Goal: Task Accomplishment & Management: Manage account settings

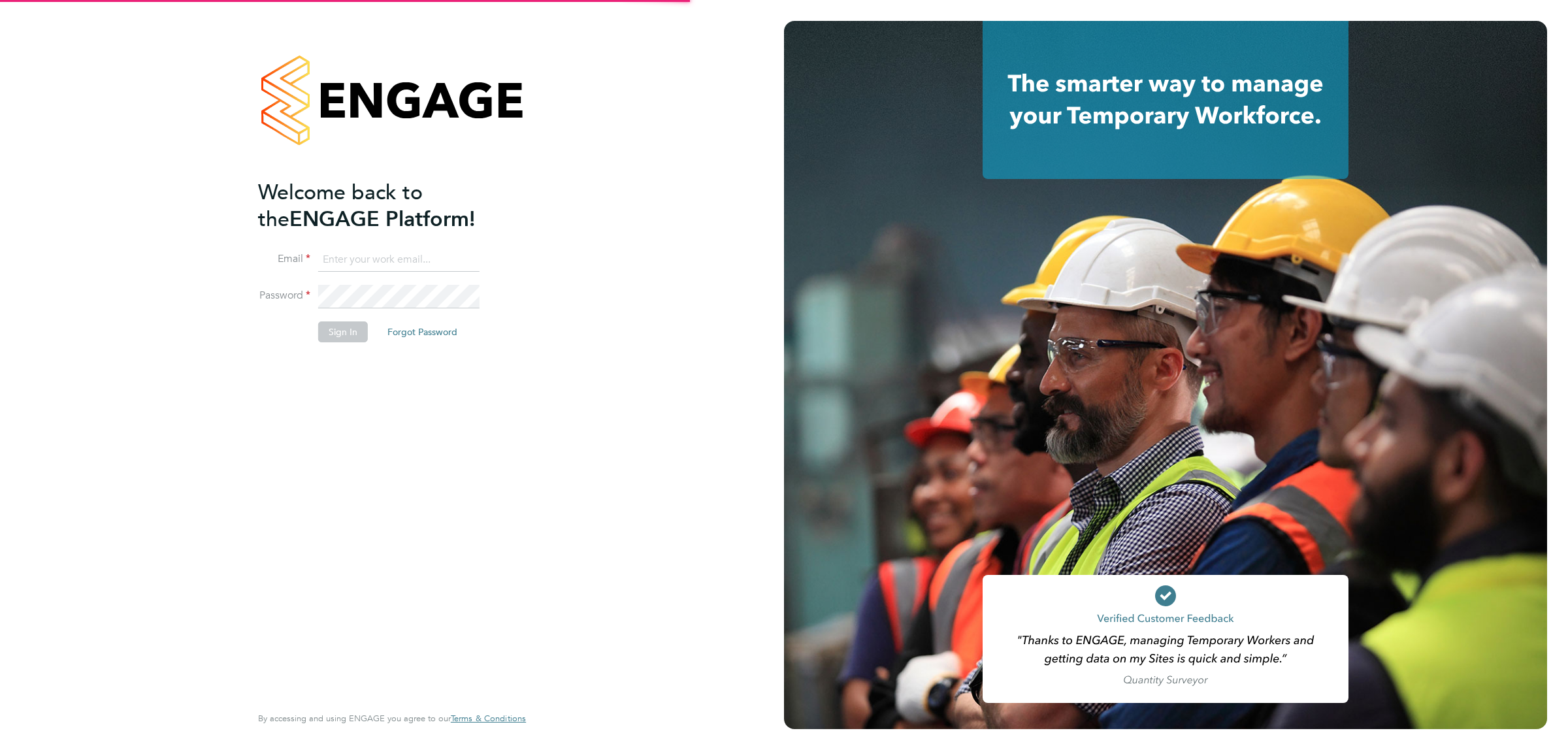
type input "donjeater@itsconstruction.co.uk"
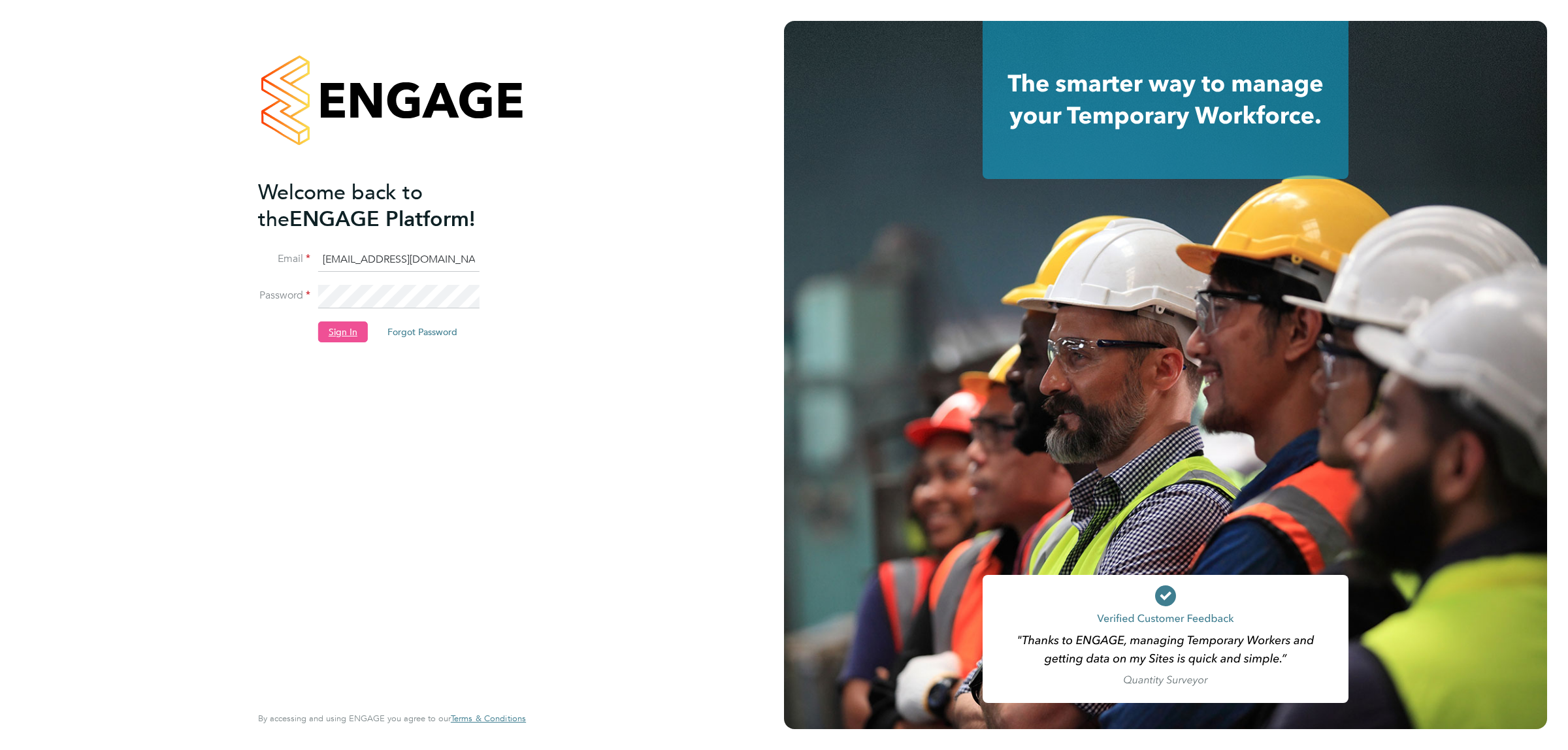
click at [351, 325] on button "Sign In" at bounding box center [343, 332] width 50 height 21
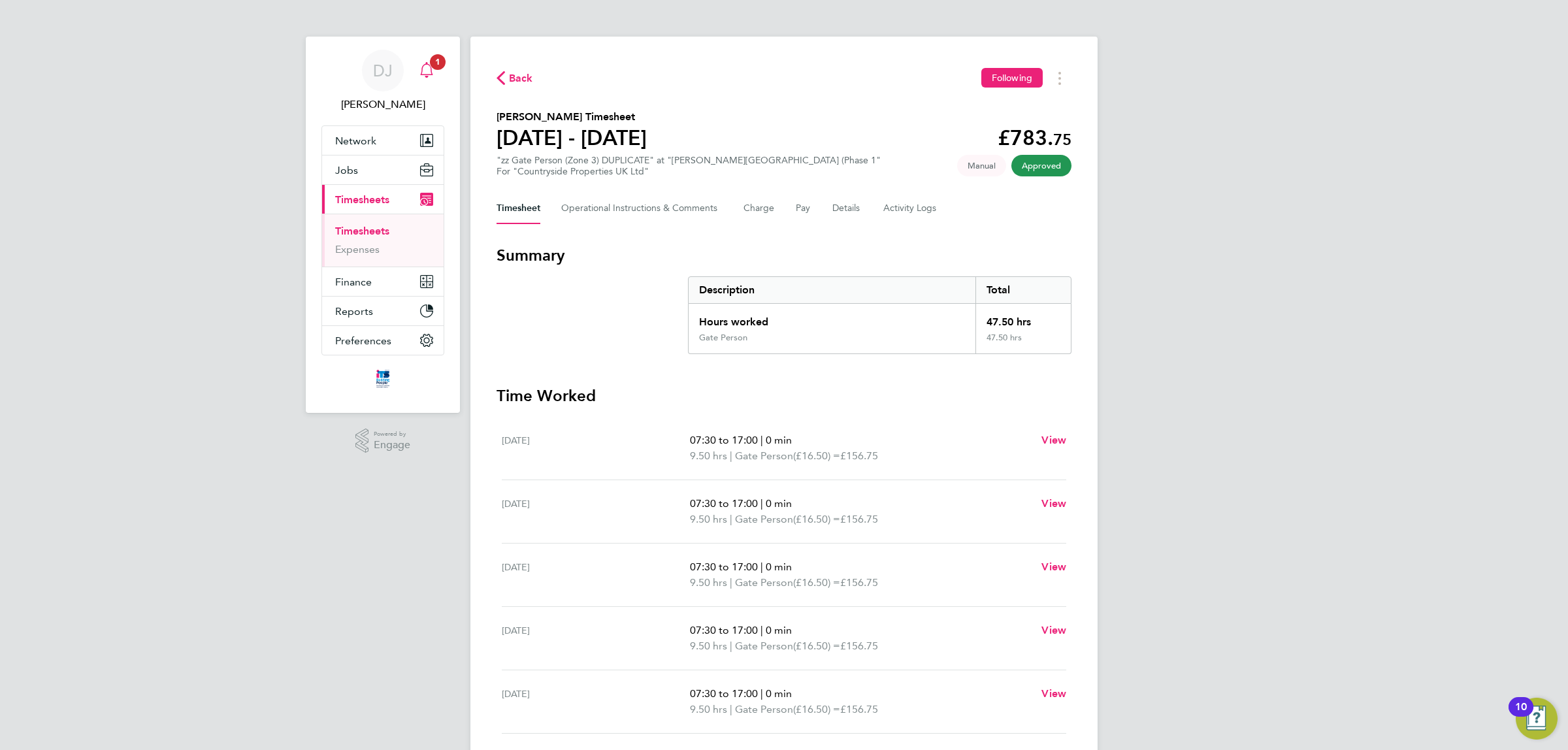
click at [439, 68] on span "1" at bounding box center [438, 62] width 16 height 16
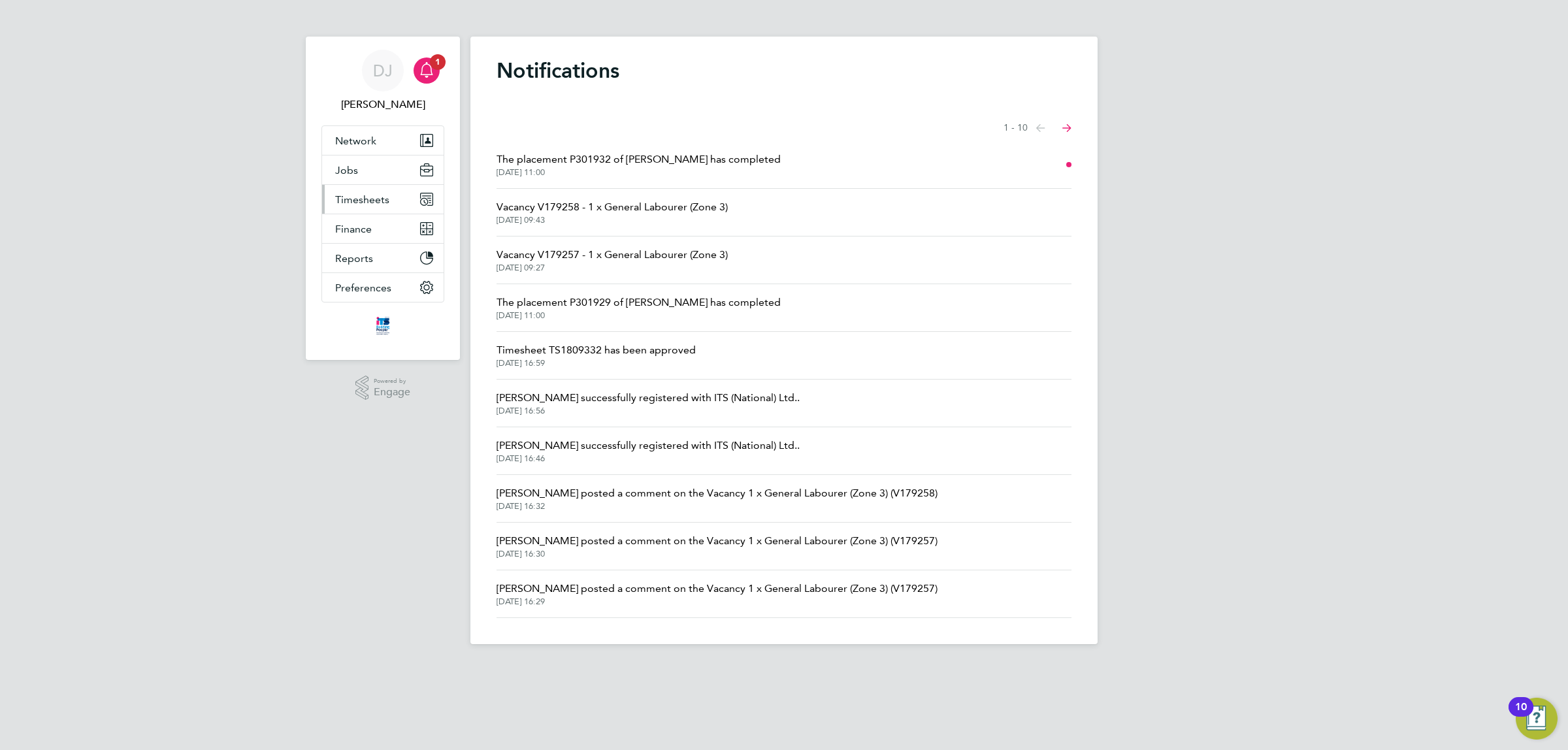
click at [361, 192] on button "Timesheets" at bounding box center [382, 200] width 122 height 29
click at [372, 240] on li "Timesheets" at bounding box center [384, 234] width 98 height 18
click at [372, 238] on li "Timesheets" at bounding box center [384, 234] width 98 height 18
click at [382, 233] on link "Timesheets" at bounding box center [362, 231] width 55 height 12
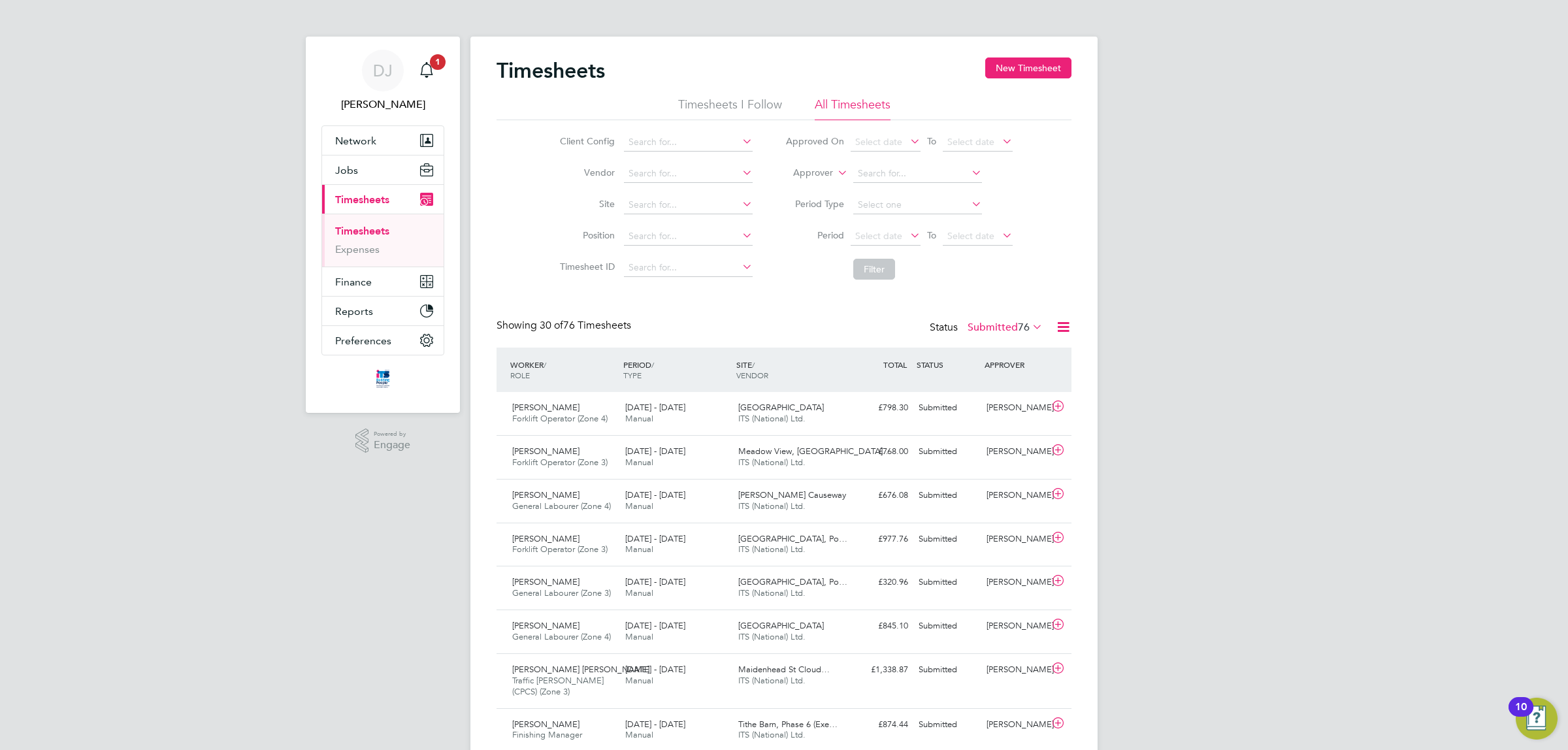
click at [1008, 80] on div "Timesheets New Timesheet" at bounding box center [784, 77] width 575 height 39
click at [1012, 72] on button "New Timesheet" at bounding box center [1028, 68] width 86 height 21
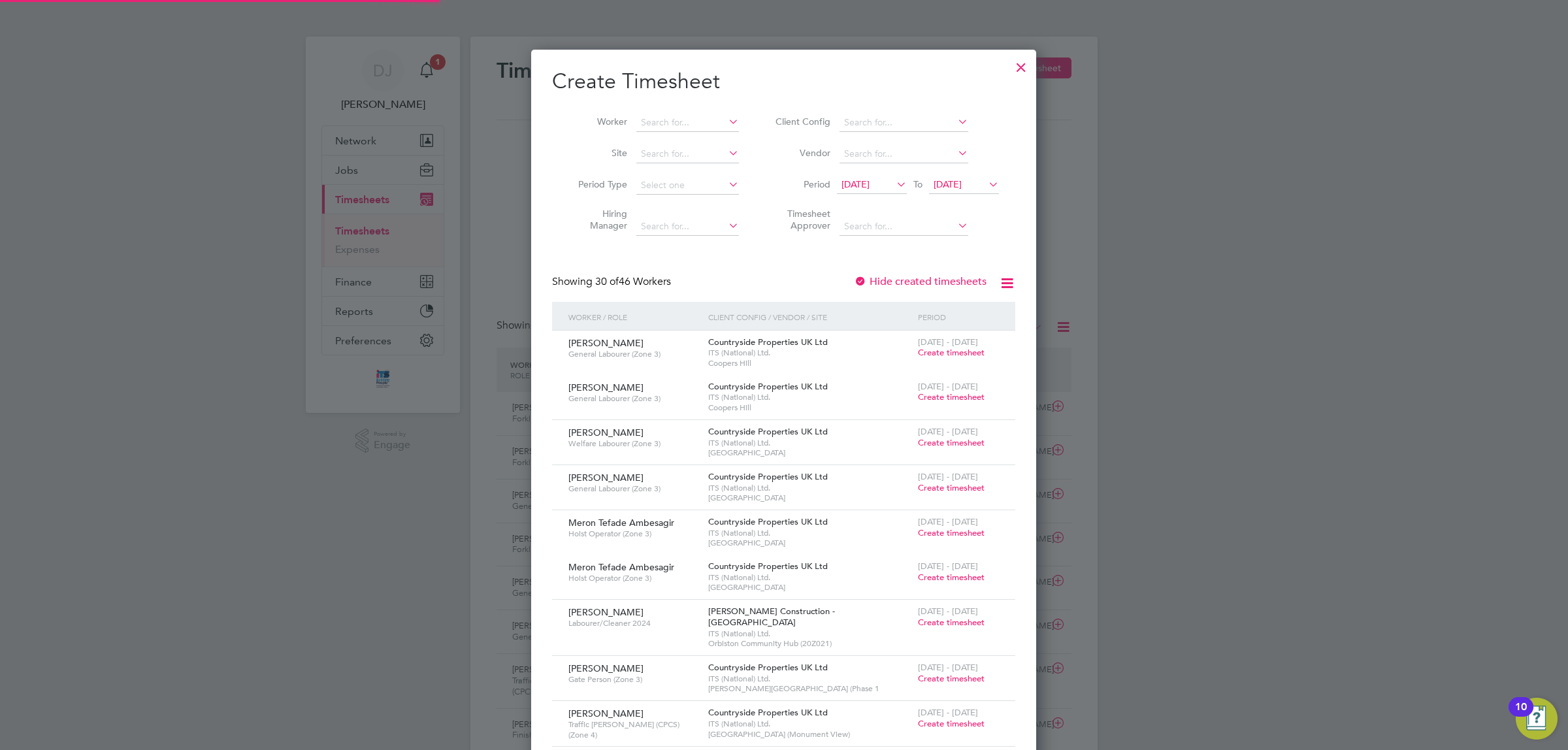
click at [628, 141] on li "Site" at bounding box center [654, 154] width 203 height 32
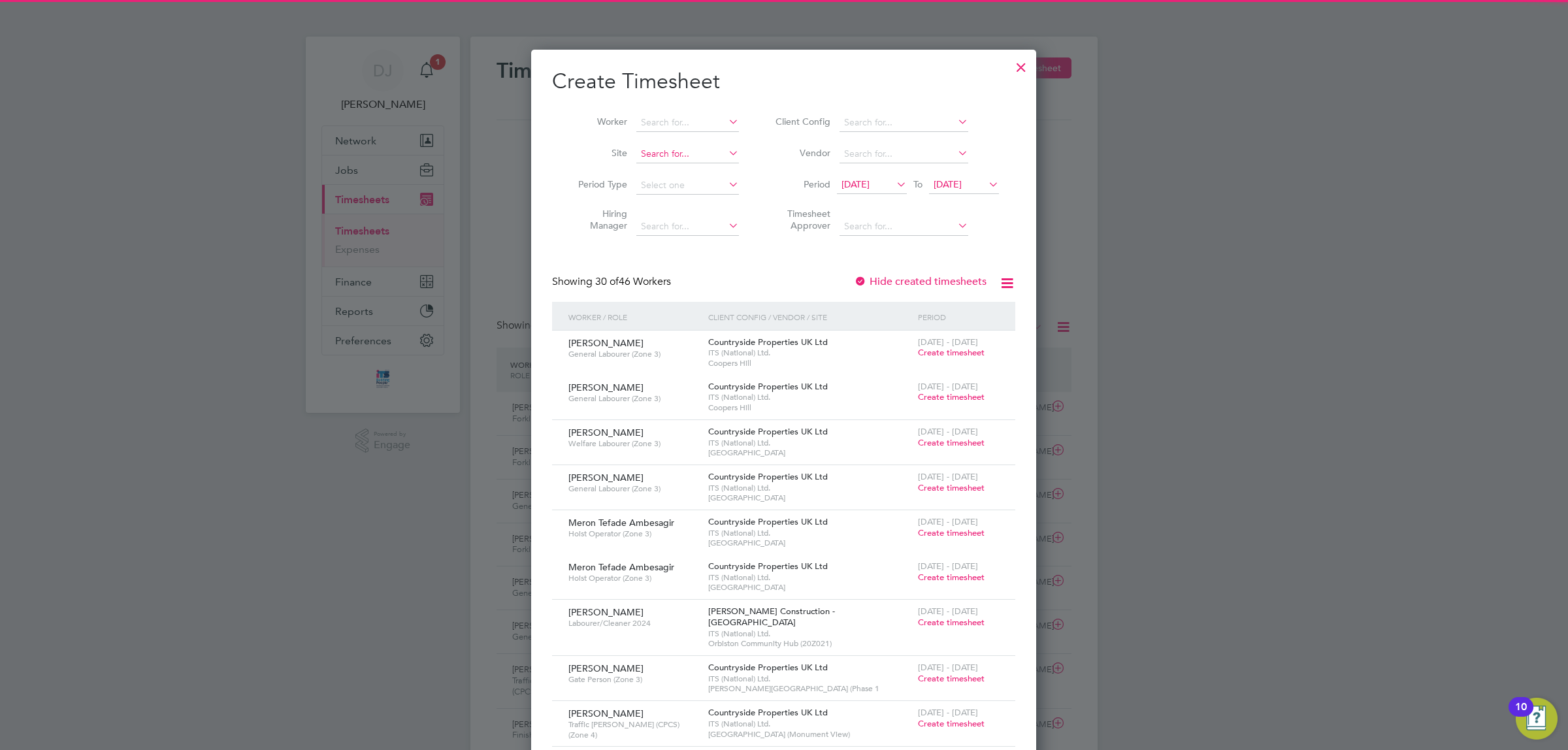
click at [645, 150] on input at bounding box center [688, 154] width 102 height 18
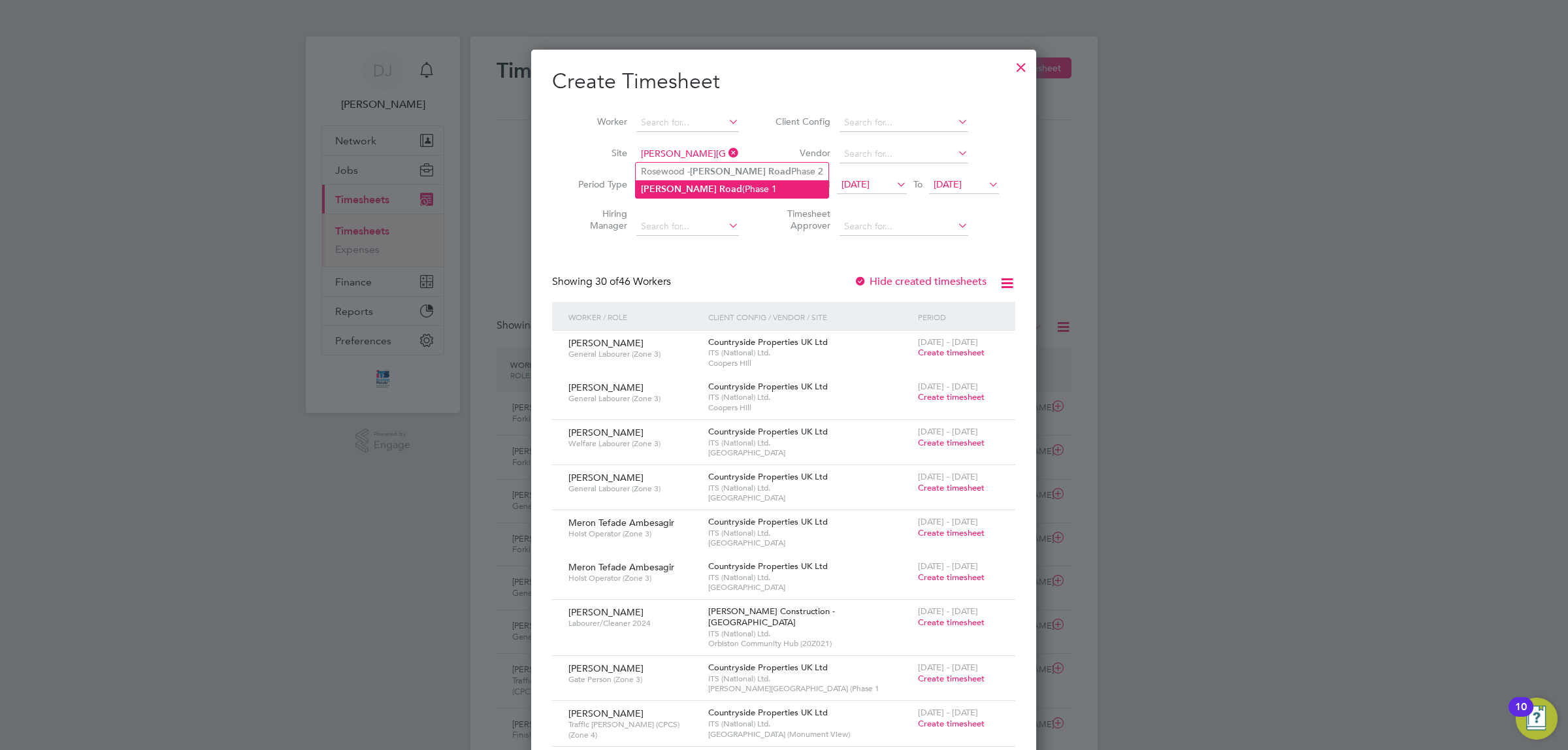
click at [727, 182] on li "[PERSON_NAME][GEOGRAPHIC_DATA] (Phase 1" at bounding box center [732, 189] width 192 height 18
type input "[PERSON_NAME][GEOGRAPHIC_DATA] (Phase 1"
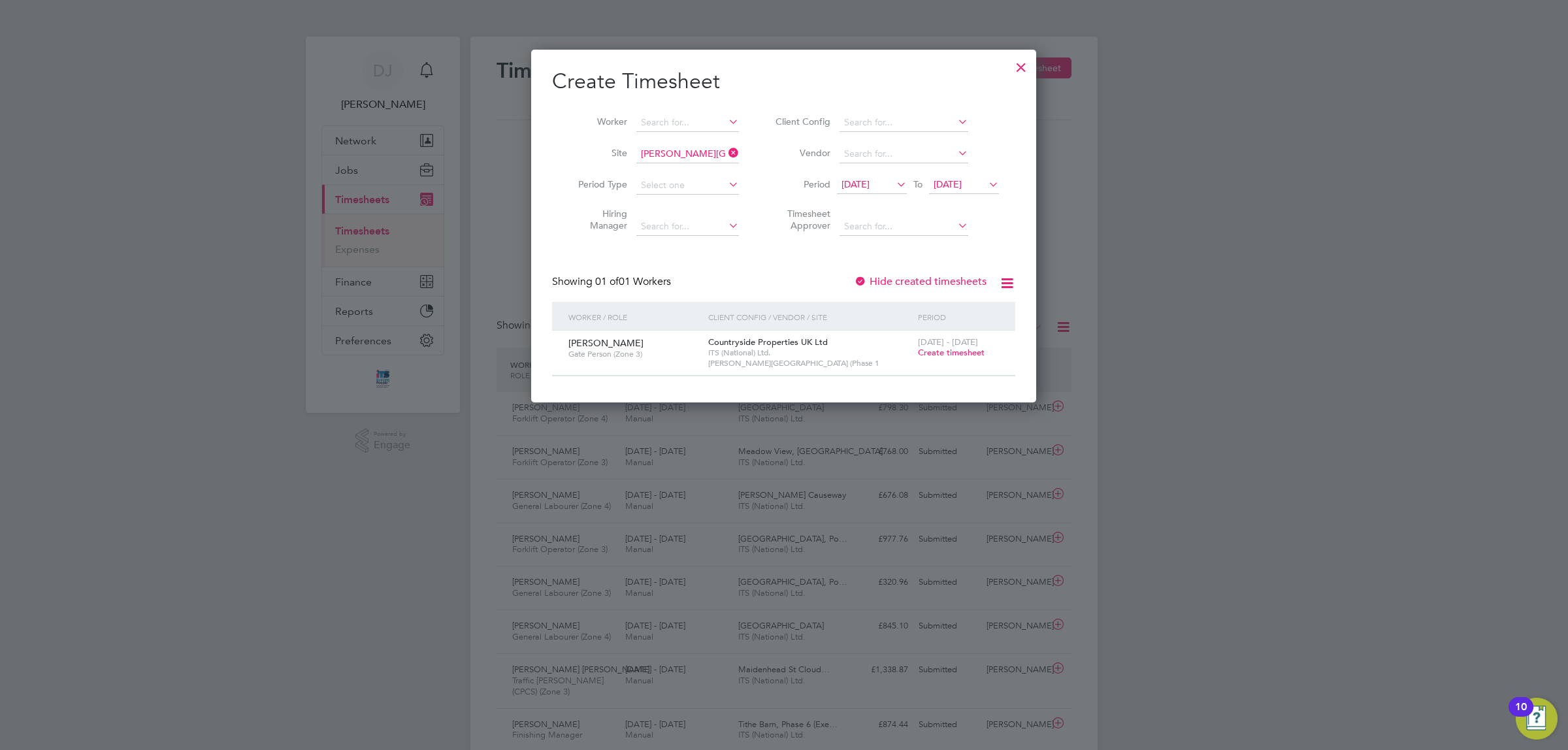
click at [959, 349] on span "Create timesheet" at bounding box center [951, 352] width 66 height 11
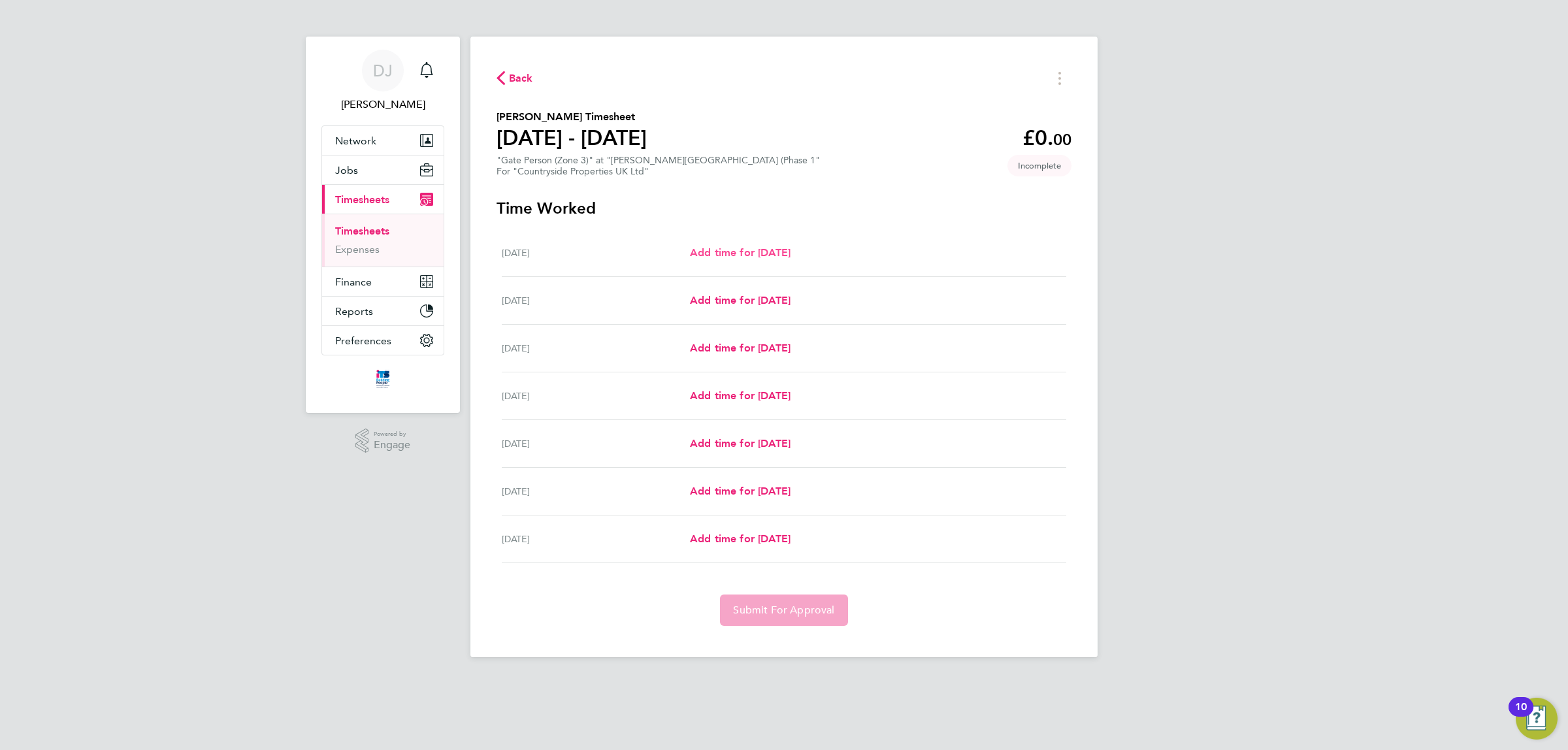
click at [778, 253] on span "Add time for [DATE]" at bounding box center [740, 252] width 101 height 12
select select "30"
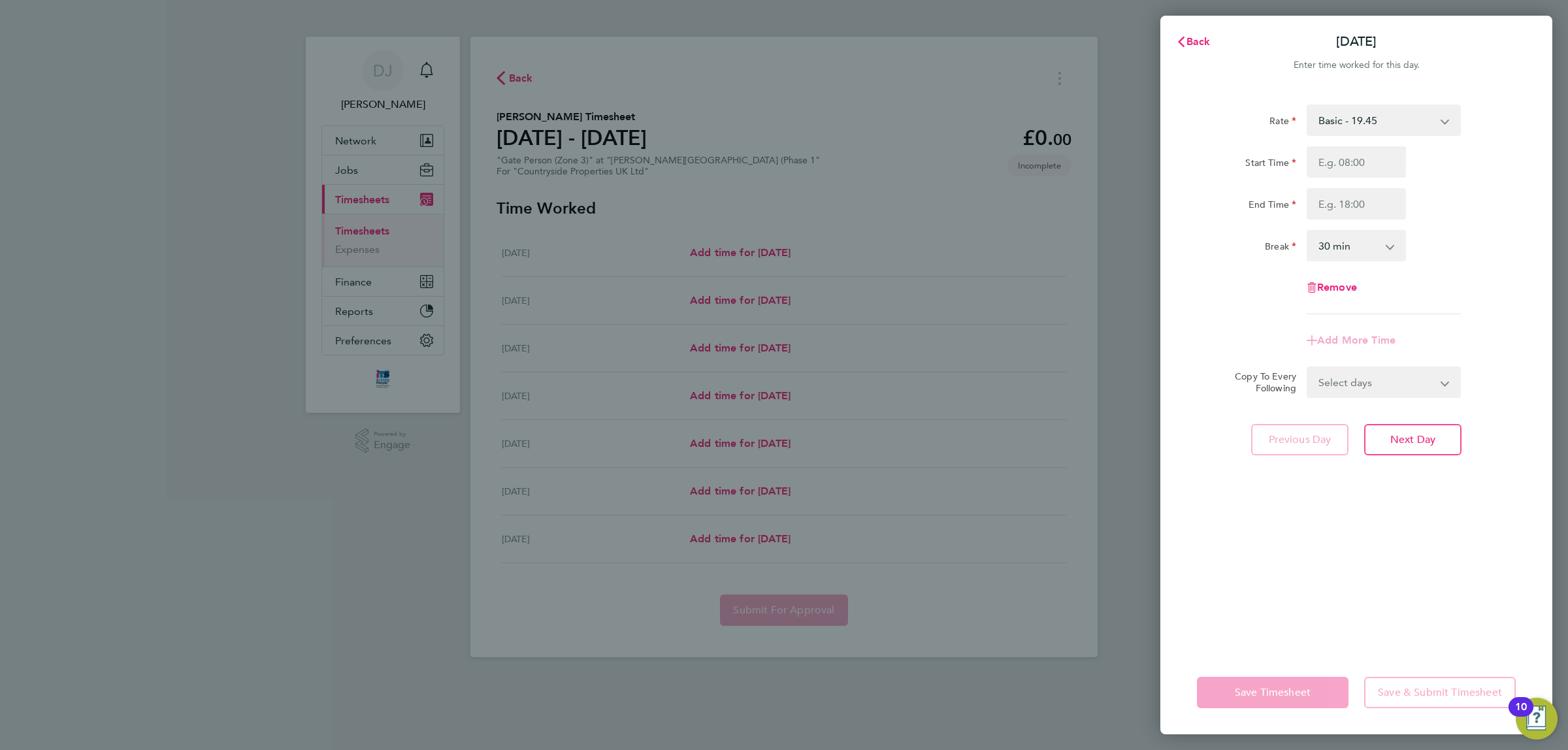
click at [1305, 164] on div at bounding box center [1356, 162] width 110 height 32
click at [1325, 159] on input "Start Time" at bounding box center [1356, 162] width 99 height 32
type input "07:30"
click at [1344, 203] on input "End Time" at bounding box center [1356, 204] width 99 height 32
type input "17:00"
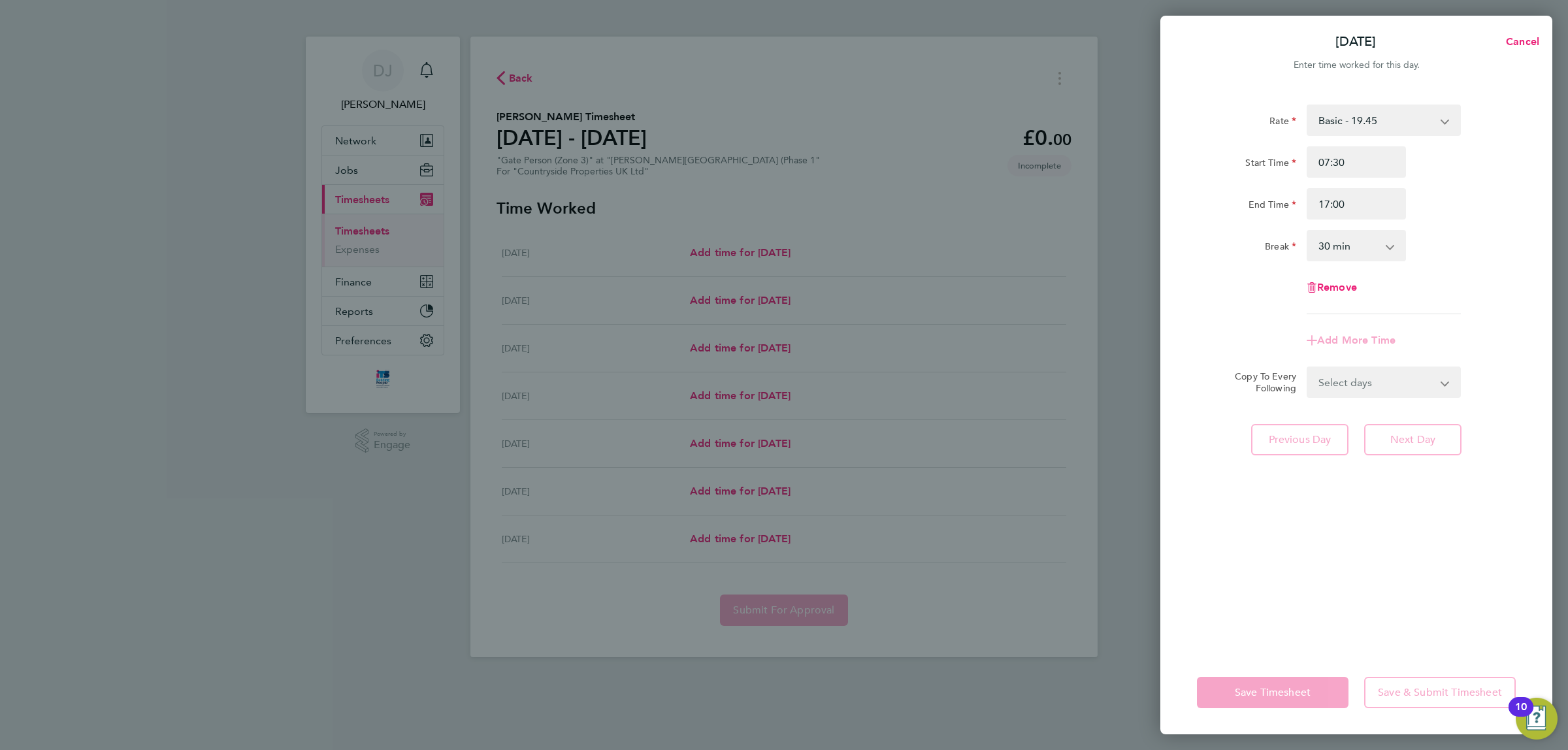
click at [1364, 178] on div "Start Time 07:30 End Time 17:00" at bounding box center [1356, 183] width 329 height 73
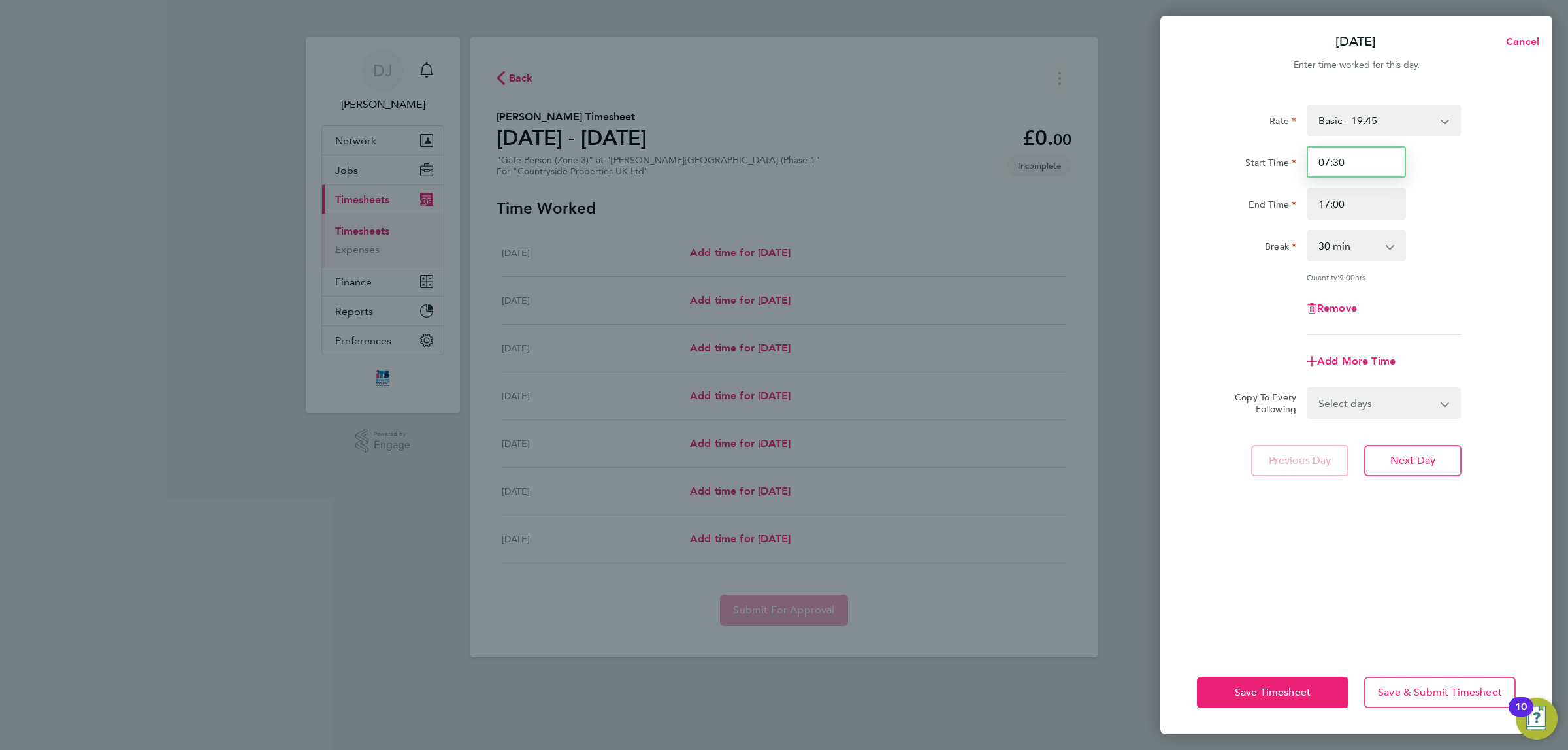
click at [1364, 159] on input "07:30" at bounding box center [1356, 162] width 99 height 32
type input "07:00"
click at [1435, 177] on div "Start Time 07:00" at bounding box center [1356, 162] width 329 height 32
click at [1371, 258] on select "0 min 15 min 30 min 45 min 60 min 75 min 90 min" at bounding box center [1349, 246] width 81 height 29
select select "0"
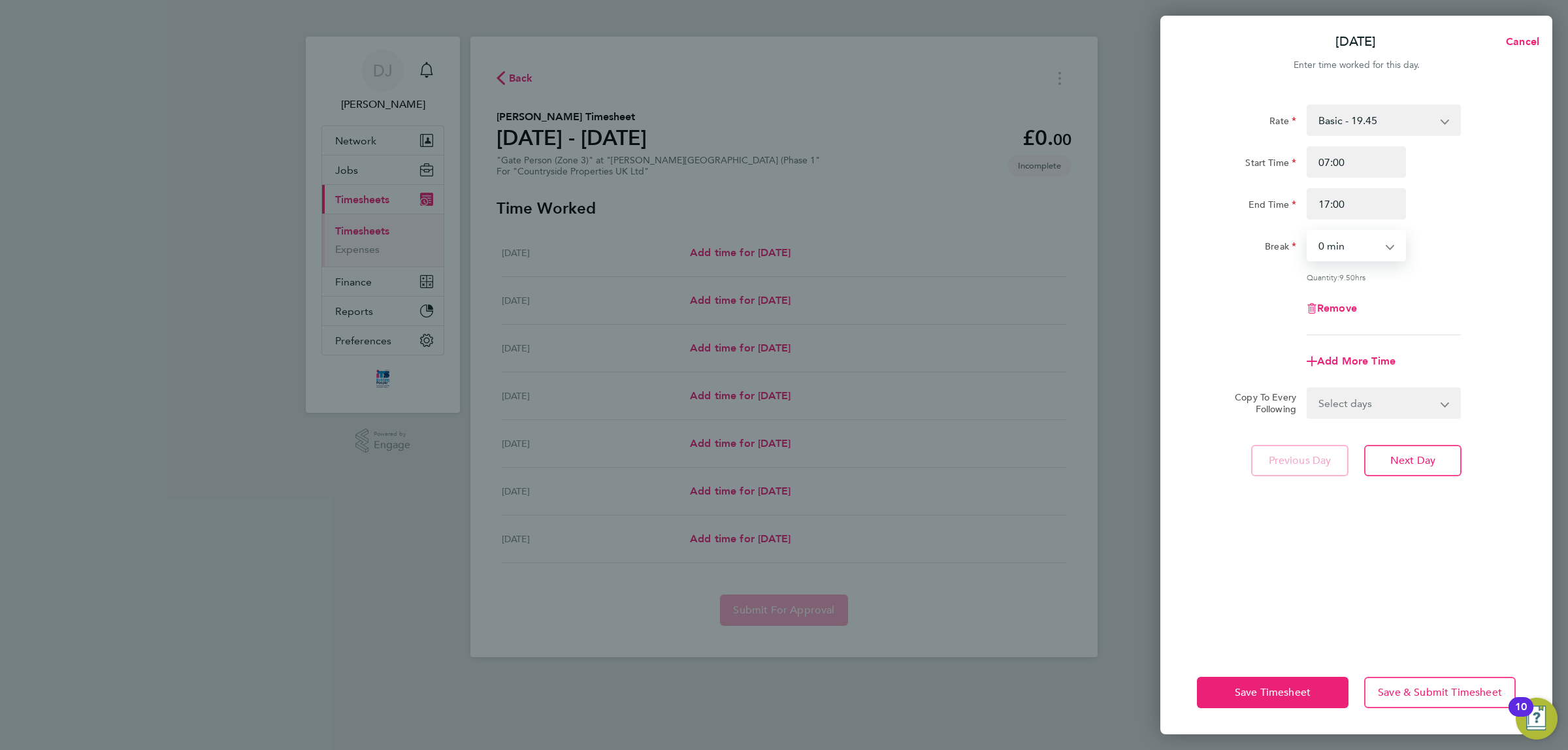
click at [1309, 231] on select "0 min 15 min 30 min 45 min 60 min 75 min 90 min" at bounding box center [1349, 246] width 81 height 29
click at [1488, 283] on div "Rate Basic - 19.45 Start Time 07:00 End Time 17:00 Break 0 min 15 min 30 min 45…" at bounding box center [1356, 219] width 319 height 231
click at [1351, 415] on select "Select days Day Weekday (Mon-Fri) Weekend (Sat-Sun) [DATE] [DATE] [DATE] [DATE]…" at bounding box center [1377, 403] width 137 height 29
select select "WEEKDAY"
click at [1309, 389] on select "Select days Day Weekday (Mon-Fri) Weekend (Sat-Sun) [DATE] [DATE] [DATE] [DATE]…" at bounding box center [1377, 403] width 137 height 29
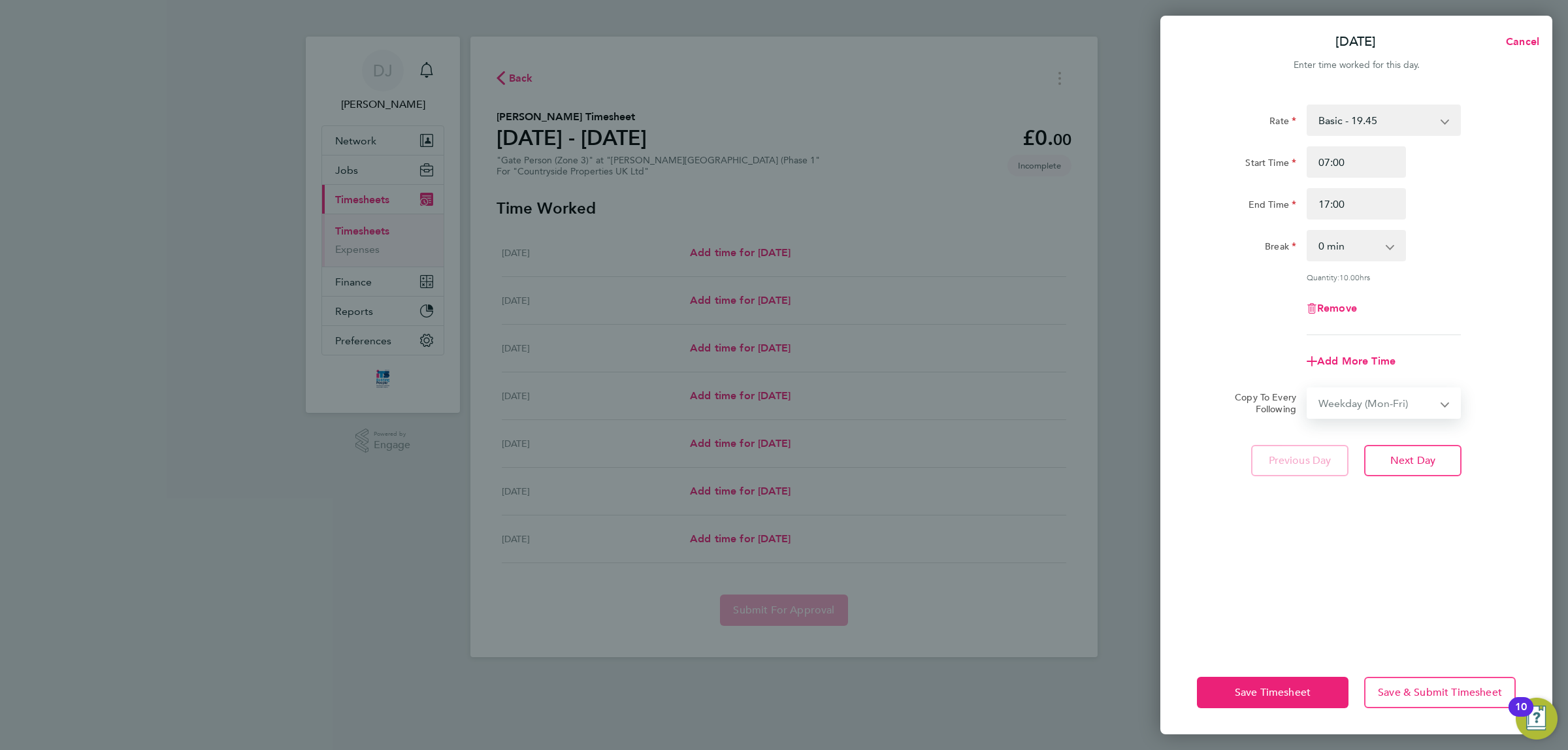
select select "[DATE]"
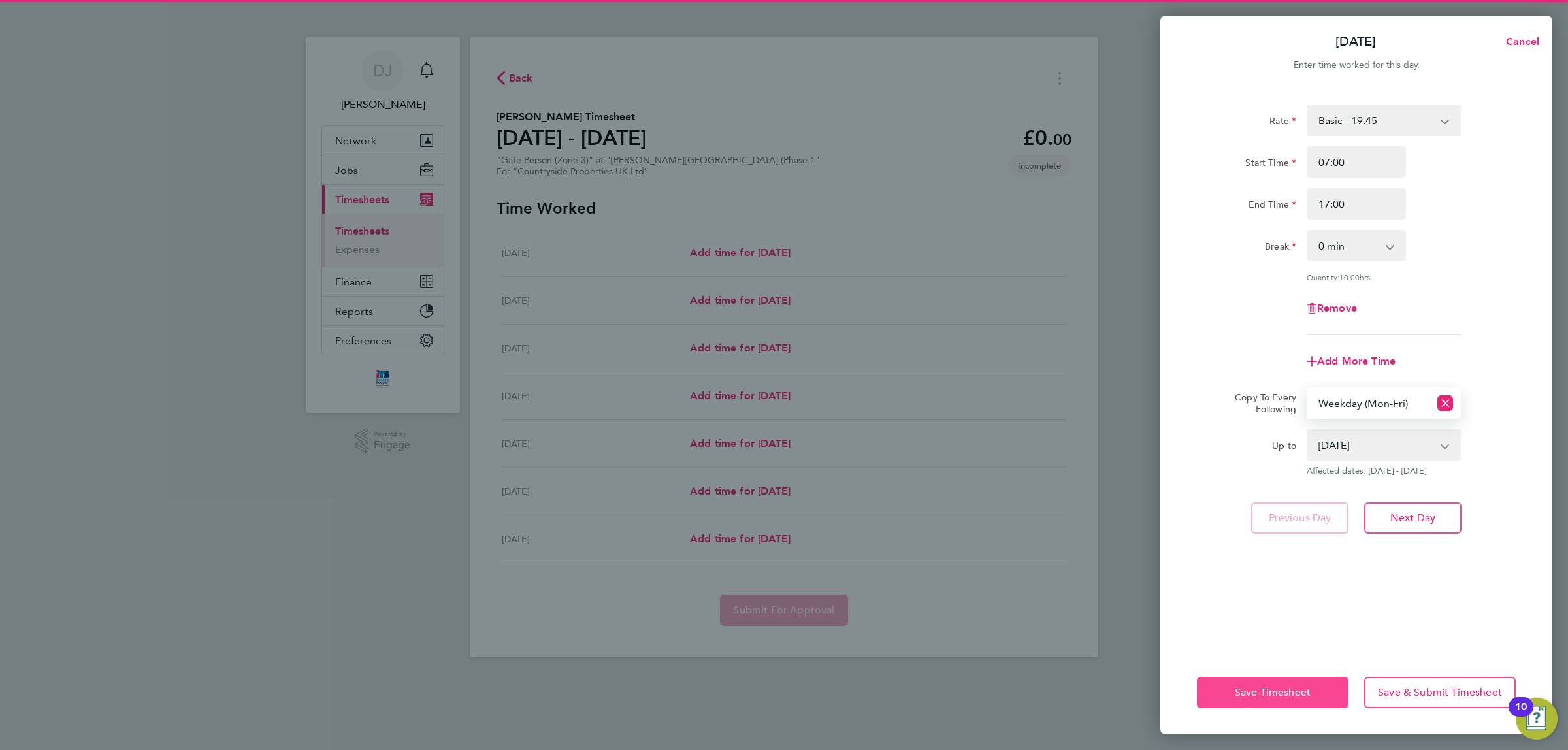
click at [1304, 695] on span "Save Timesheet" at bounding box center [1272, 693] width 76 height 13
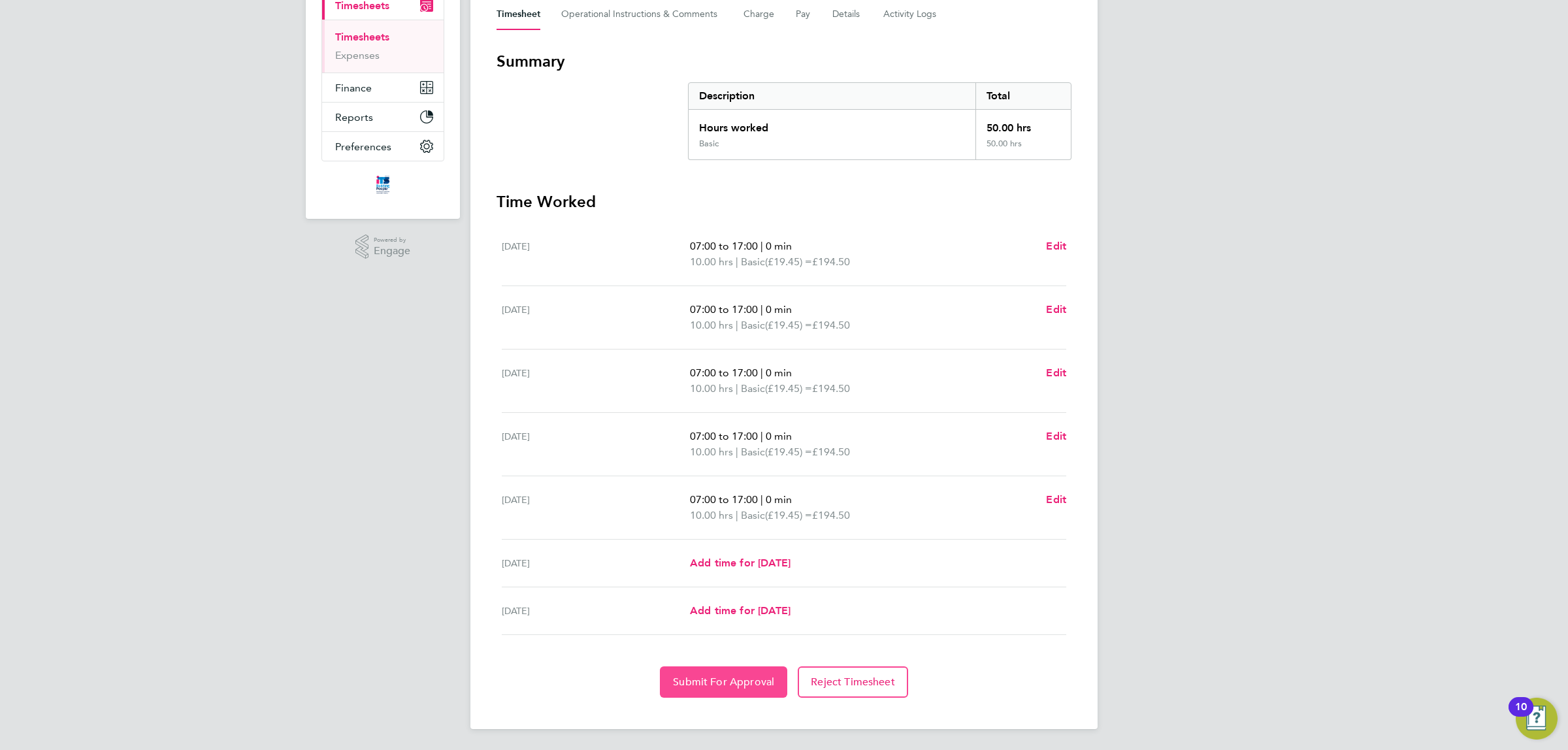
click at [702, 671] on button "Submit For Approval" at bounding box center [724, 682] width 127 height 32
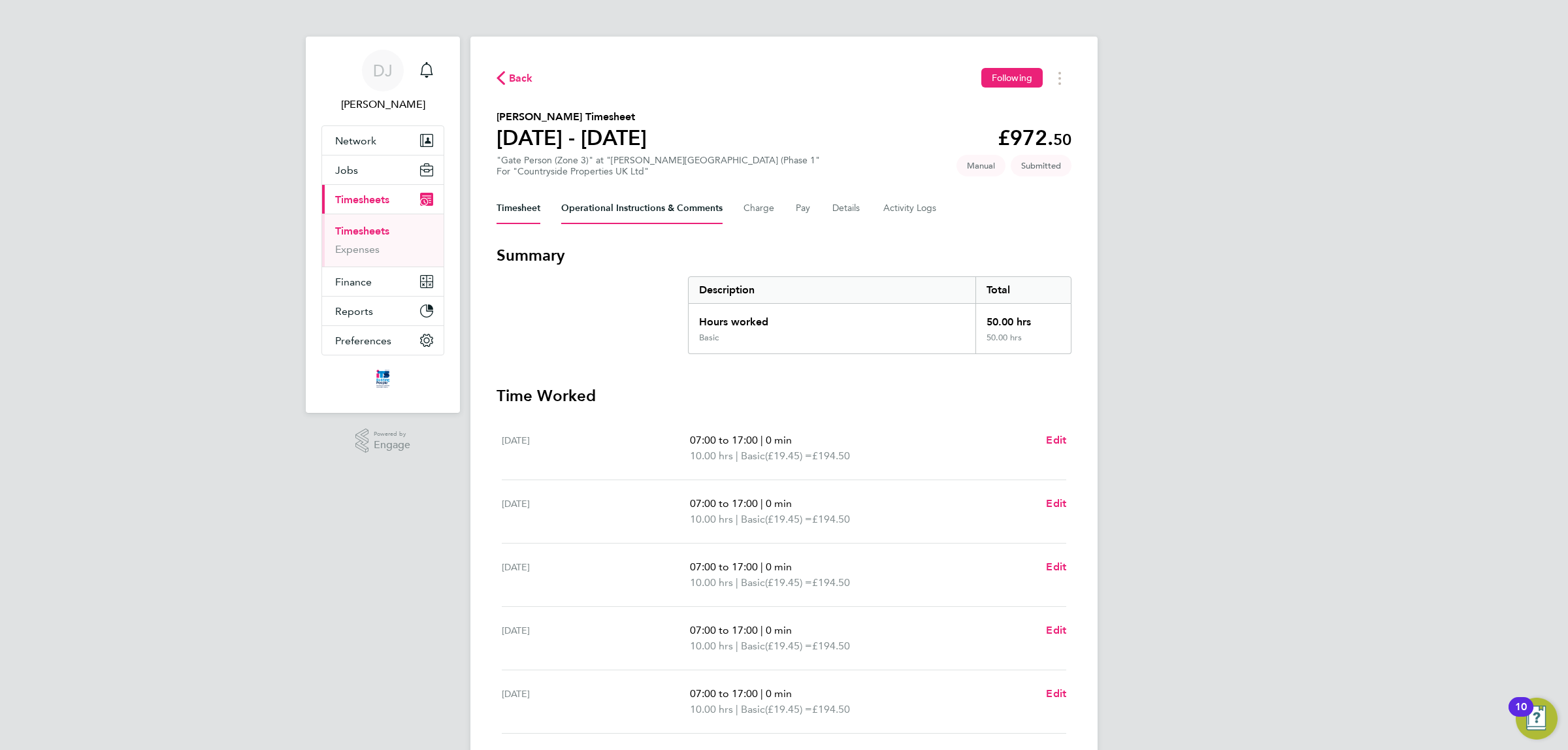
click at [629, 217] on Comments-tab "Operational Instructions & Comments" at bounding box center [642, 208] width 162 height 32
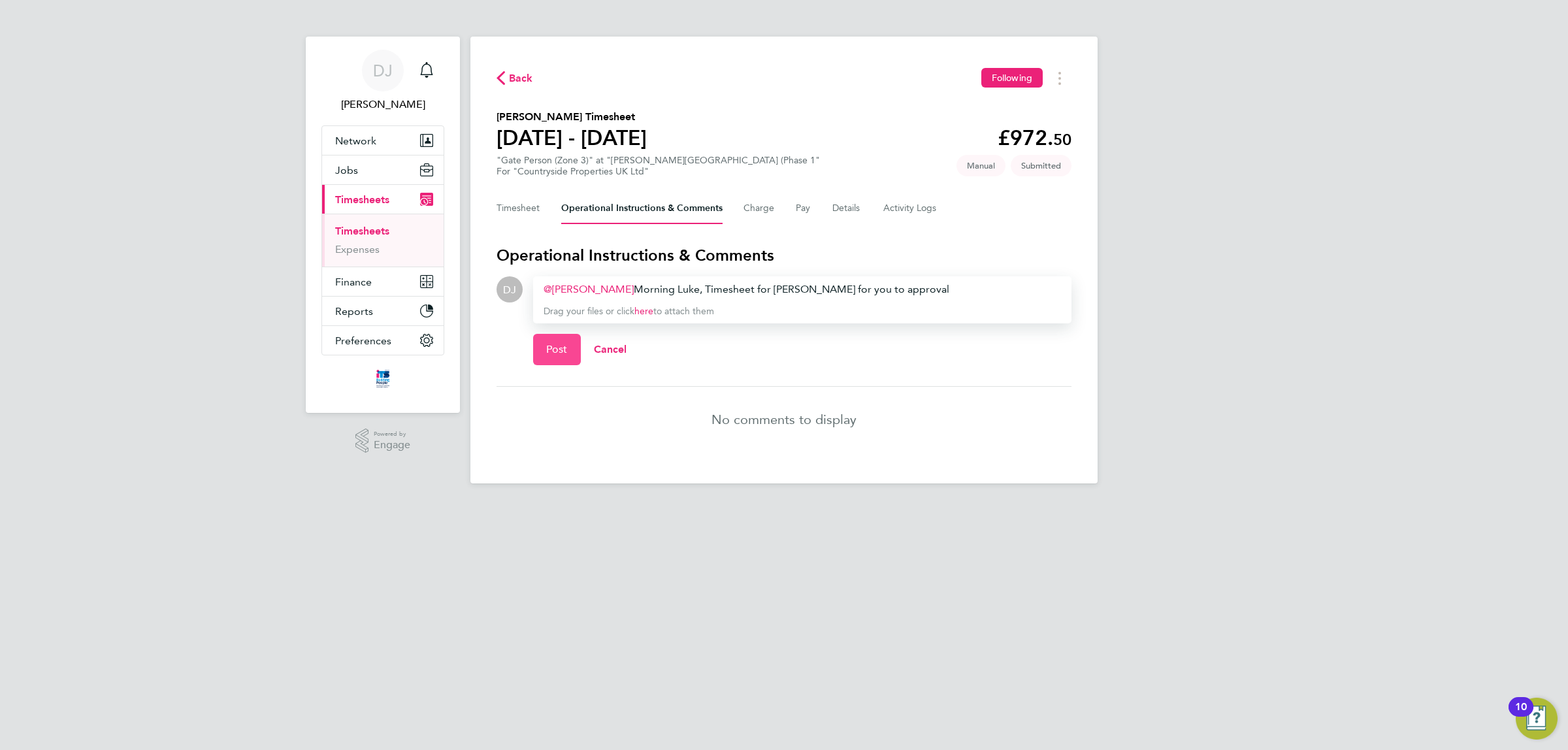
click at [560, 340] on button "Post" at bounding box center [557, 349] width 48 height 32
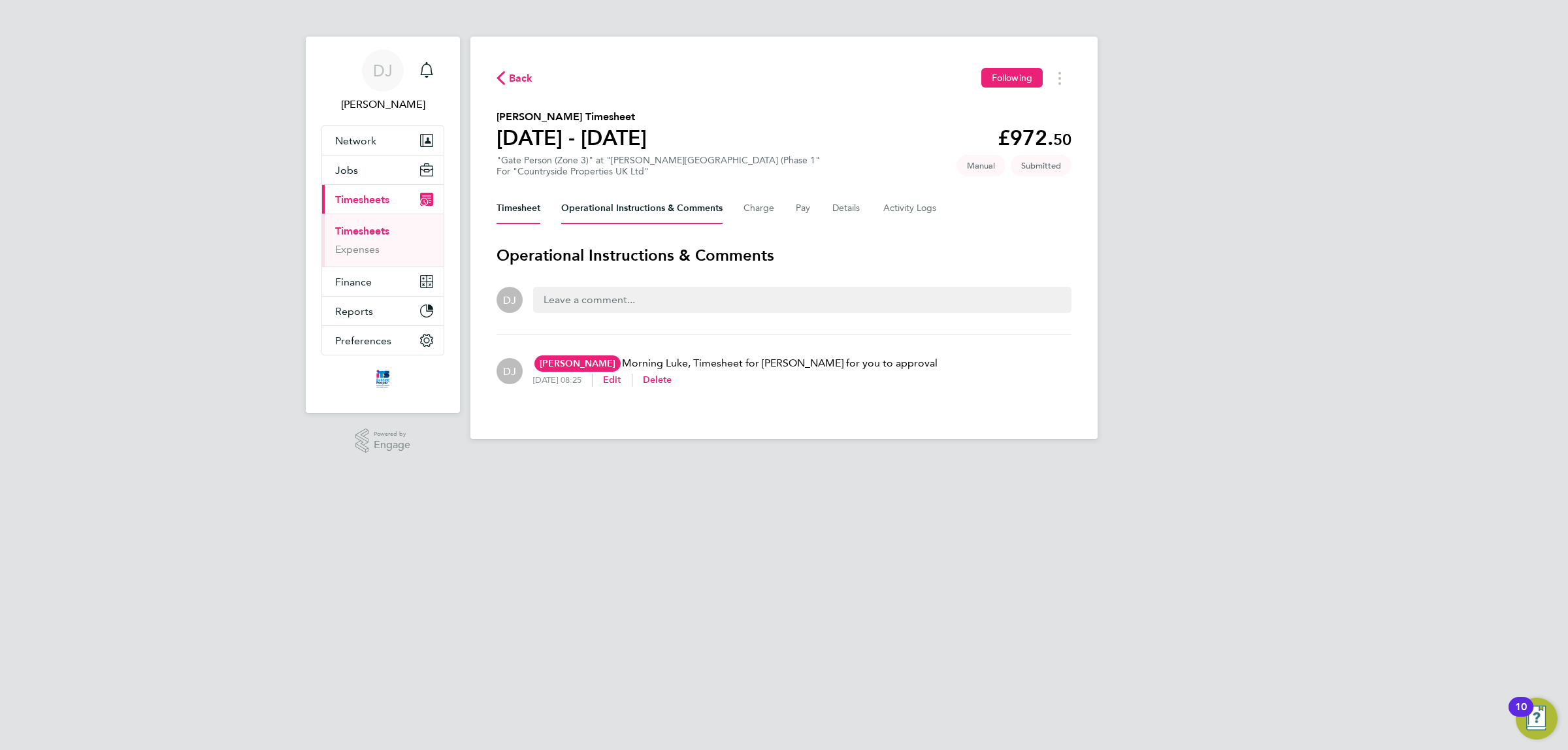
click at [527, 211] on button "Timesheet" at bounding box center [518, 208] width 44 height 32
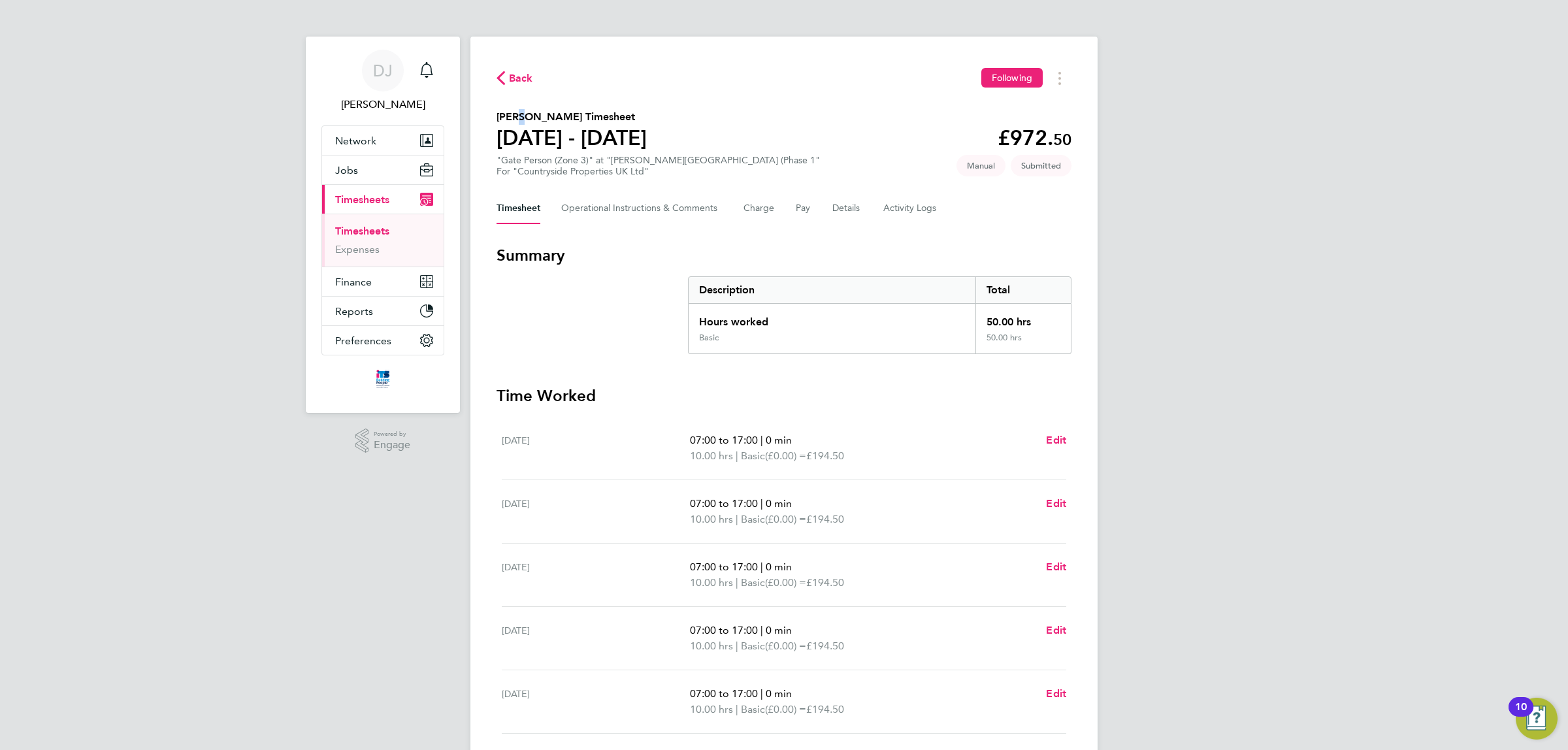
click at [514, 93] on div "Back Following [PERSON_NAME] Timesheet [DATE] - [DATE] £972. 50 "Gate Person (Z…" at bounding box center [784, 480] width 627 height 887
click at [513, 78] on span "Back" at bounding box center [521, 78] width 24 height 16
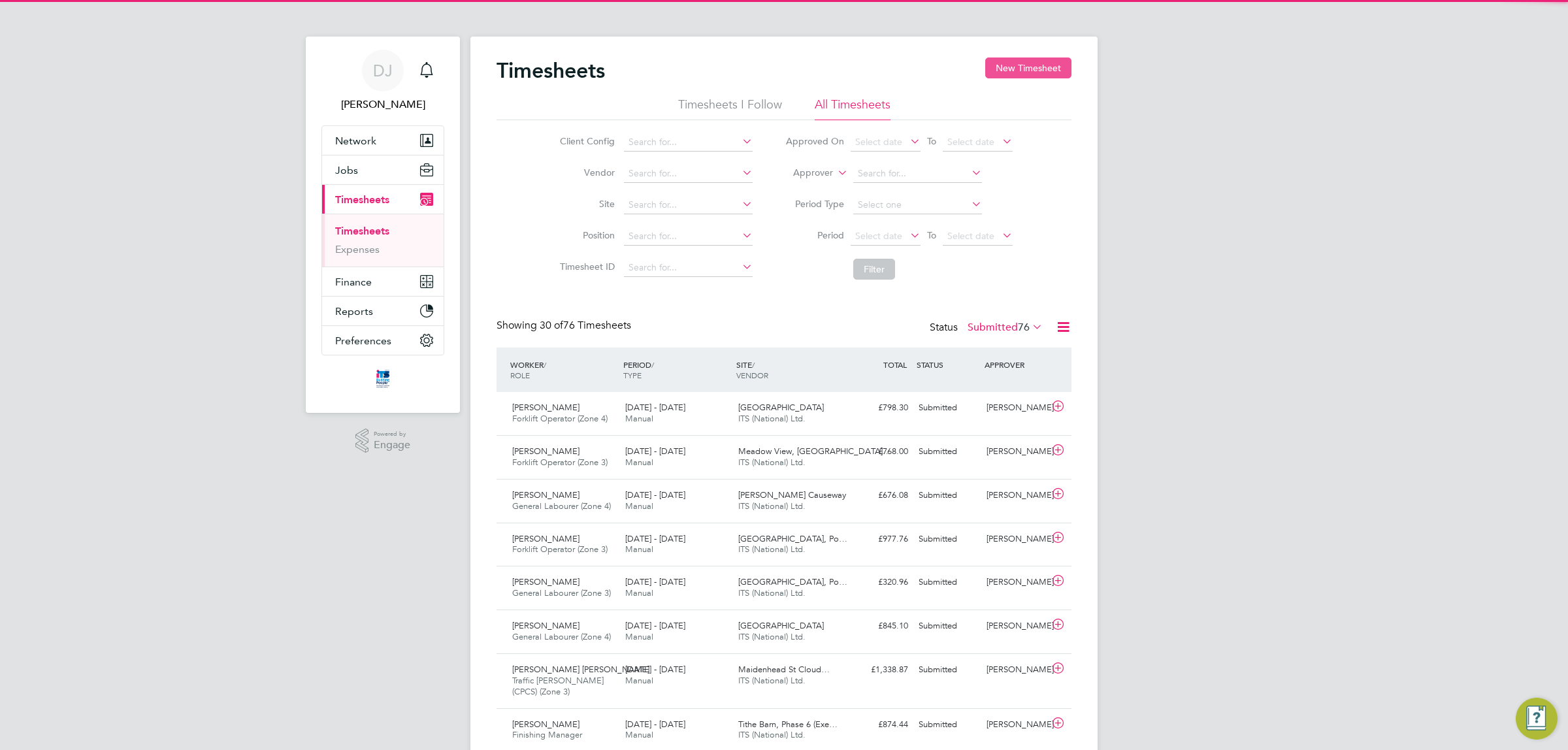
click at [1041, 75] on button "New Timesheet" at bounding box center [1028, 68] width 86 height 21
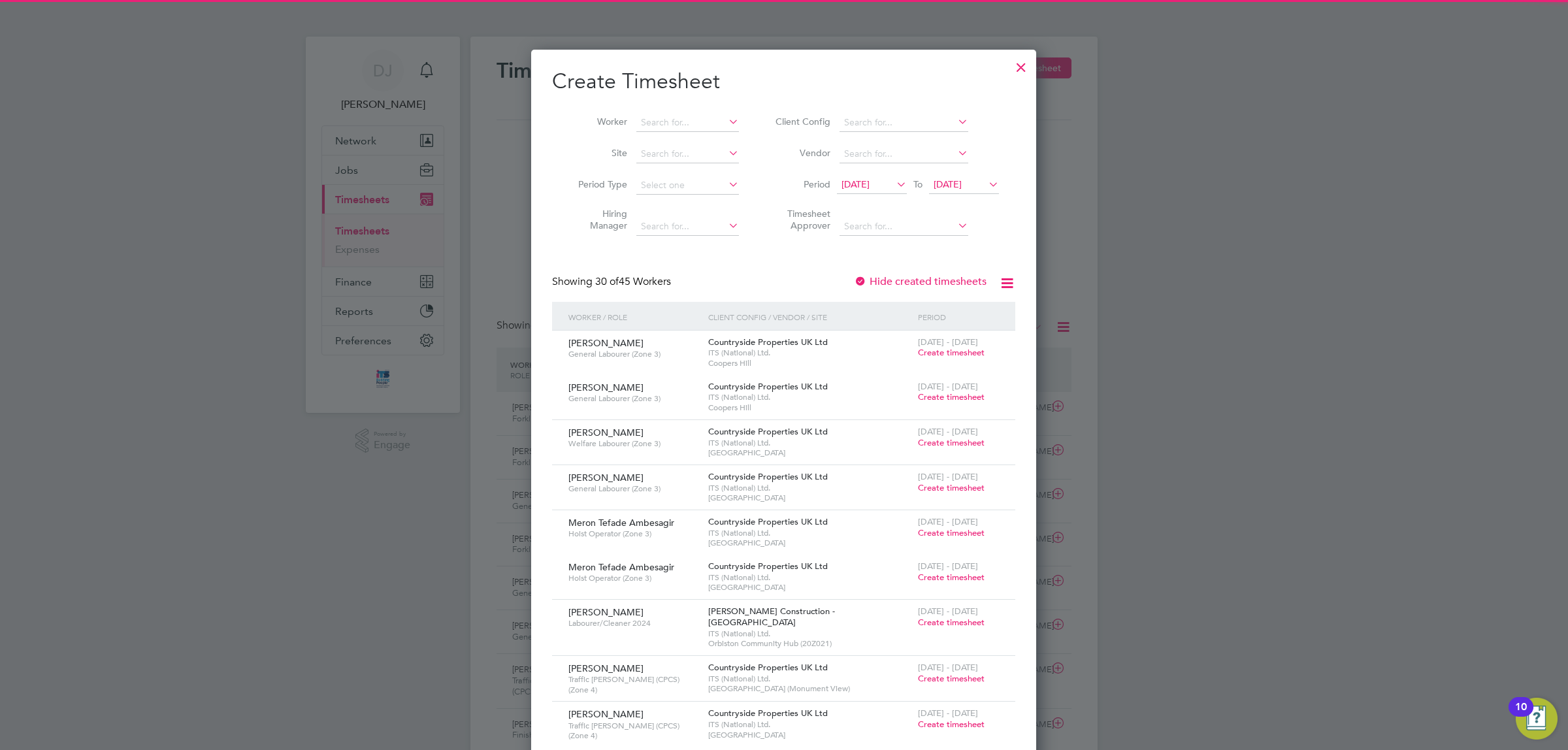
click at [870, 185] on span "[DATE]" at bounding box center [855, 185] width 28 height 12
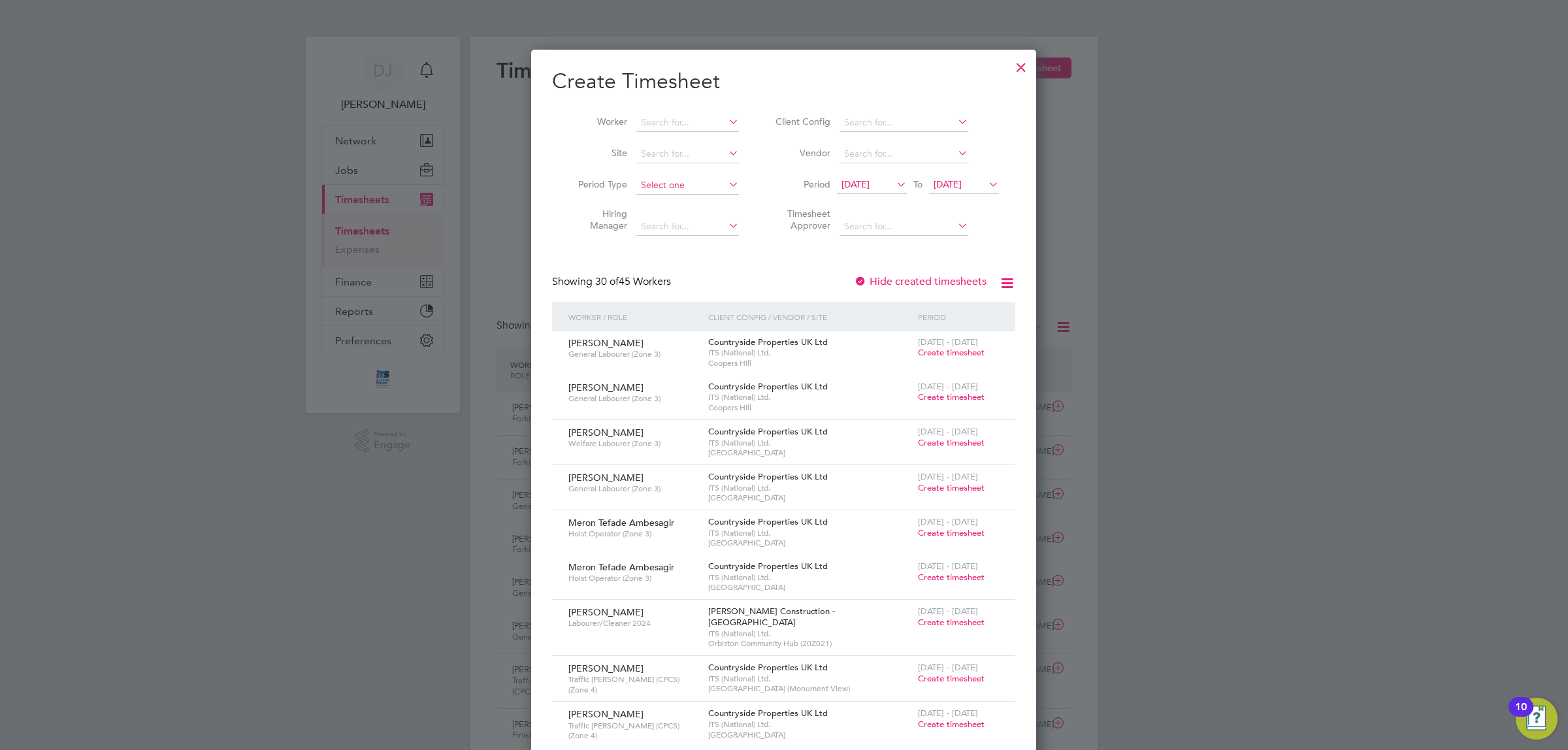
click at [681, 190] on input at bounding box center [688, 186] width 102 height 18
click at [681, 145] on input at bounding box center [688, 154] width 102 height 18
click at [690, 165] on li "Rosewood - [PERSON_NAME] [PERSON_NAME] d Phase 2" at bounding box center [733, 171] width 195 height 18
type input "Rosewood - [PERSON_NAME][GEOGRAPHIC_DATA] Phase 2"
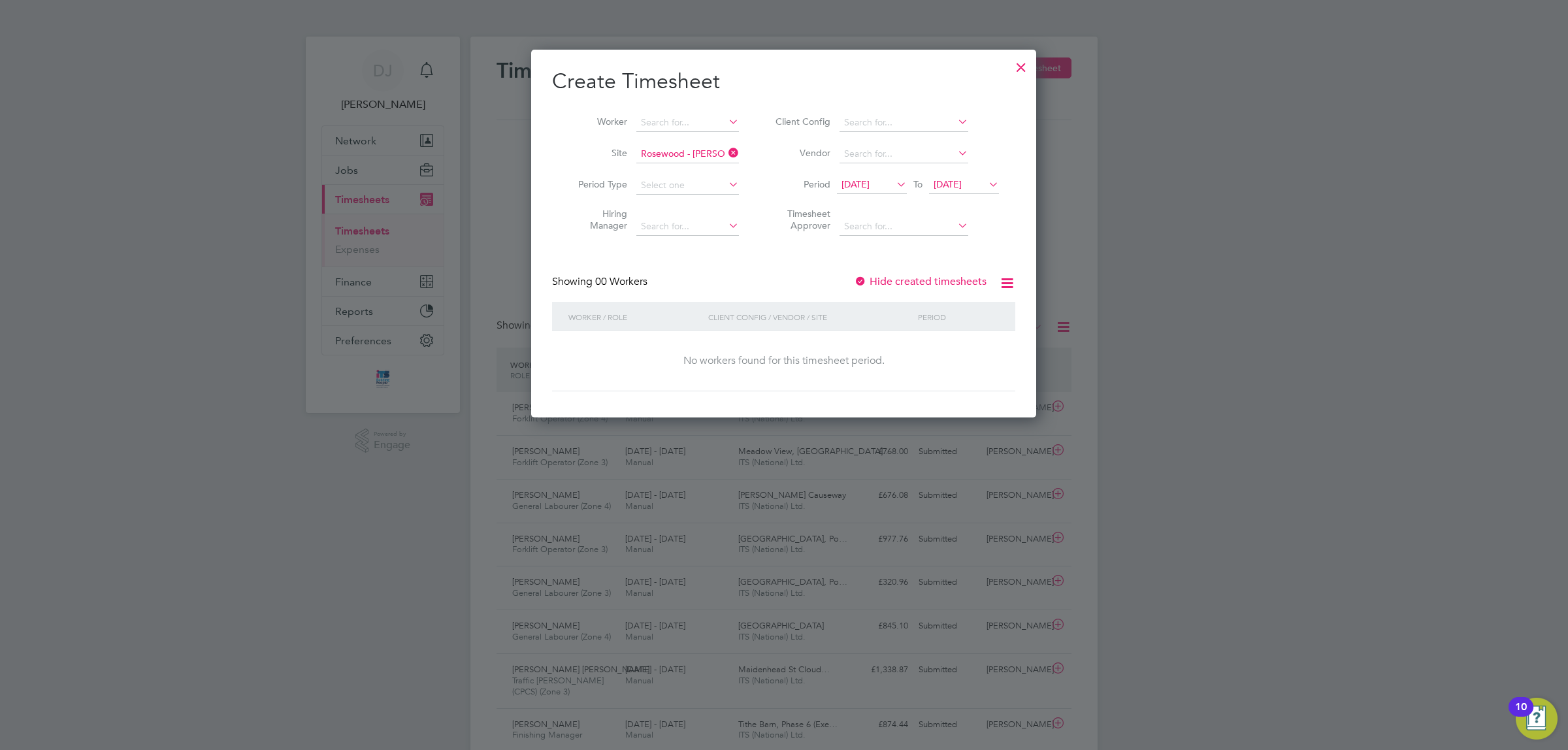
click at [870, 181] on span "[DATE]" at bounding box center [855, 185] width 28 height 12
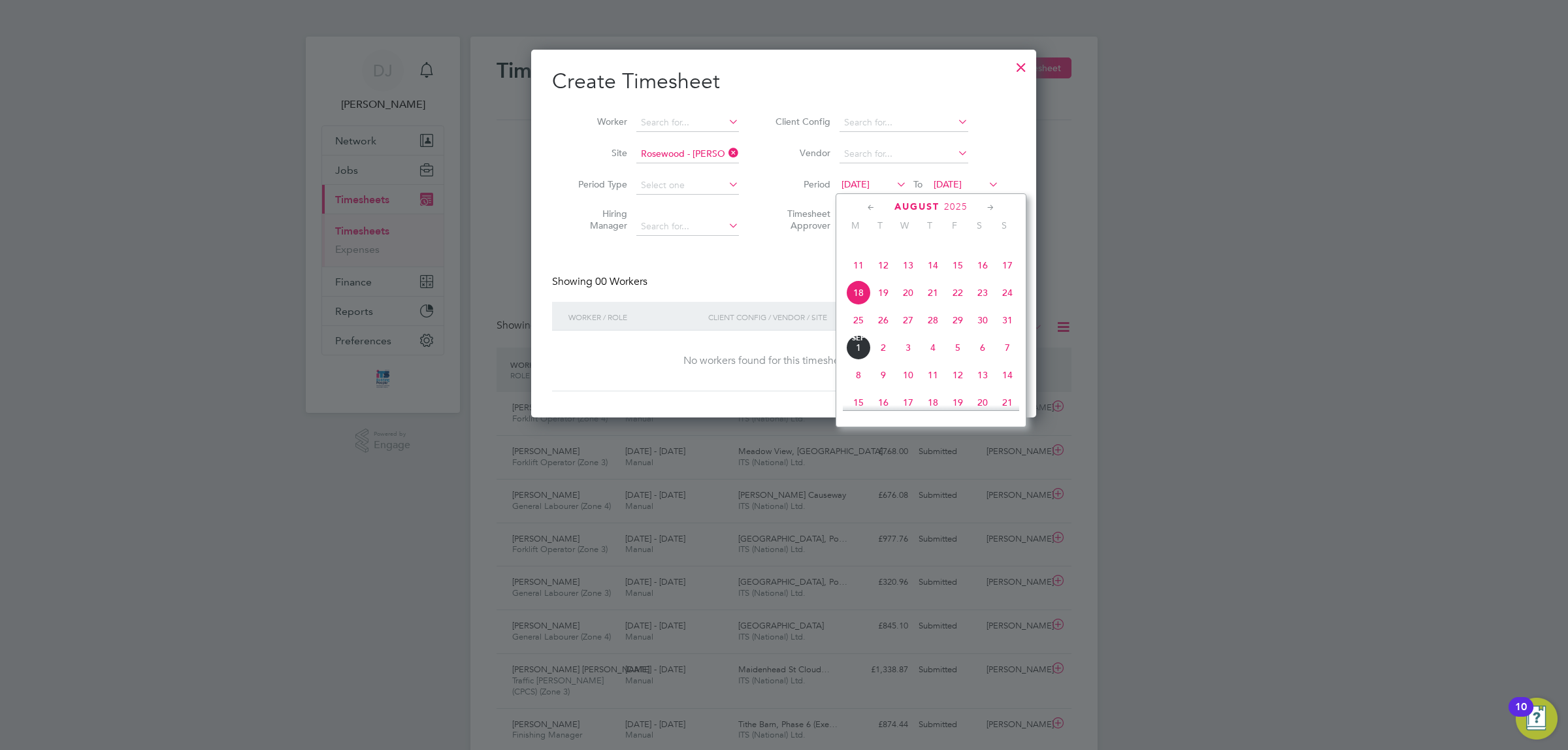
click at [861, 332] on span "25" at bounding box center [859, 320] width 25 height 25
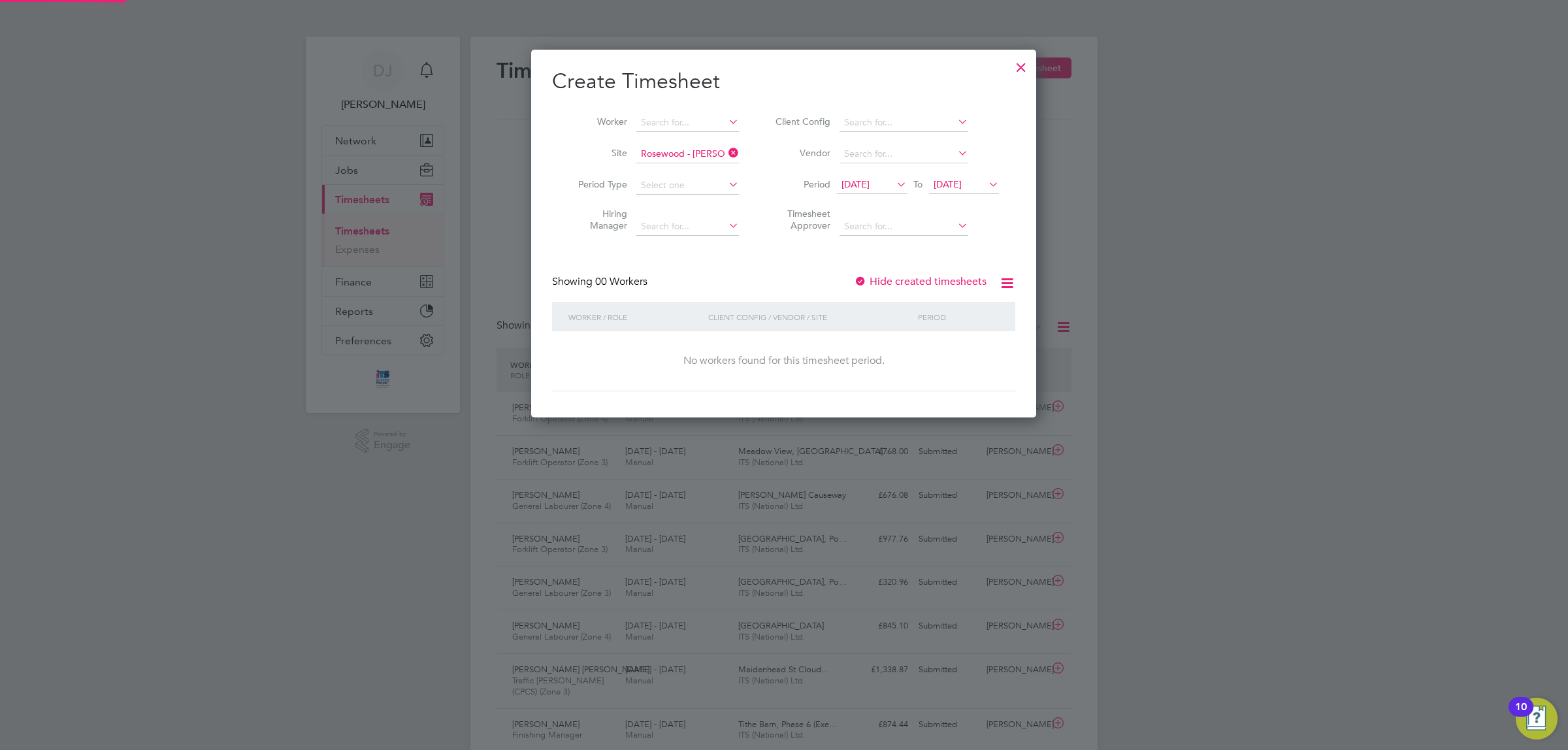
click at [962, 180] on span "[DATE]" at bounding box center [948, 185] width 28 height 12
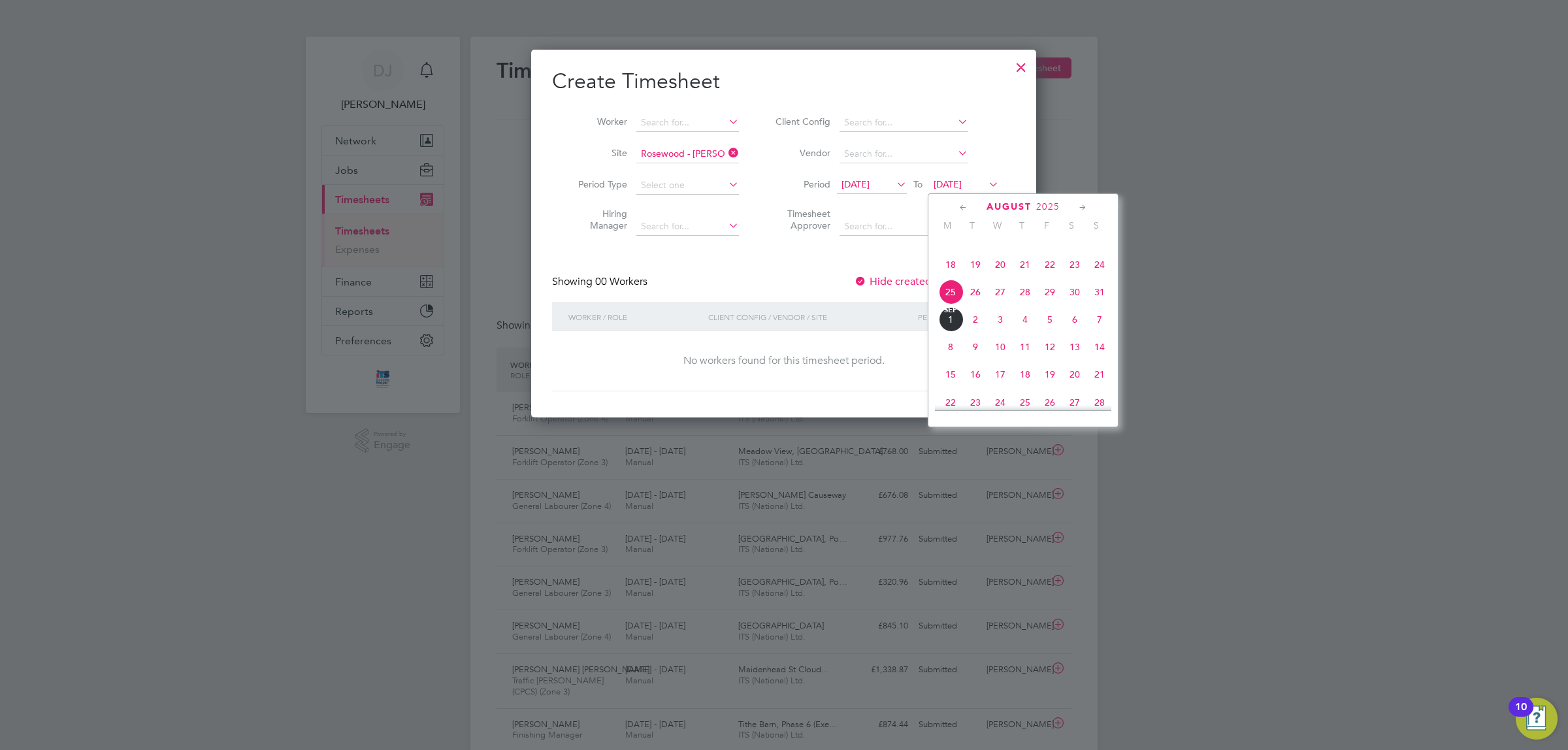
click at [1052, 305] on span "29" at bounding box center [1050, 292] width 25 height 25
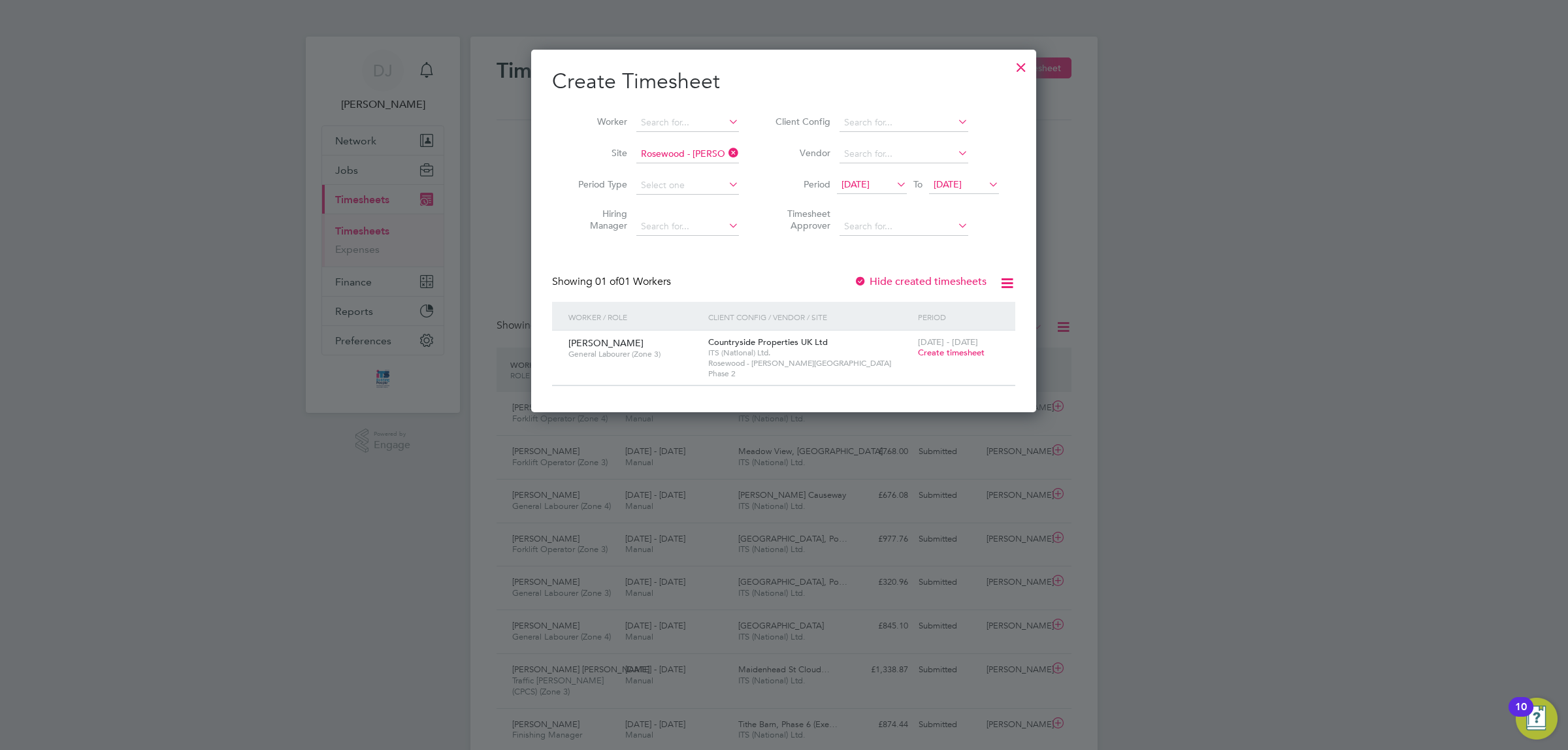
click at [927, 351] on span "Create timesheet" at bounding box center [951, 352] width 66 height 11
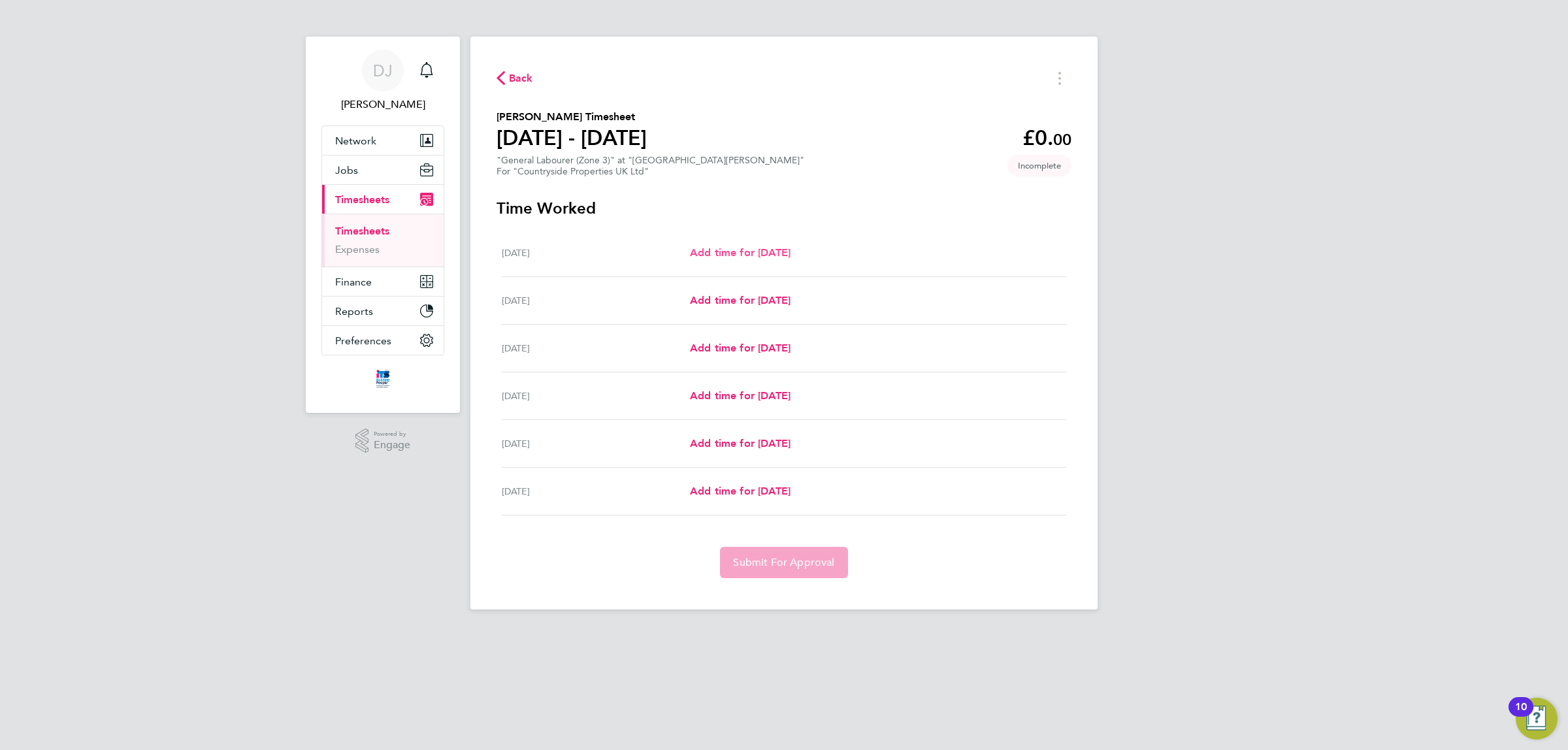
click at [771, 250] on span "Add time for [DATE]" at bounding box center [740, 252] width 101 height 12
select select "30"
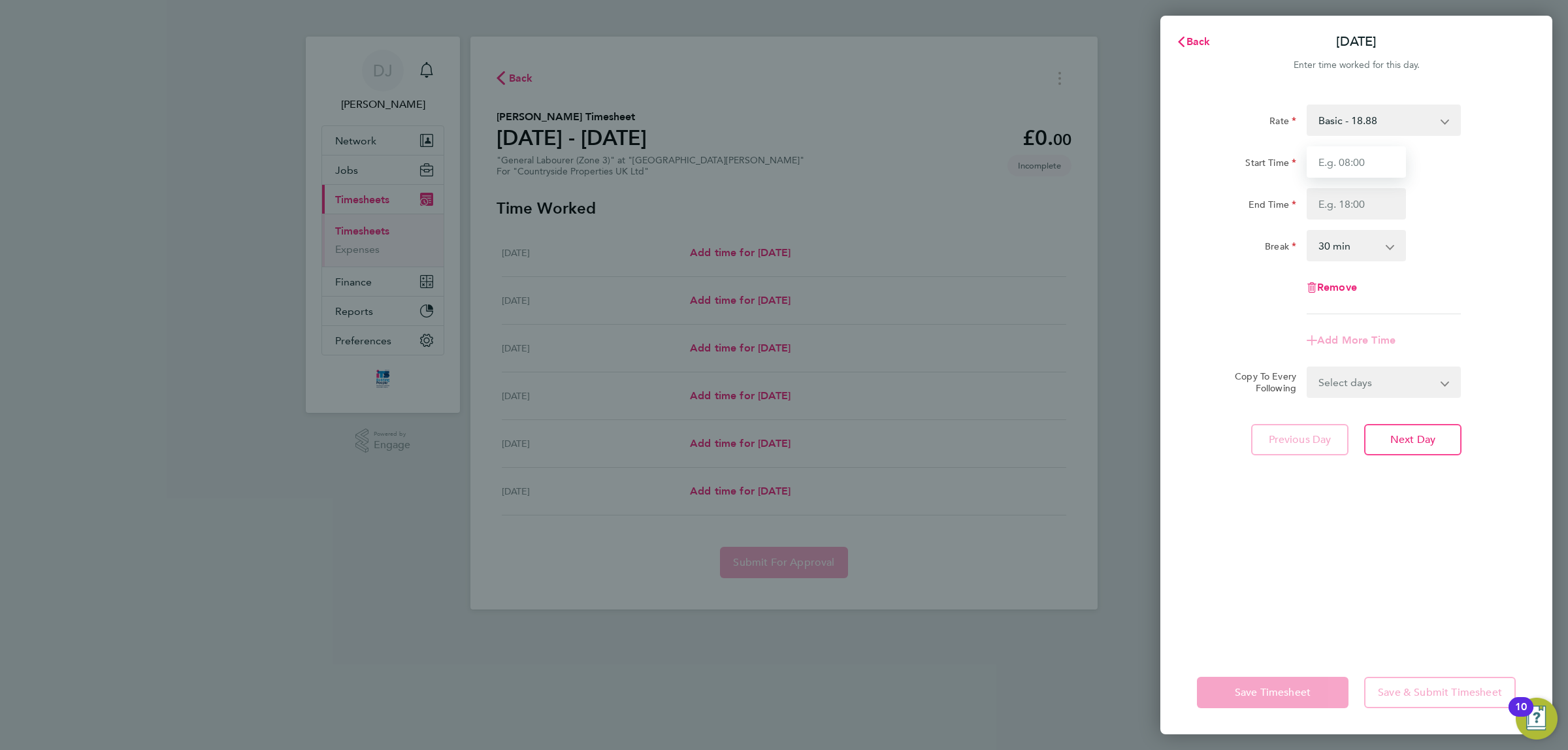
click at [1348, 155] on input "Start Time" at bounding box center [1356, 162] width 99 height 32
type input "07:30"
drag, startPoint x: 1330, startPoint y: 194, endPoint x: 1333, endPoint y: 202, distance: 8.5
click at [1330, 194] on input "End Time" at bounding box center [1356, 204] width 99 height 32
type input "17:00"
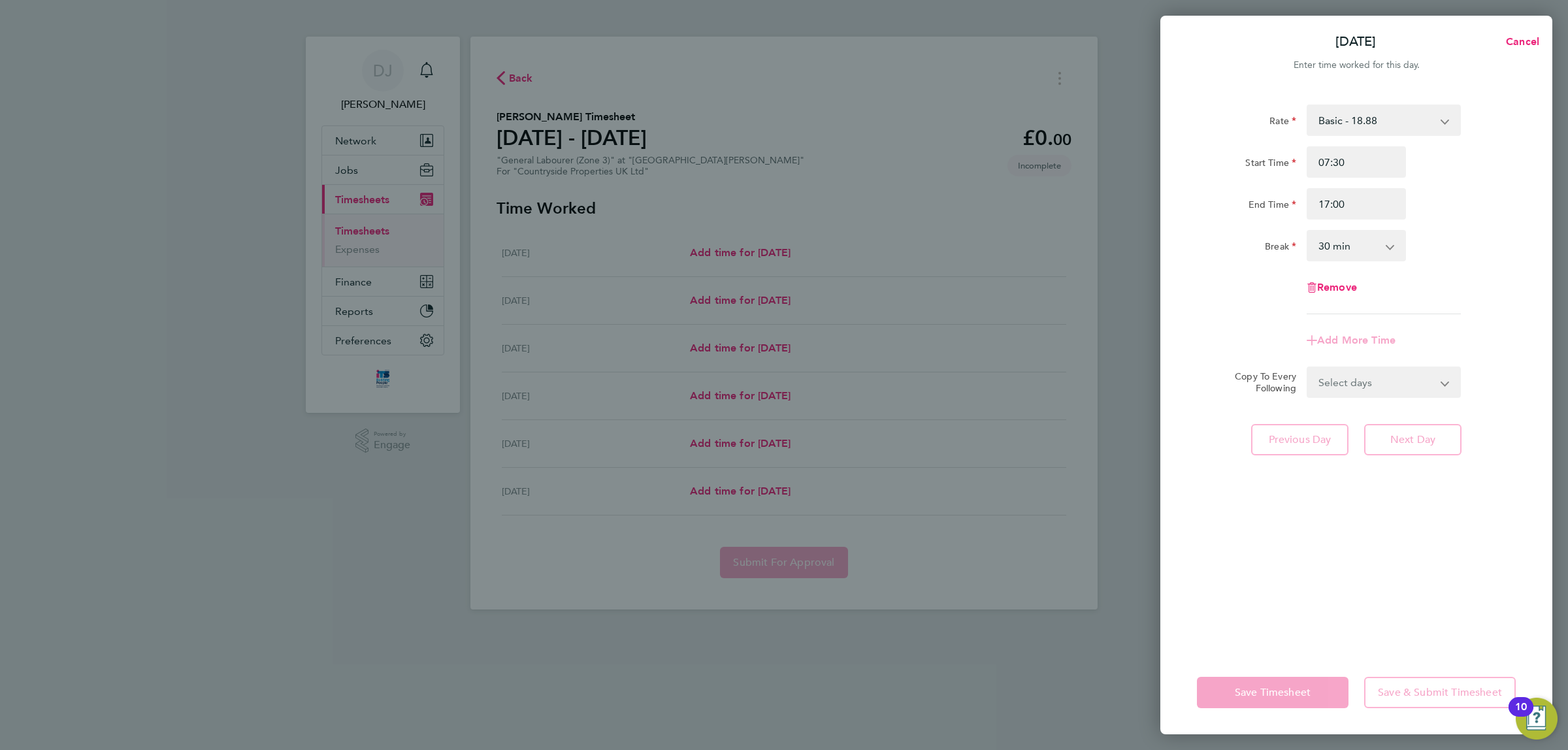
click at [1364, 265] on div "Rate Basic - 18.88 Start Time 07:30 End Time 17:00 Break 0 min 15 min 30 min 45…" at bounding box center [1356, 209] width 319 height 210
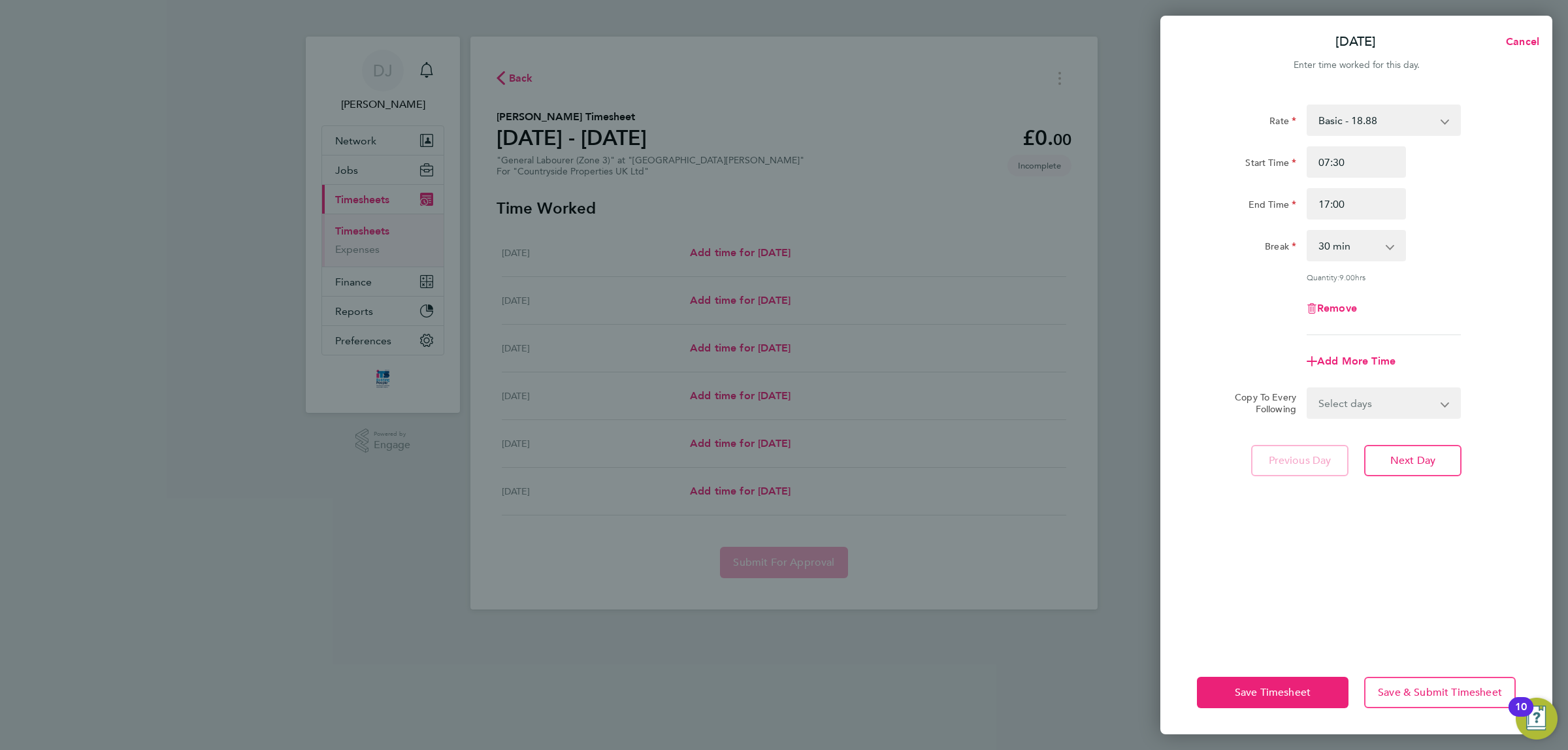
click at [1363, 263] on div "Rate Basic - 18.88 Start Time 07:30 End Time 17:00 Break 0 min 15 min 30 min 45…" at bounding box center [1356, 219] width 319 height 231
click at [1367, 260] on div "Rate Basic - 18.88 Start Time 07:30 End Time 17:00 Break 0 min 15 min 30 min 45…" at bounding box center [1356, 219] width 319 height 231
click at [1368, 250] on select "0 min 15 min 30 min 45 min 60 min 75 min 90 min" at bounding box center [1349, 246] width 81 height 29
click at [1309, 231] on select "0 min 15 min 30 min 45 min 60 min 75 min 90 min" at bounding box center [1349, 246] width 81 height 29
click at [1403, 317] on div "Remove" at bounding box center [1356, 309] width 110 height 32
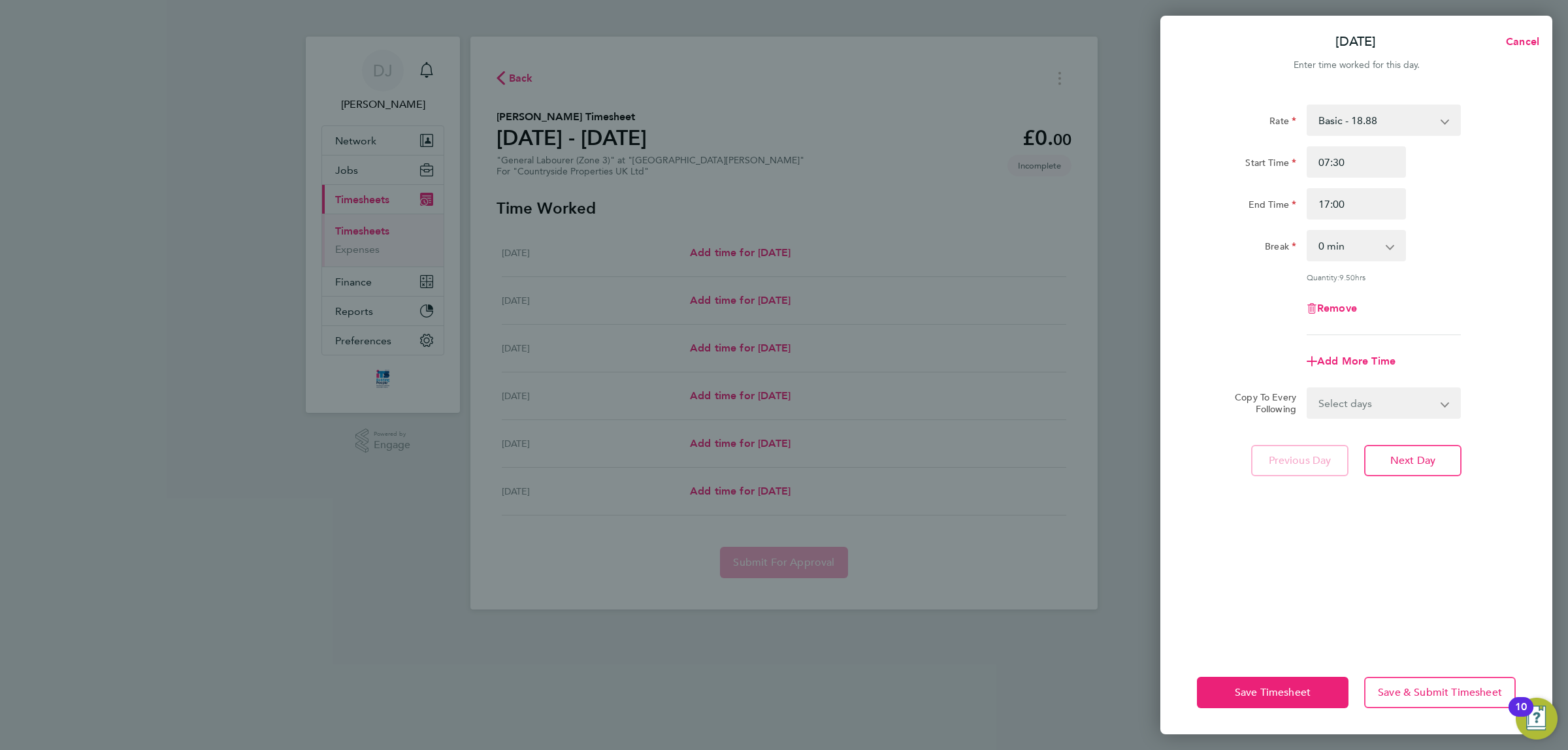
click at [1394, 269] on div "Rate Basic - 18.88 Start Time 07:30 End Time 17:00 Break 0 min 15 min 30 min 45…" at bounding box center [1356, 219] width 319 height 231
click at [1394, 237] on app-icon-cross-button at bounding box center [1397, 246] width 16 height 29
click at [1389, 245] on select "0 min 15 min 30 min 45 min 60 min 75 min 90 min" at bounding box center [1349, 246] width 81 height 29
click at [1309, 231] on select "0 min 15 min 30 min 45 min 60 min 75 min 90 min" at bounding box center [1349, 246] width 81 height 29
click at [1468, 282] on div "Rate Basic - 18.88 Start Time 07:30 End Time 17:00 Break 0 min 15 min 30 min 45…" at bounding box center [1356, 219] width 319 height 231
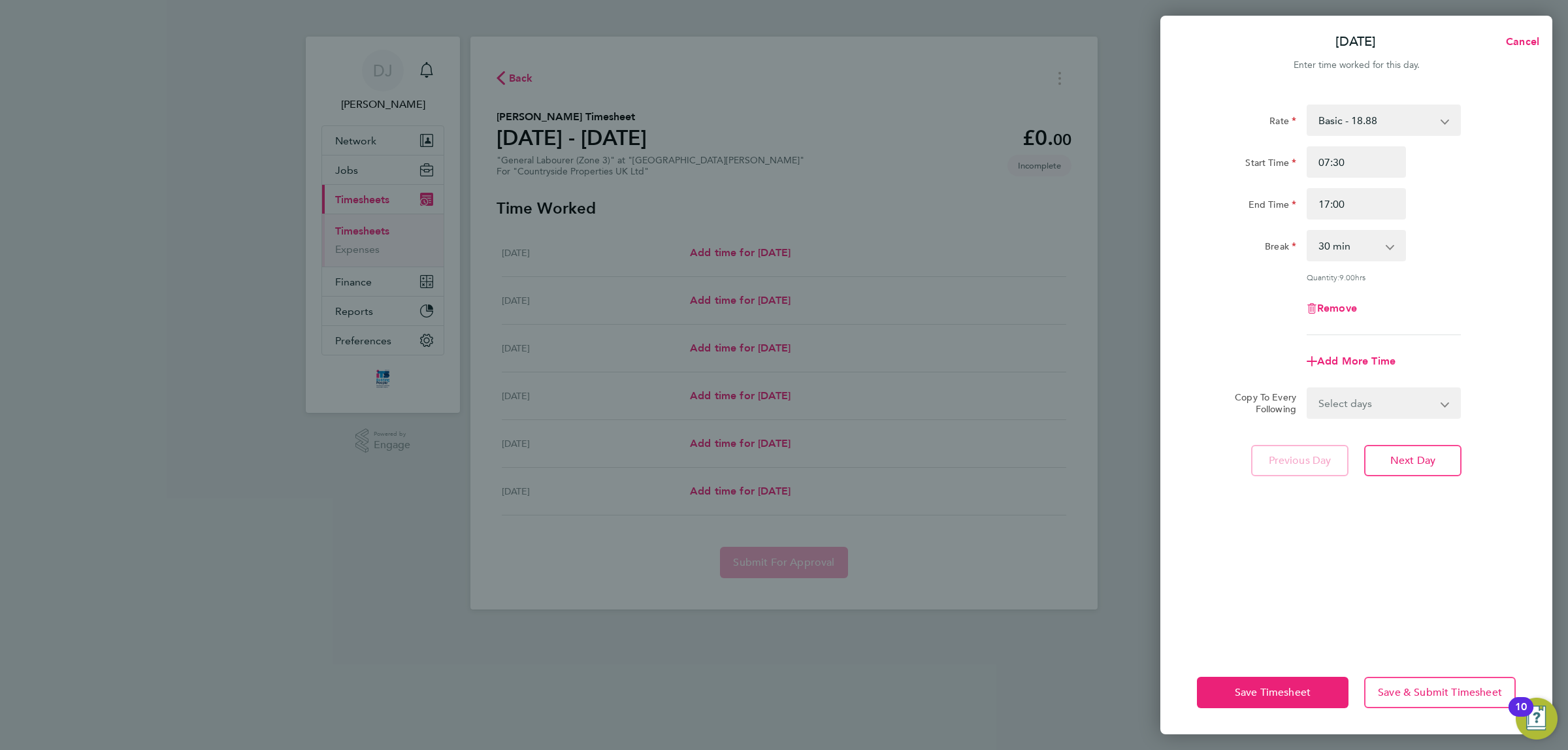
click at [1363, 254] on select "0 min 15 min 30 min 45 min 60 min 75 min 90 min" at bounding box center [1349, 246] width 81 height 29
select select "0"
click at [1309, 231] on select "0 min 15 min 30 min 45 min 60 min 75 min 90 min" at bounding box center [1349, 246] width 81 height 29
click at [1356, 167] on input "07:30" at bounding box center [1356, 162] width 99 height 32
type input "07:00"
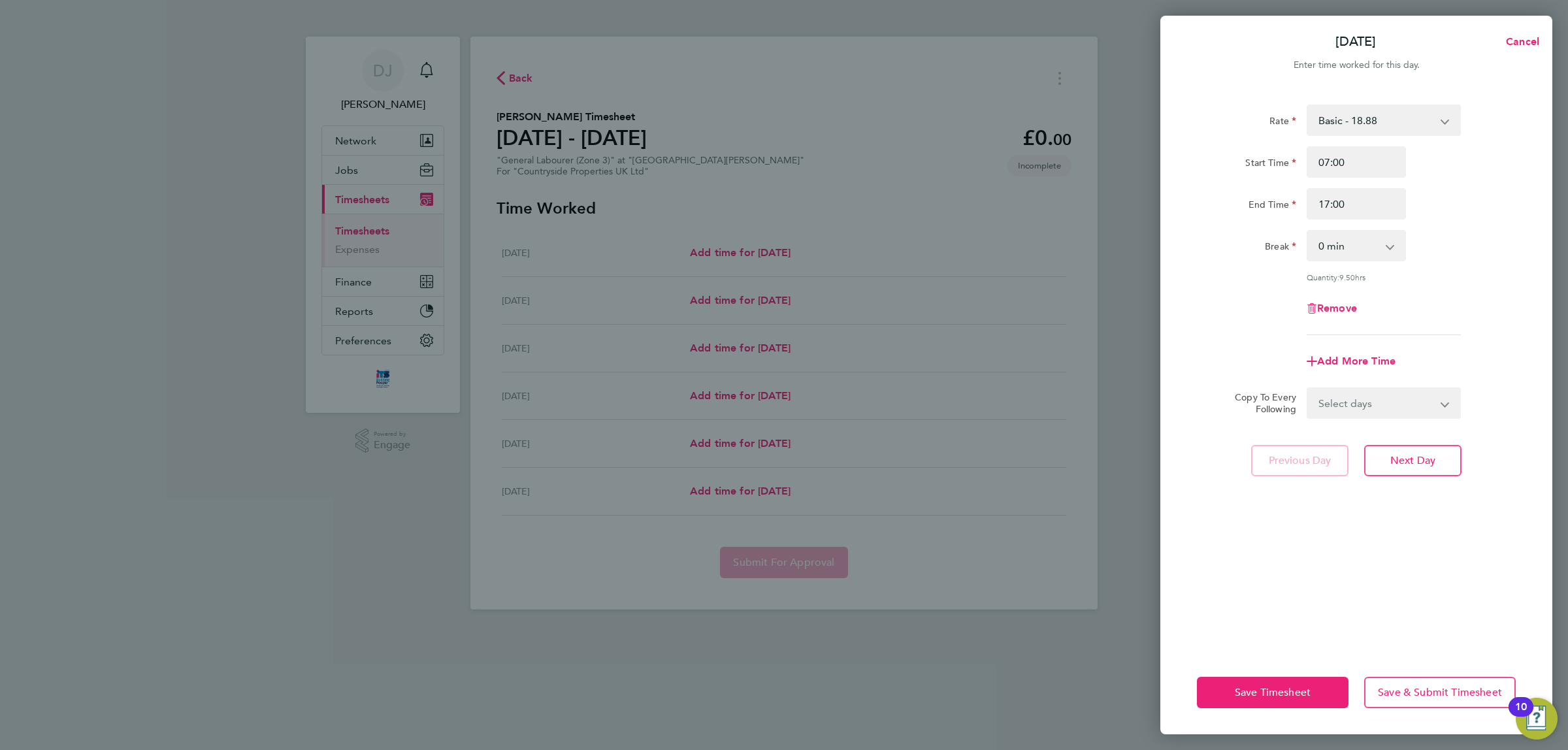
click at [1484, 170] on div "Start Time 07:00" at bounding box center [1356, 162] width 329 height 32
drag, startPoint x: 1324, startPoint y: 389, endPoint x: 1330, endPoint y: 403, distance: 15.2
click at [1324, 390] on select "Select days Day Weekday (Mon-Fri) Weekend (Sat-Sun) [DATE] [DATE] [DATE] [DATE]…" at bounding box center [1377, 403] width 137 height 29
select select "WEEKDAY"
click at [1309, 389] on select "Select days Day Weekday (Mon-Fri) Weekend (Sat-Sun) [DATE] [DATE] [DATE] [DATE]…" at bounding box center [1377, 403] width 137 height 29
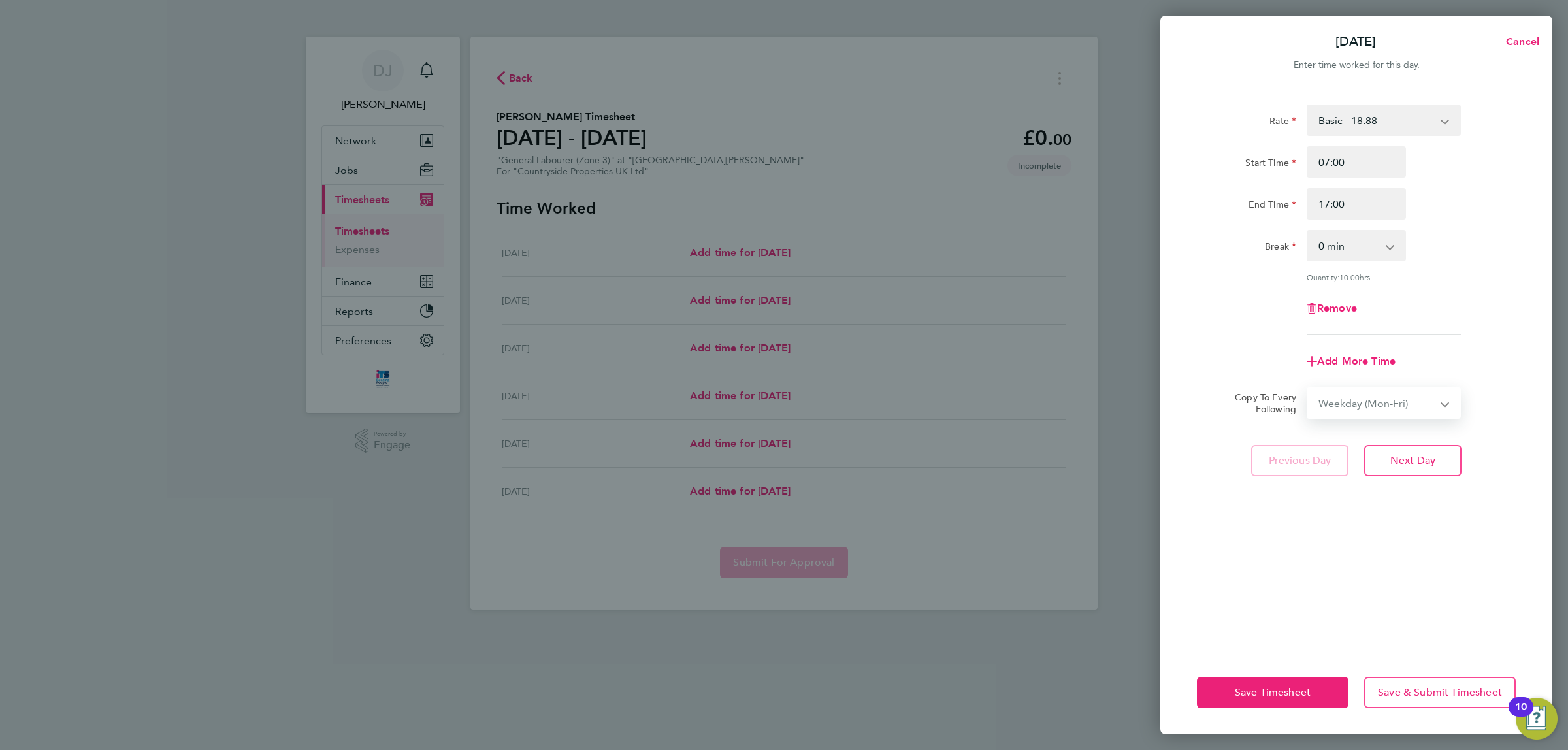
select select "[DATE]"
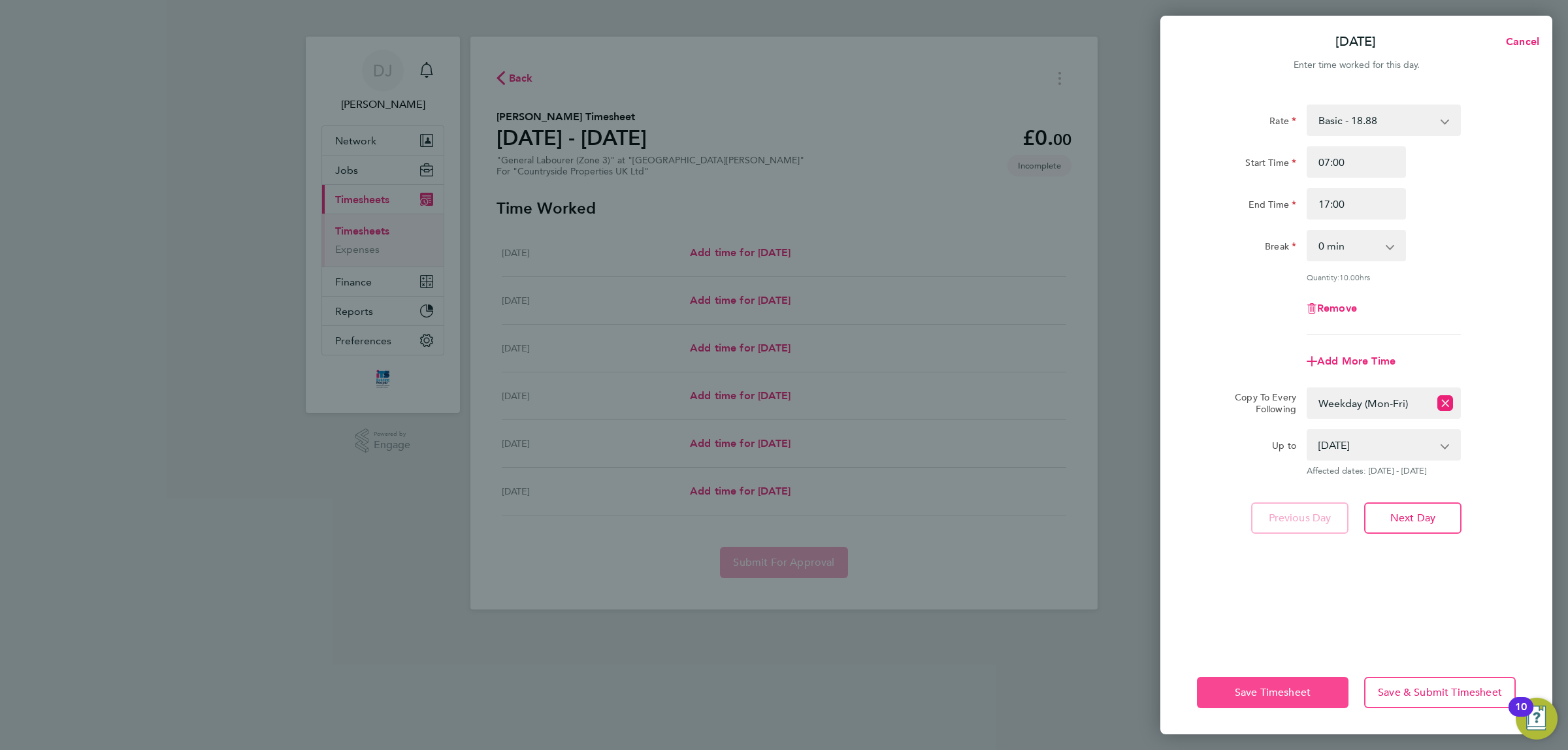
click at [1268, 690] on span "Save Timesheet" at bounding box center [1272, 693] width 76 height 13
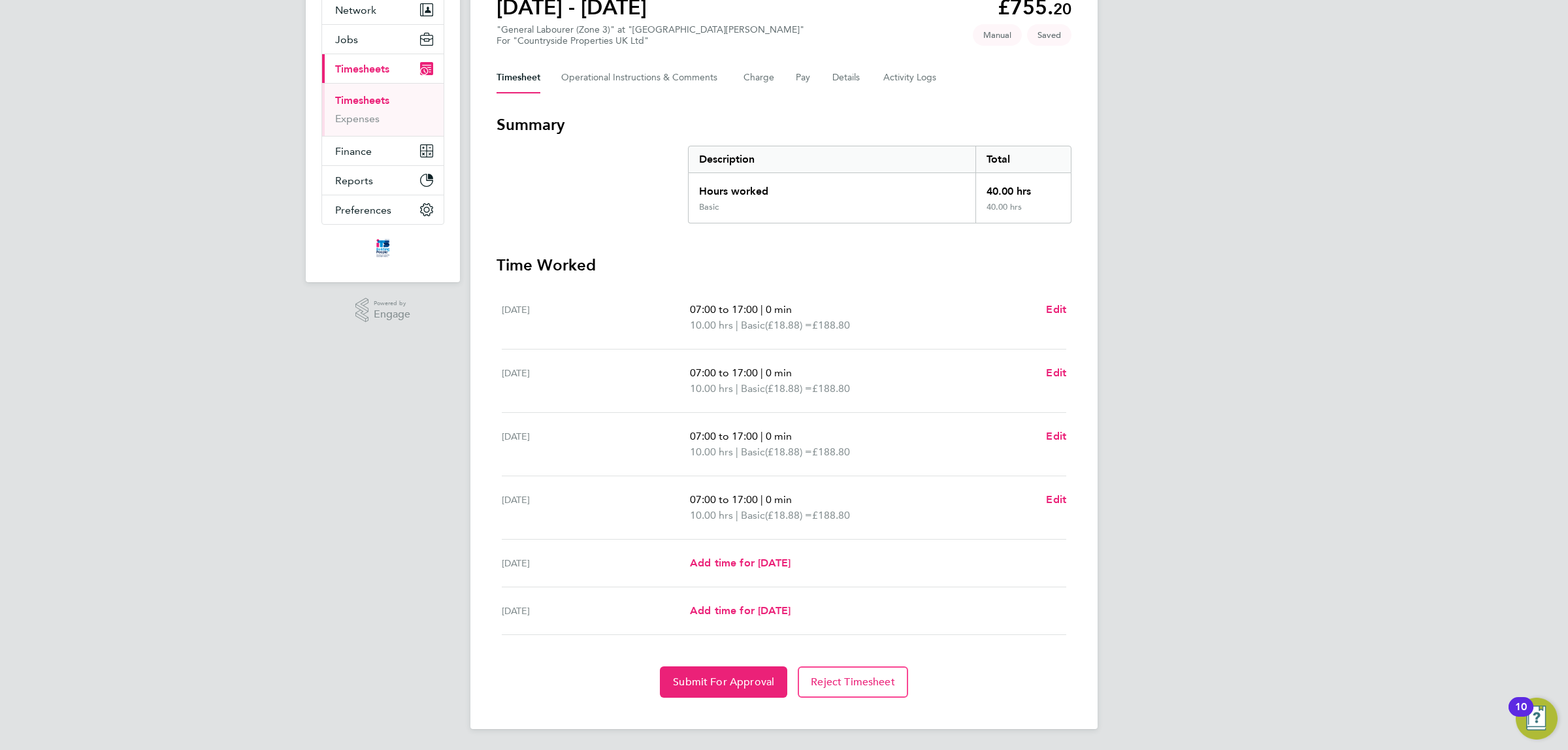
drag, startPoint x: 1355, startPoint y: 350, endPoint x: 1355, endPoint y: 361, distance: 11.0
click at [1361, 426] on div "DJ [PERSON_NAME] Notifications Applications: Network Team Members Businesses Si…" at bounding box center [784, 309] width 1568 height 881
click at [725, 673] on button "Submit For Approval" at bounding box center [724, 682] width 127 height 32
click at [591, 80] on Comments-tab "Operational Instructions & Comments" at bounding box center [642, 78] width 162 height 32
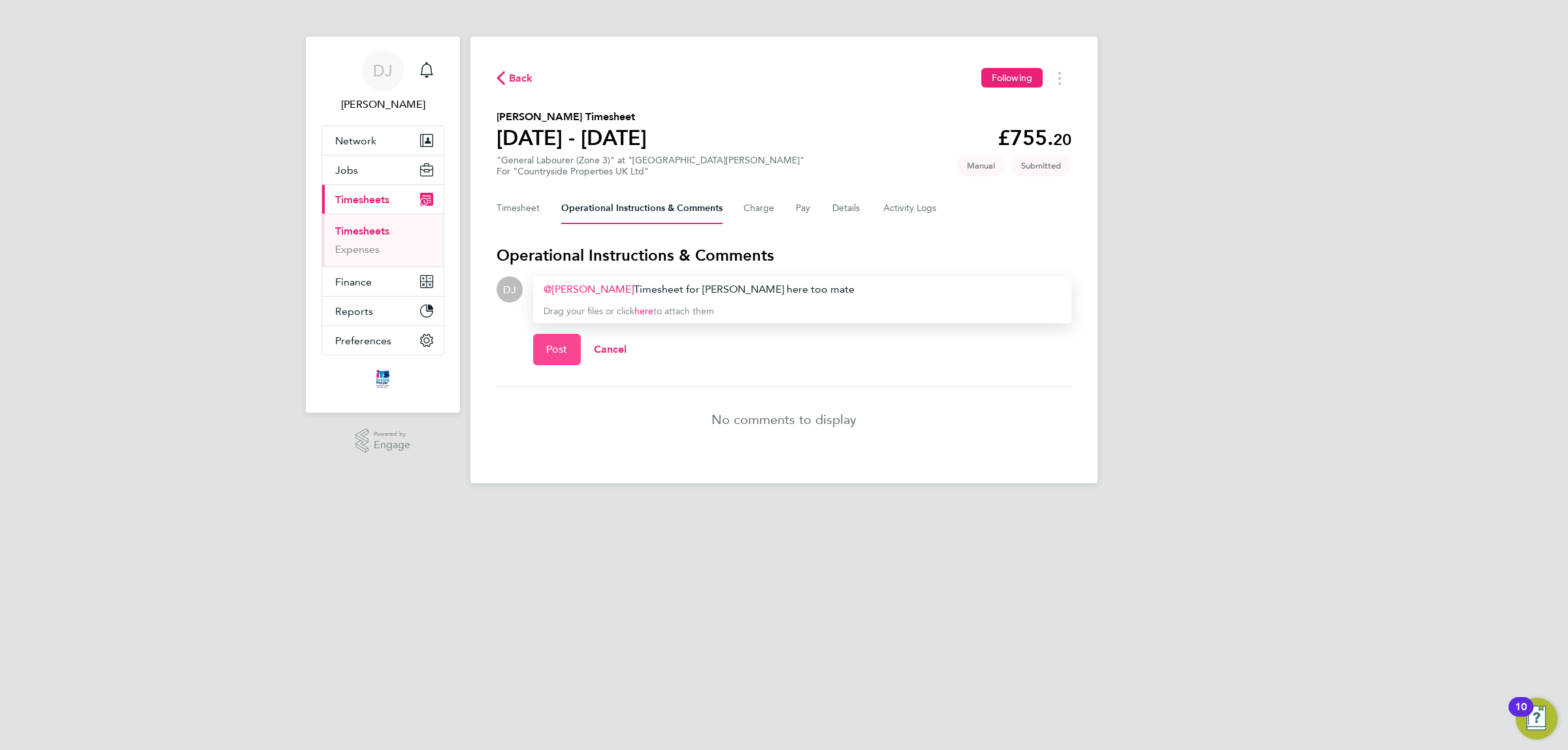
click at [566, 357] on button "Post" at bounding box center [557, 349] width 48 height 32
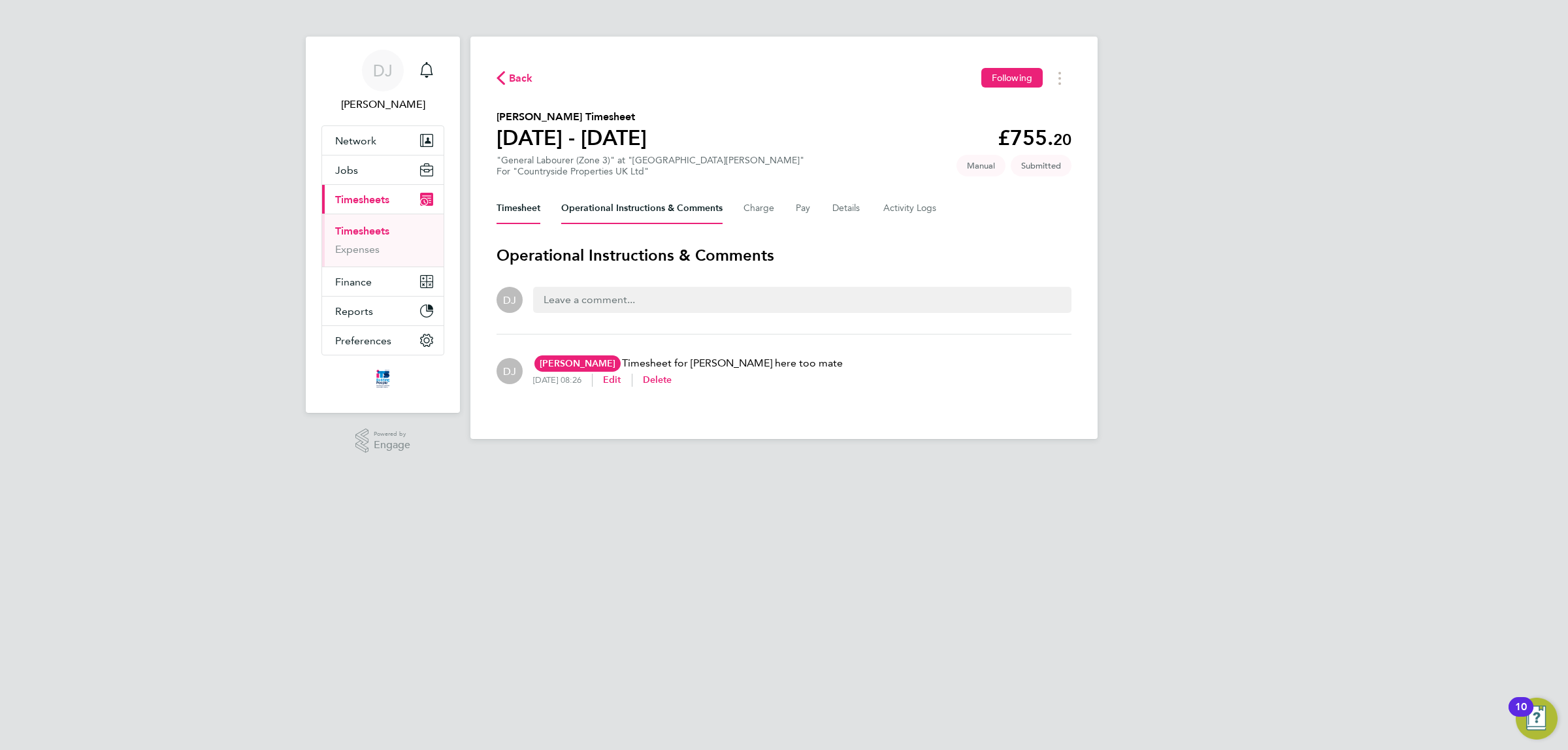
click at [522, 213] on button "Timesheet" at bounding box center [518, 208] width 44 height 32
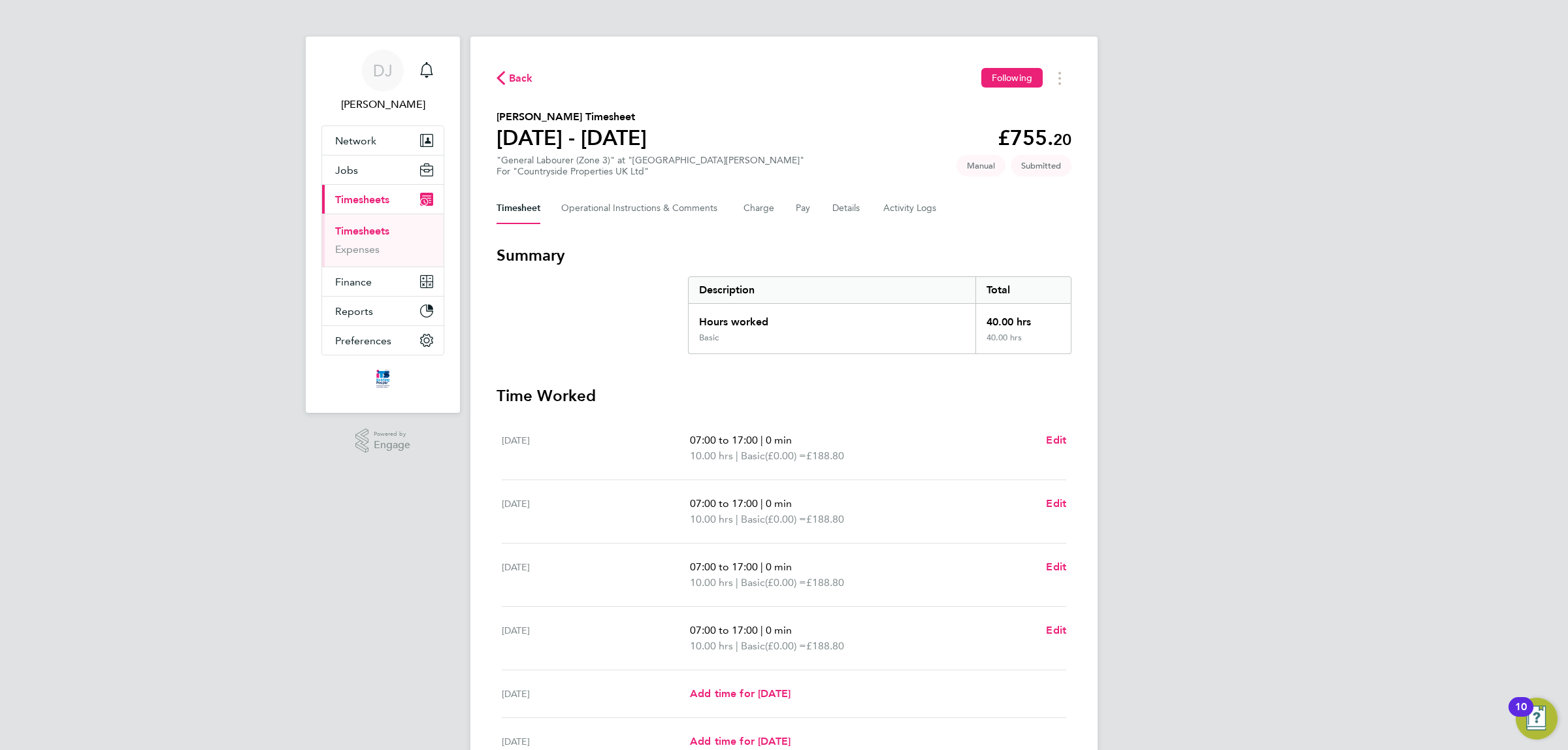
click at [498, 86] on svg-icon "button" at bounding box center [501, 81] width 9 height 12
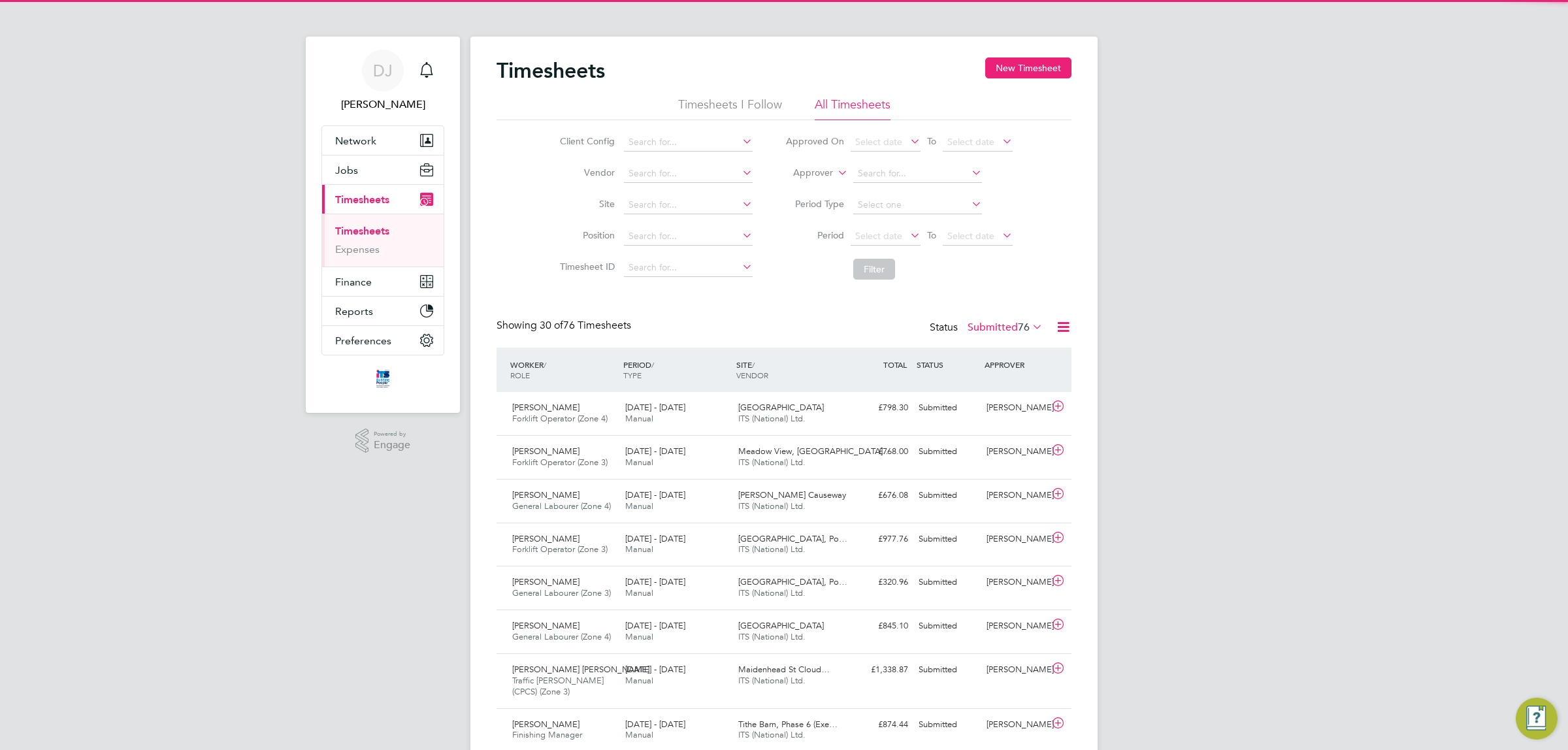
scroll to position [33, 113]
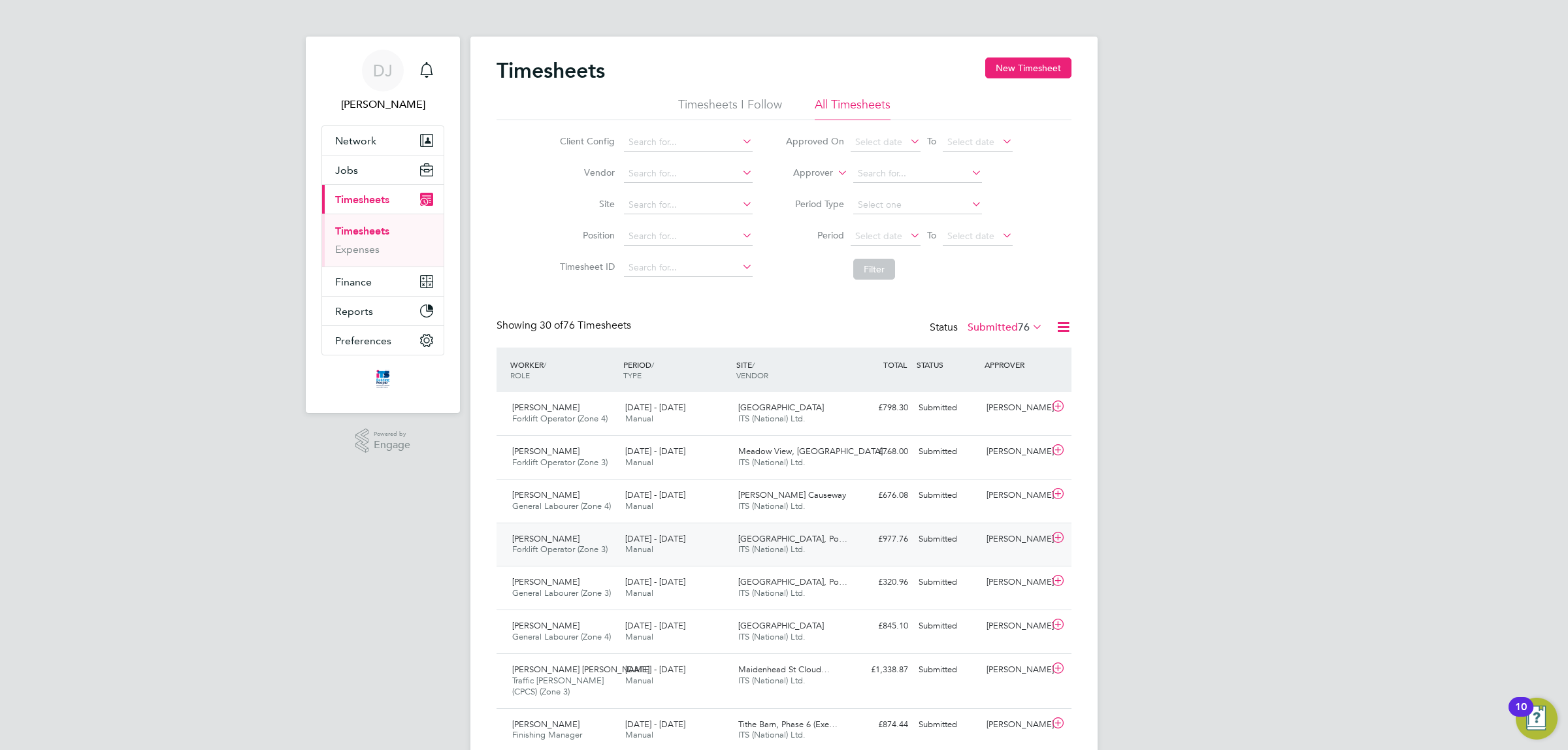
click at [864, 546] on div "£977.76 Submitted" at bounding box center [879, 539] width 68 height 22
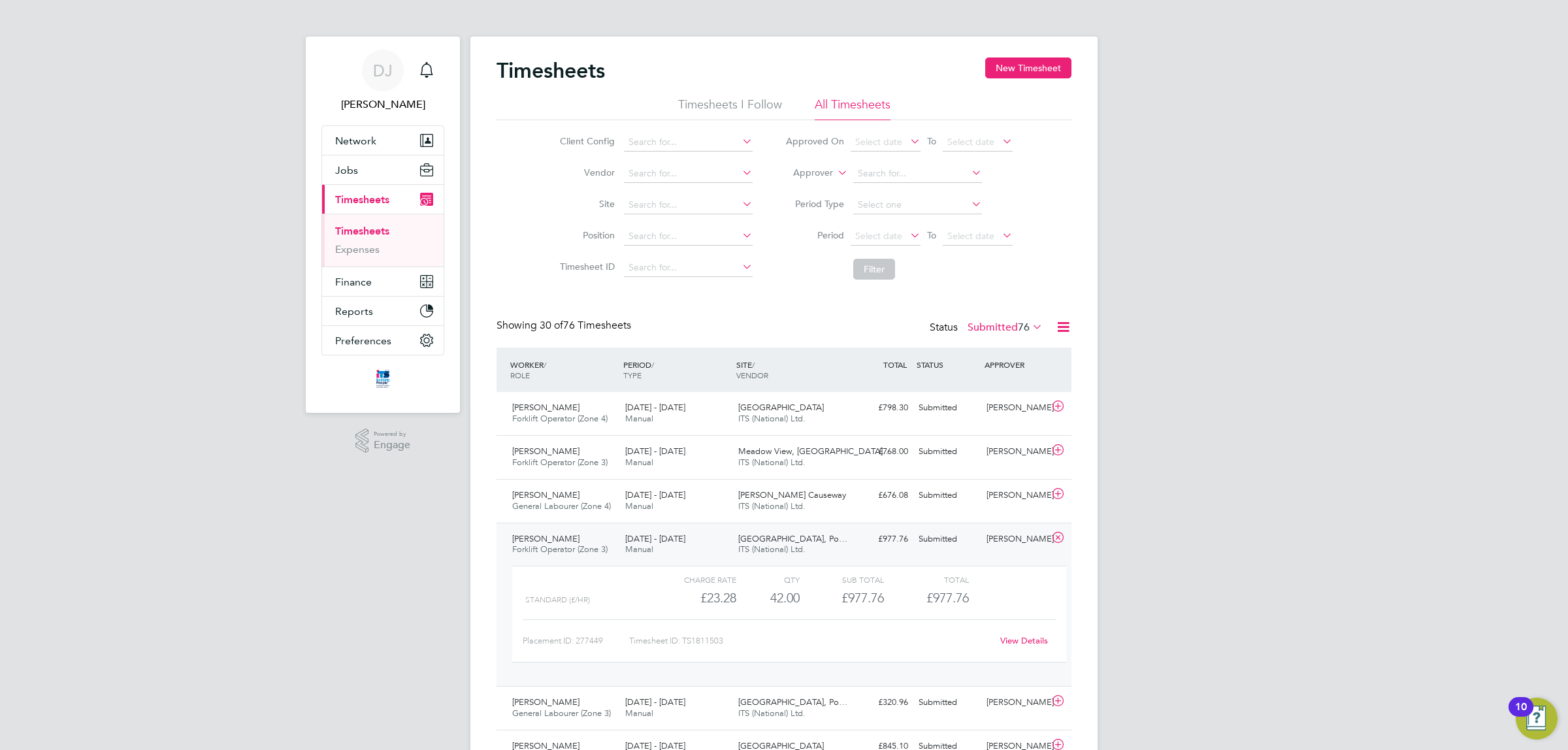
click at [806, 554] on div "[GEOGRAPHIC_DATA], Po… ITS (National) Ltd." at bounding box center [790, 545] width 113 height 33
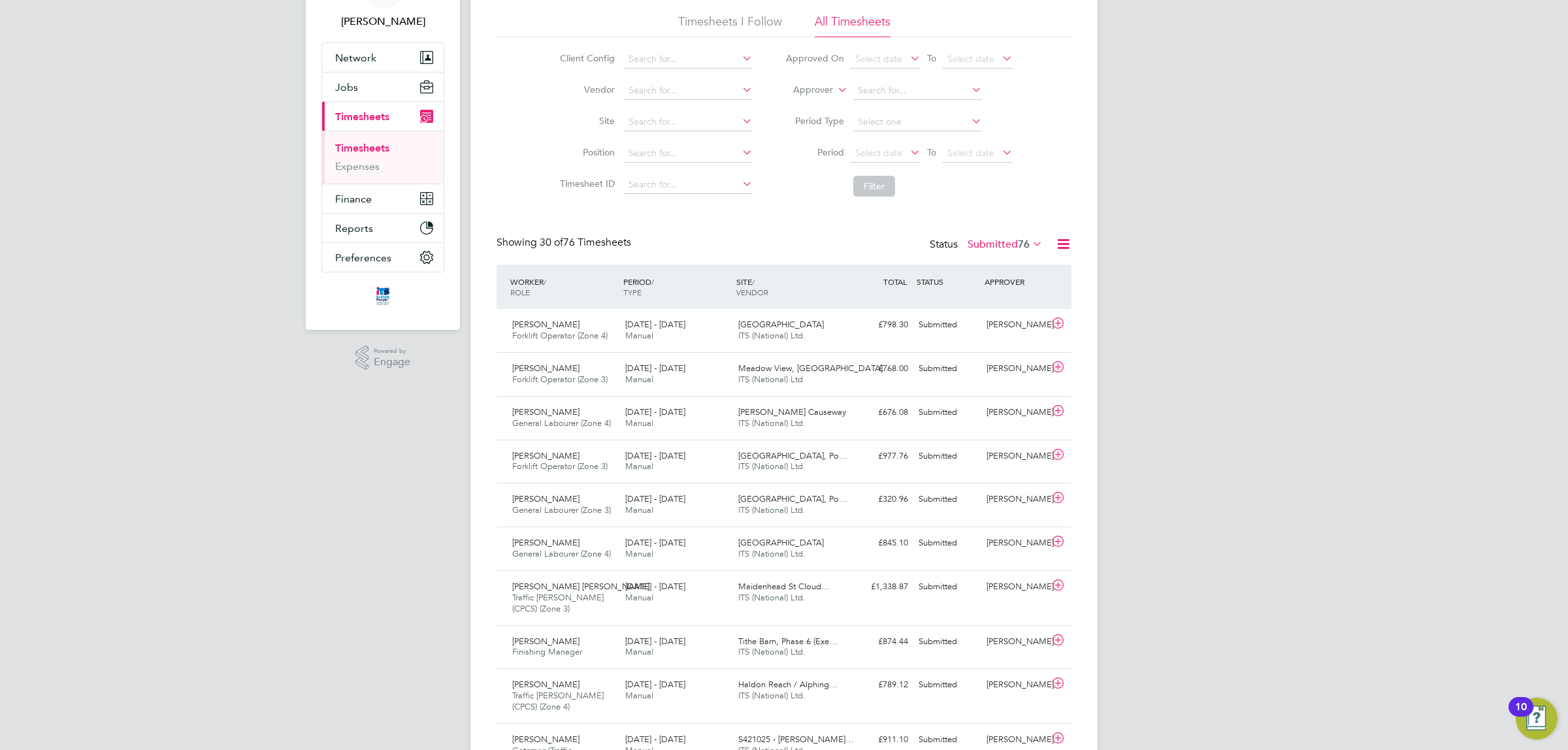
drag, startPoint x: 1278, startPoint y: 386, endPoint x: 1278, endPoint y: 419, distance: 33.0
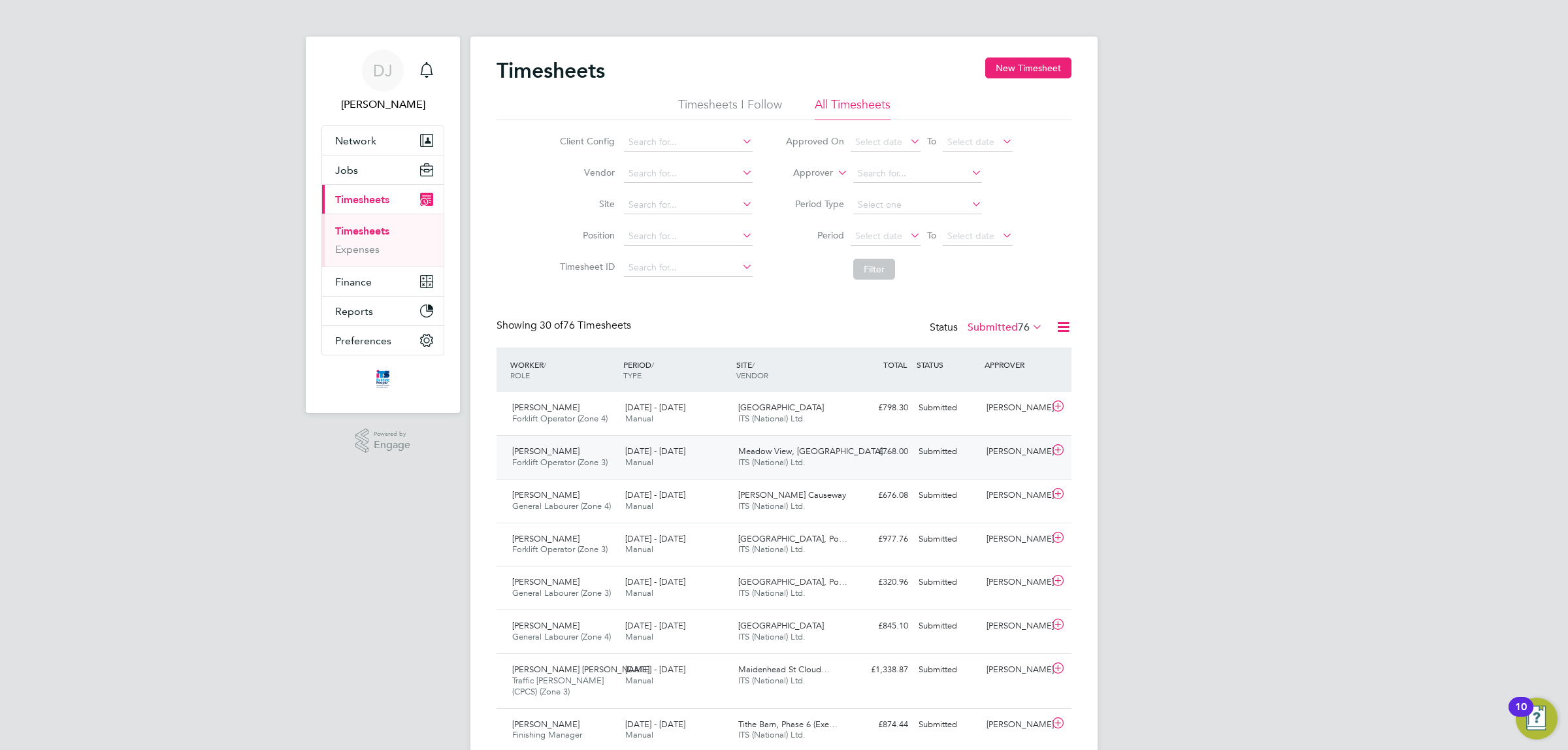
click at [864, 442] on div "£768.00 Submitted" at bounding box center [879, 451] width 68 height 22
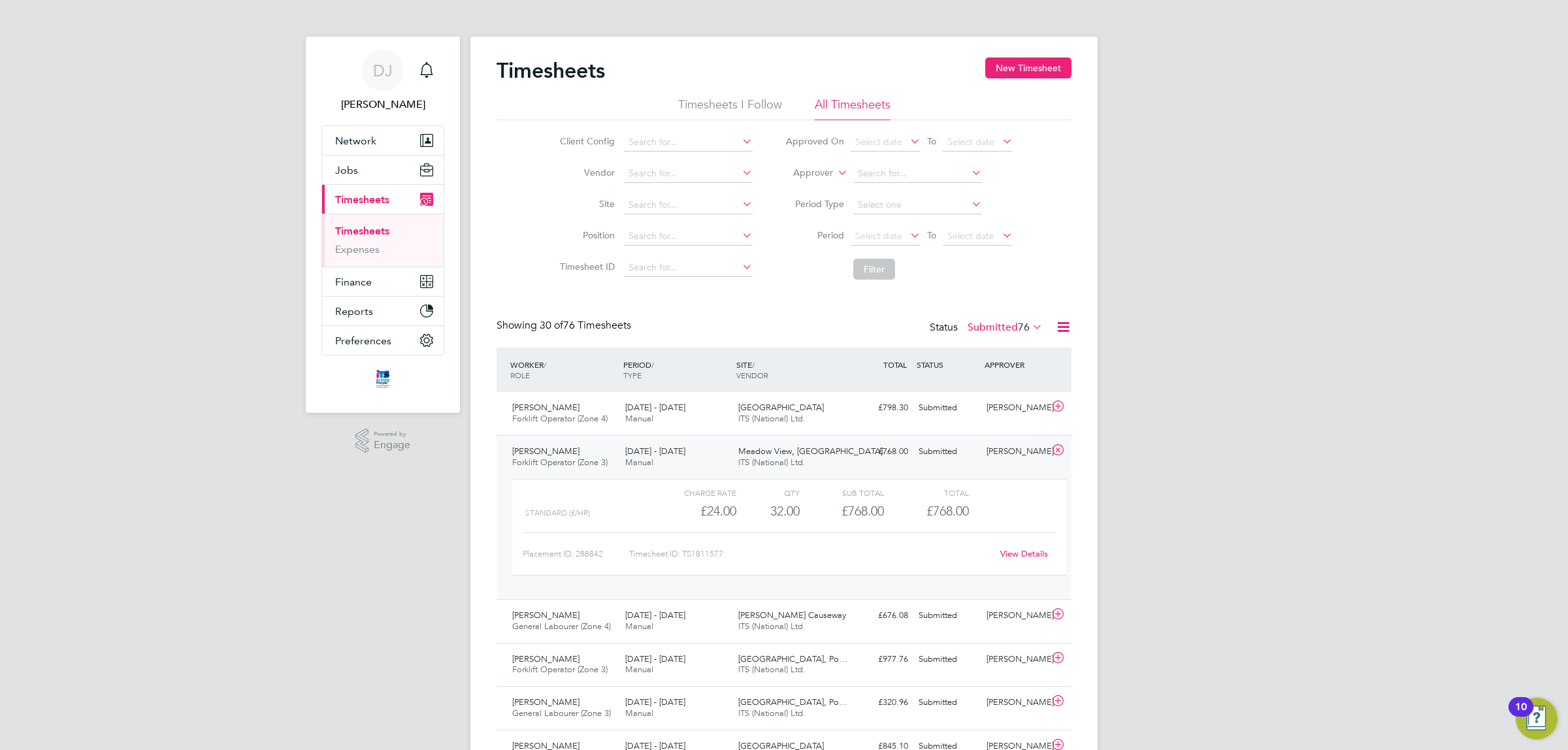
click at [1023, 556] on link "View Details" at bounding box center [1024, 554] width 48 height 11
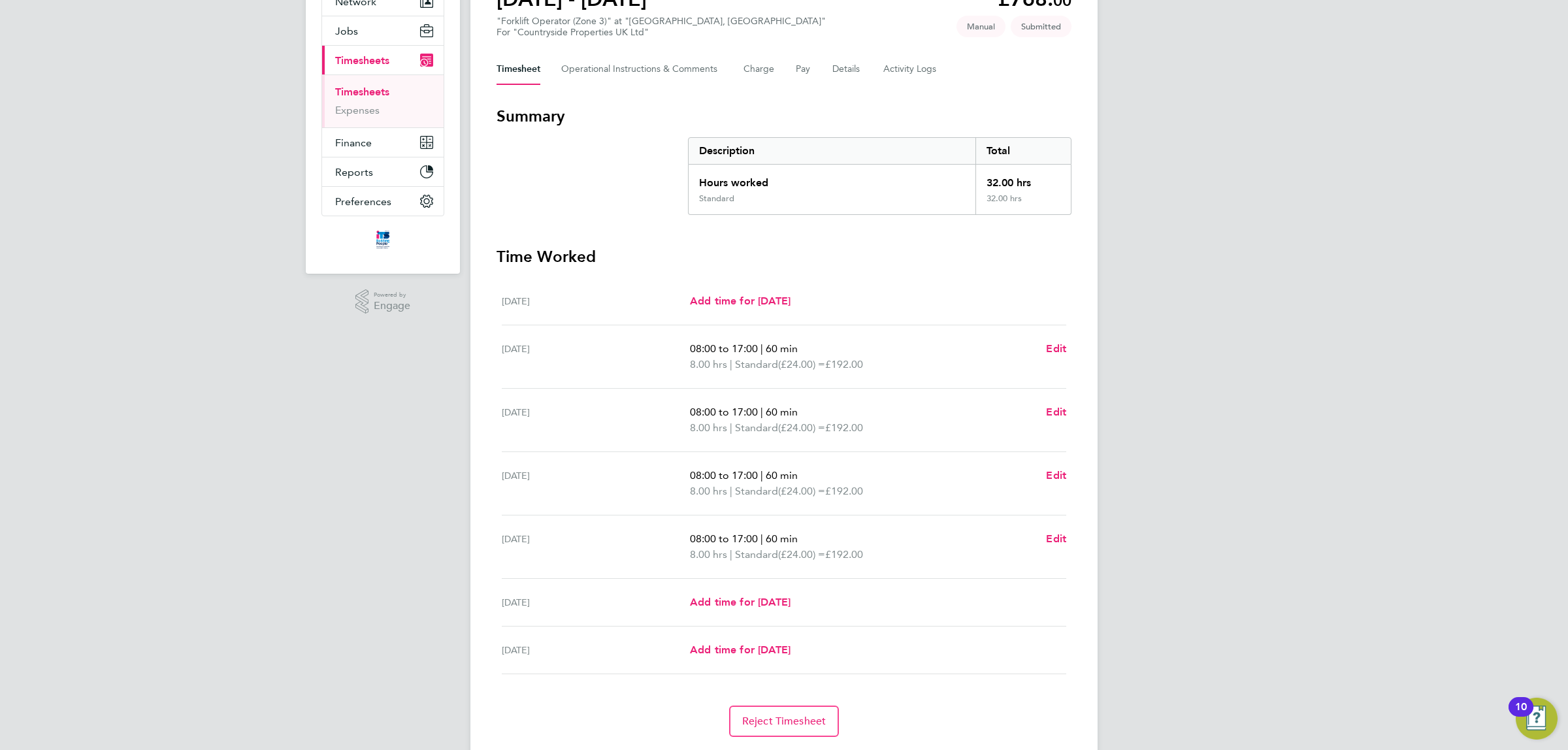
scroll to position [178, 0]
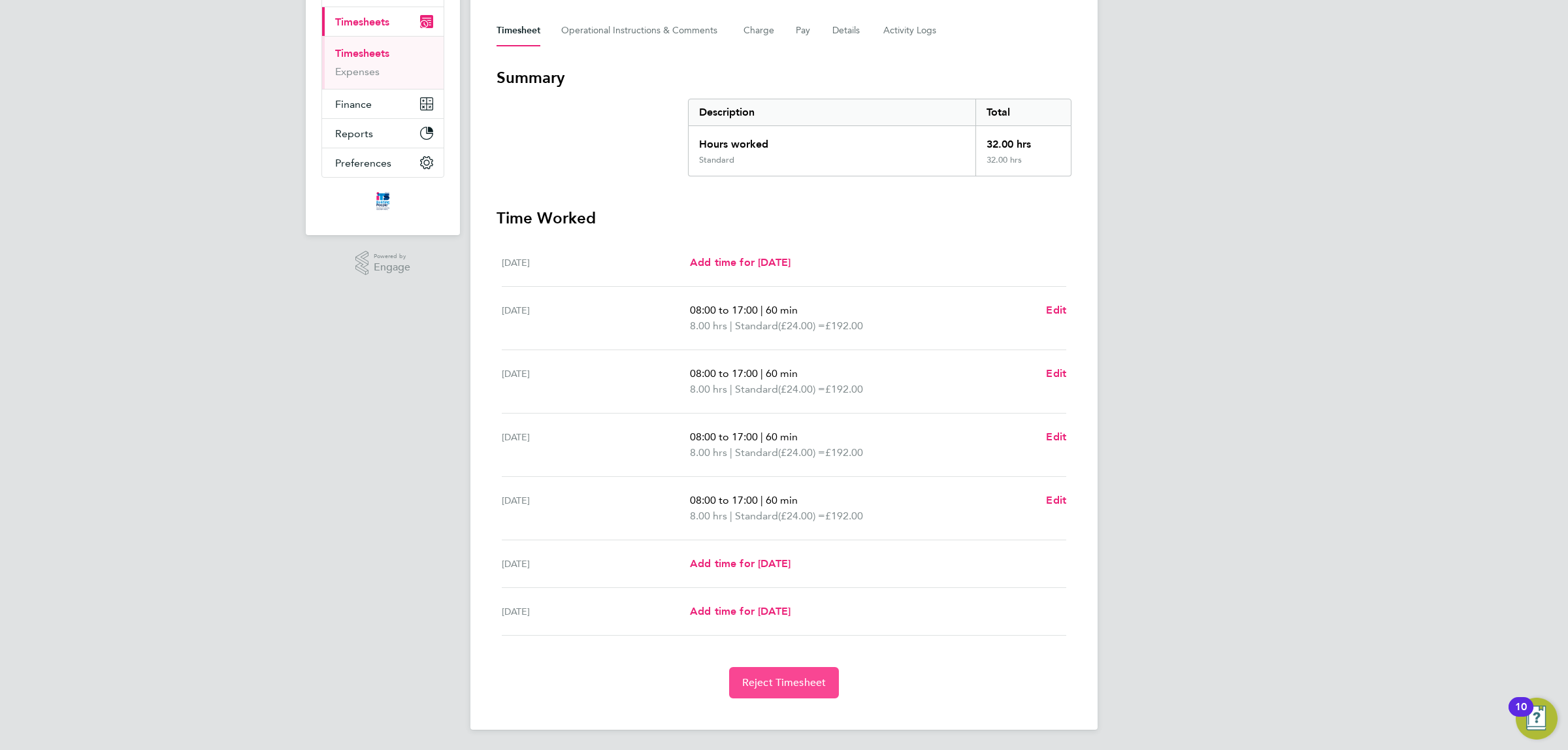
click at [821, 688] on span "Reject Timesheet" at bounding box center [784, 683] width 84 height 13
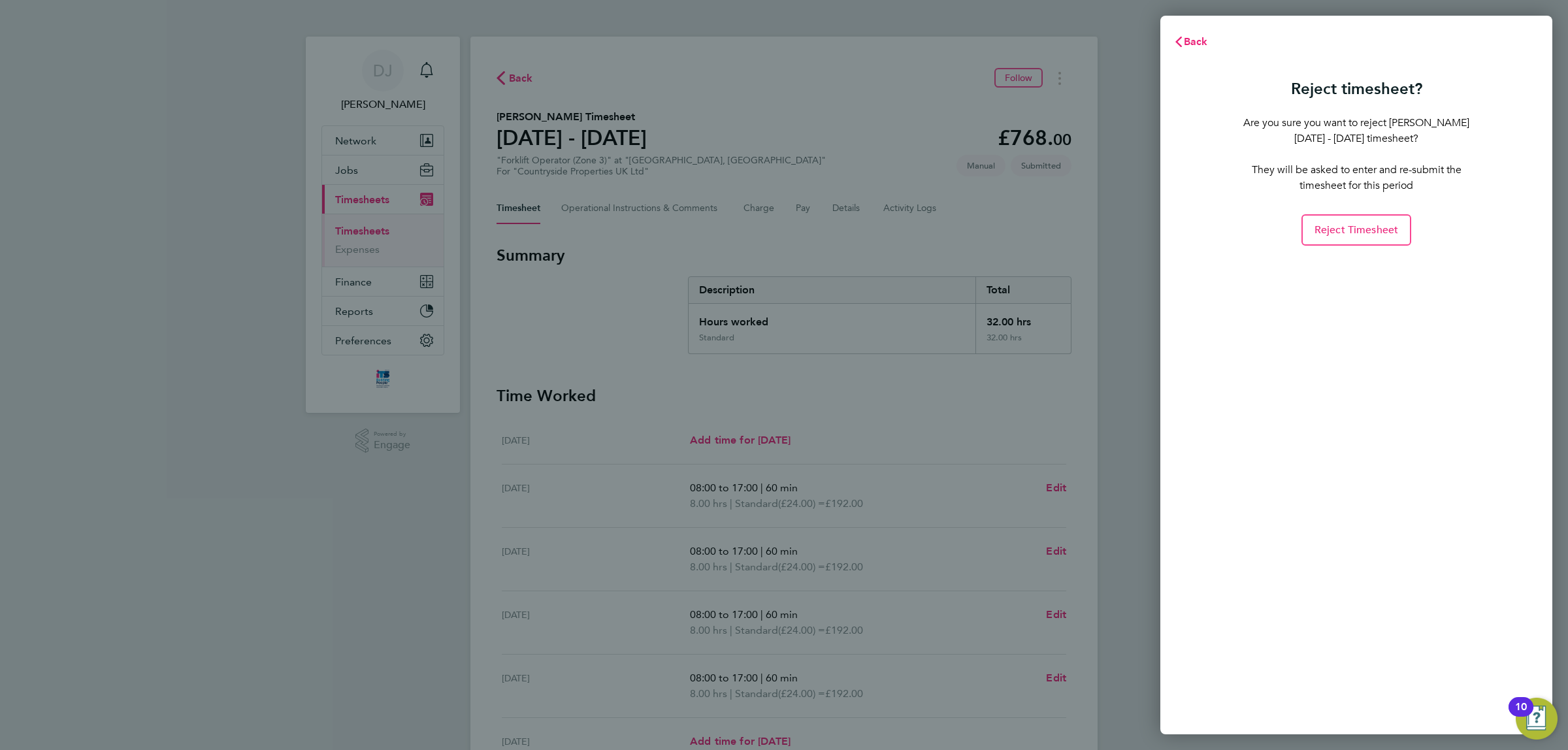
click at [1337, 210] on div "Reject timesheet? Are you sure you want to reject Timothy Chapman's 25 - 31 Aug…" at bounding box center [1356, 159] width 230 height 173
click at [1336, 223] on span "Reject Timesheet" at bounding box center [1357, 230] width 84 height 13
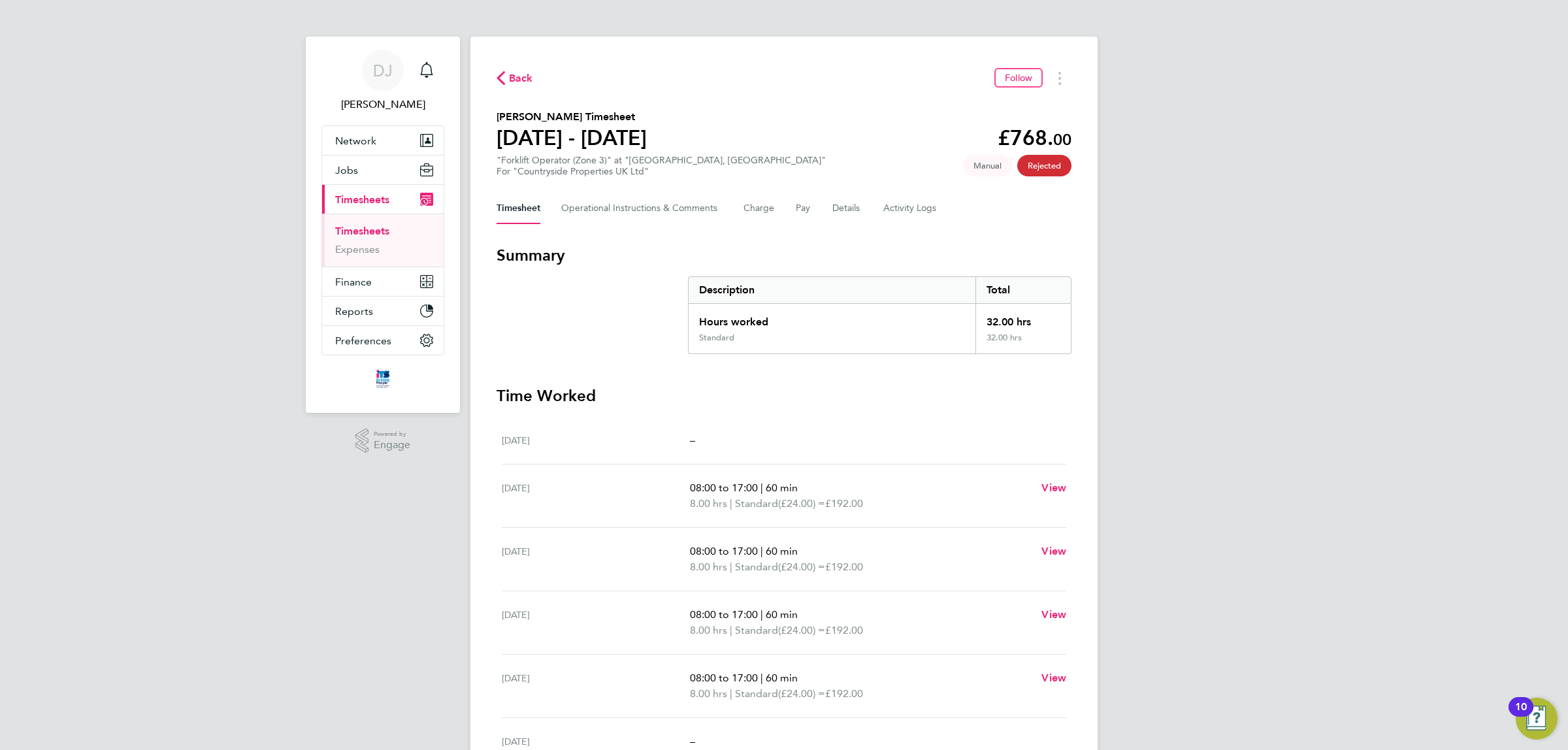
click at [516, 80] on span "Back" at bounding box center [521, 78] width 24 height 16
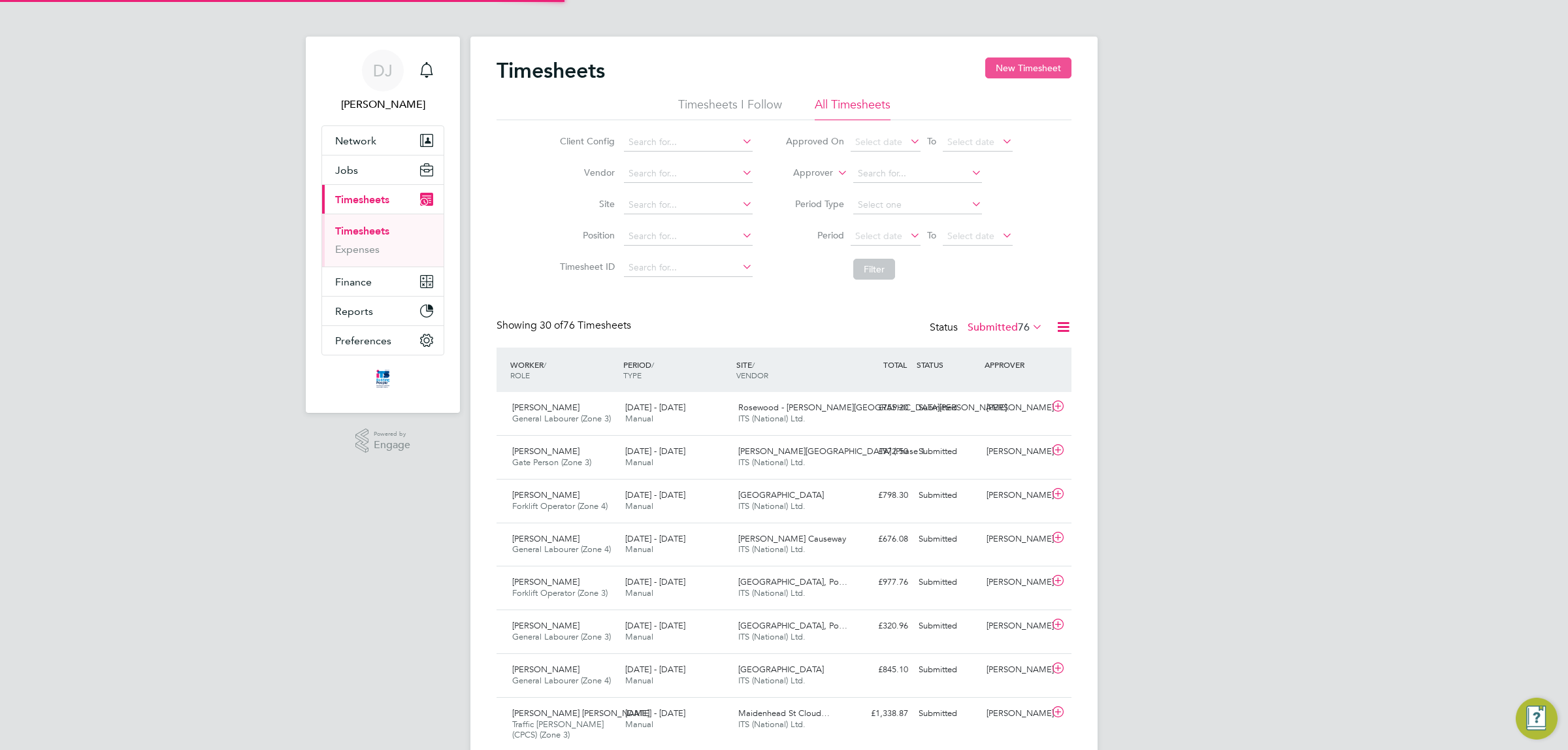
click at [1058, 62] on button "New Timesheet" at bounding box center [1028, 68] width 86 height 21
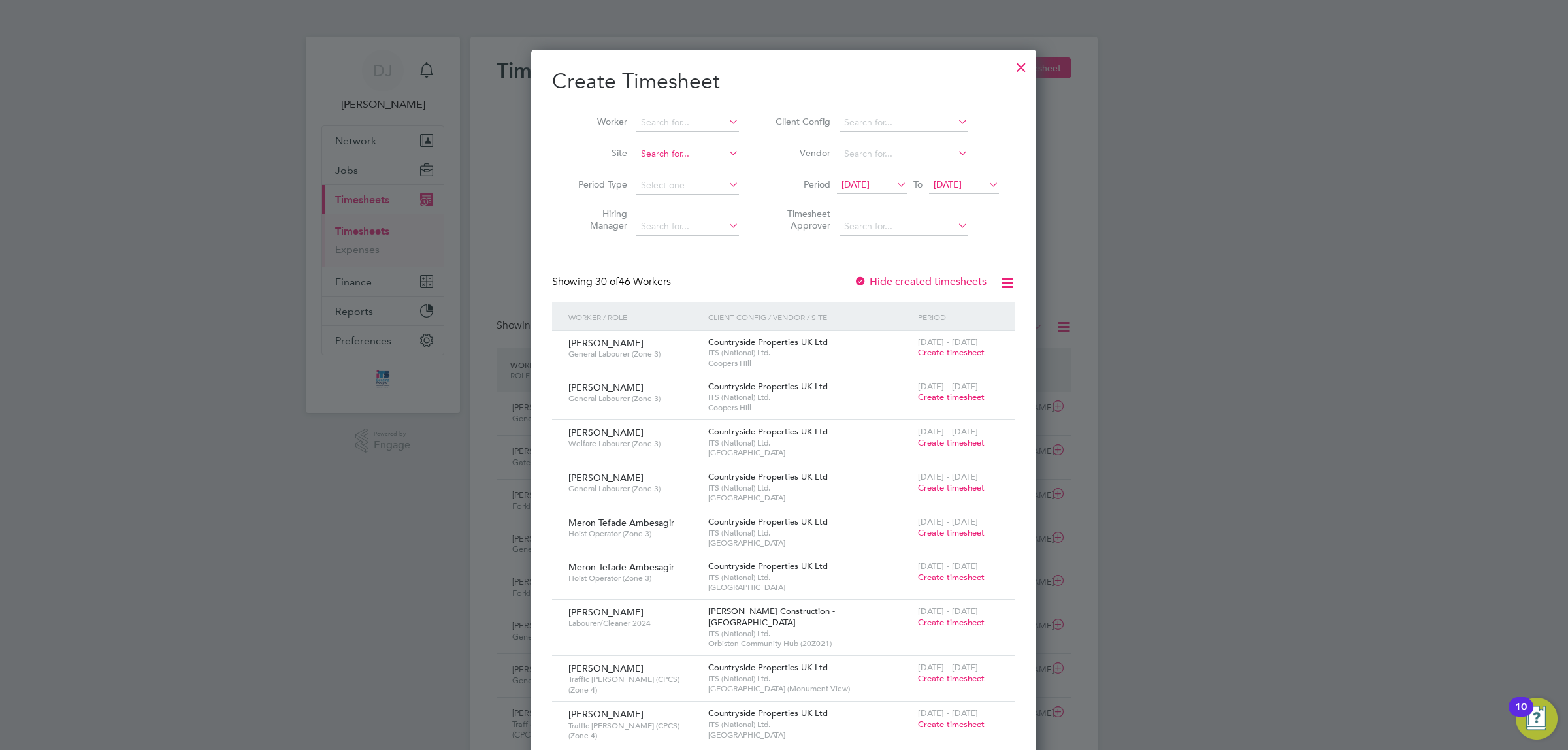
click at [673, 159] on input at bounding box center [688, 154] width 102 height 18
click at [665, 202] on b "Meadow" at bounding box center [660, 206] width 38 height 11
type input "[GEOGRAPHIC_DATA], [GEOGRAPHIC_DATA]"
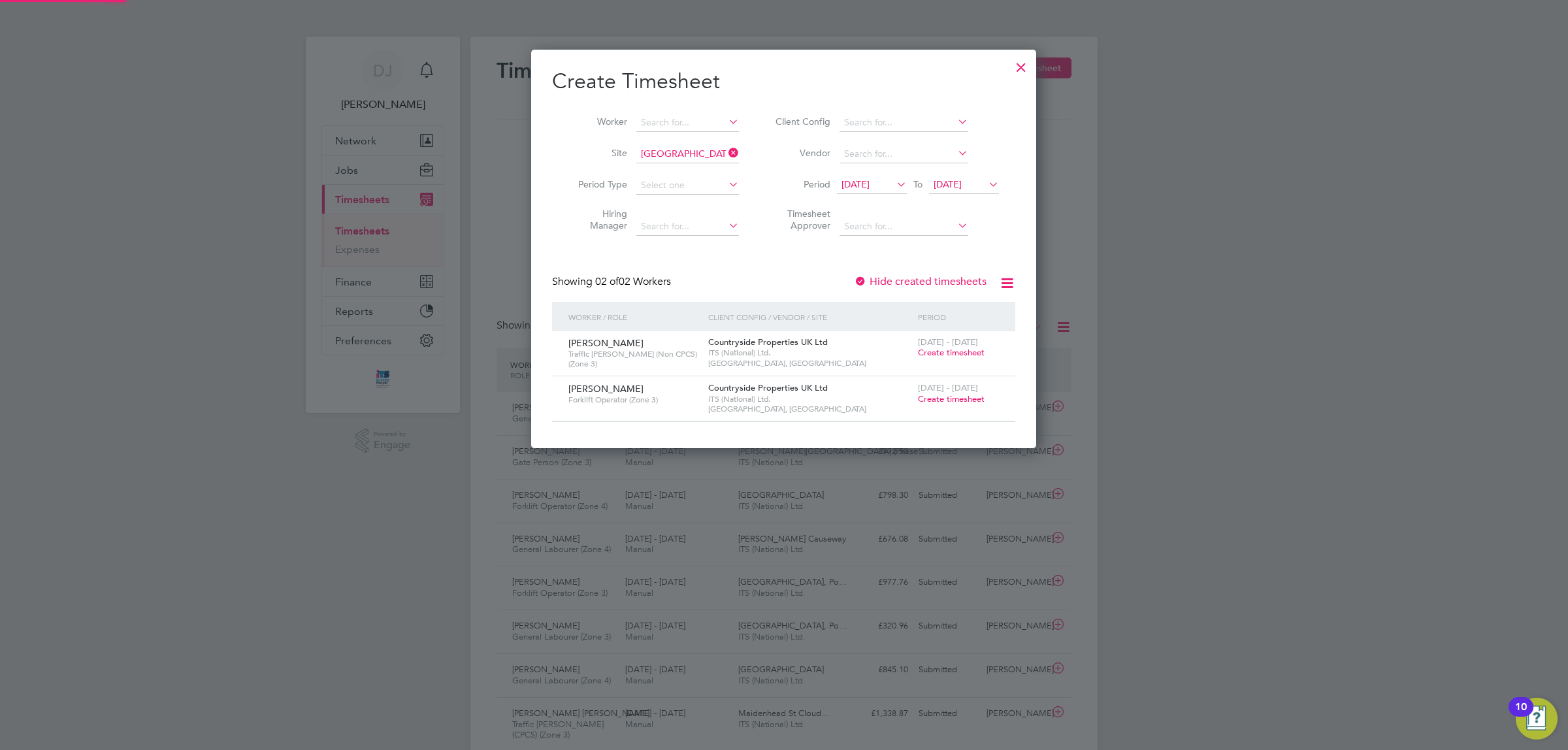
click at [887, 194] on div "18 Aug 2025 To 25 Aug 2025" at bounding box center [918, 186] width 162 height 18
click at [870, 185] on span "[DATE]" at bounding box center [855, 185] width 28 height 12
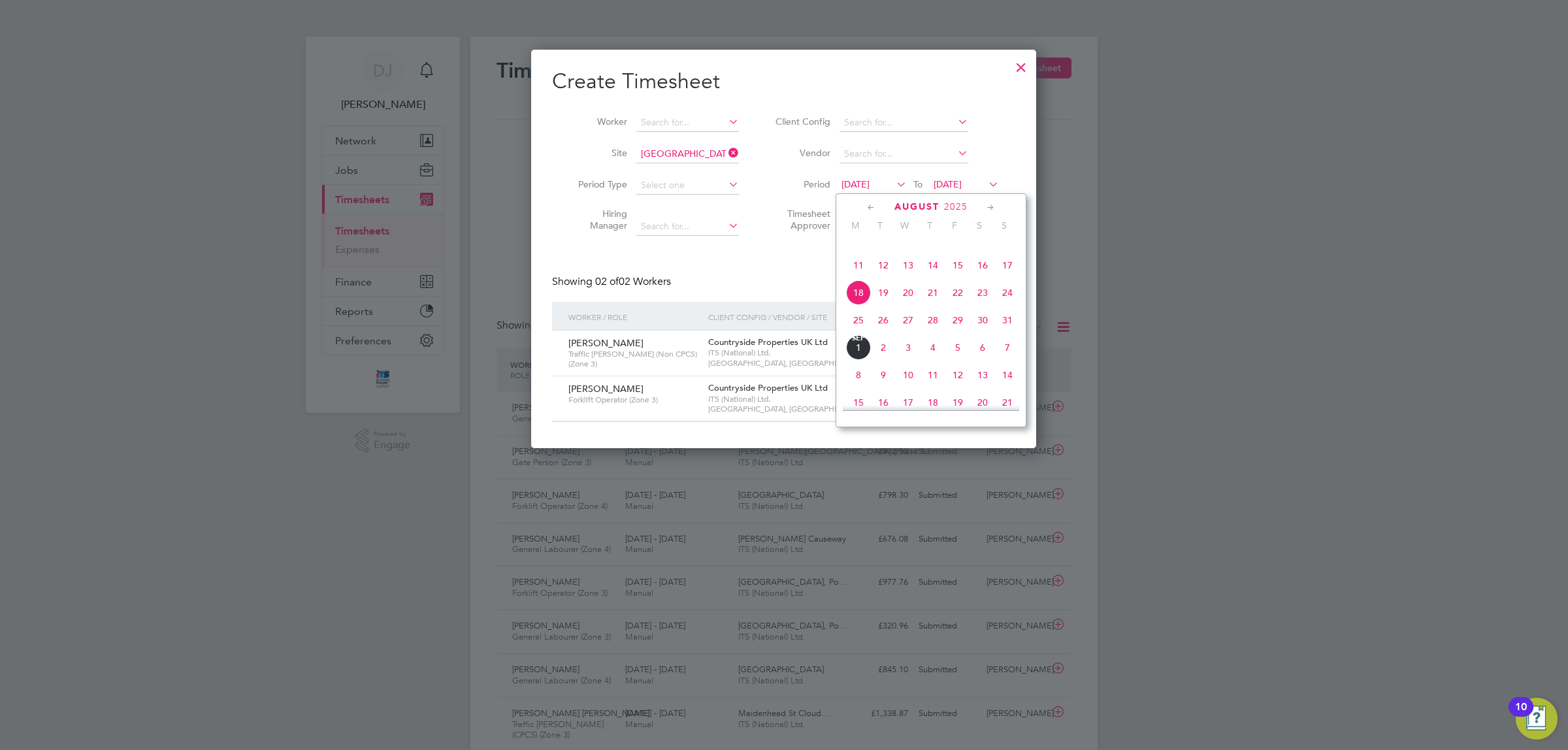
click at [861, 332] on span "25" at bounding box center [859, 320] width 25 height 25
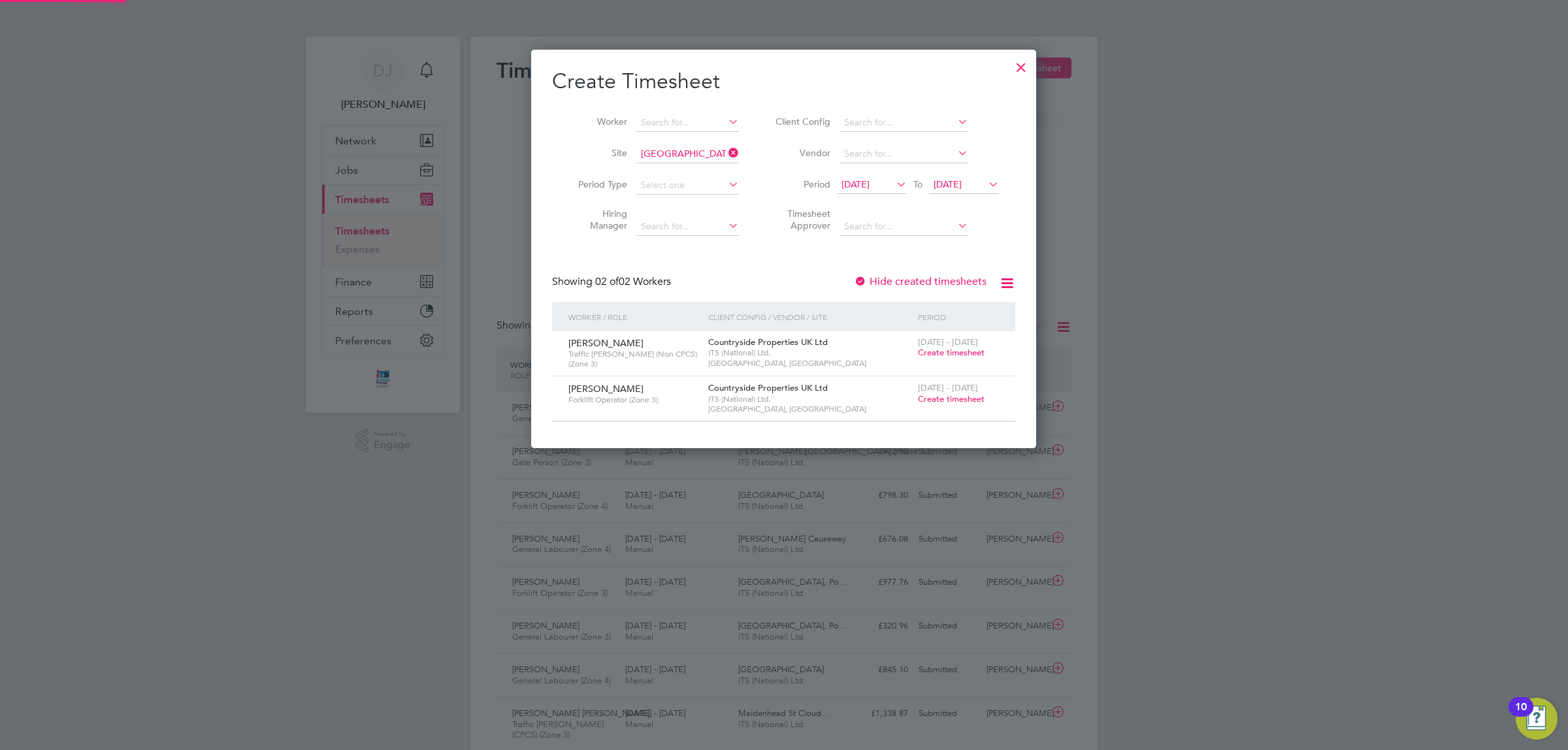
drag, startPoint x: 979, startPoint y: 182, endPoint x: 989, endPoint y: 188, distance: 11.7
click at [962, 181] on span "[DATE]" at bounding box center [948, 185] width 28 height 12
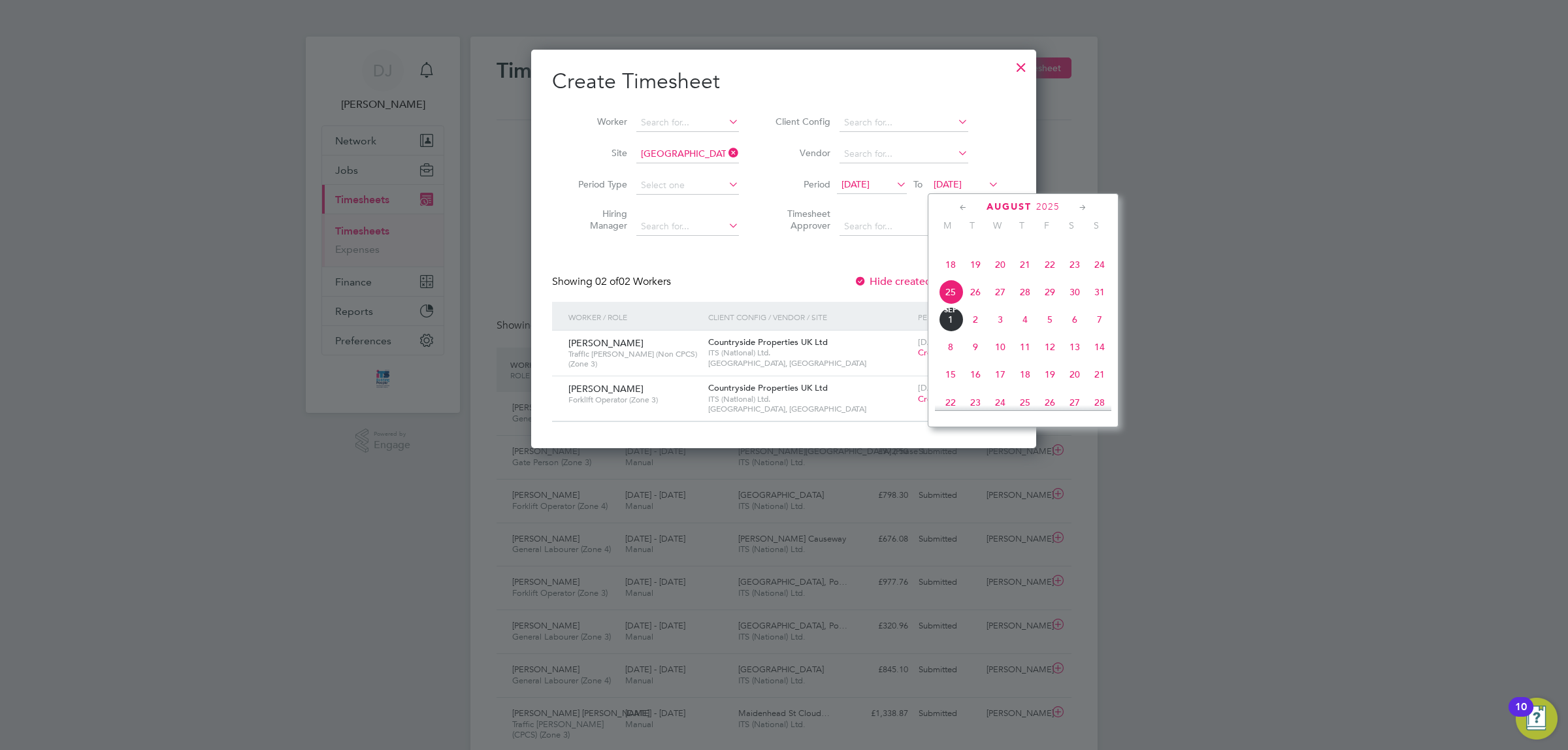
click at [1054, 305] on span "29" at bounding box center [1050, 292] width 25 height 25
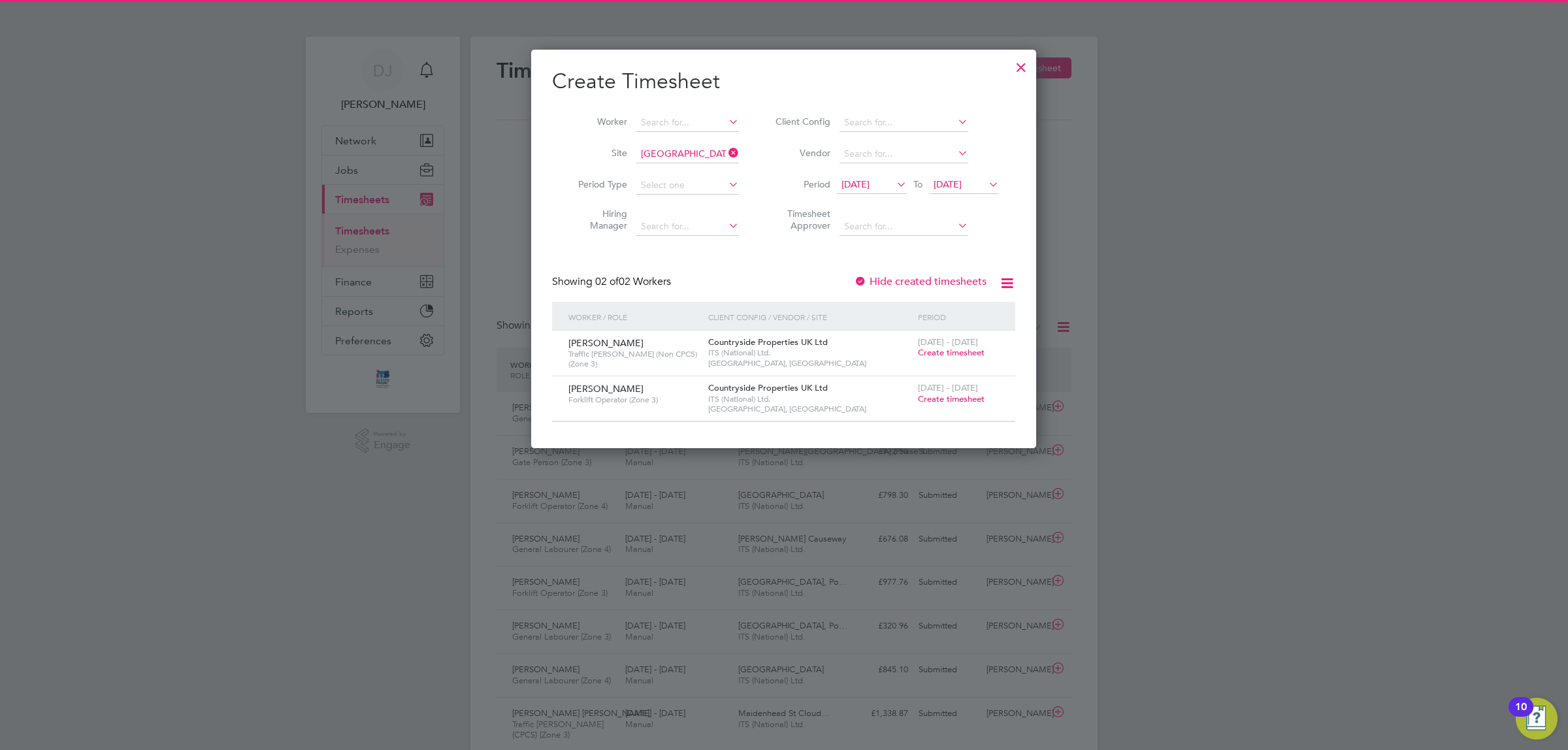
click at [730, 288] on div "Showing 02 of 02 Workers Hide created timesheets" at bounding box center [784, 288] width 463 height 27
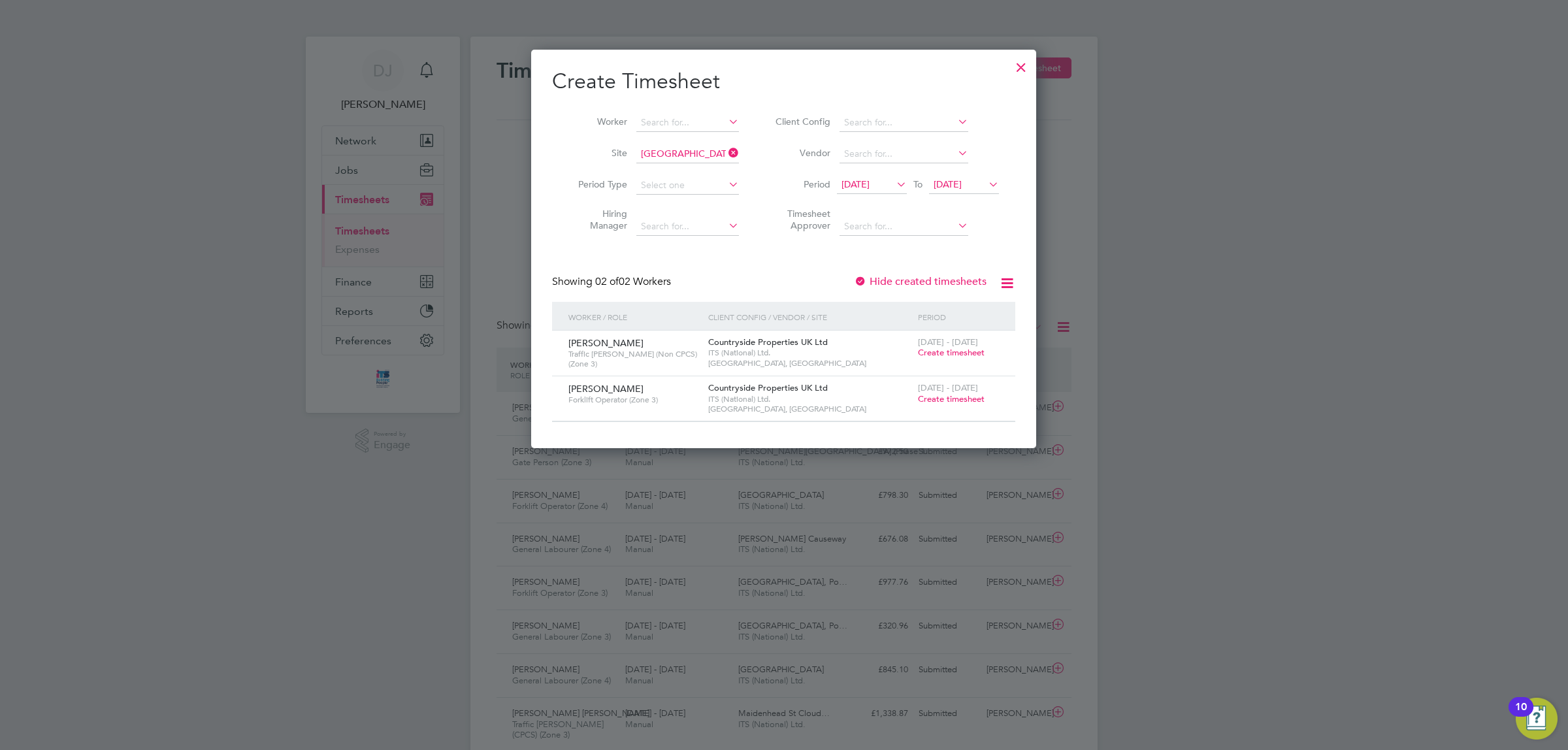
click at [929, 396] on span "Create timesheet" at bounding box center [951, 399] width 66 height 11
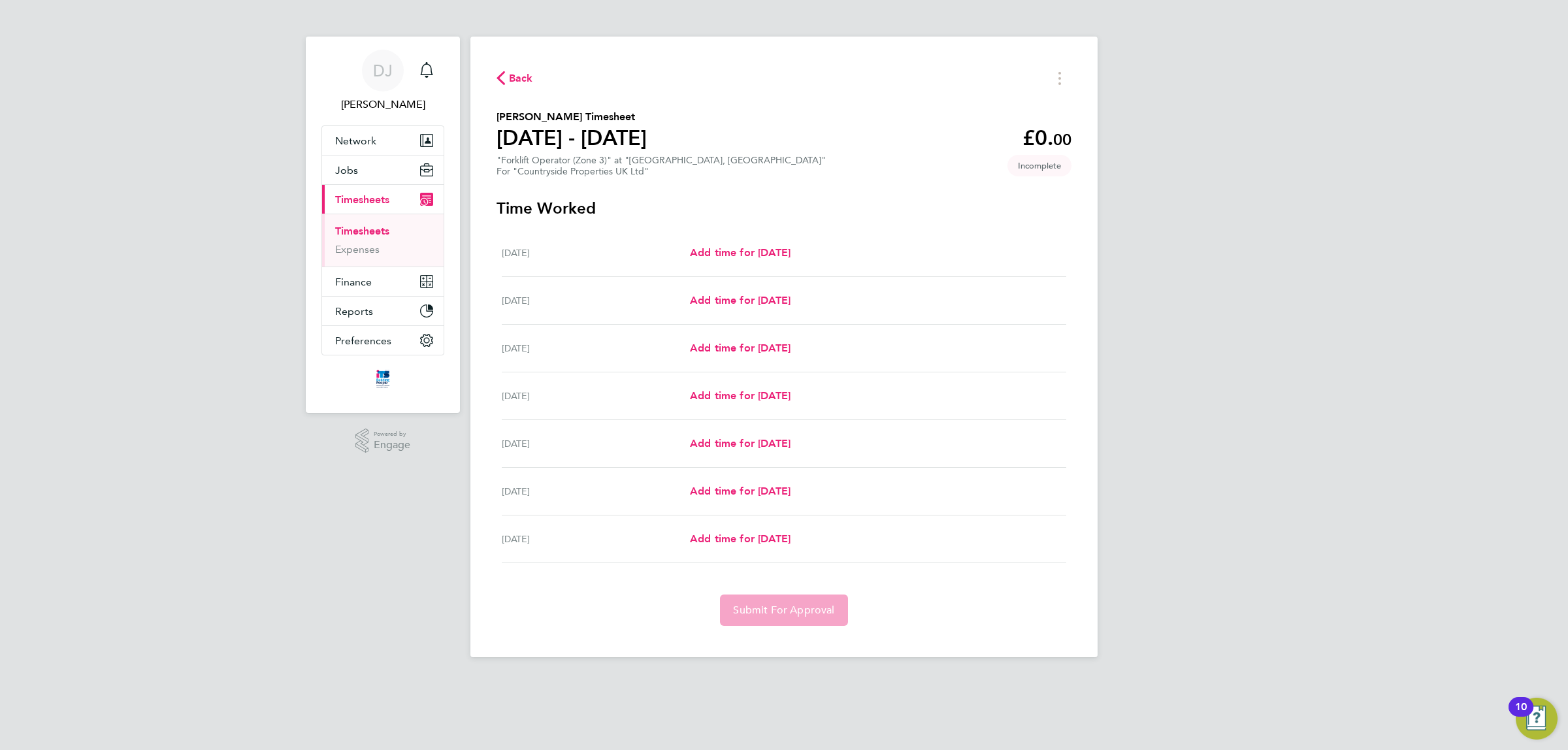
click at [751, 292] on div "Tue 26 Aug Add time for Tue 26 Aug Add time for Tue 26 Aug" at bounding box center [784, 301] width 564 height 48
click at [751, 301] on span "Add time for [DATE]" at bounding box center [740, 300] width 101 height 12
select select "30"
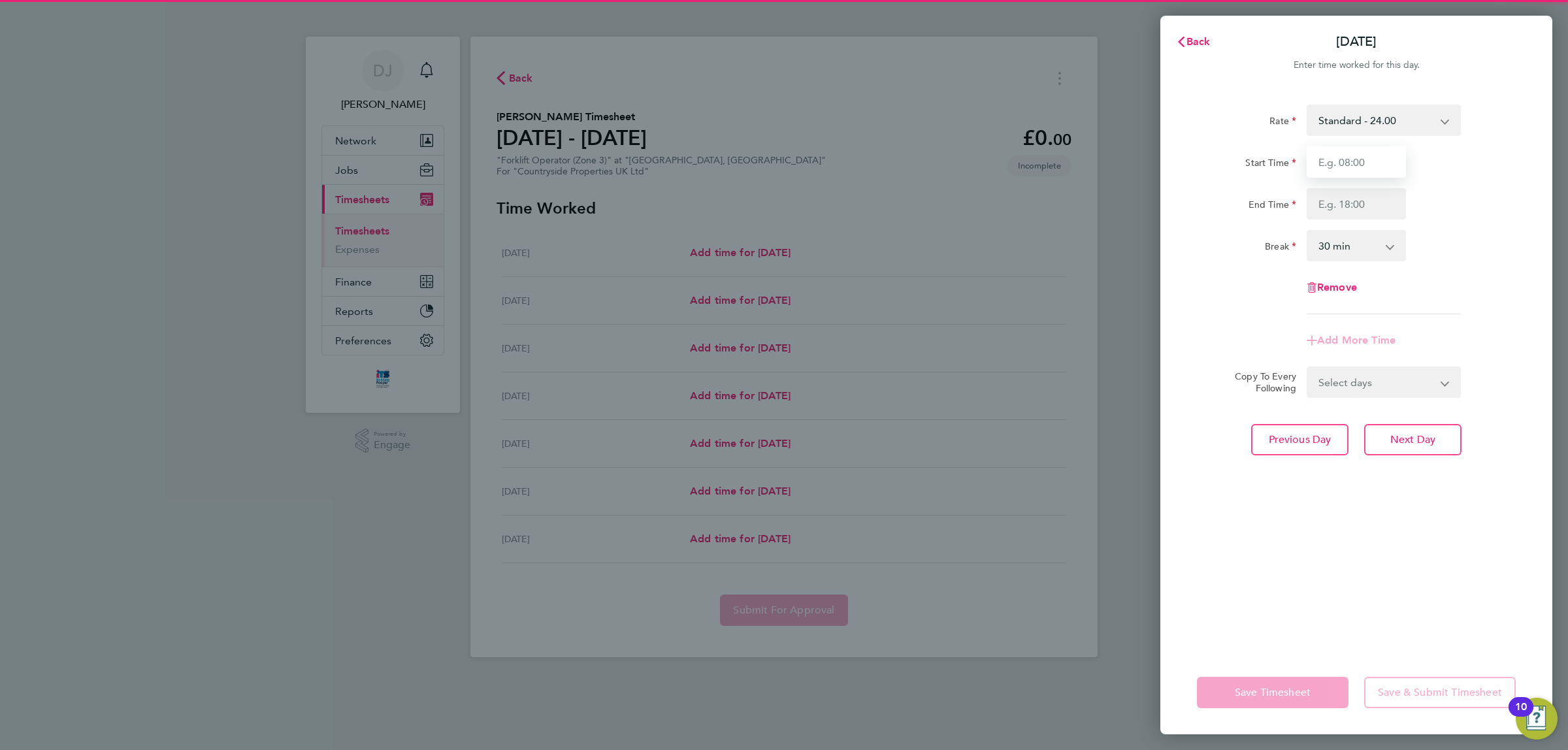
click at [1343, 151] on input "Start Time" at bounding box center [1356, 162] width 99 height 32
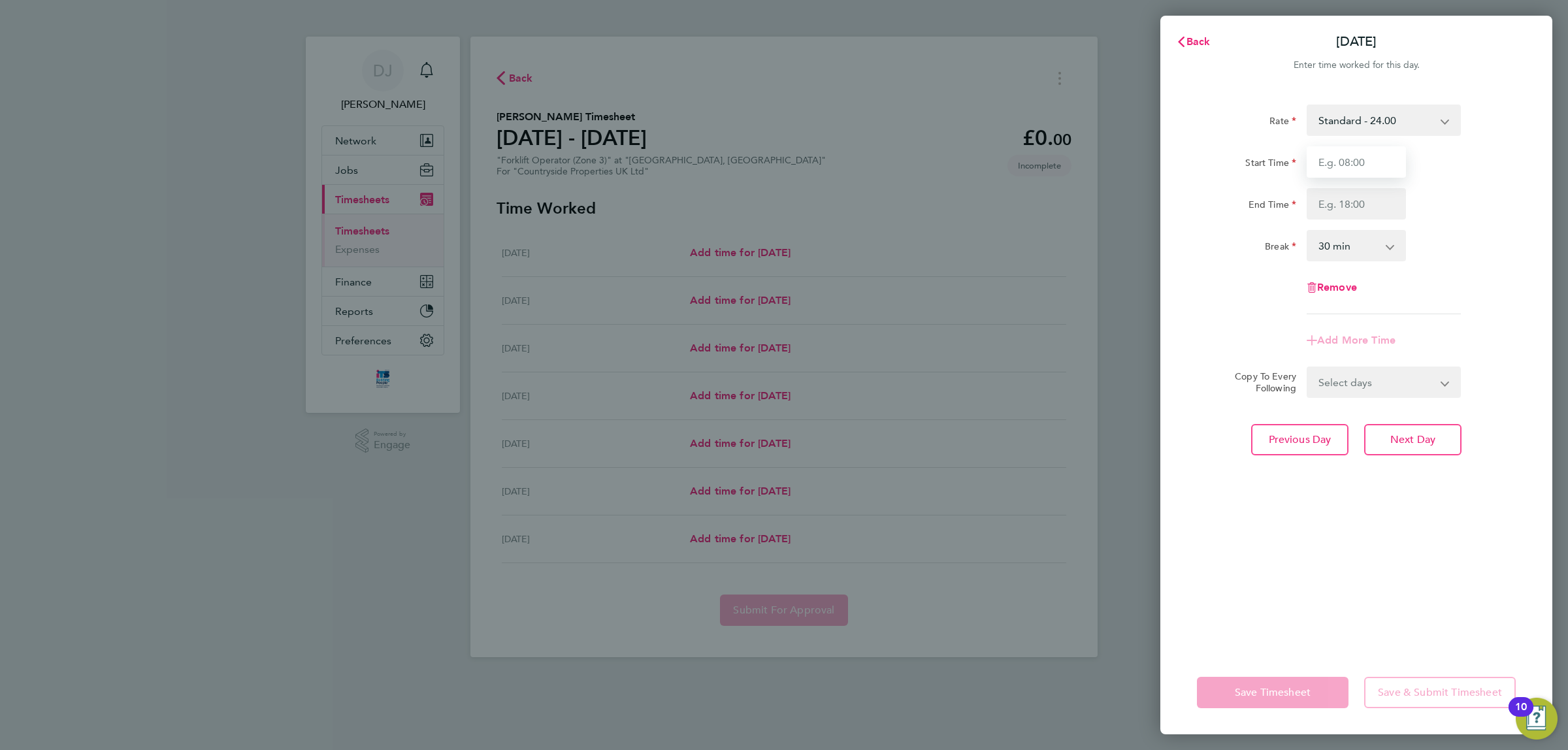
type input "07:30"
click at [1359, 207] on input "End Time" at bounding box center [1356, 204] width 99 height 32
type input "17:00"
click at [1430, 243] on div "Break 0 min 15 min 30 min 45 min 60 min 75 min 90 min" at bounding box center [1356, 246] width 329 height 32
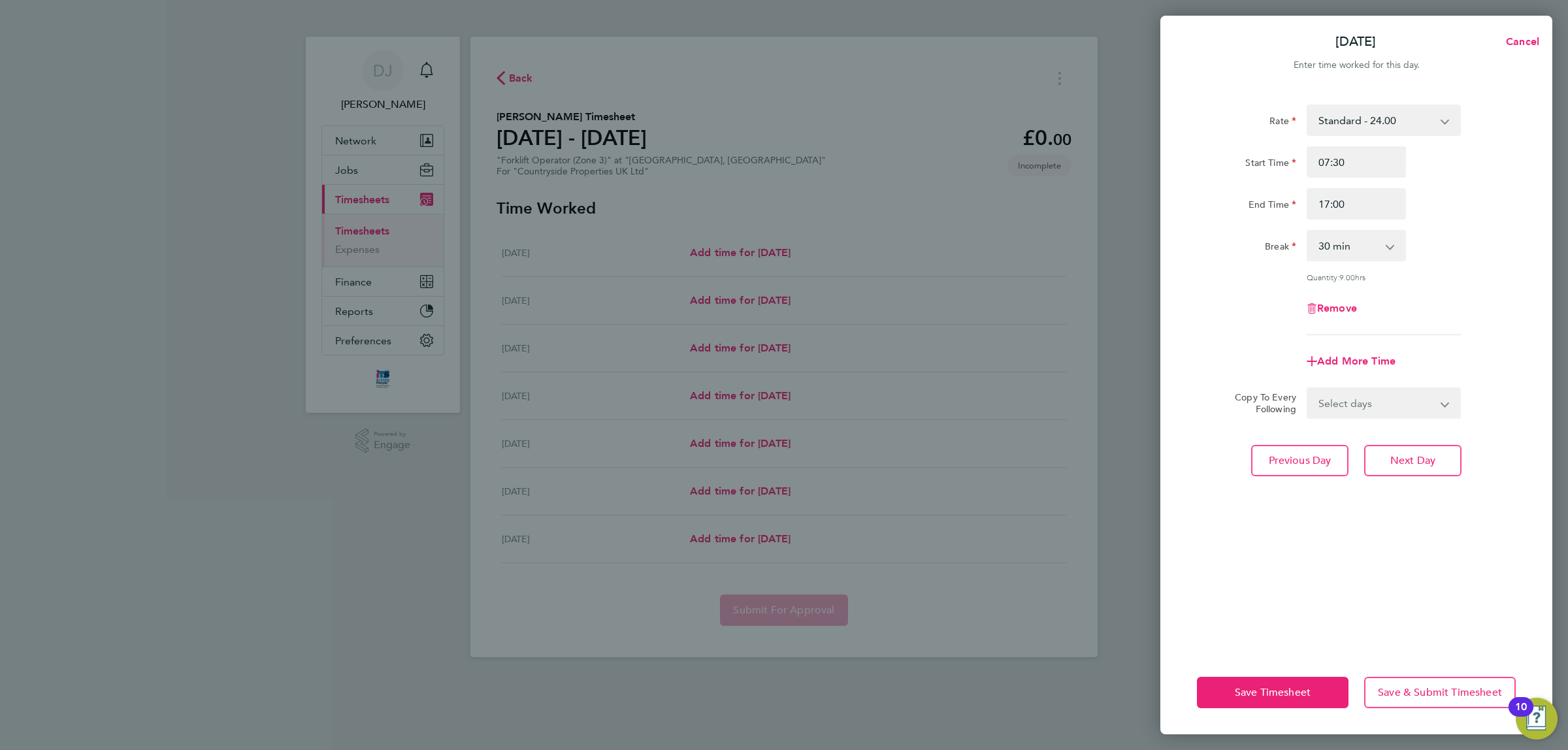
click at [1370, 247] on select "0 min 15 min 30 min 45 min 60 min 75 min 90 min" at bounding box center [1349, 246] width 81 height 29
click at [1309, 231] on select "0 min 15 min 30 min 45 min 60 min 75 min 90 min" at bounding box center [1349, 246] width 81 height 29
click at [1395, 283] on div "Rate Standard - 24.00 Start Time 07:30 End Time 17:00 Break 0 min 15 min 30 min…" at bounding box center [1356, 219] width 319 height 231
click at [1360, 194] on input "17:00" at bounding box center [1356, 204] width 99 height 32
click at [1364, 257] on select "0 min 15 min 30 min 45 min 60 min 75 min 90 min" at bounding box center [1349, 246] width 81 height 29
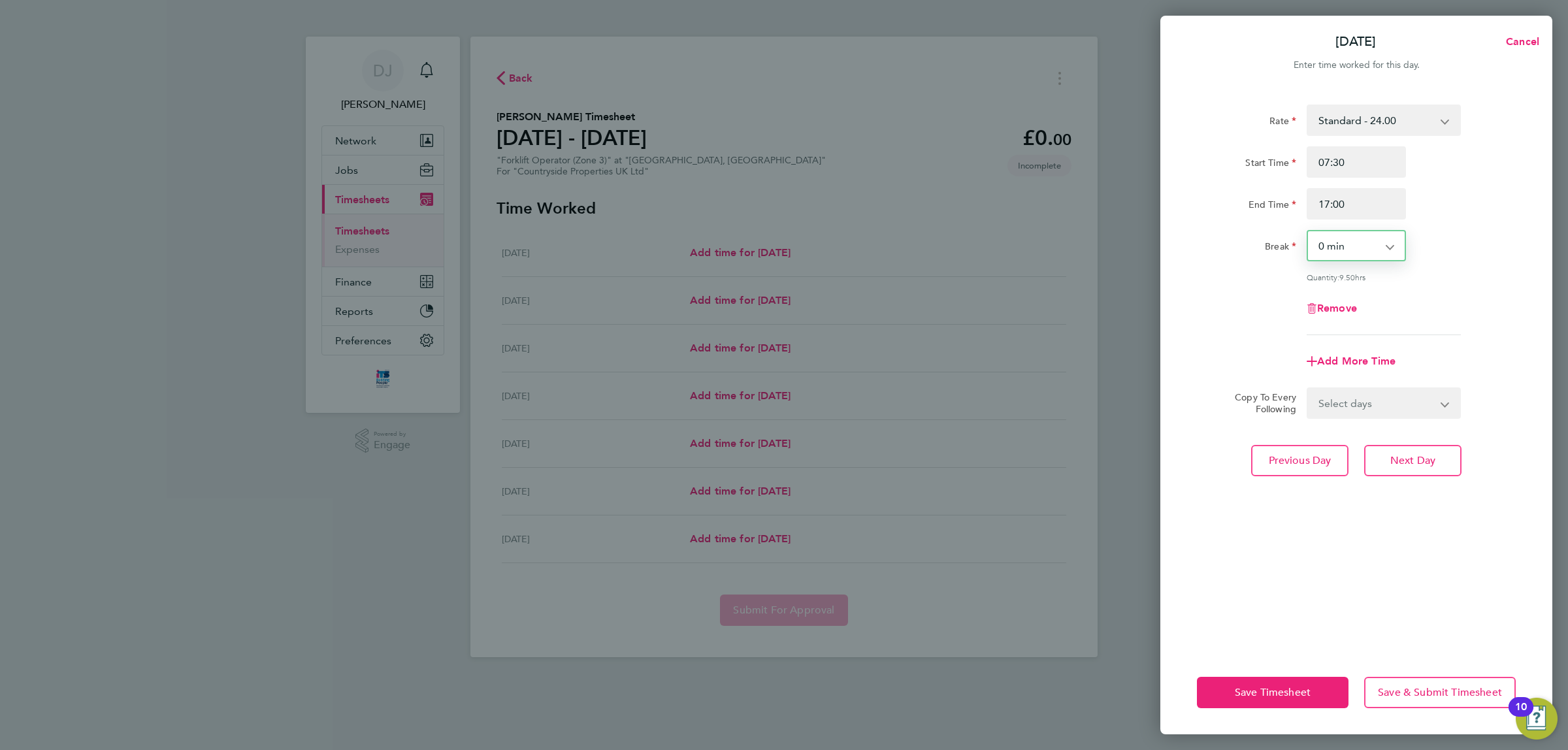
select select "30"
click at [1309, 231] on select "0 min 15 min 30 min 45 min 60 min 75 min 90 min" at bounding box center [1349, 246] width 81 height 29
click at [1432, 275] on div "Quantity: 9.00 hrs" at bounding box center [1384, 277] width 154 height 11
click at [1357, 407] on select "Select days Day Weekday (Mon-Fri) Weekend (Sat-Sun) [DATE] [DATE] [DATE] [DATE]…" at bounding box center [1377, 403] width 137 height 29
select select "WEEKDAY"
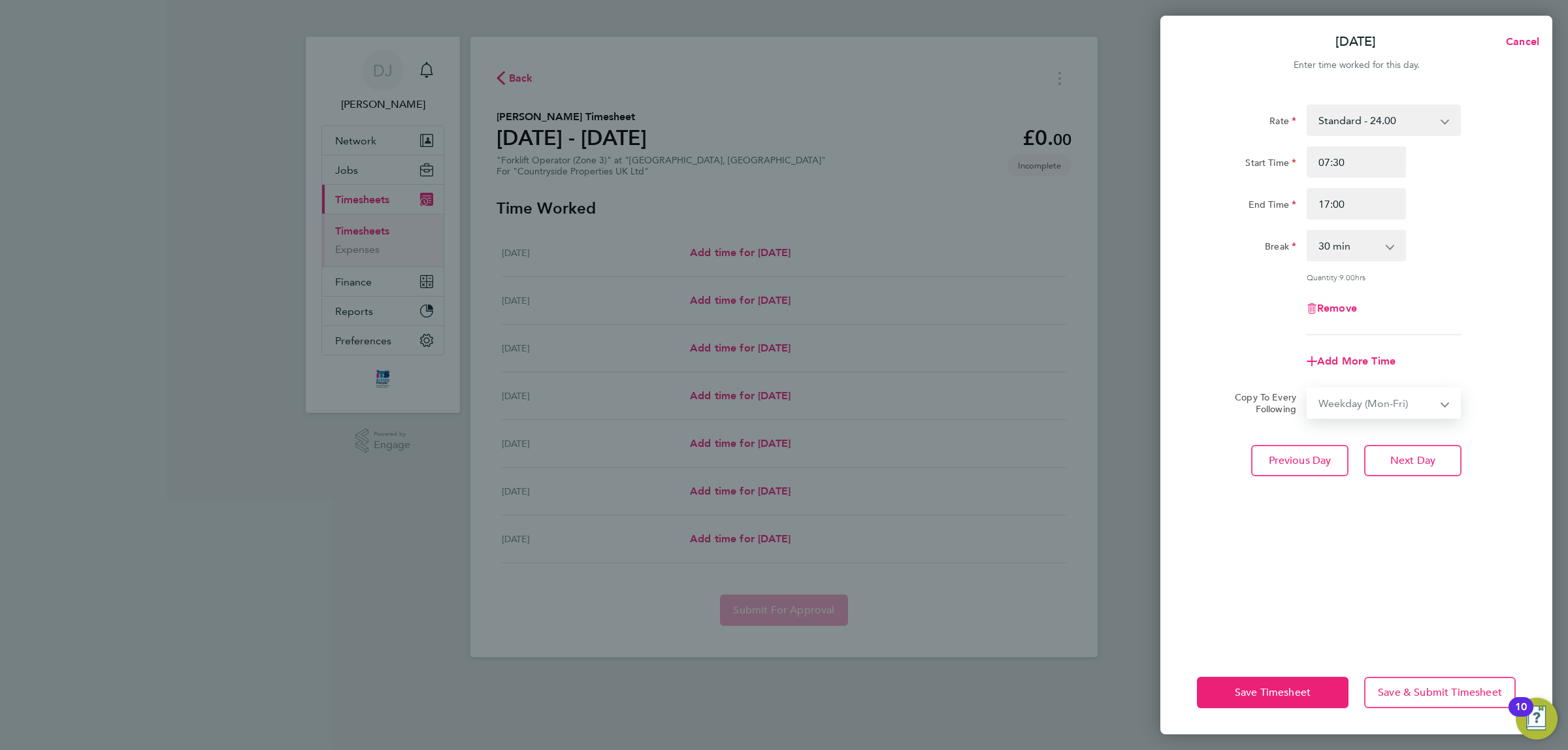
click at [1309, 389] on select "Select days Day Weekday (Mon-Fri) Weekend (Sat-Sun) [DATE] [DATE] [DATE] [DATE]…" at bounding box center [1377, 403] width 137 height 29
select select "[DATE]"
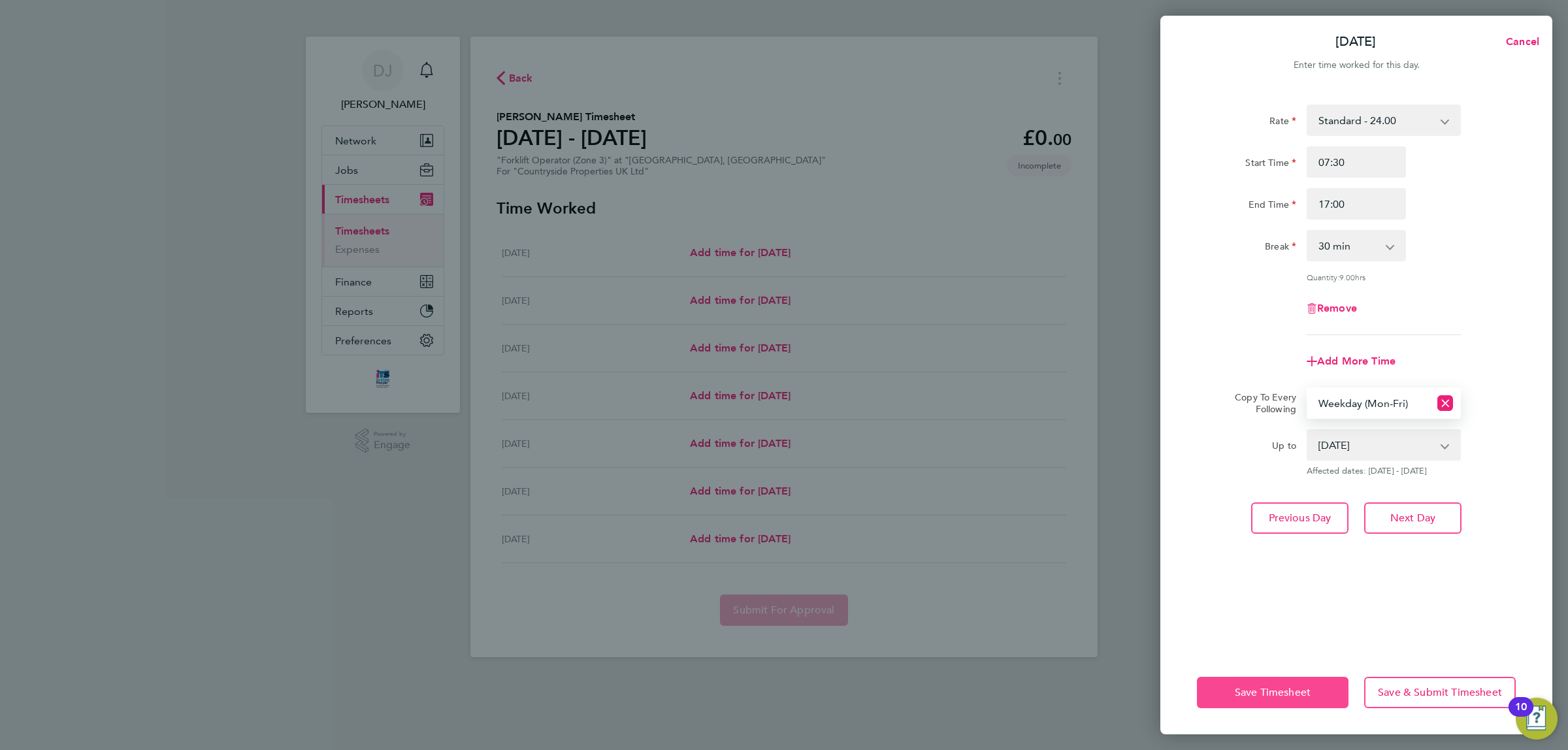
click at [1275, 700] on button "Save Timesheet" at bounding box center [1272, 693] width 152 height 32
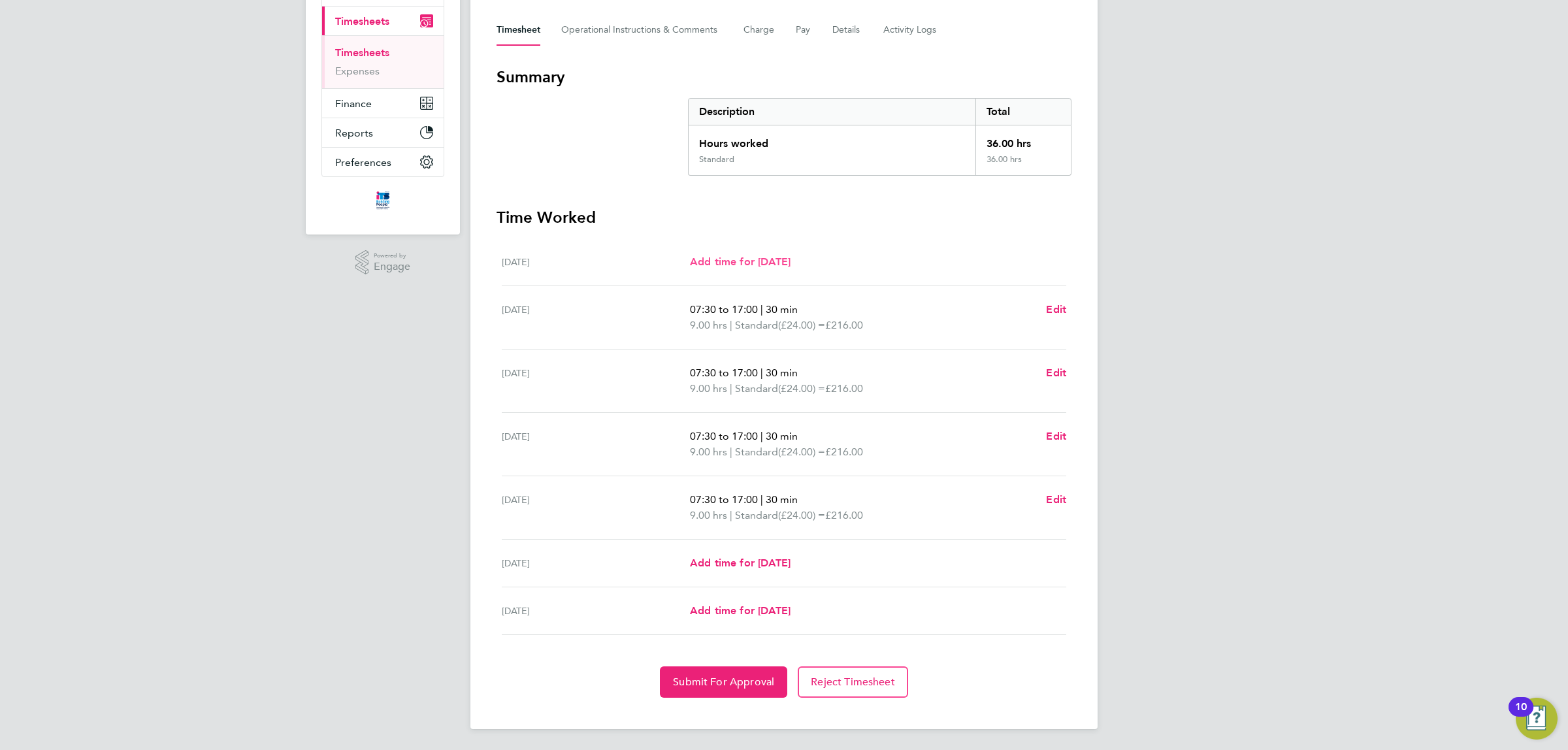
click at [791, 263] on span "Add time for [DATE]" at bounding box center [740, 261] width 101 height 12
select select "30"
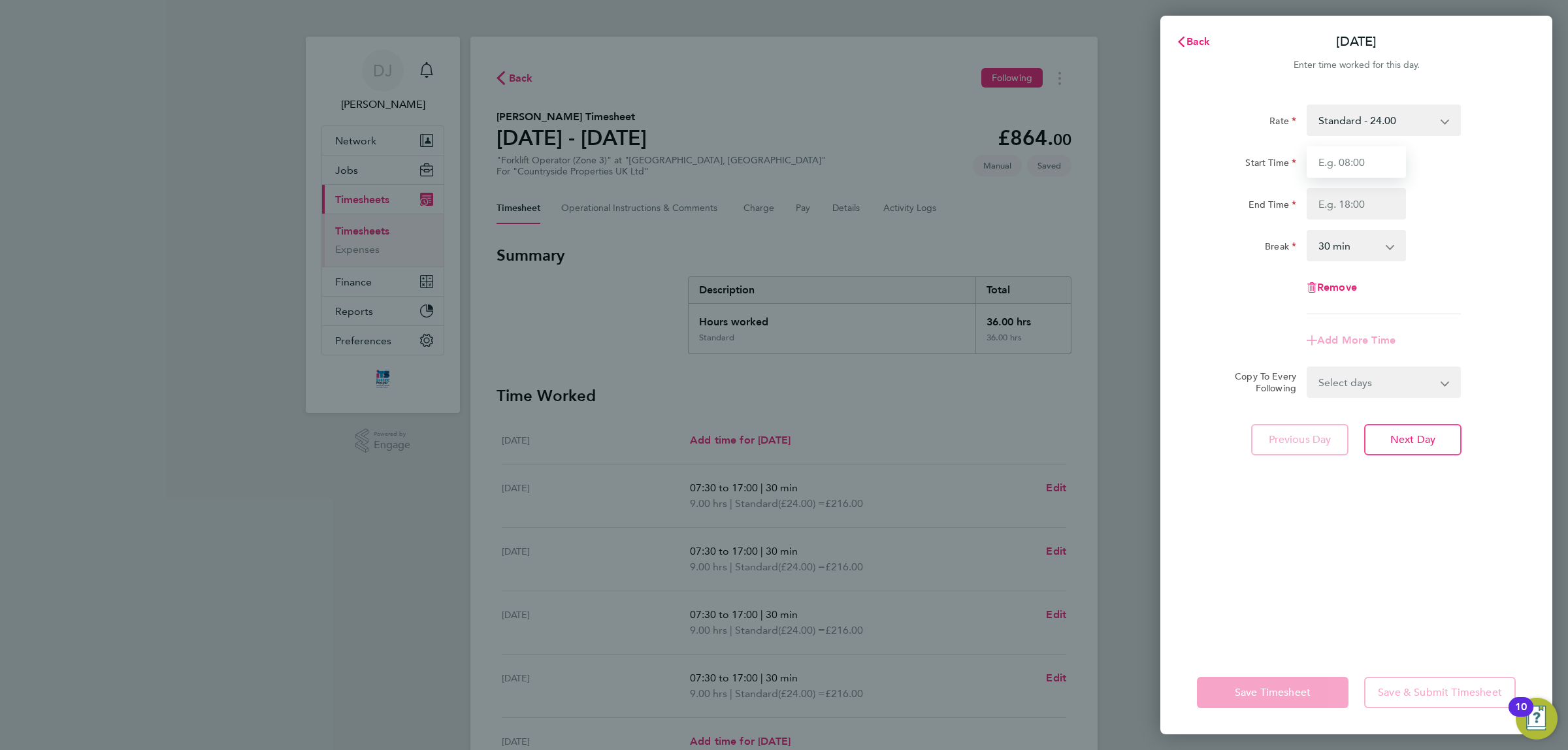
click at [1356, 177] on input "Start Time" at bounding box center [1356, 162] width 99 height 32
type input "07:30"
click at [1354, 206] on input "End Time" at bounding box center [1356, 204] width 99 height 32
click at [1485, 198] on div "End Time 17:30" at bounding box center [1356, 204] width 329 height 32
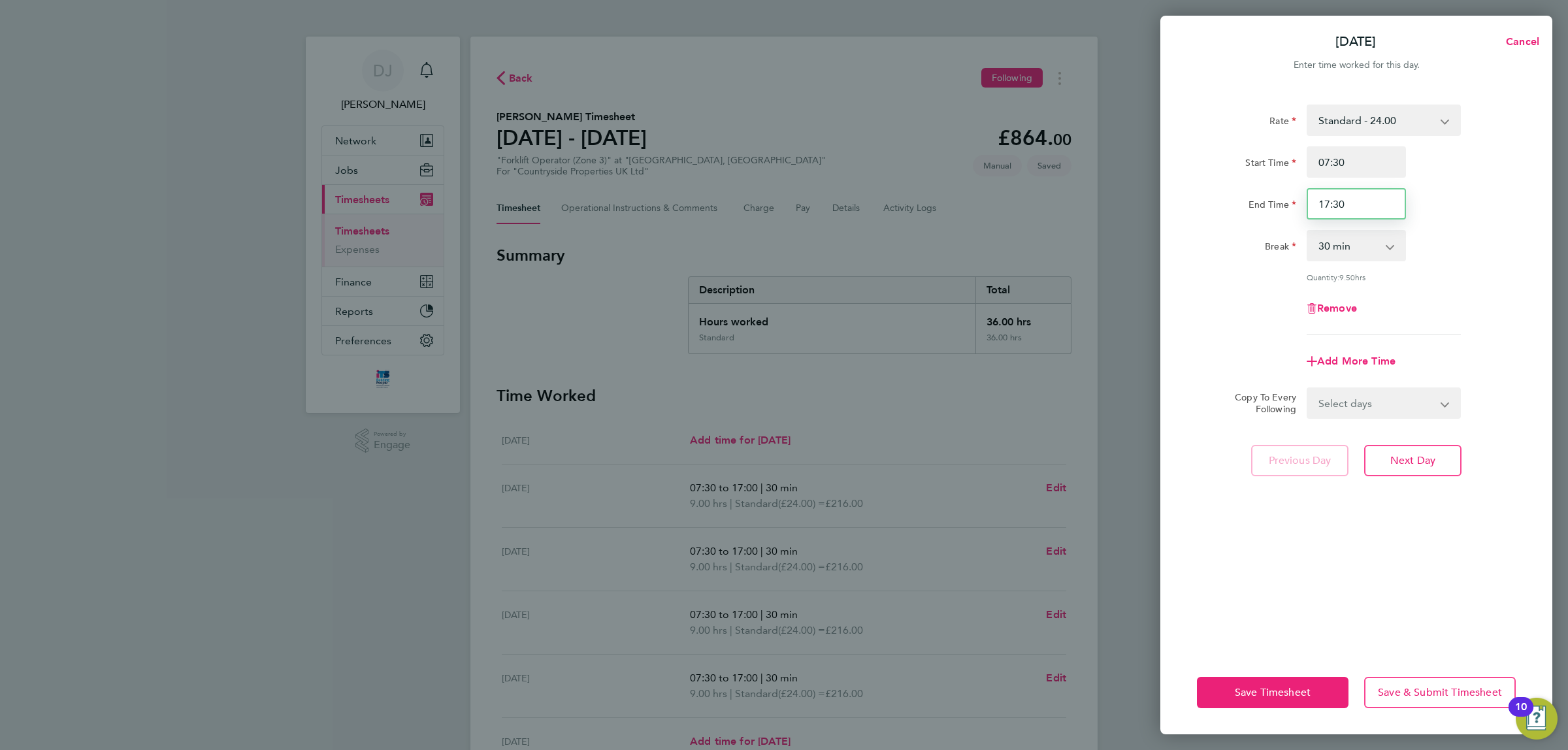
click at [1354, 192] on input "17:30" at bounding box center [1356, 204] width 99 height 32
type input "17:00"
click at [1467, 190] on div "End Time 17:00" at bounding box center [1356, 204] width 329 height 32
click at [1286, 682] on button "Save Timesheet" at bounding box center [1272, 693] width 152 height 32
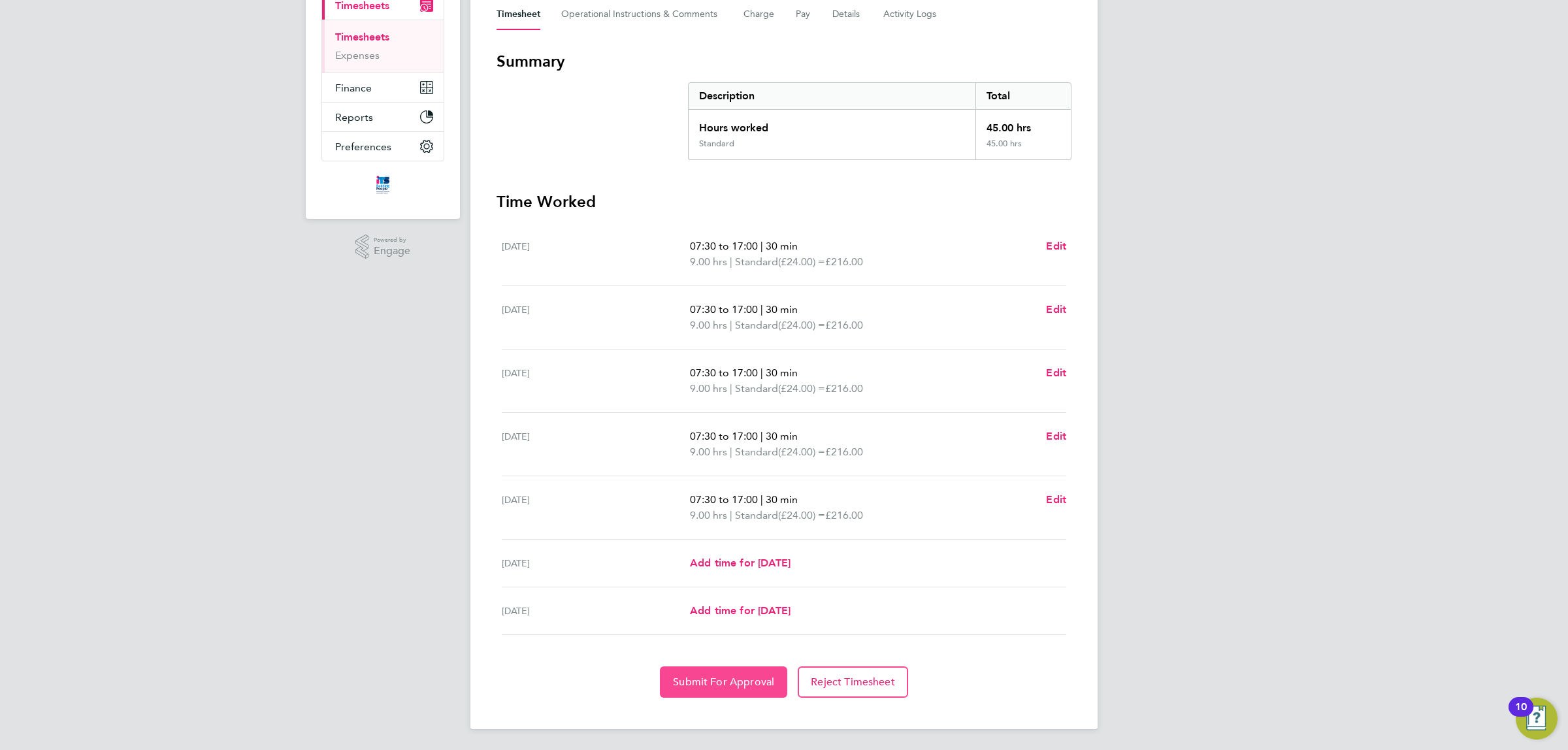
click at [704, 680] on span "Submit For Approval" at bounding box center [724, 682] width 101 height 13
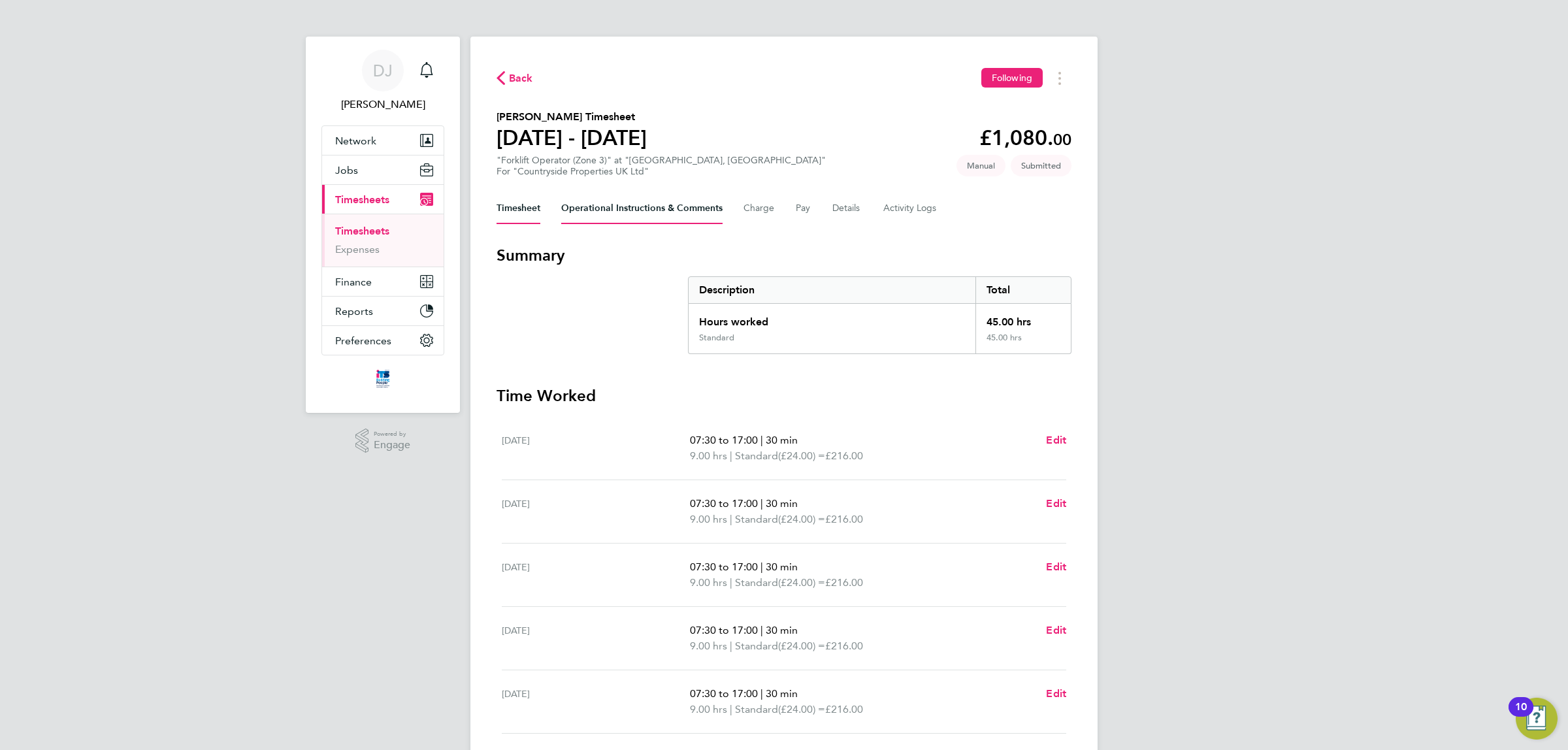
click at [596, 219] on Comments-tab "Operational Instructions & Comments" at bounding box center [642, 208] width 162 height 32
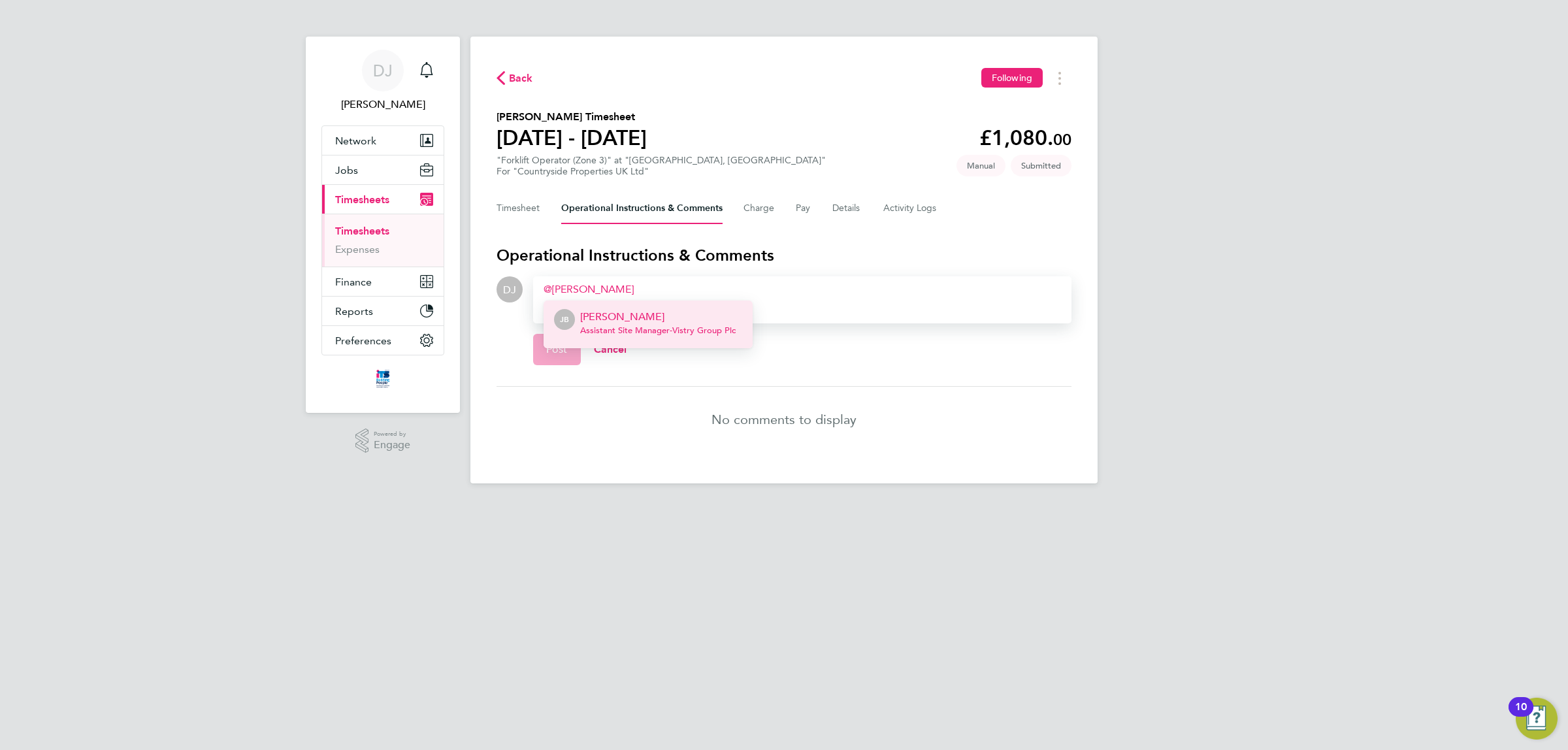
click at [625, 312] on p "Joel Bishop" at bounding box center [658, 317] width 156 height 16
click at [723, 317] on p "[PERSON_NAME]" at bounding box center [705, 317] width 118 height 16
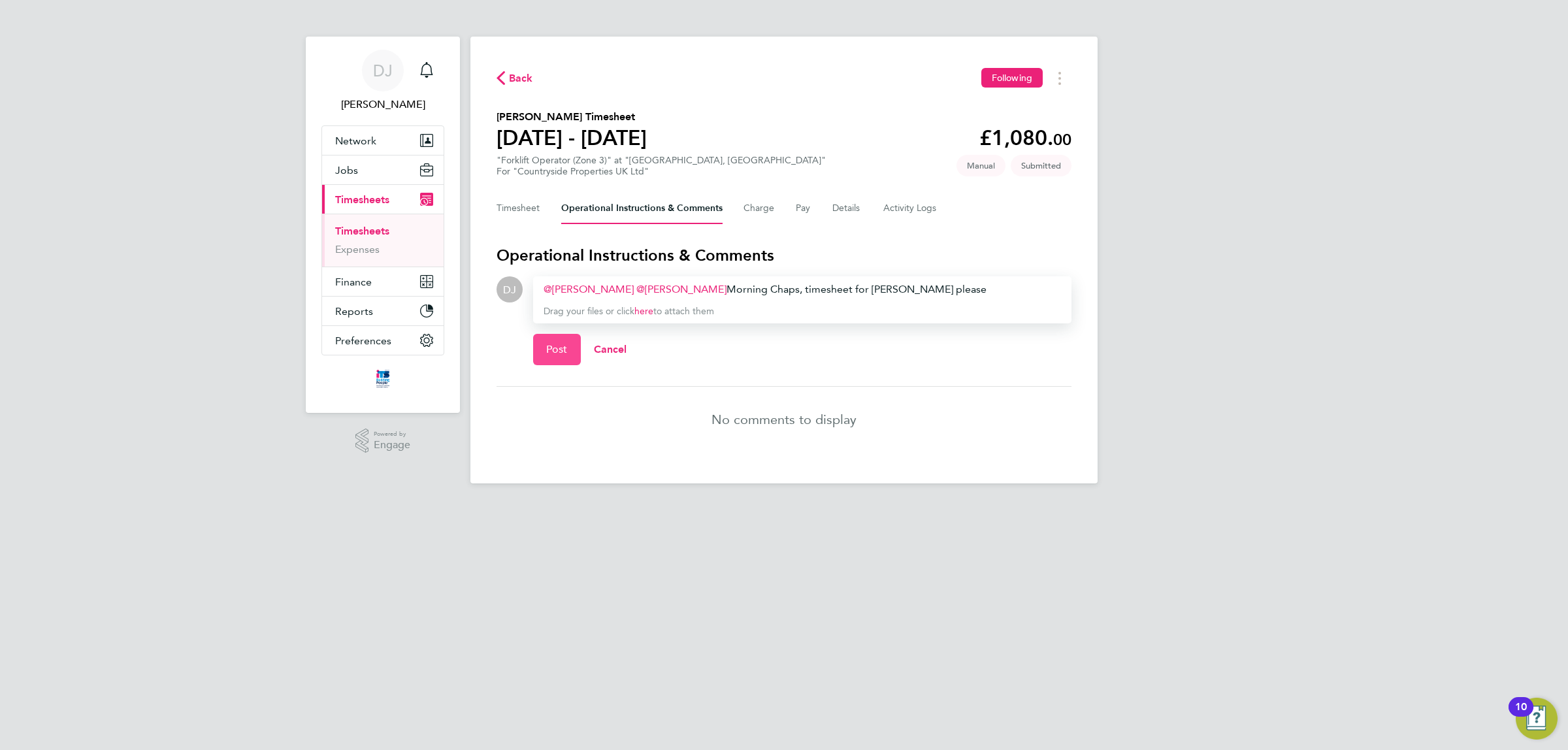
click at [536, 342] on button "Post" at bounding box center [557, 349] width 48 height 32
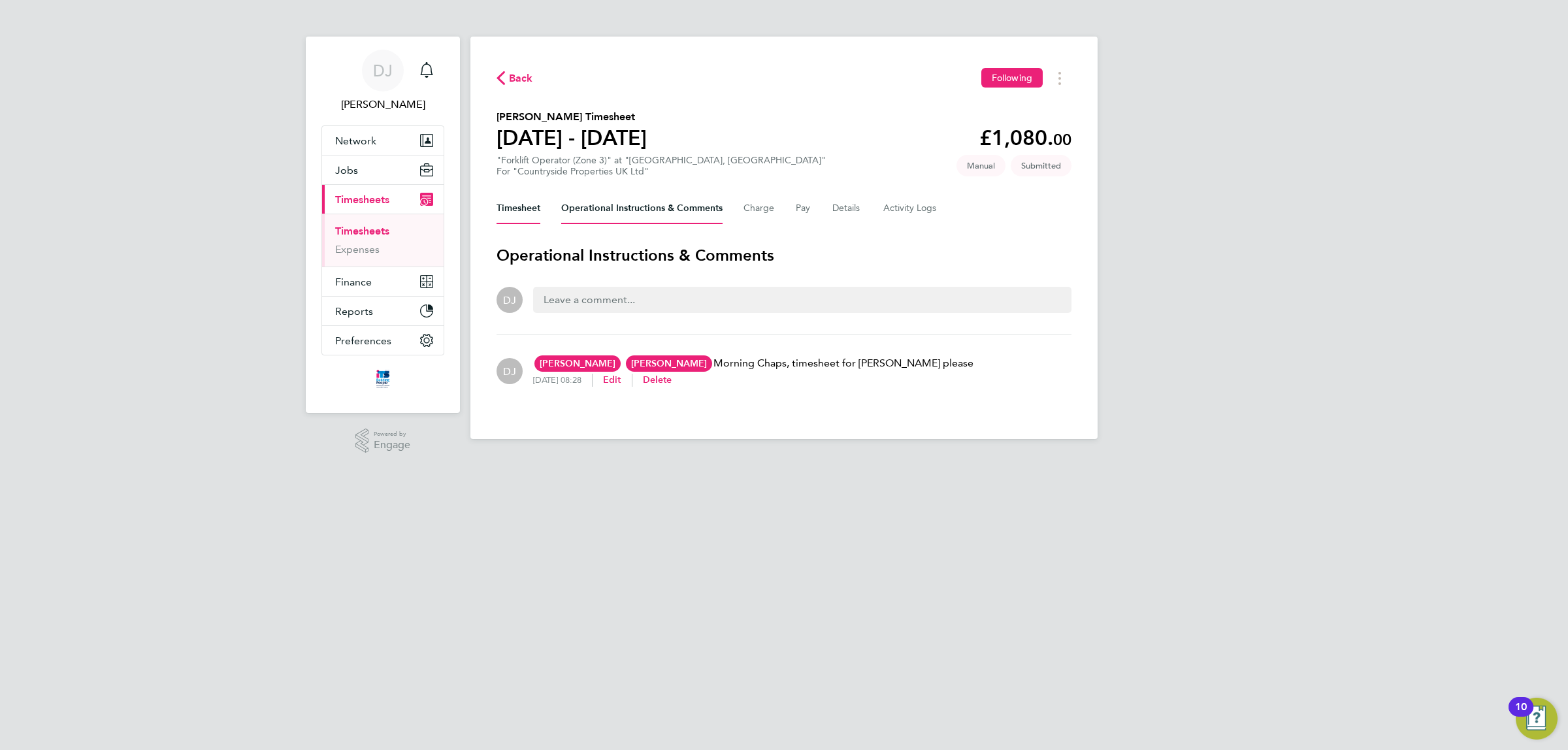
click at [514, 209] on button "Timesheet" at bounding box center [518, 208] width 44 height 32
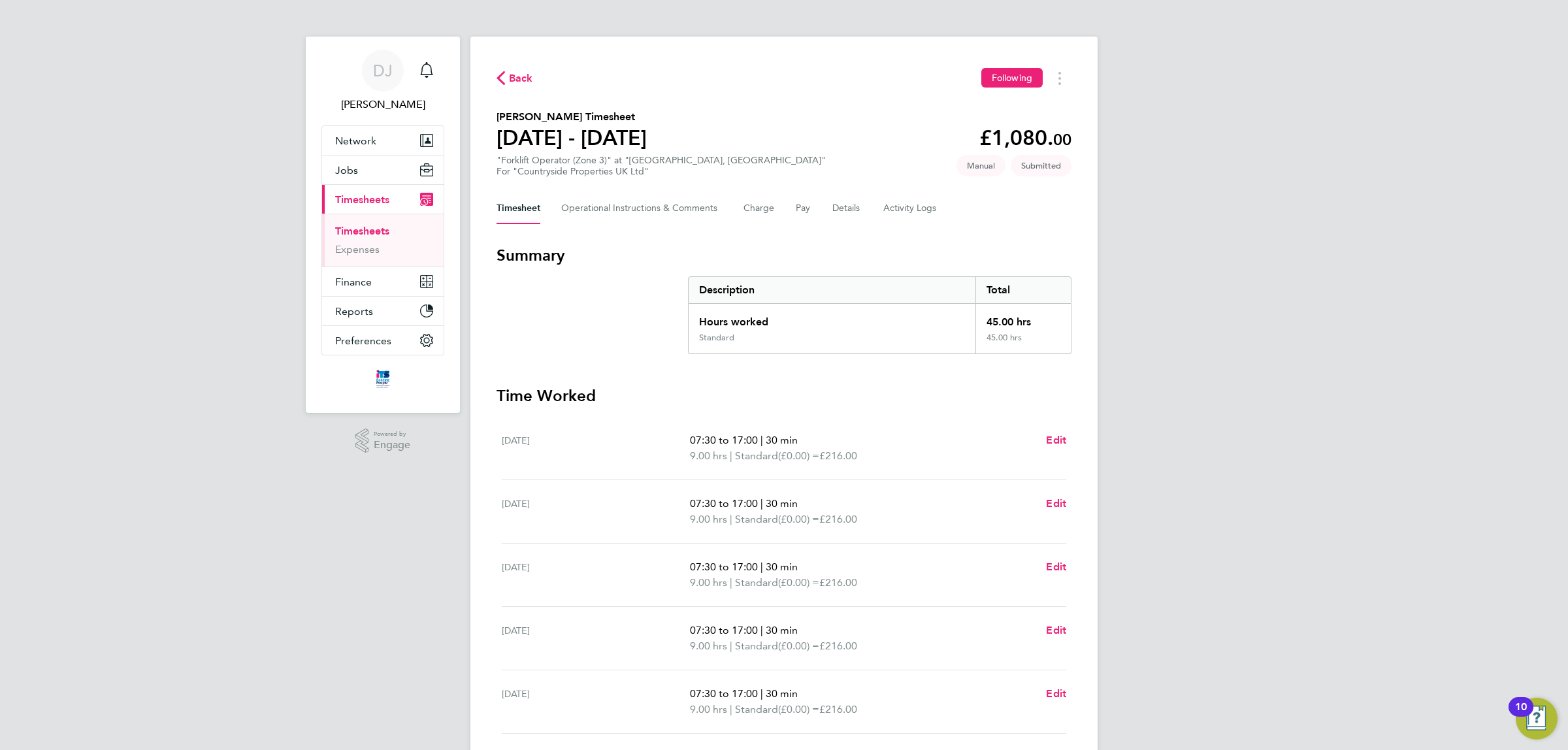
click at [508, 79] on span "Back" at bounding box center [515, 77] width 37 height 12
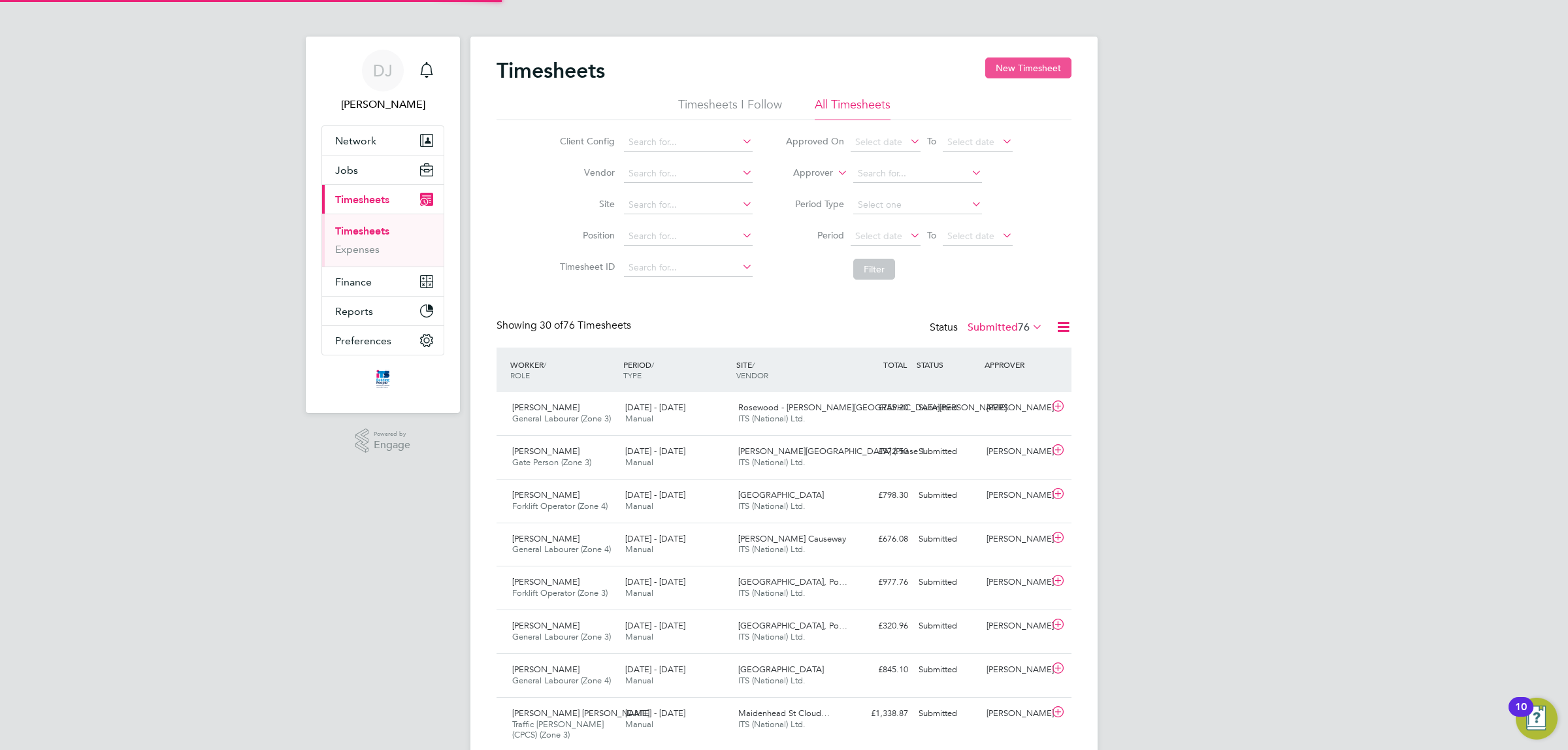
click at [1028, 60] on button "New Timesheet" at bounding box center [1028, 68] width 86 height 21
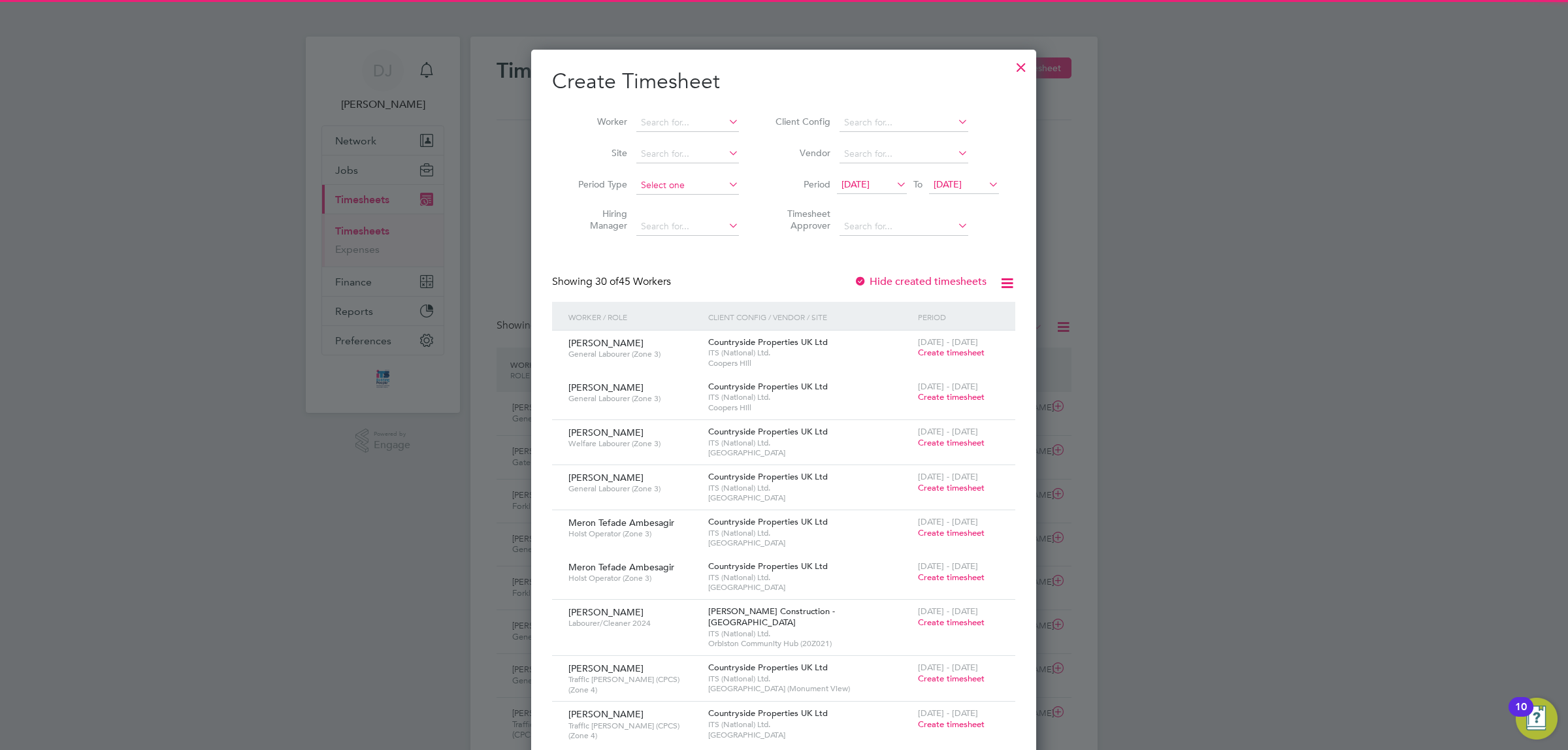
click at [680, 177] on input at bounding box center [688, 186] width 102 height 18
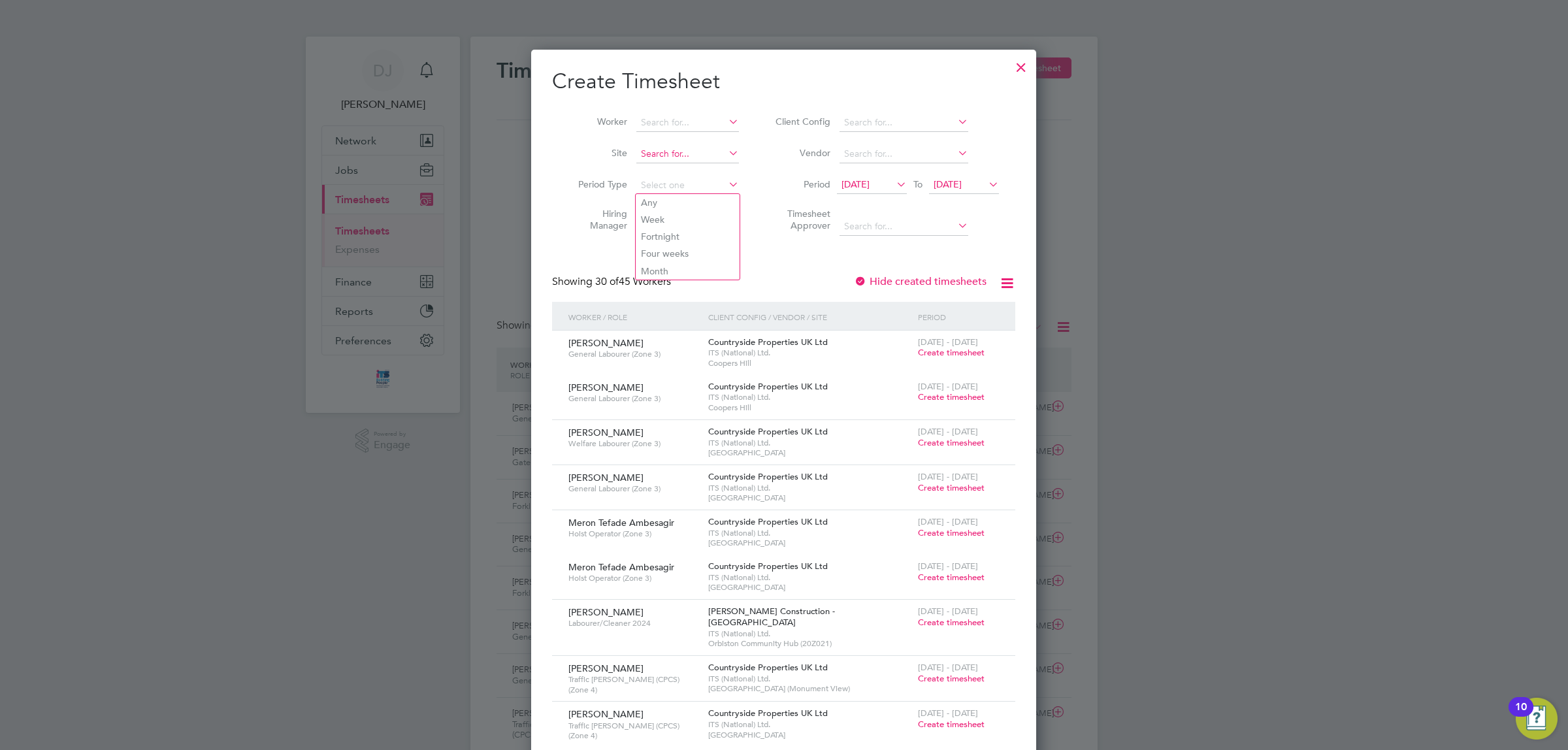
click at [664, 160] on input at bounding box center [688, 154] width 102 height 18
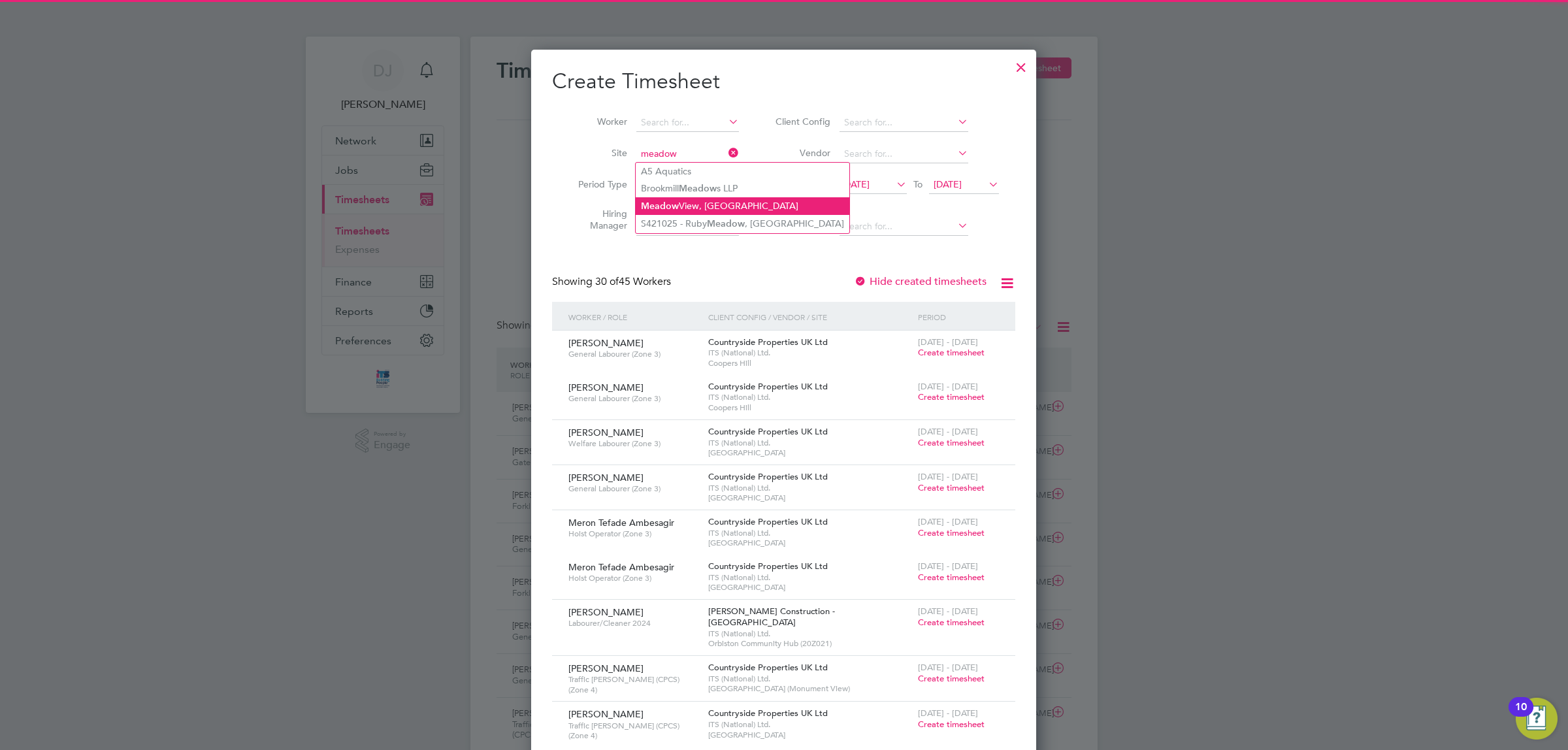
click at [690, 201] on li "Meadow View, Crowborough" at bounding box center [742, 206] width 213 height 18
type input "[GEOGRAPHIC_DATA], [GEOGRAPHIC_DATA]"
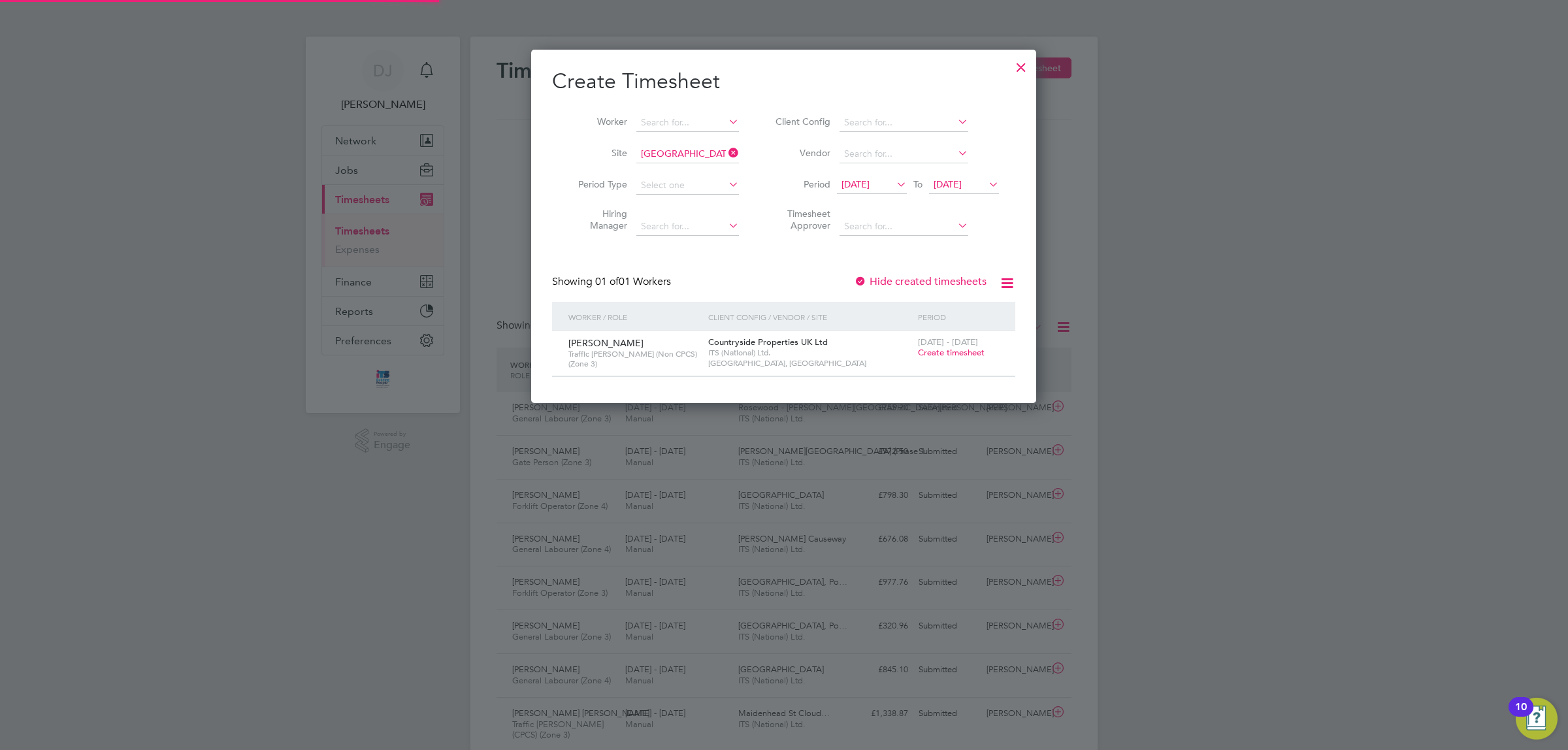
click at [870, 179] on span "[DATE]" at bounding box center [855, 185] width 28 height 12
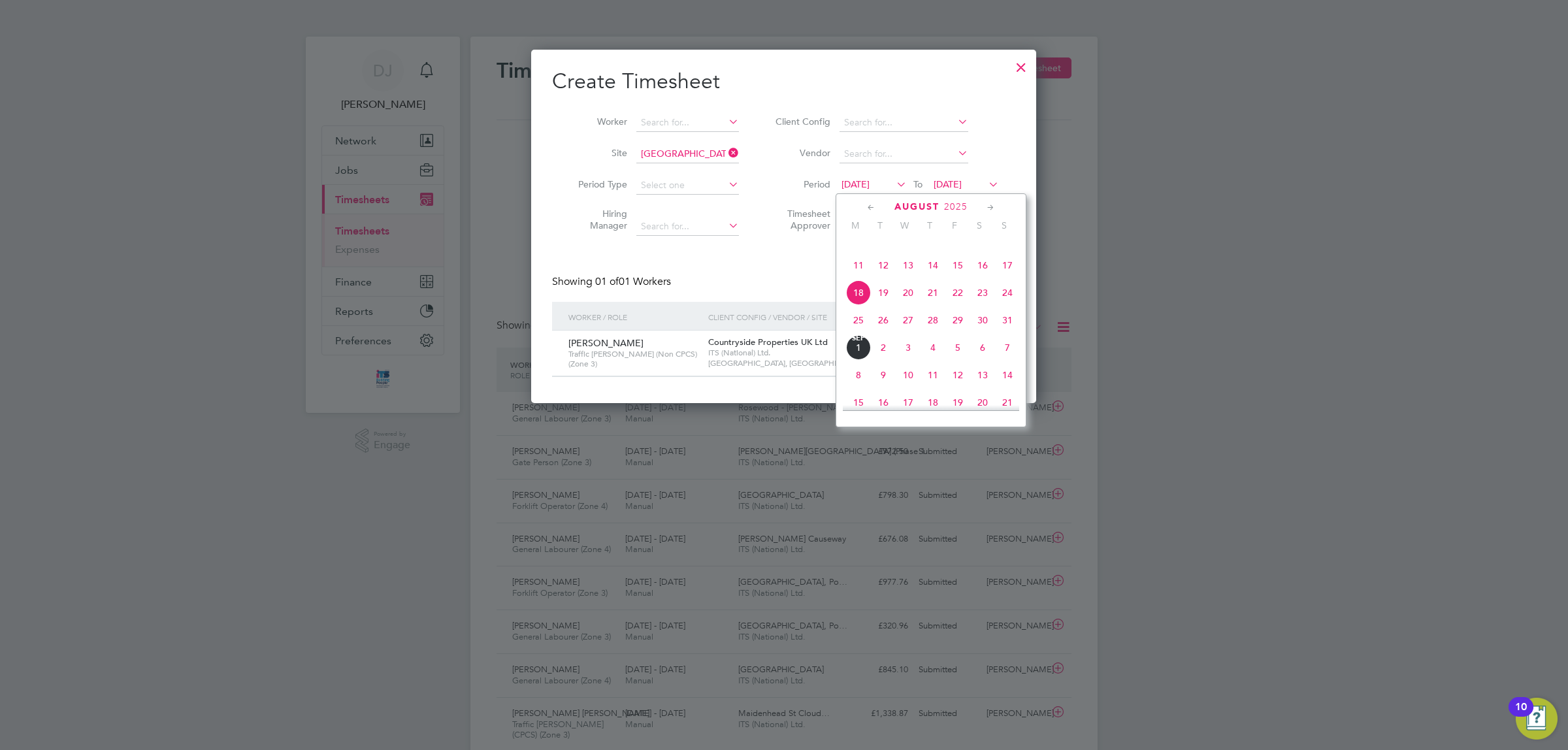
click at [861, 330] on span "25" at bounding box center [859, 320] width 25 height 25
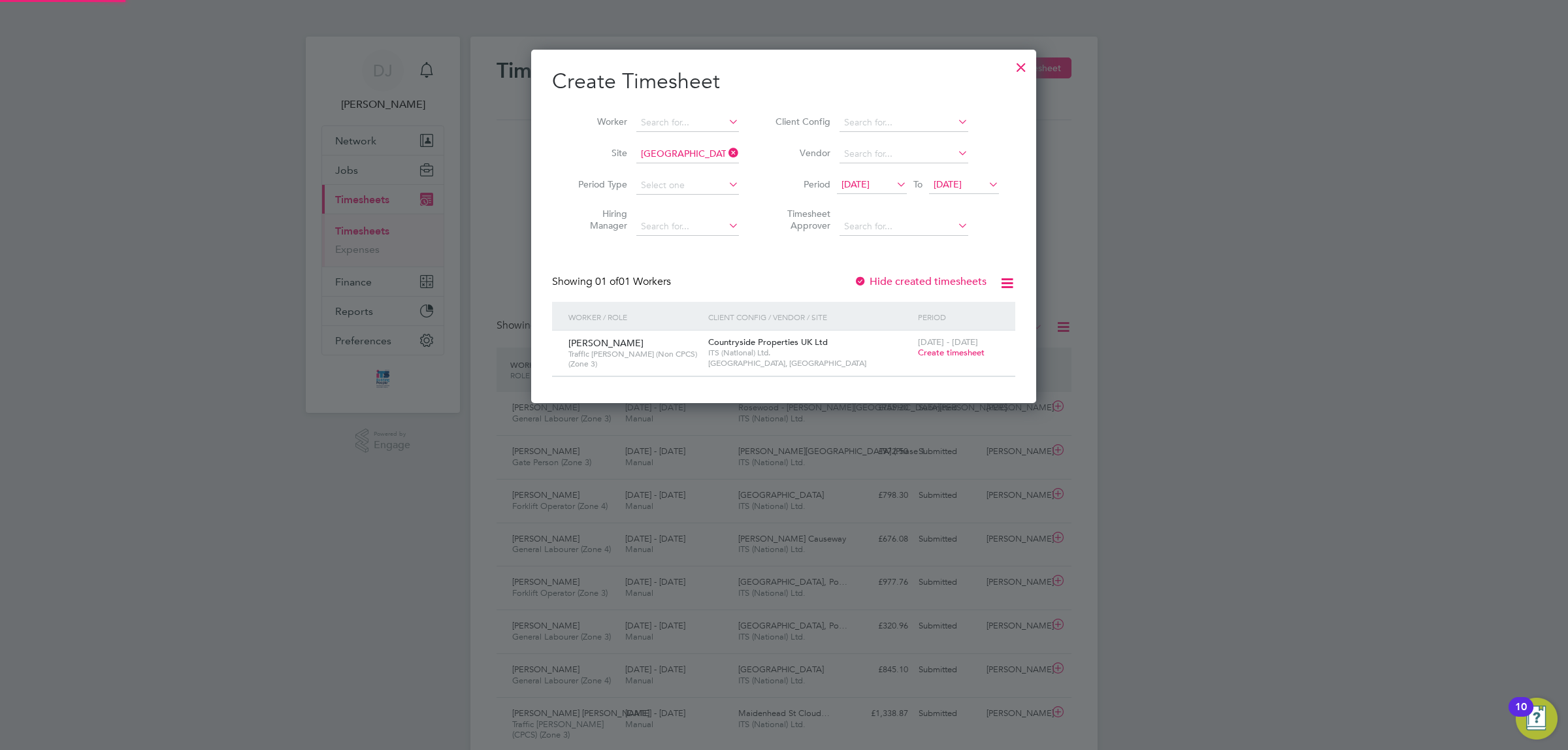
click at [962, 184] on span "[DATE]" at bounding box center [948, 185] width 28 height 12
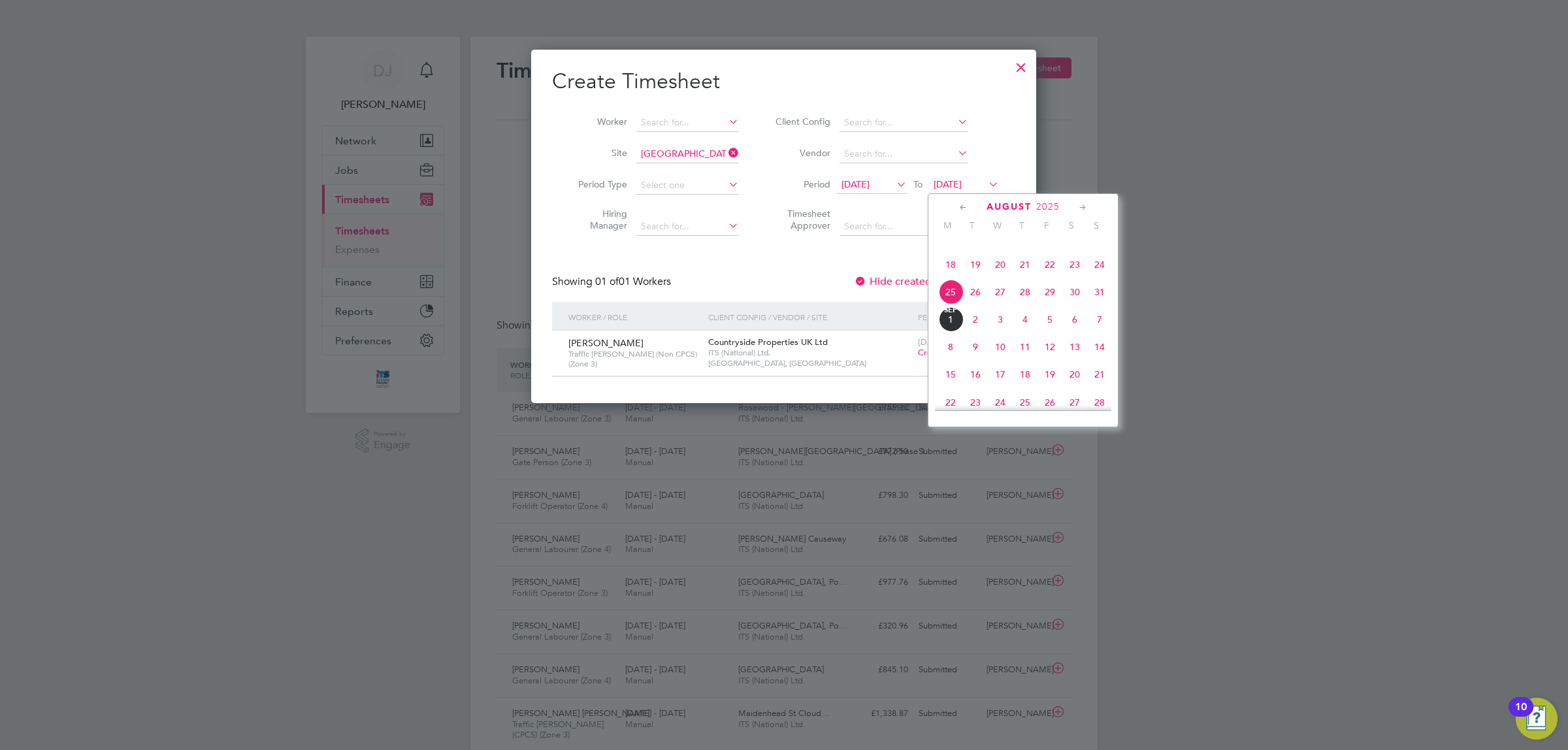
click at [1046, 305] on span "29" at bounding box center [1050, 292] width 25 height 25
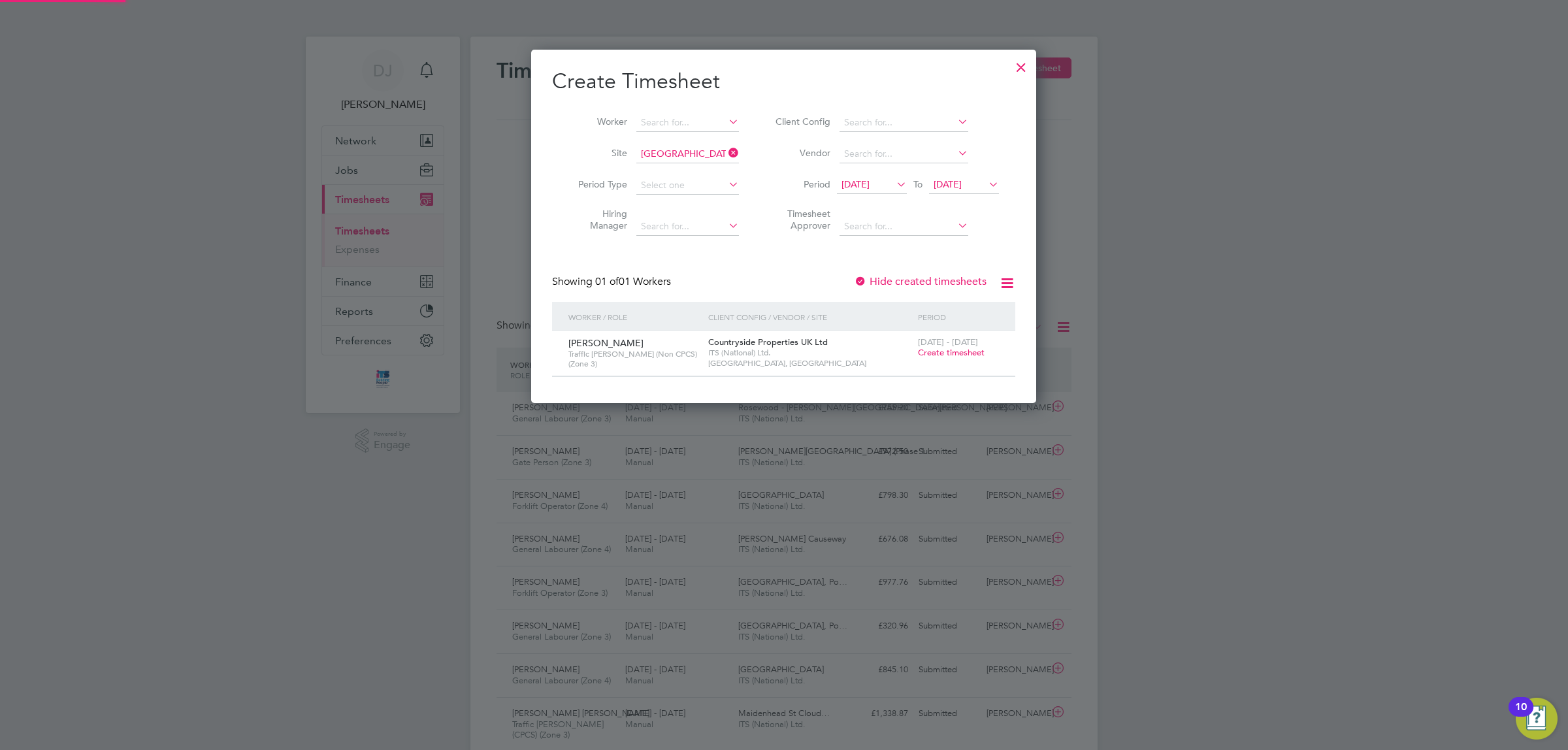
click at [968, 350] on span "Create timesheet" at bounding box center [951, 352] width 66 height 11
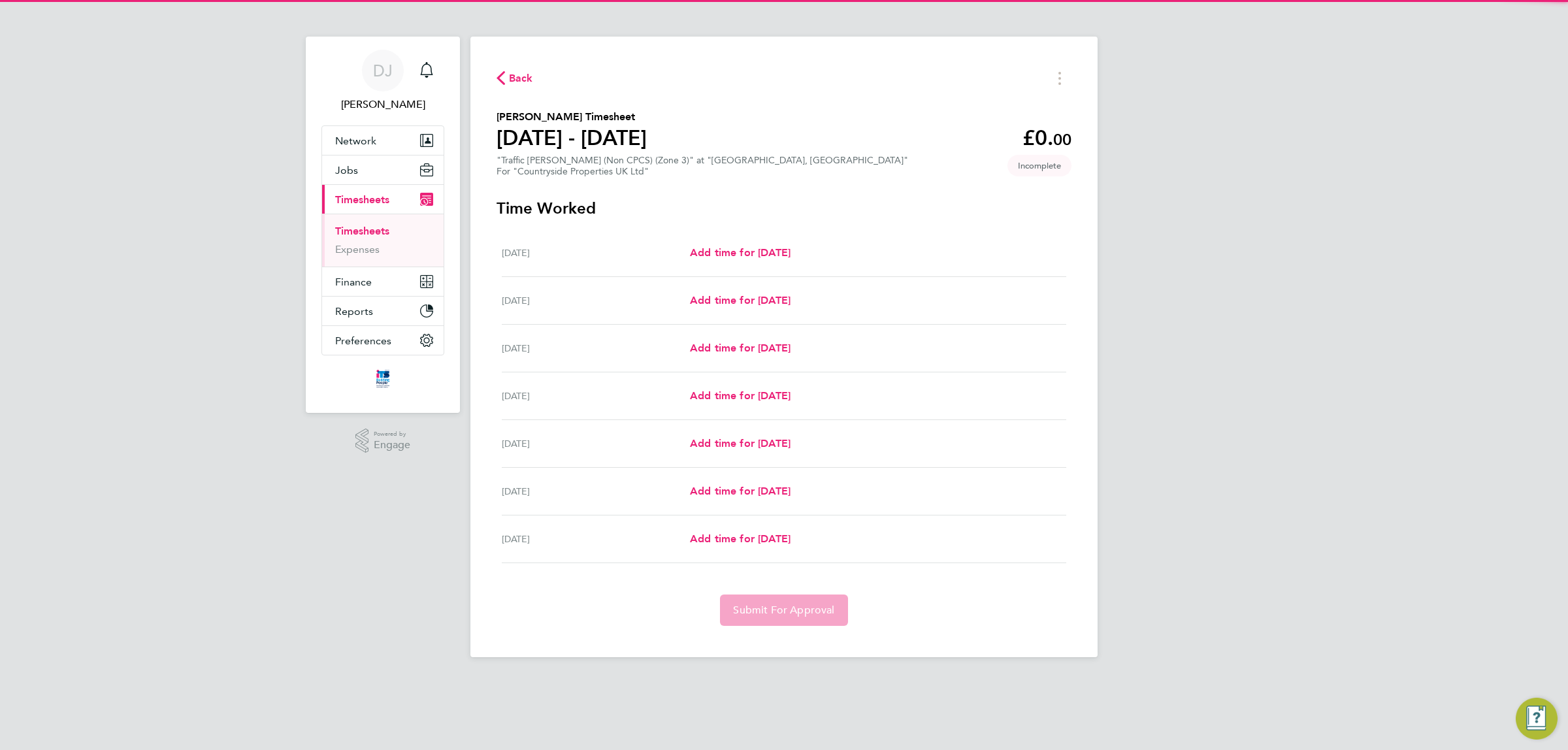
click at [759, 262] on div "Mon 25 Aug Add time for Mon 25 Aug Add time for Mon 25 Aug" at bounding box center [784, 253] width 564 height 48
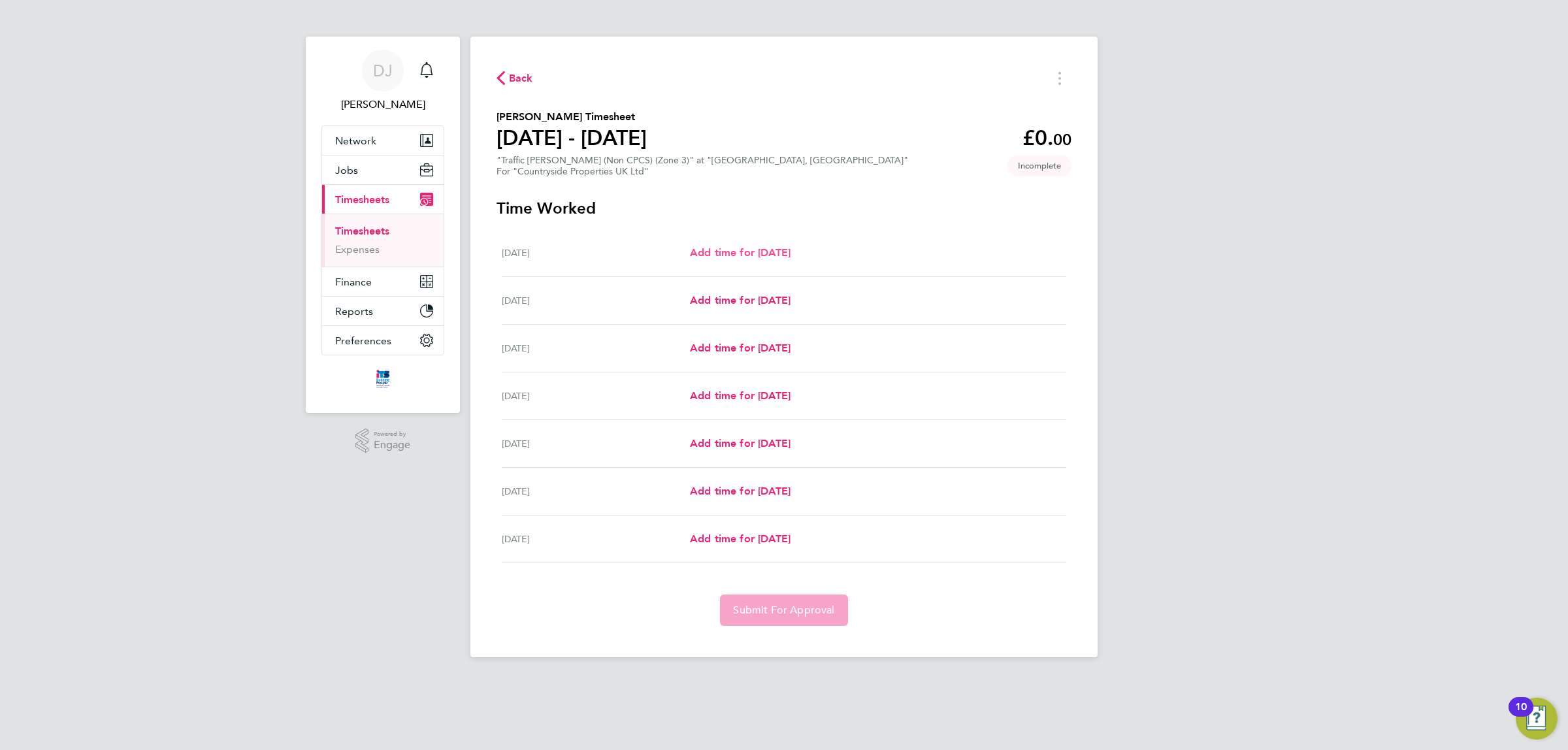
click at [759, 253] on span "Add time for [DATE]" at bounding box center [740, 252] width 101 height 12
select select "30"
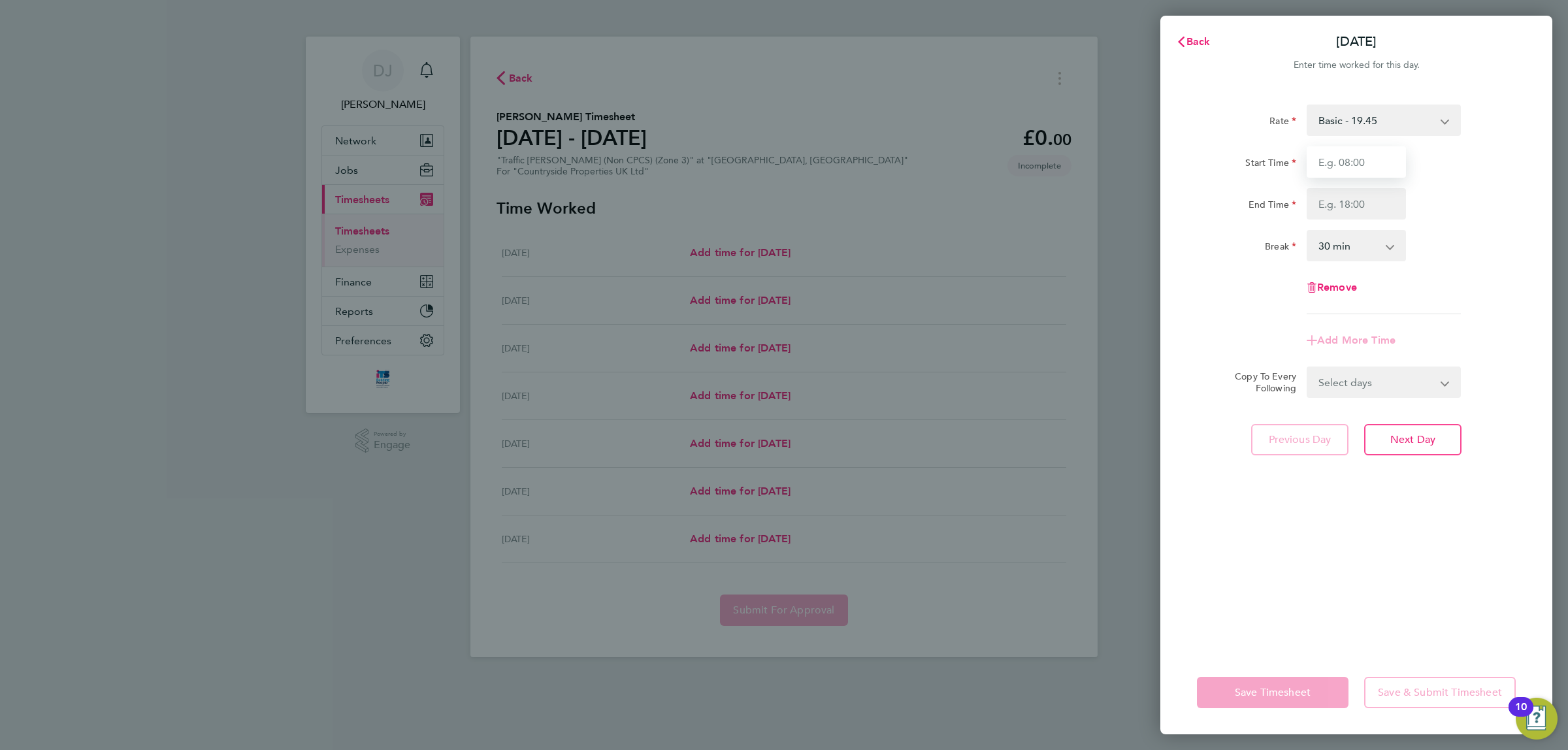
click at [1386, 165] on input "Start Time" at bounding box center [1356, 162] width 99 height 32
type input "07:30"
click at [1354, 209] on input "End Time" at bounding box center [1356, 204] width 99 height 32
type input "17:00"
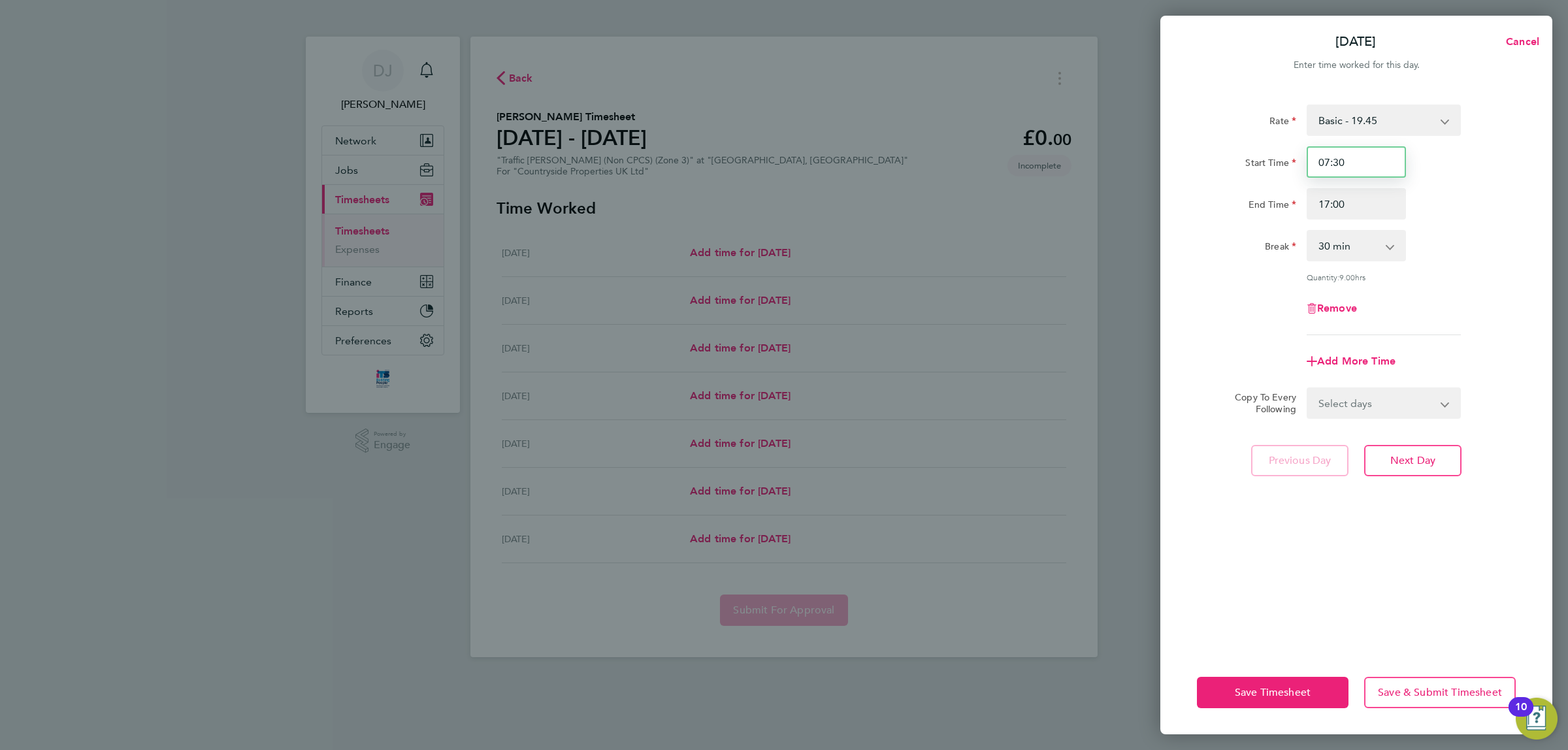
click at [1357, 168] on input "07:30" at bounding box center [1356, 162] width 99 height 32
type input "07:00"
click at [1445, 164] on div "Start Time 07:00" at bounding box center [1356, 162] width 329 height 32
click at [1367, 246] on select "0 min 15 min 30 min 45 min 60 min 75 min 90 min" at bounding box center [1349, 246] width 81 height 29
select select "0"
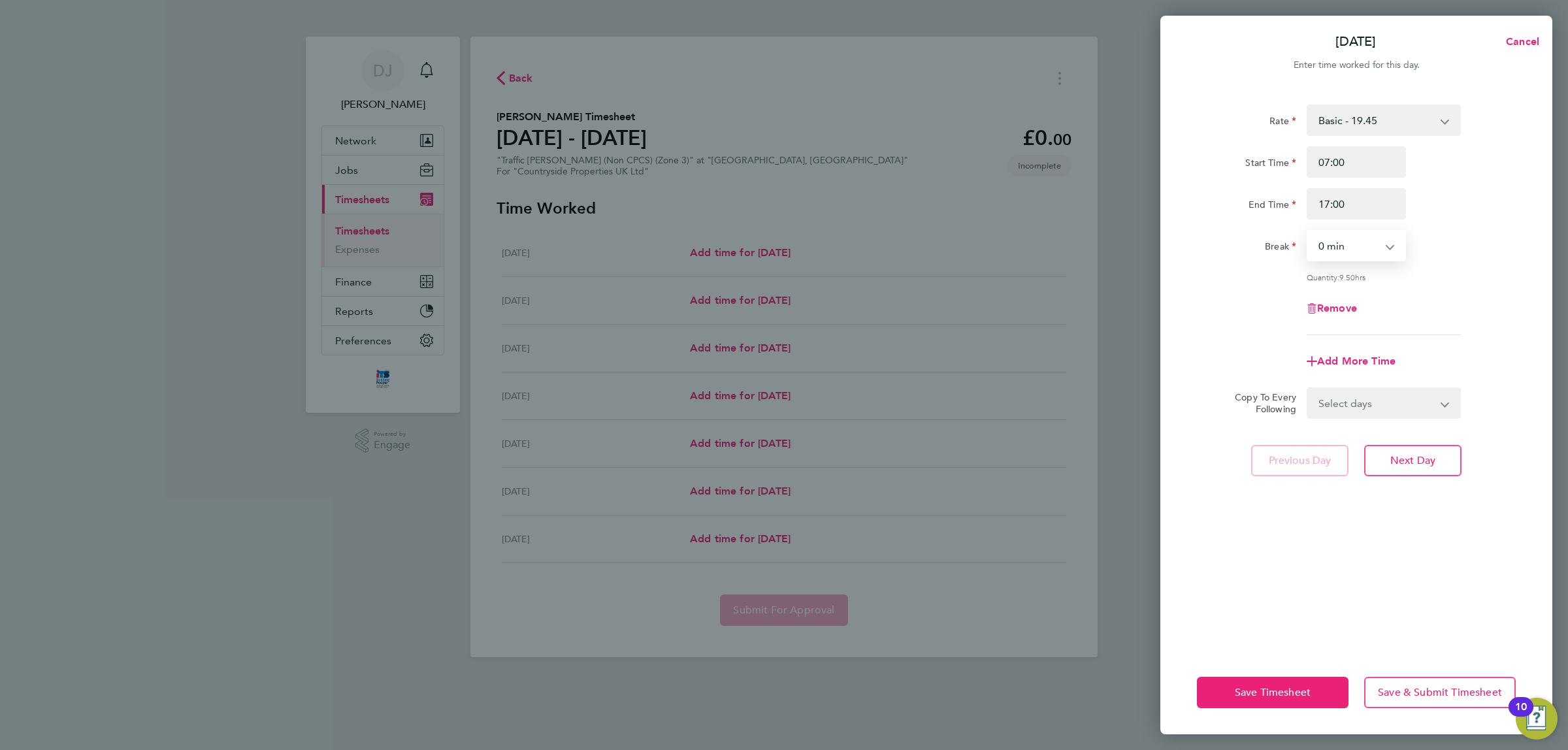
click at [1309, 231] on select "0 min 15 min 30 min 45 min 60 min 75 min 90 min" at bounding box center [1349, 246] width 81 height 29
click at [1413, 296] on div "Remove" at bounding box center [1356, 309] width 329 height 32
click at [1351, 410] on select "Select days Day Weekday (Mon-Fri) Weekend (Sat-Sun) [DATE] [DATE] [DATE] [DATE]…" at bounding box center [1377, 403] width 137 height 29
select select "WEEKDAY"
click at [1309, 389] on select "Select days Day Weekday (Mon-Fri) Weekend (Sat-Sun) [DATE] [DATE] [DATE] [DATE]…" at bounding box center [1377, 403] width 137 height 29
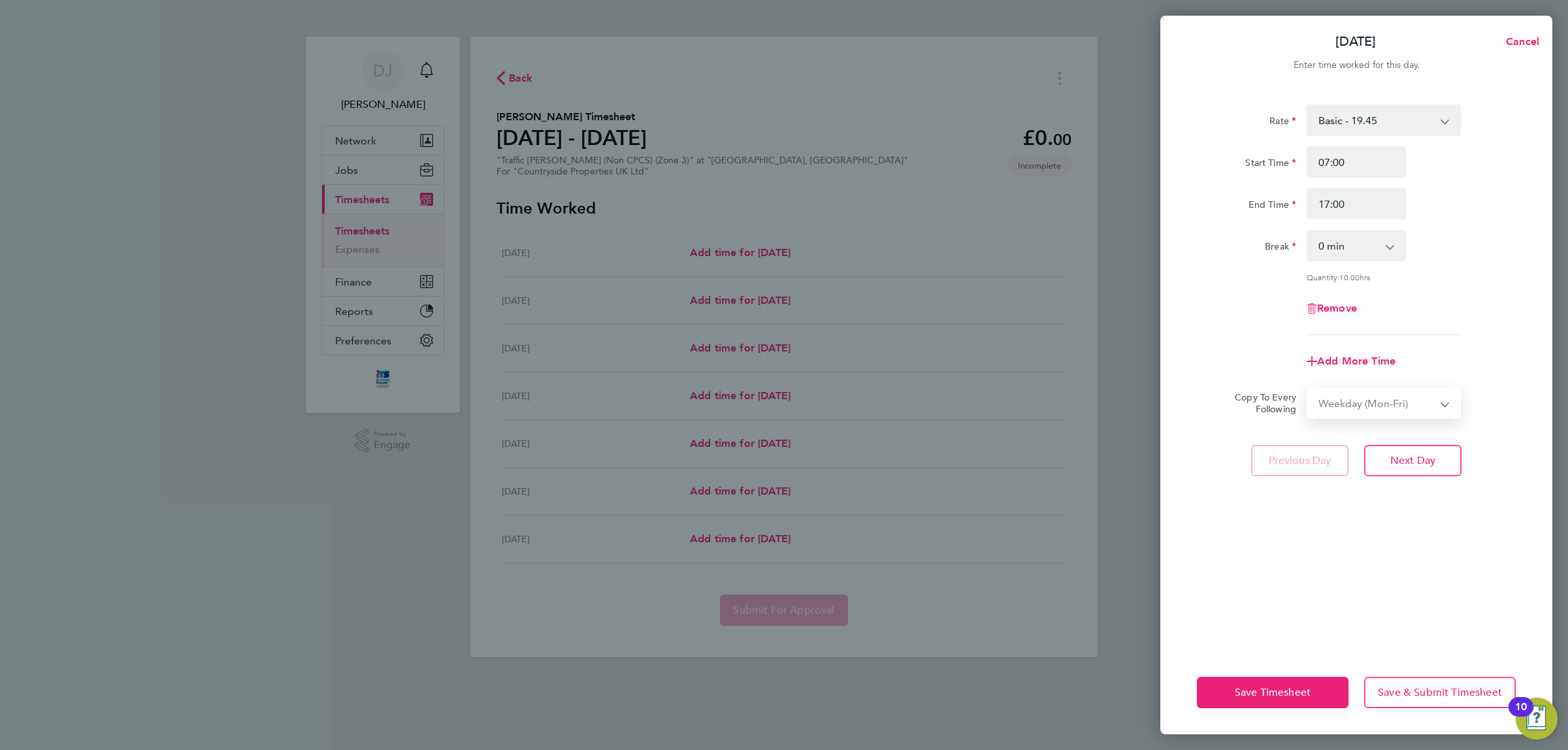
select select "[DATE]"
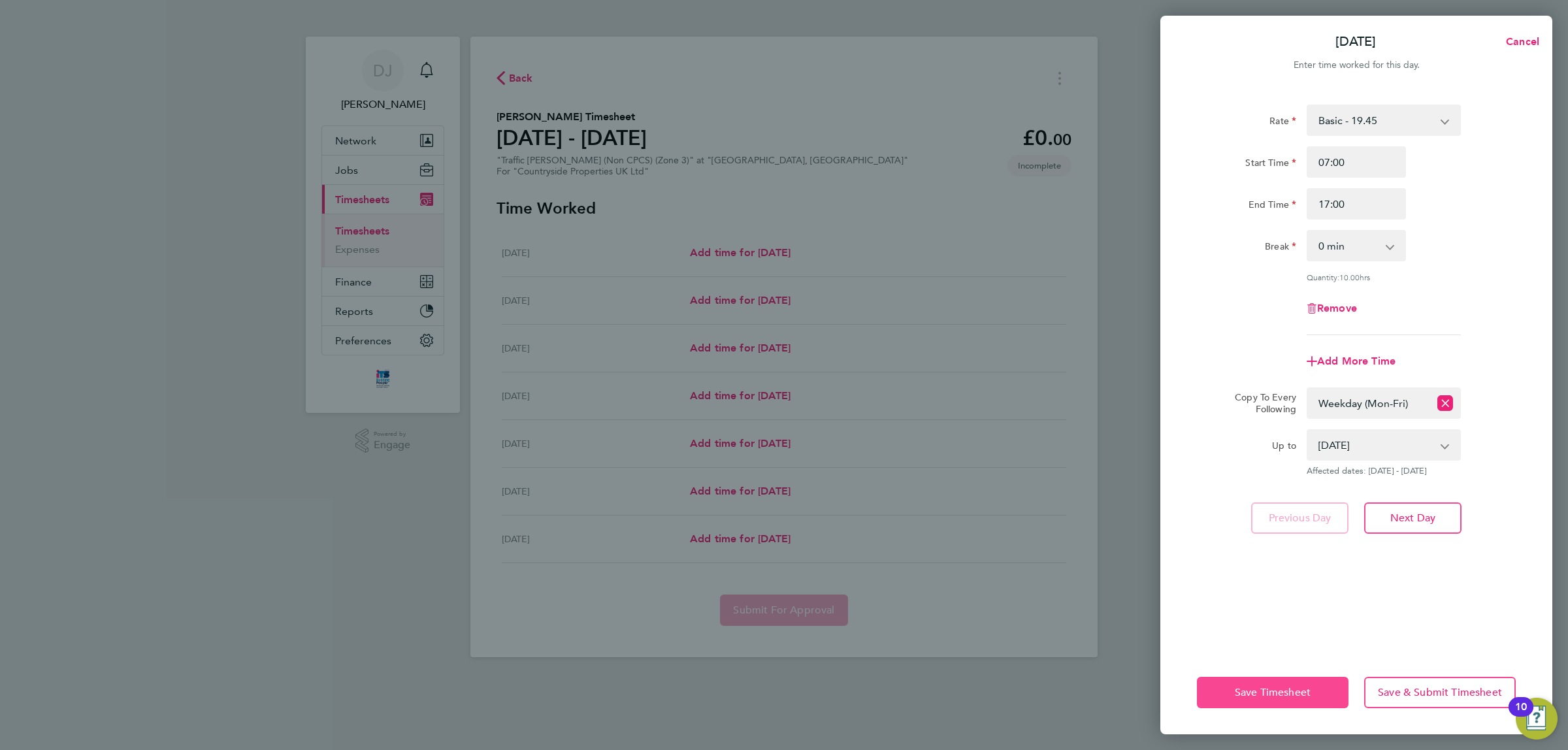
click at [1263, 691] on span "Save Timesheet" at bounding box center [1272, 693] width 76 height 13
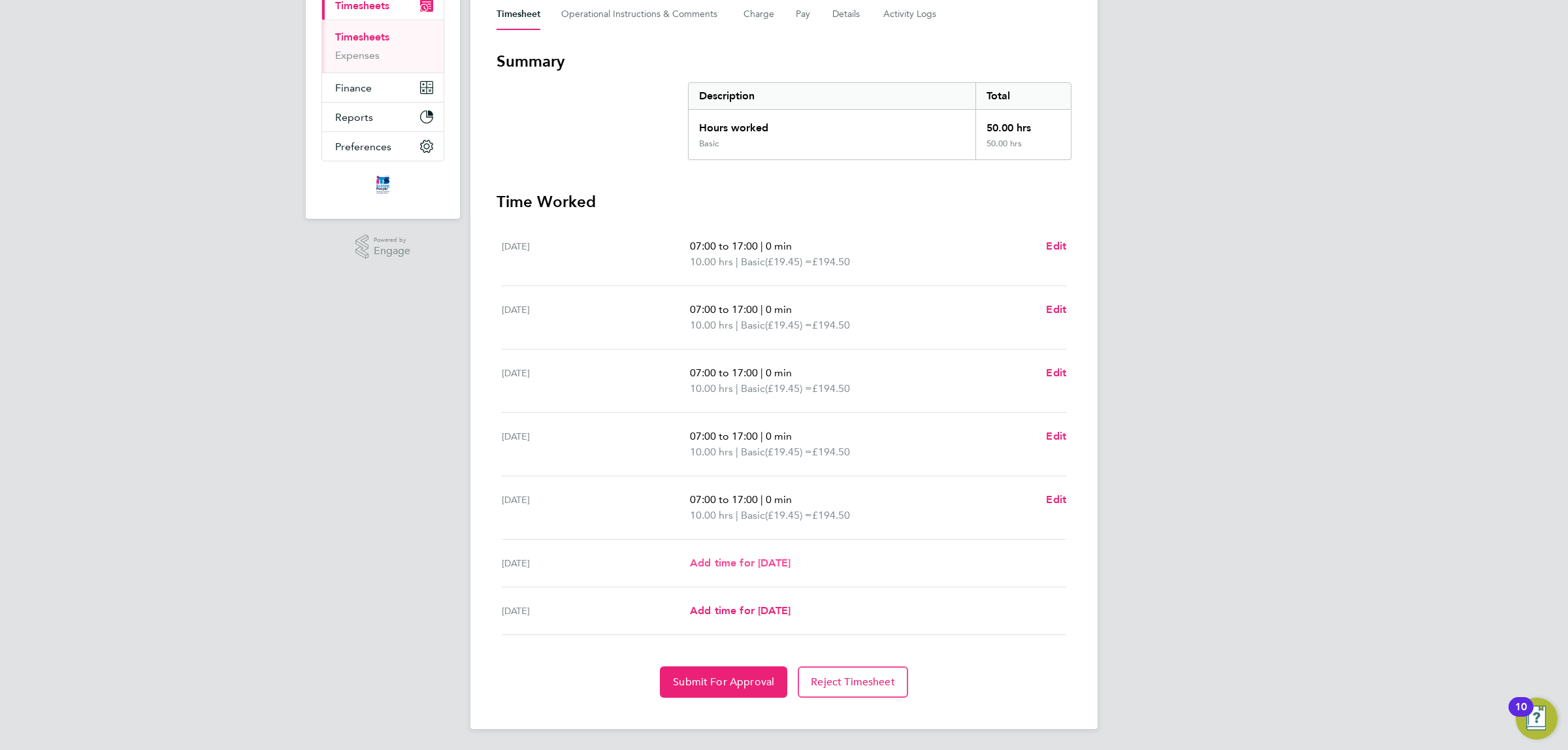
click at [727, 559] on span "Add time for [DATE]" at bounding box center [740, 563] width 101 height 12
select select "30"
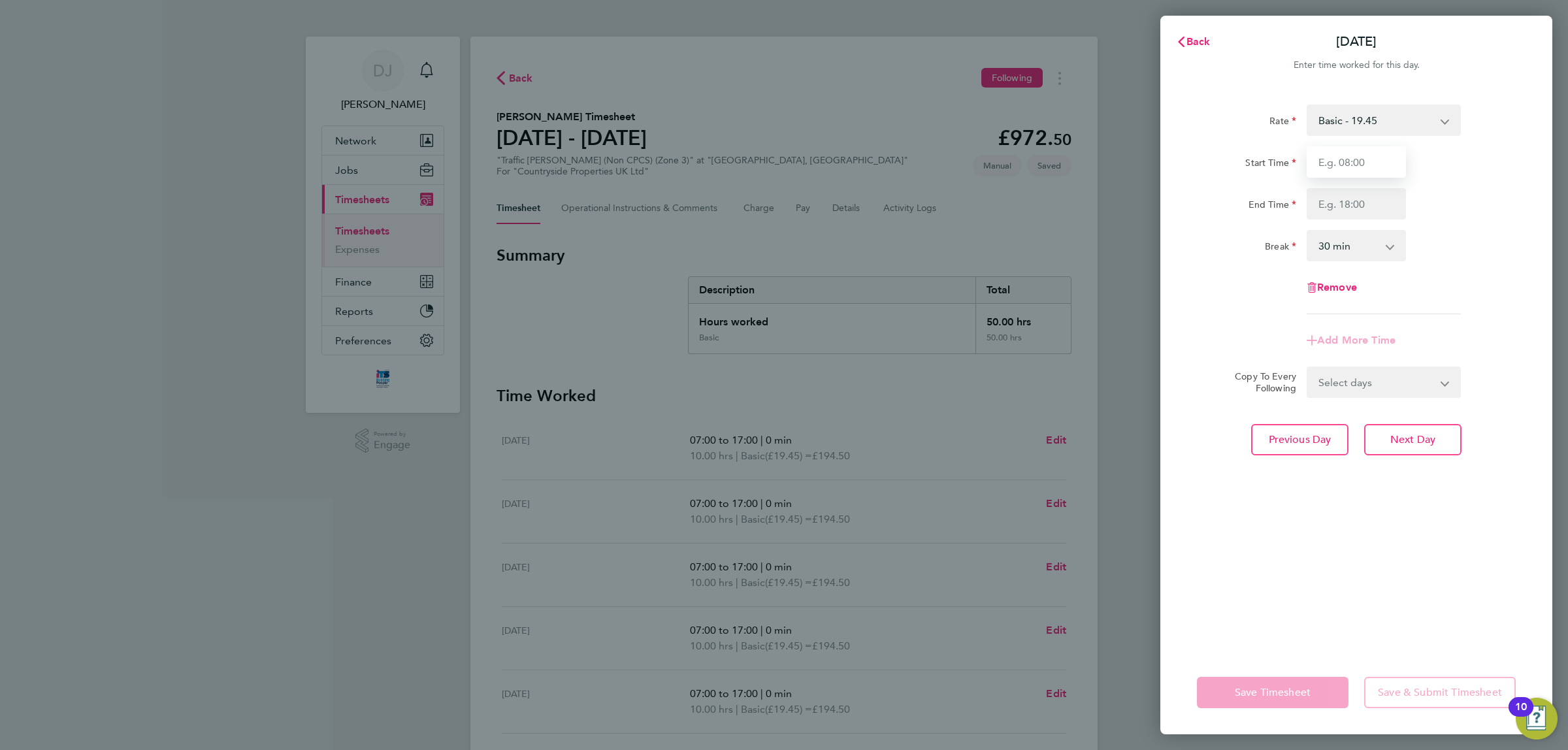
click at [1374, 167] on input "Start Time" at bounding box center [1356, 162] width 99 height 32
type input "07:30"
click at [1355, 204] on input "End Time" at bounding box center [1356, 204] width 99 height 32
type input "17:30"
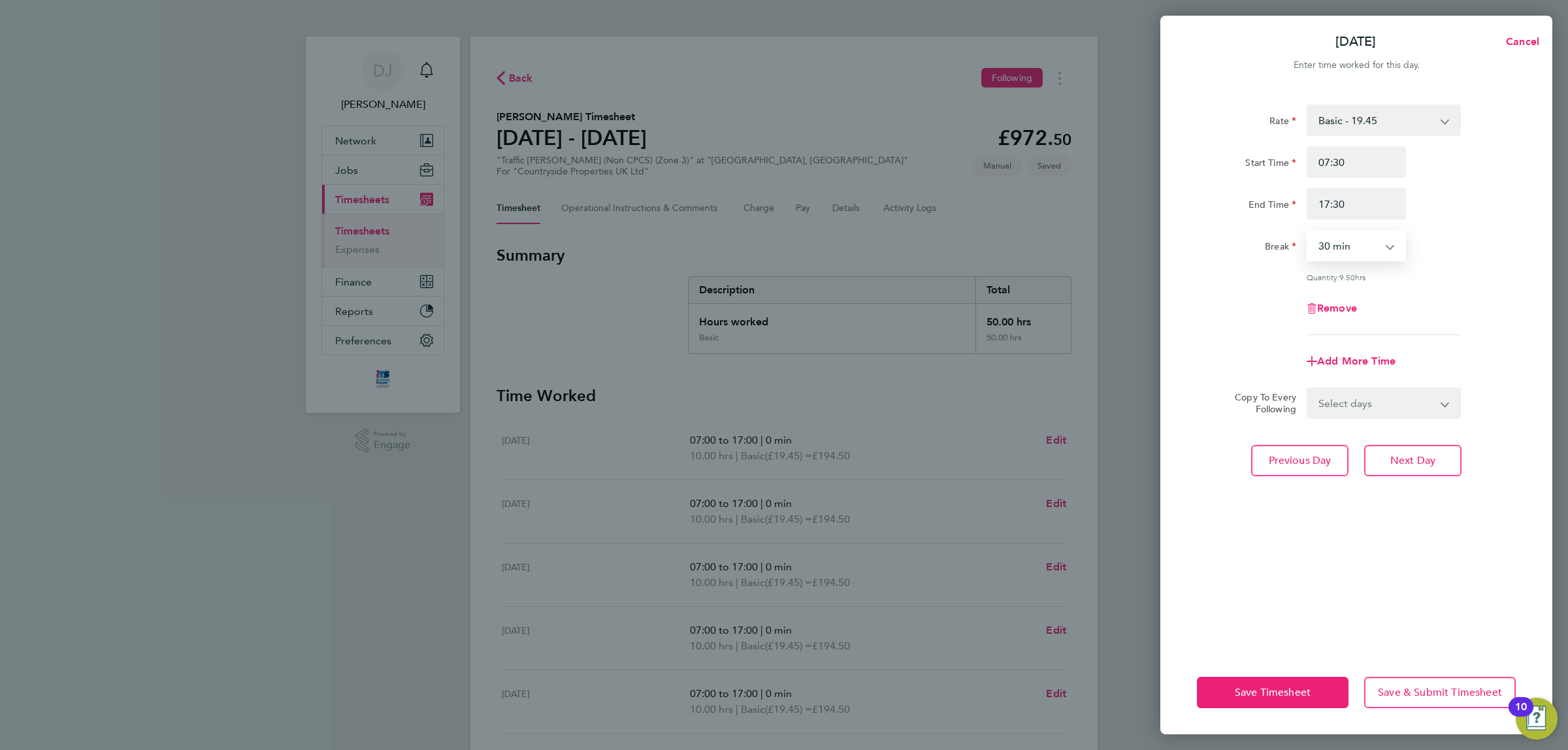
click at [1355, 239] on select "0 min 15 min 30 min 45 min 60 min 75 min 90 min" at bounding box center [1349, 246] width 81 height 29
click at [1354, 202] on input "17:30" at bounding box center [1356, 204] width 99 height 32
drag, startPoint x: 1354, startPoint y: 202, endPoint x: 1286, endPoint y: 208, distance: 68.3
click at [1286, 208] on div "End Time 17:30" at bounding box center [1356, 204] width 329 height 32
click at [1370, 208] on input "17:30" at bounding box center [1356, 204] width 99 height 32
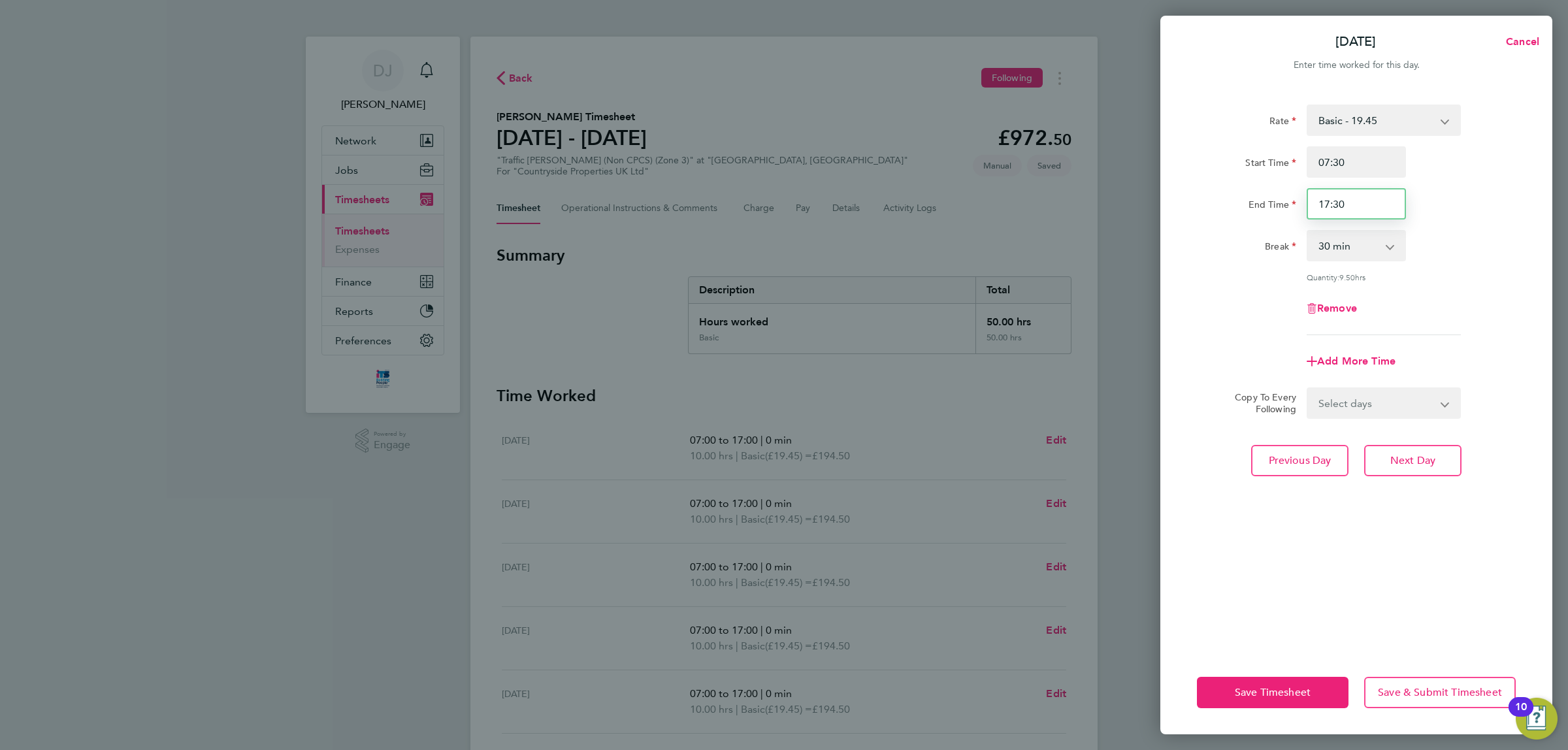
drag, startPoint x: 1370, startPoint y: 208, endPoint x: 1273, endPoint y: 208, distance: 97.0
click at [1273, 208] on div "End Time 17:30" at bounding box center [1356, 204] width 329 height 32
type input "14:00"
click at [1370, 252] on select "0 min 15 min 30 min 45 min 60 min 75 min 90 min" at bounding box center [1349, 246] width 81 height 29
click at [1372, 206] on input "14:00" at bounding box center [1356, 204] width 99 height 32
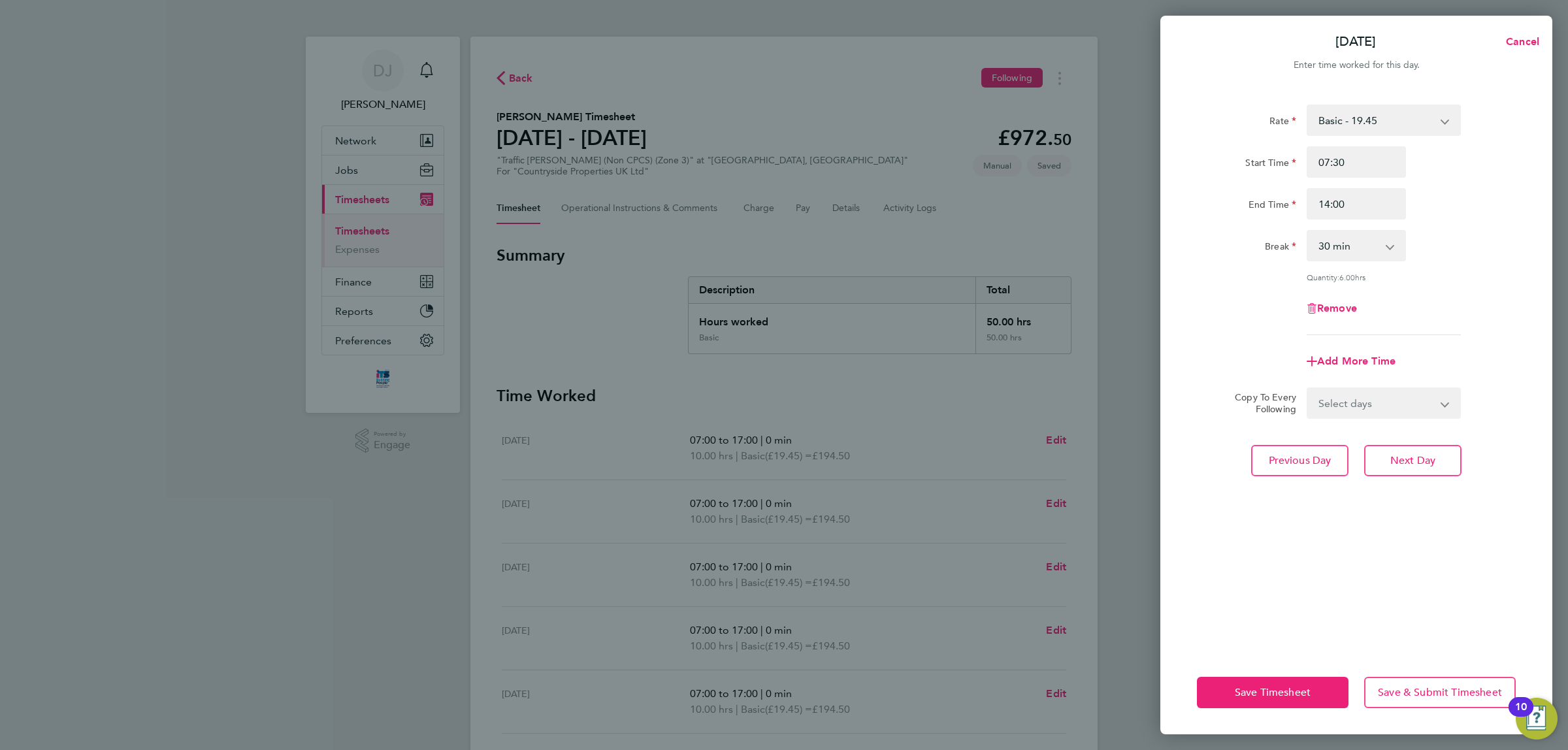
click at [1474, 232] on div "Break 0 min 15 min 30 min 45 min 60 min 75 min 90 min" at bounding box center [1356, 246] width 329 height 32
click at [1256, 684] on button "Save Timesheet" at bounding box center [1272, 693] width 152 height 32
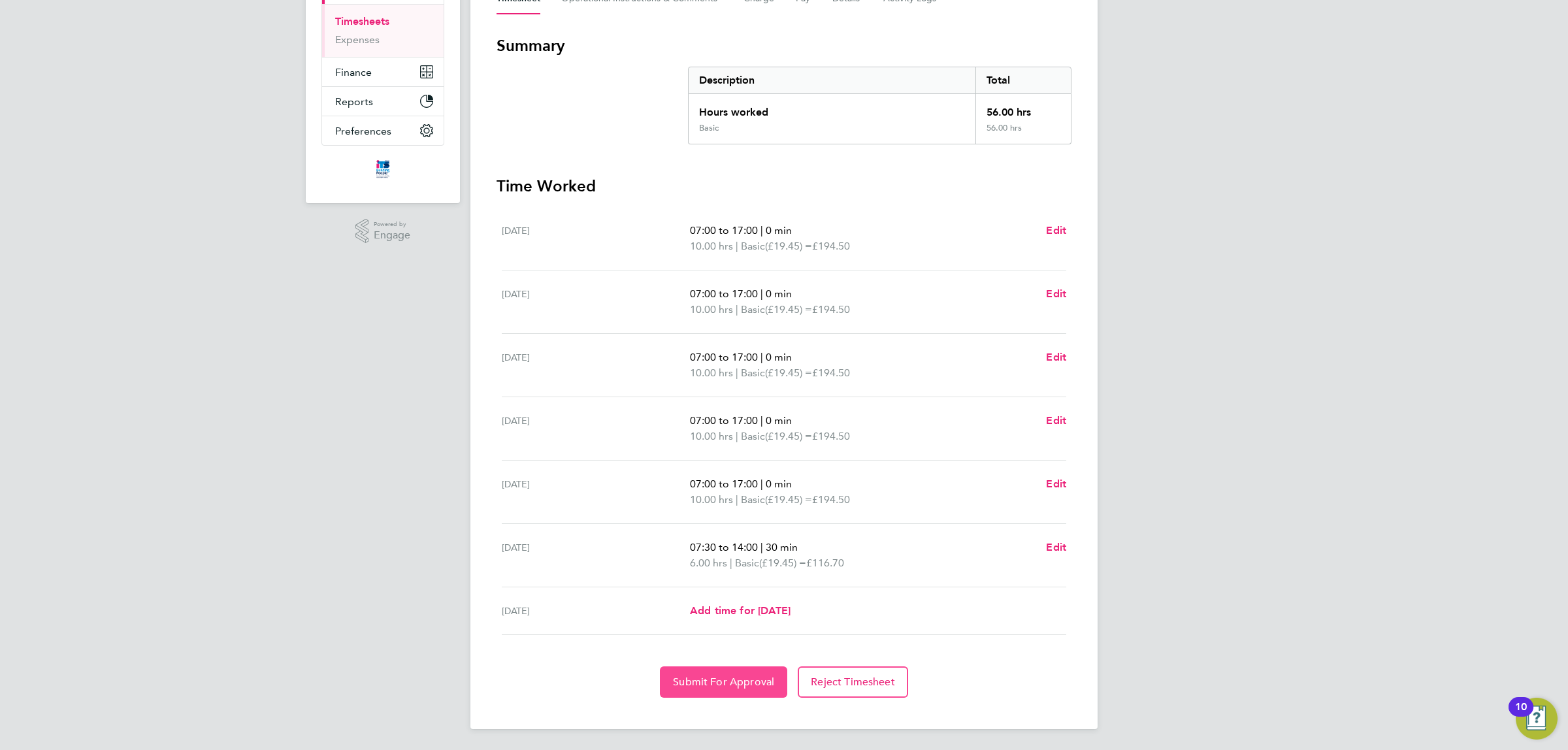
click at [740, 682] on span "Submit For Approval" at bounding box center [724, 682] width 101 height 13
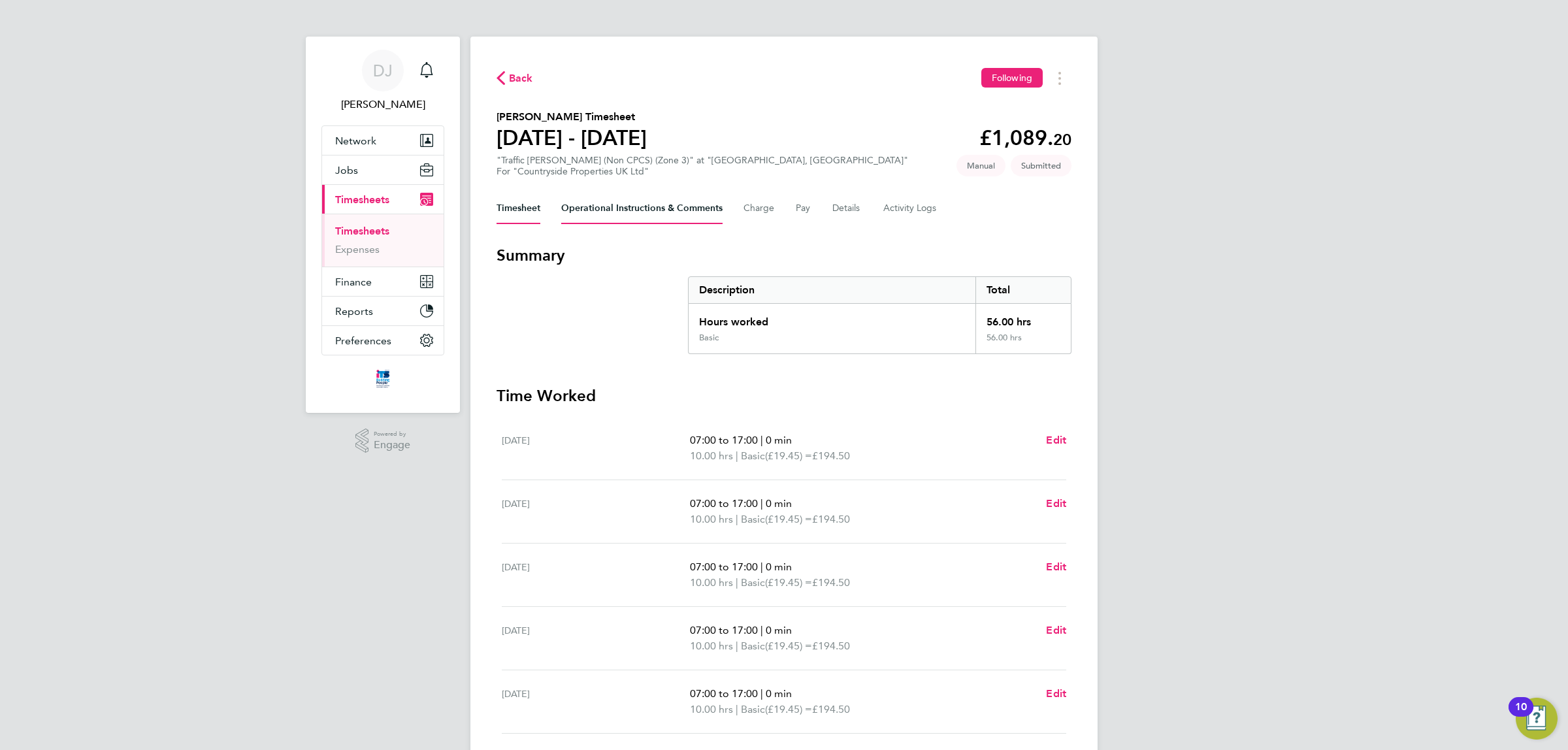
click at [606, 207] on Comments-tab "Operational Instructions & Comments" at bounding box center [642, 208] width 162 height 32
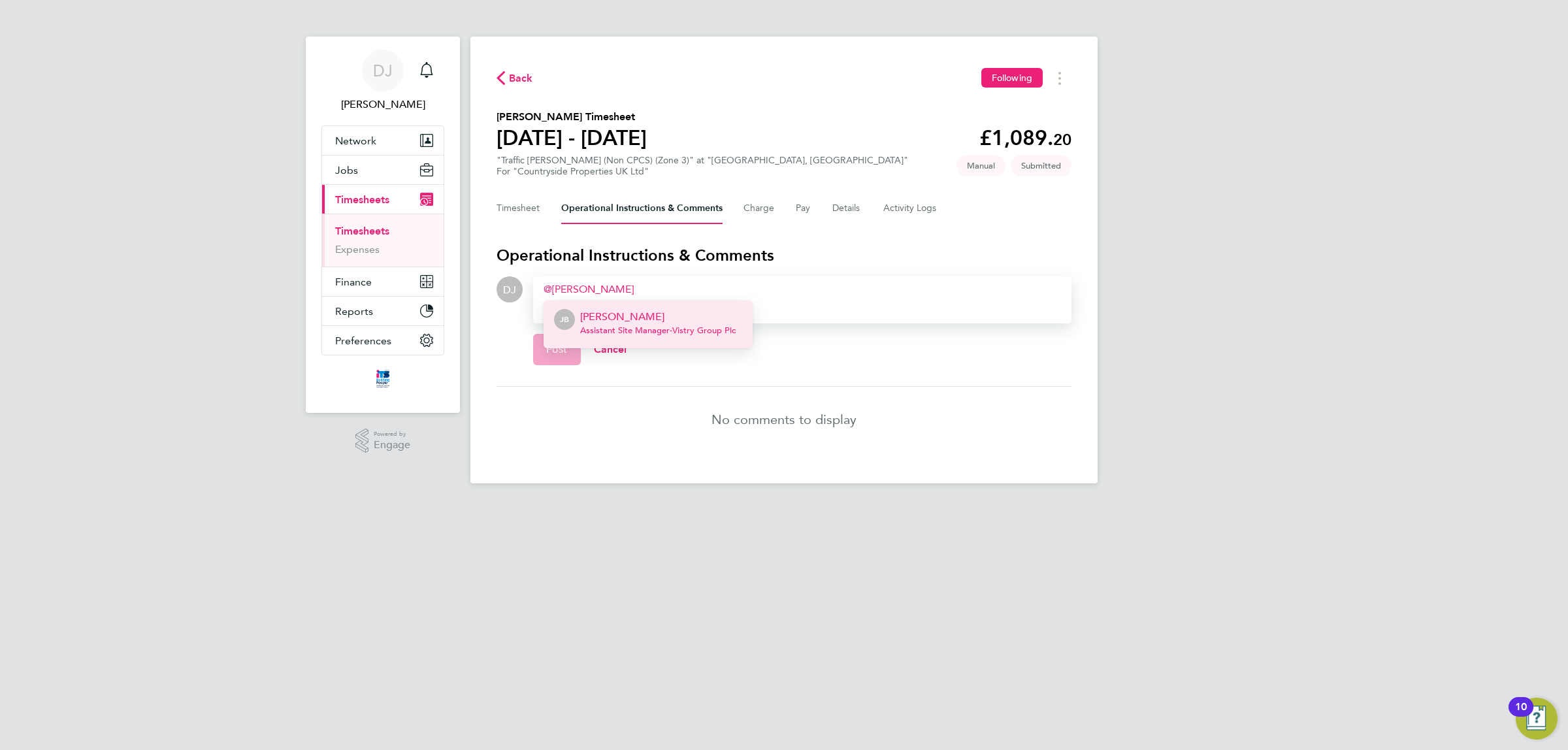
click at [660, 301] on li "JB Joel Bishop Assistant Site Manager - Vistry Group Plc" at bounding box center [648, 324] width 209 height 48
click at [723, 318] on p "[PERSON_NAME]" at bounding box center [705, 317] width 118 height 16
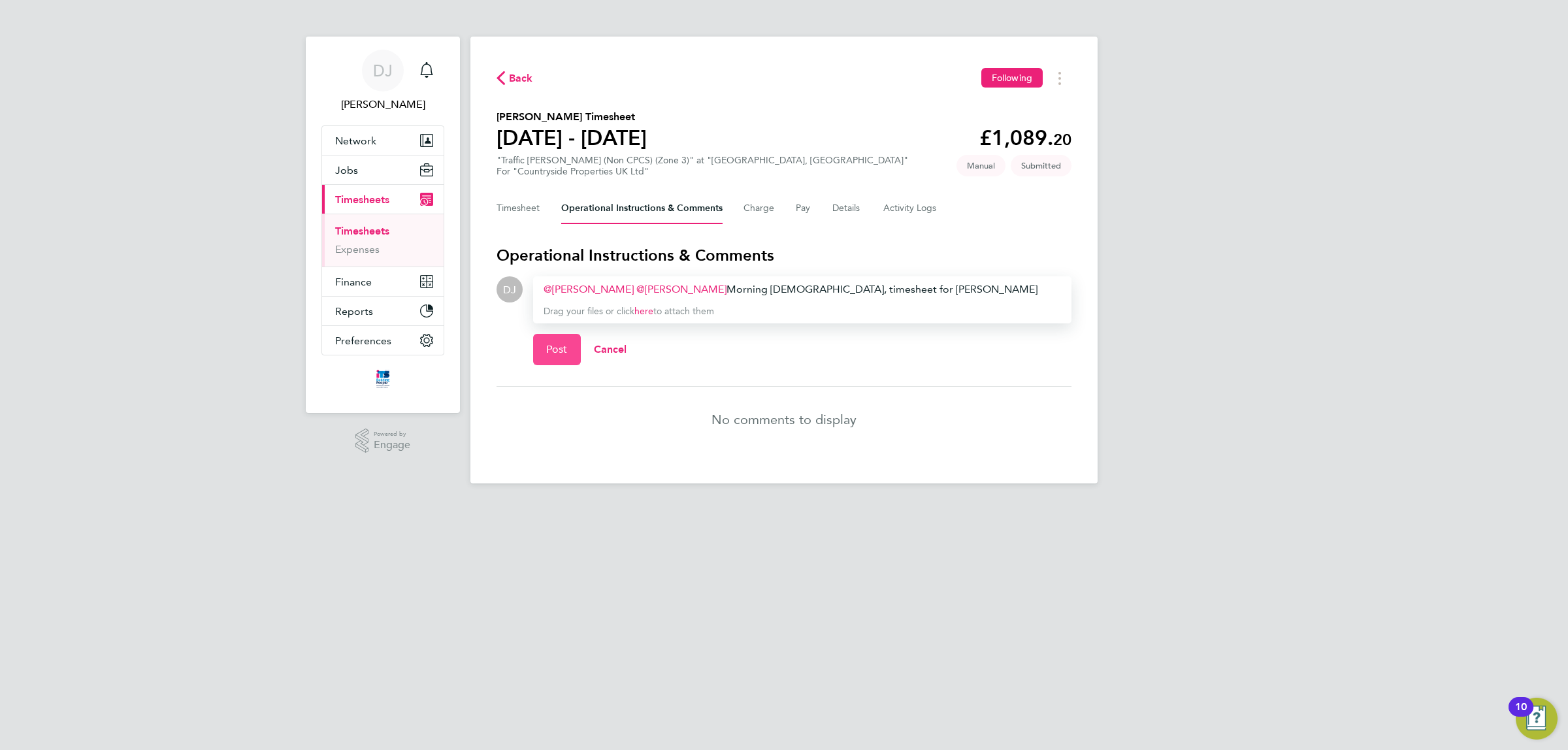
click at [566, 355] on span "Post" at bounding box center [557, 349] width 22 height 13
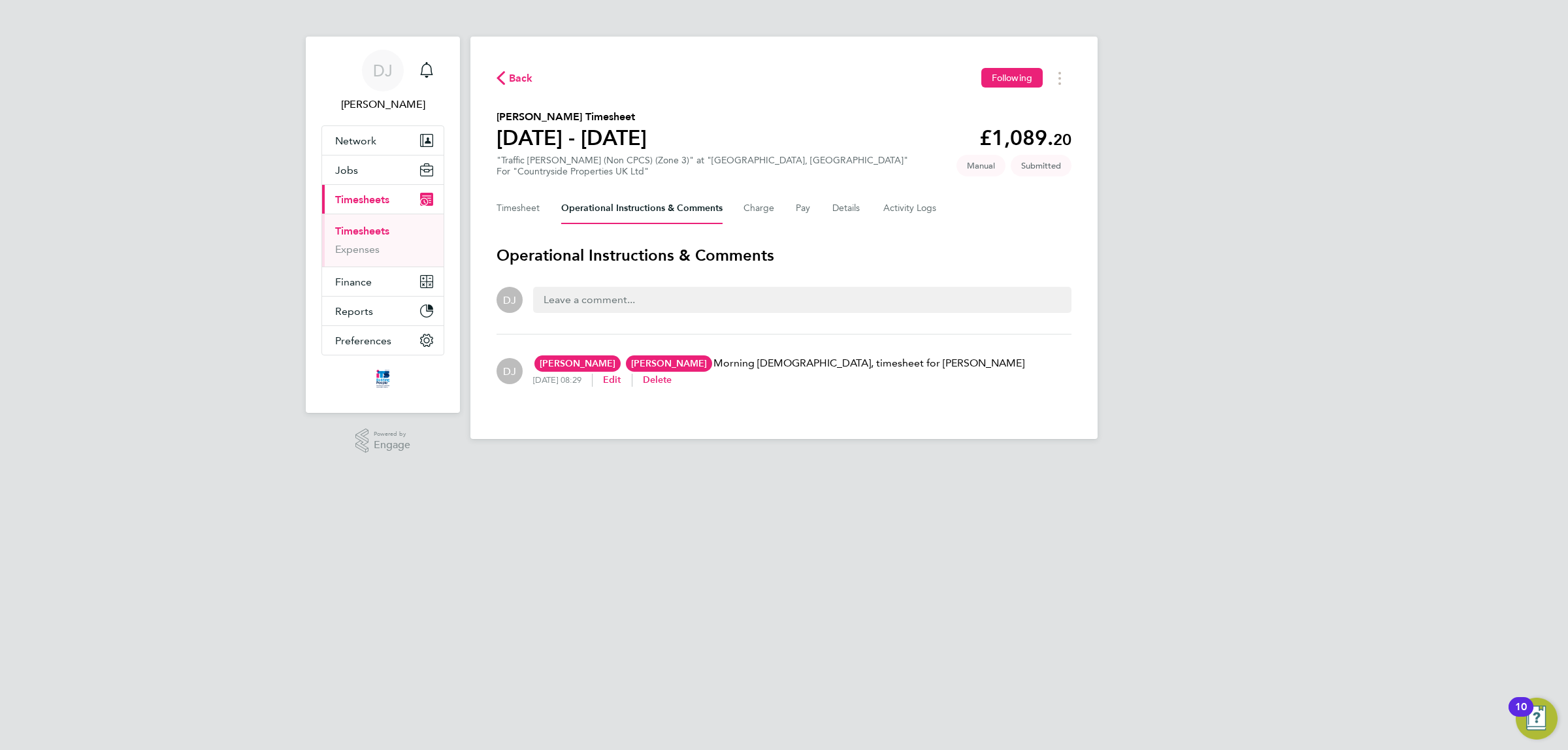
click at [543, 197] on div "Timesheet Operational Instructions & Comments Charge Pay Details Activity Logs" at bounding box center [784, 208] width 575 height 32
click at [529, 202] on button "Timesheet" at bounding box center [518, 208] width 44 height 32
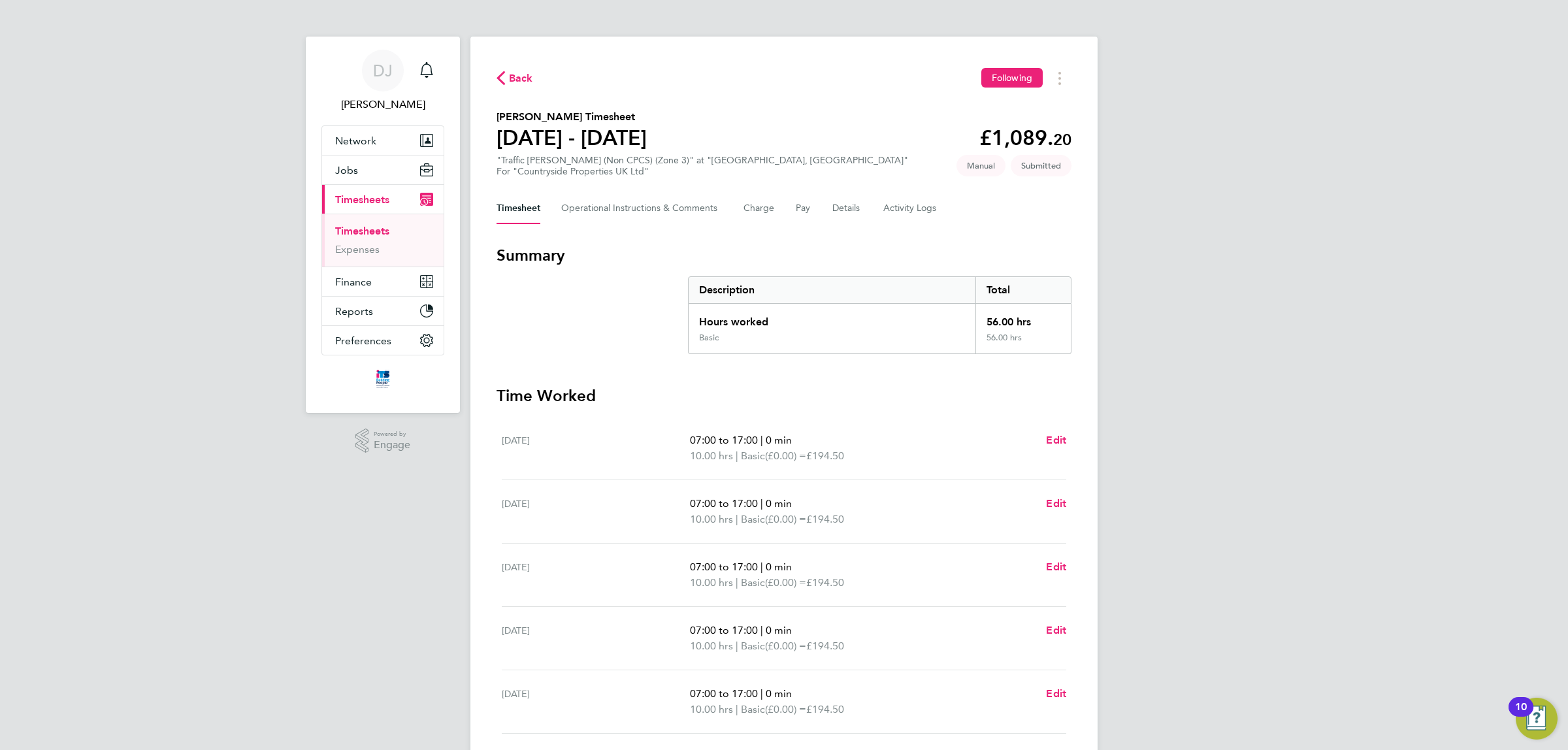
click at [517, 87] on div "Back Following" at bounding box center [784, 77] width 575 height 20
click at [517, 83] on span "Back" at bounding box center [521, 78] width 24 height 16
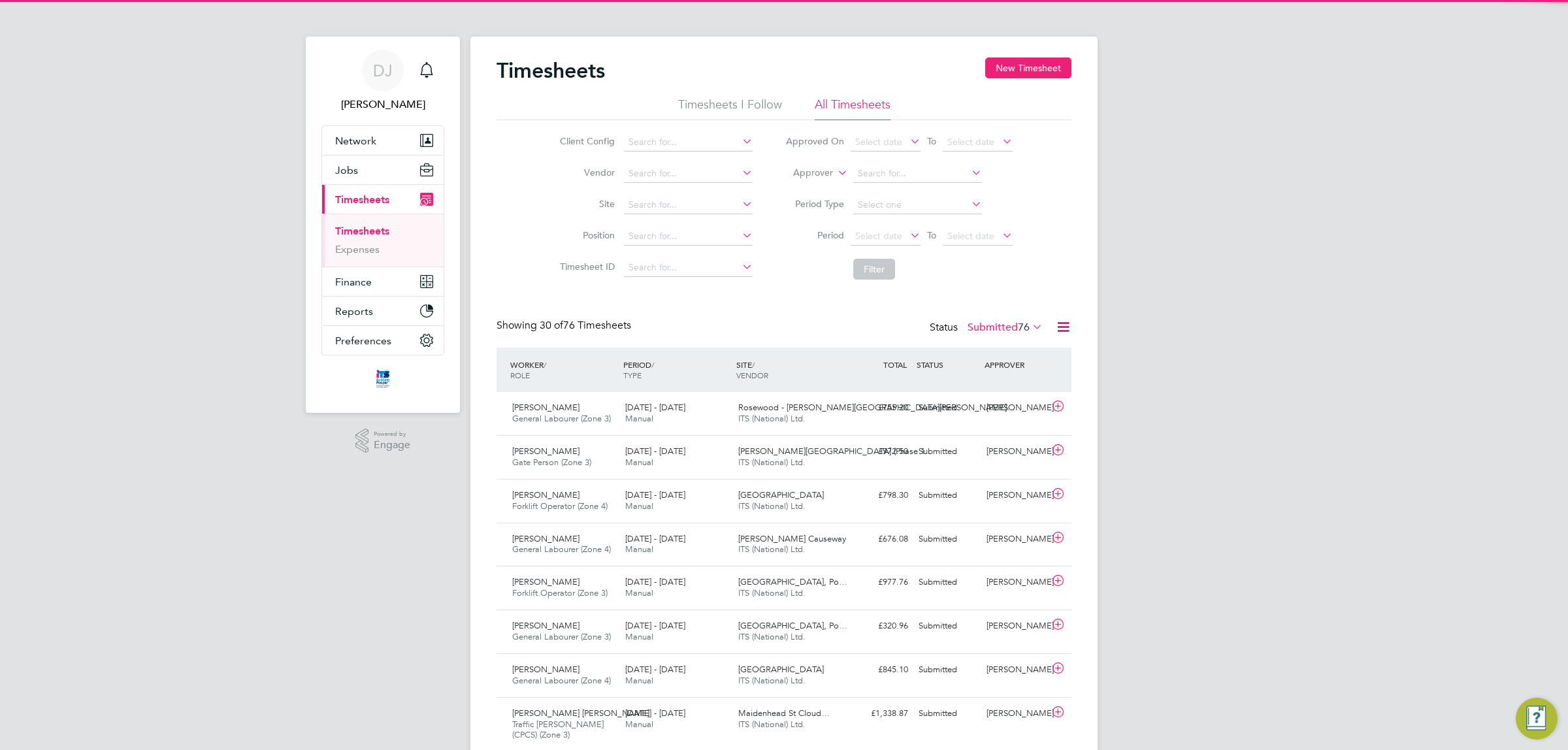
scroll to position [33, 113]
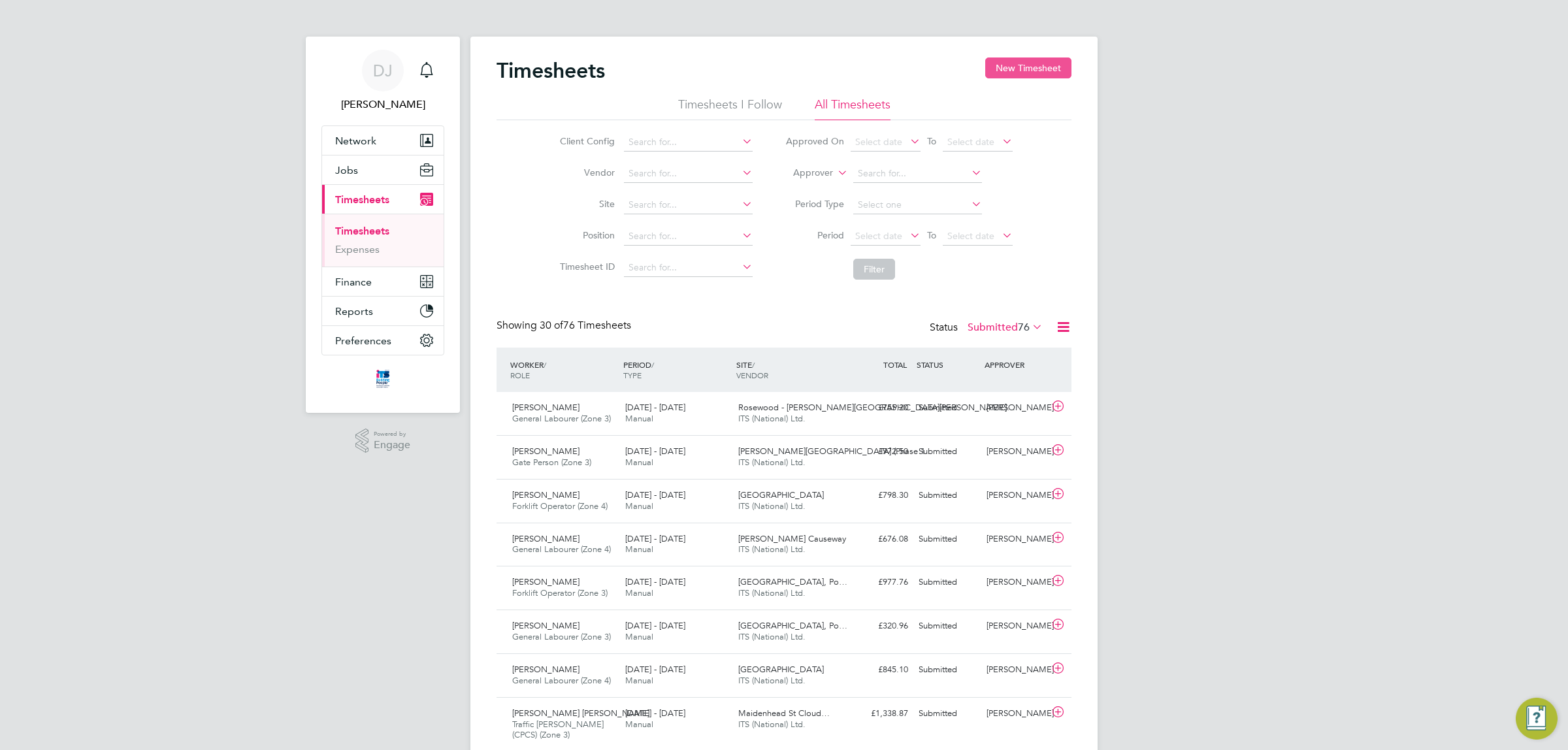
click at [1033, 74] on button "New Timesheet" at bounding box center [1028, 68] width 86 height 21
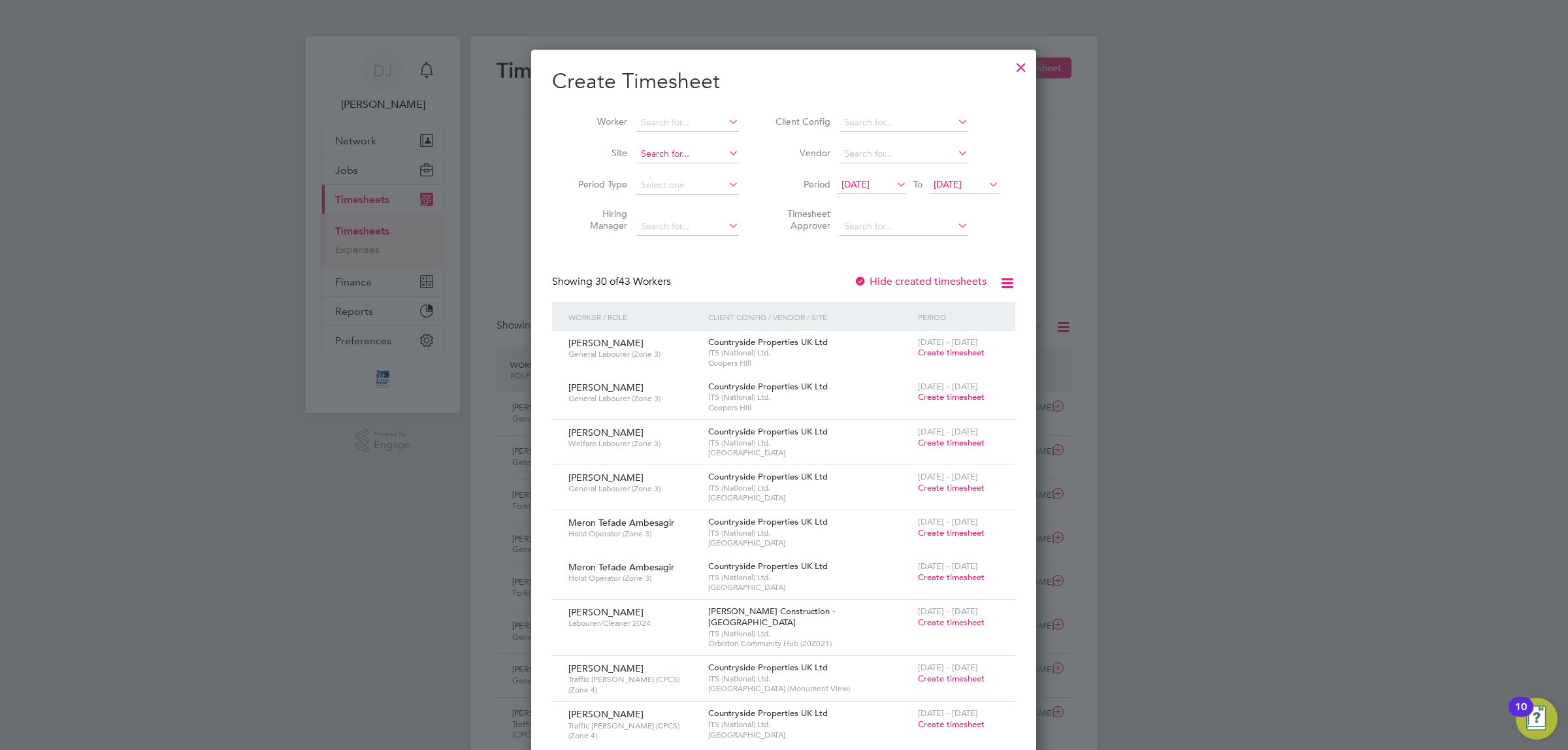
click at [664, 157] on input at bounding box center [688, 154] width 102 height 18
click at [667, 171] on b "Summerhill" at bounding box center [665, 171] width 48 height 11
type input "Summerhill Gardens, Polegate"
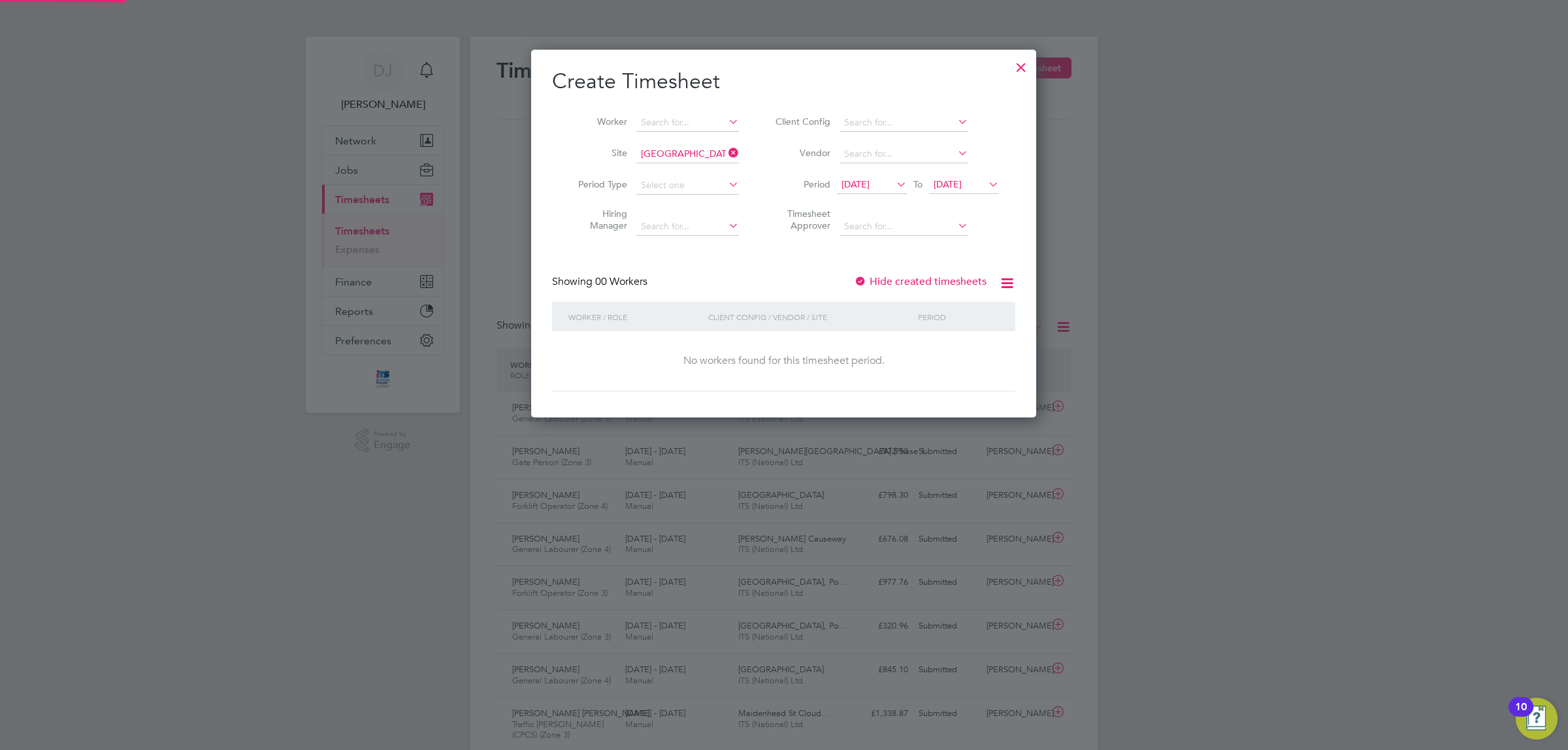
click at [870, 194] on div "18 Aug 2025 To 25 Aug 2025" at bounding box center [918, 186] width 162 height 18
click at [887, 190] on span "[DATE]" at bounding box center [872, 185] width 70 height 18
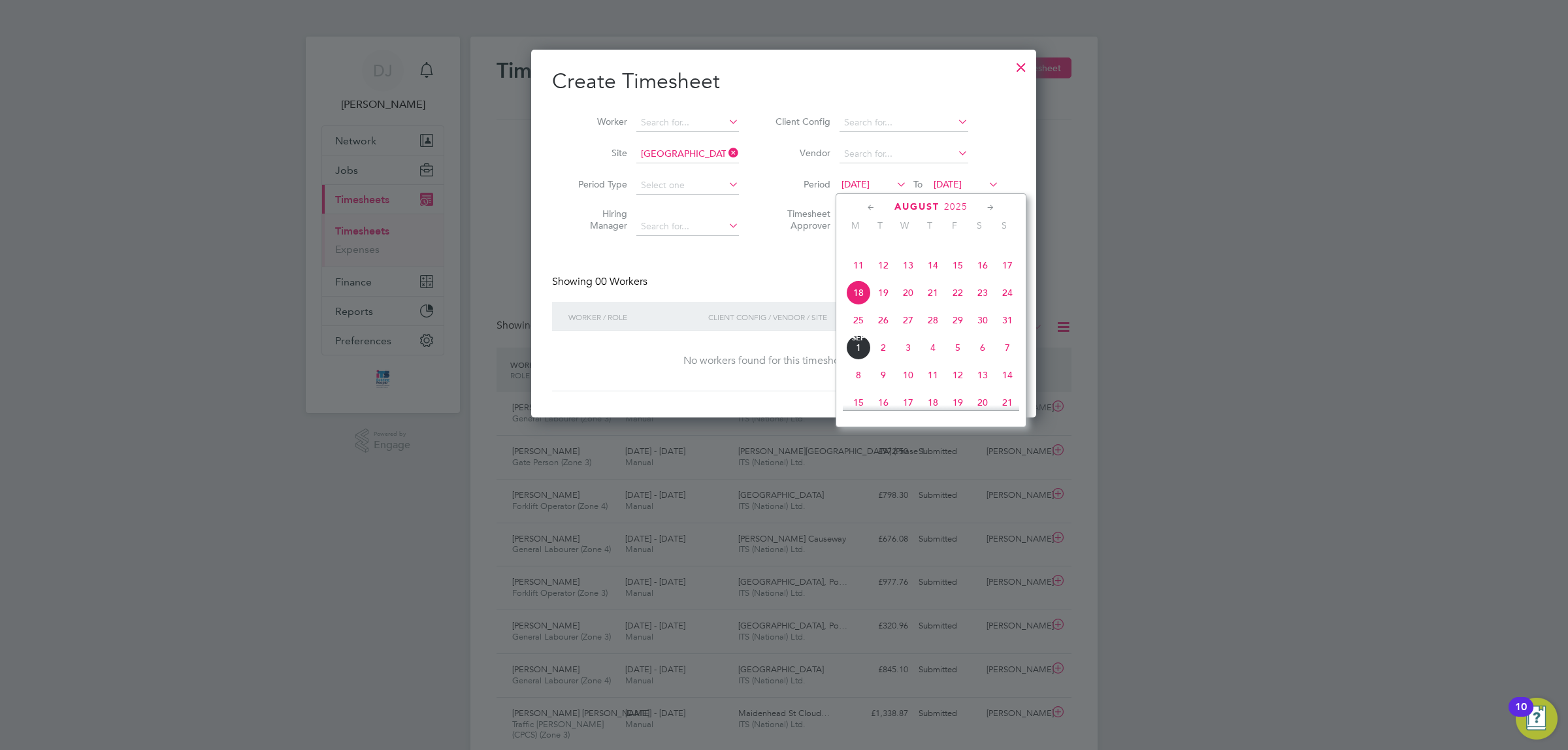
click at [856, 332] on span "25" at bounding box center [859, 320] width 25 height 25
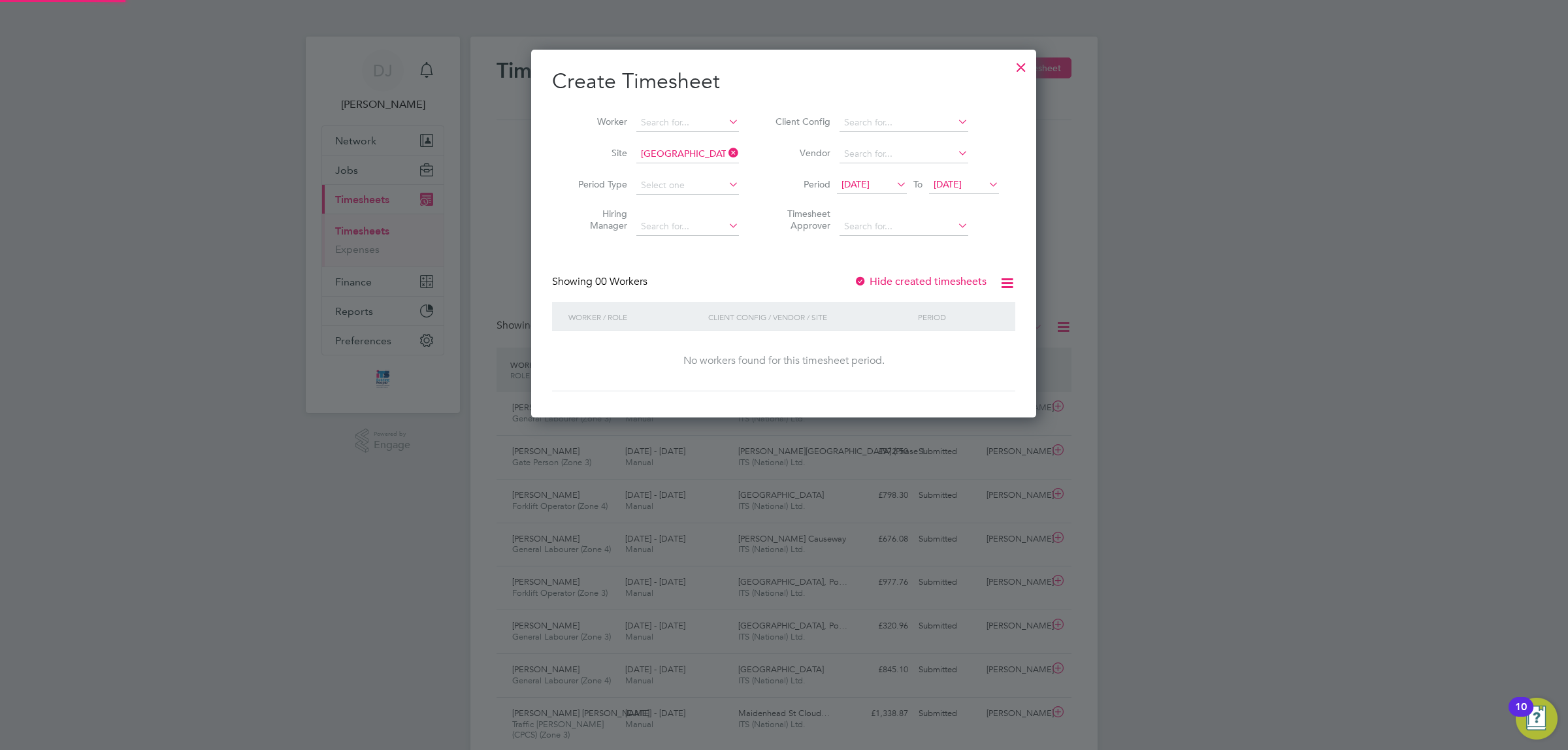
click at [962, 187] on span "[DATE]" at bounding box center [948, 185] width 28 height 12
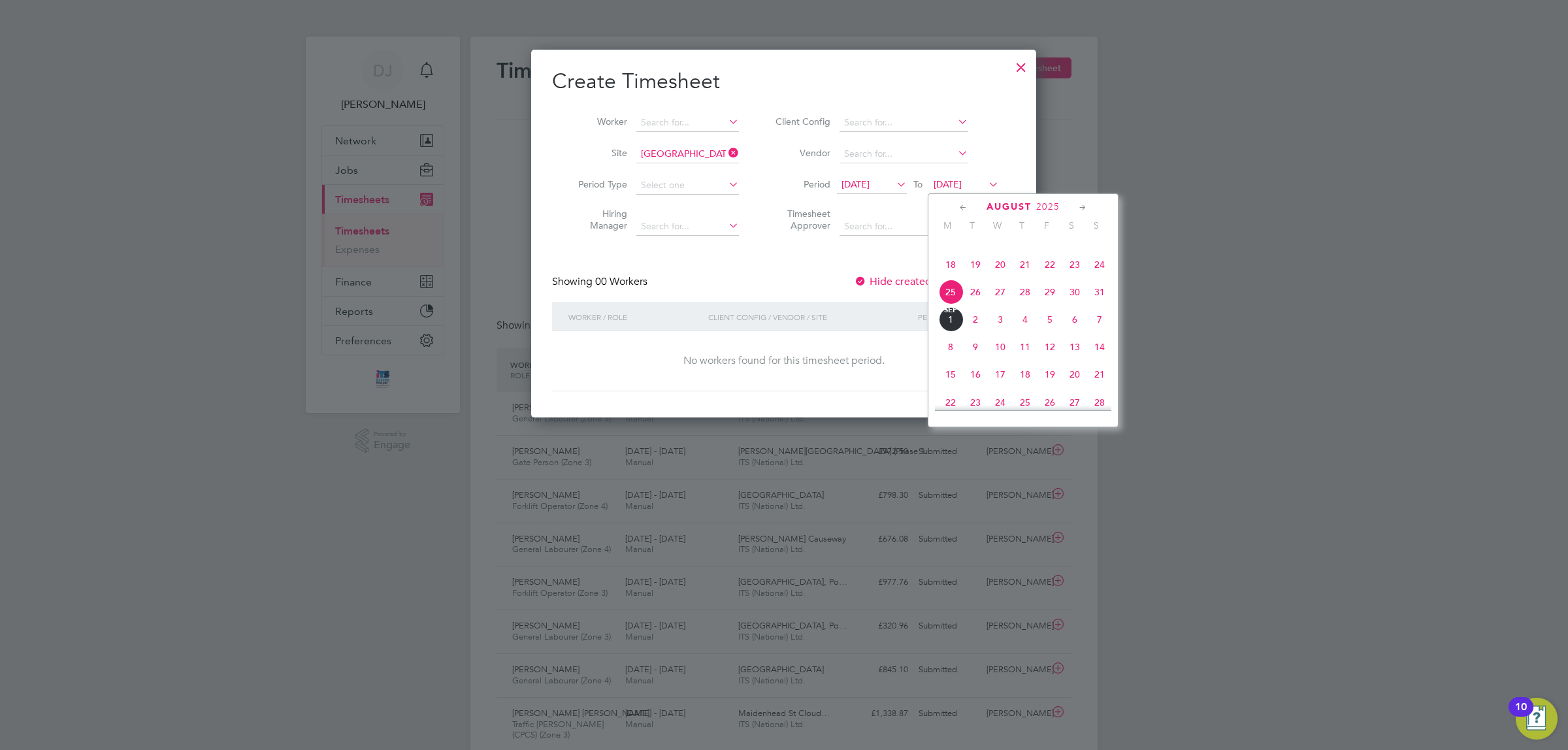
click at [1054, 305] on span "29" at bounding box center [1050, 292] width 25 height 25
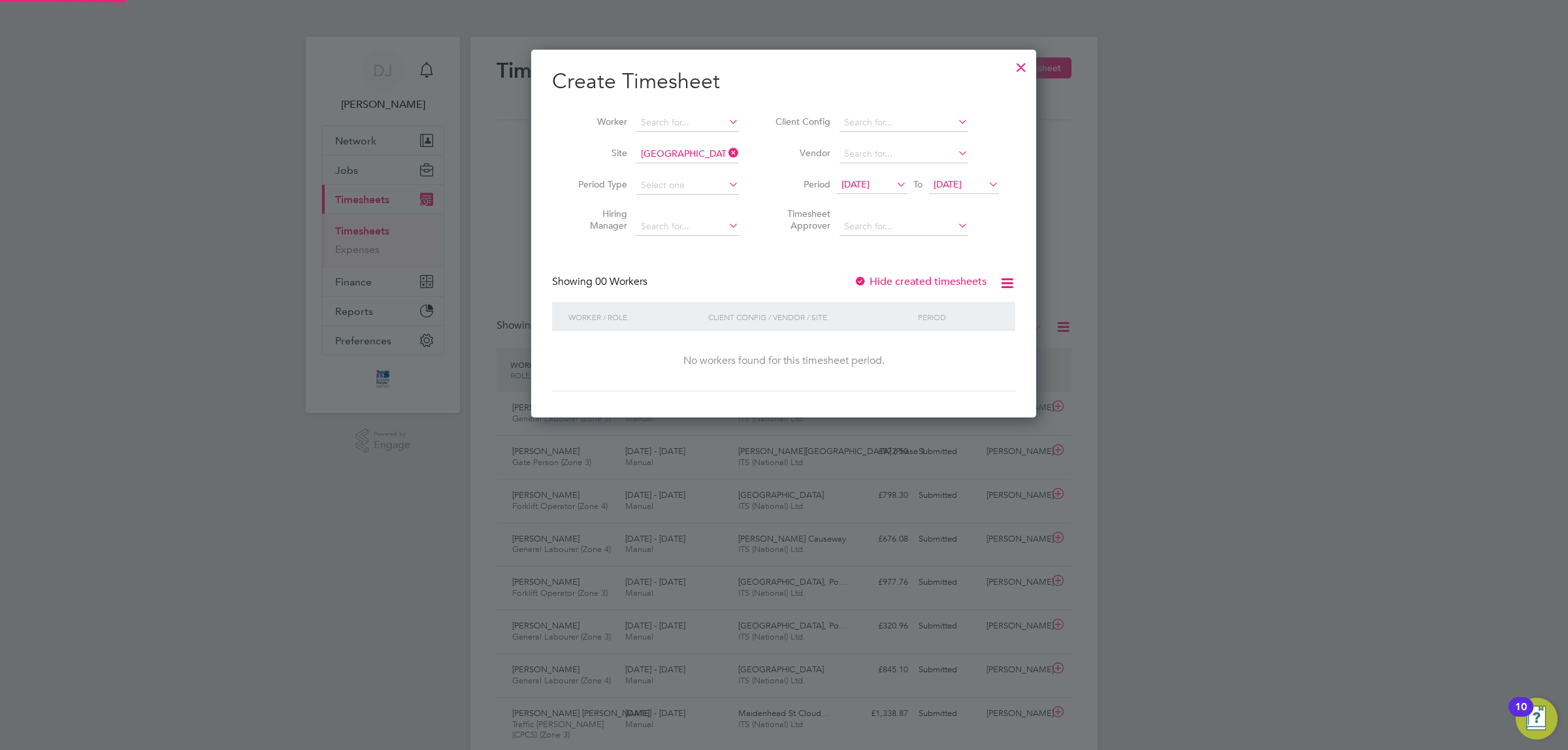
click at [763, 246] on div "Create Timesheet Worker Site Summerhill Gardens, Polegate Period Type Hiring Ma…" at bounding box center [784, 229] width 463 height 323
click at [1018, 64] on div at bounding box center [1021, 64] width 24 height 24
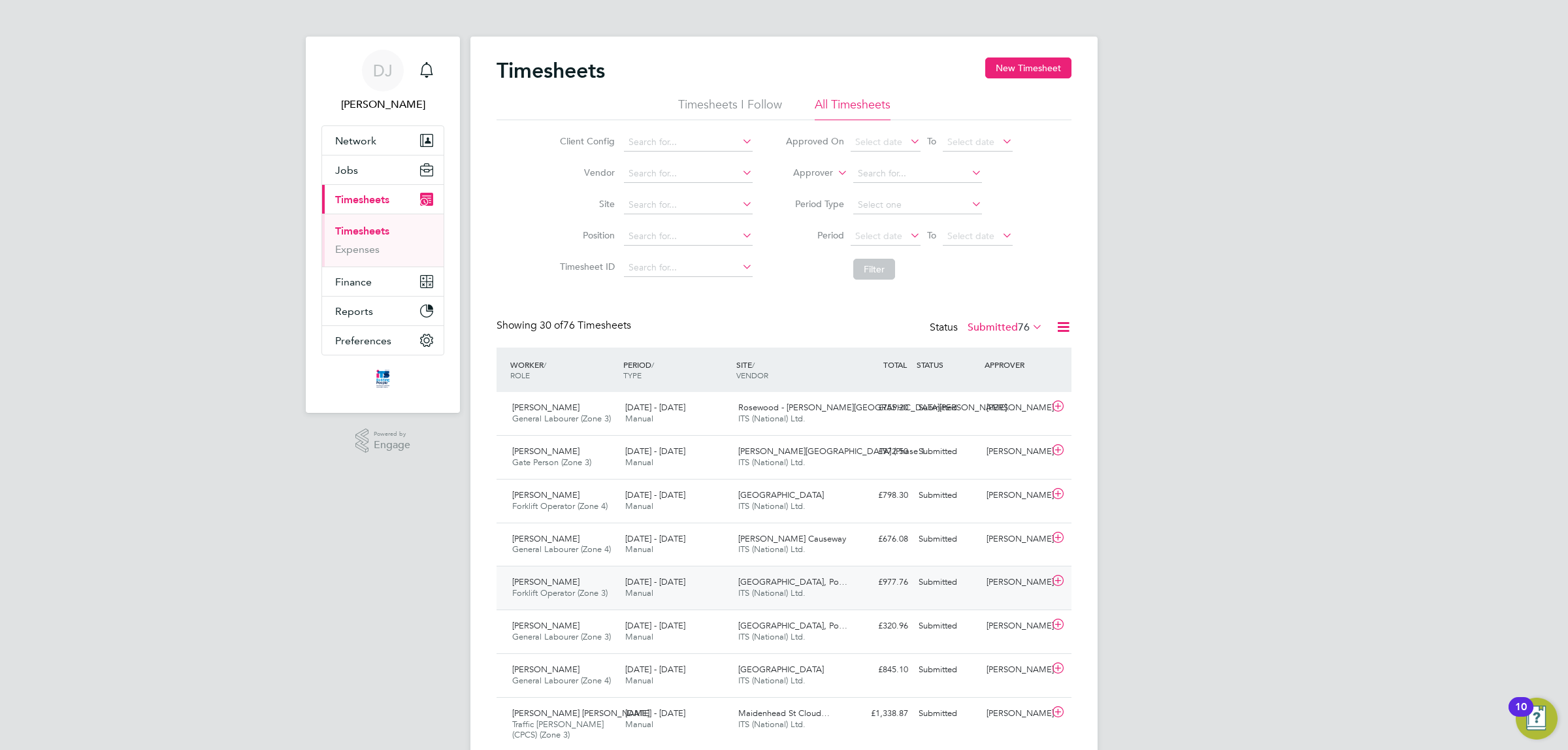
click at [826, 591] on div "[GEOGRAPHIC_DATA], Po… ITS (National) Ltd." at bounding box center [790, 588] width 113 height 33
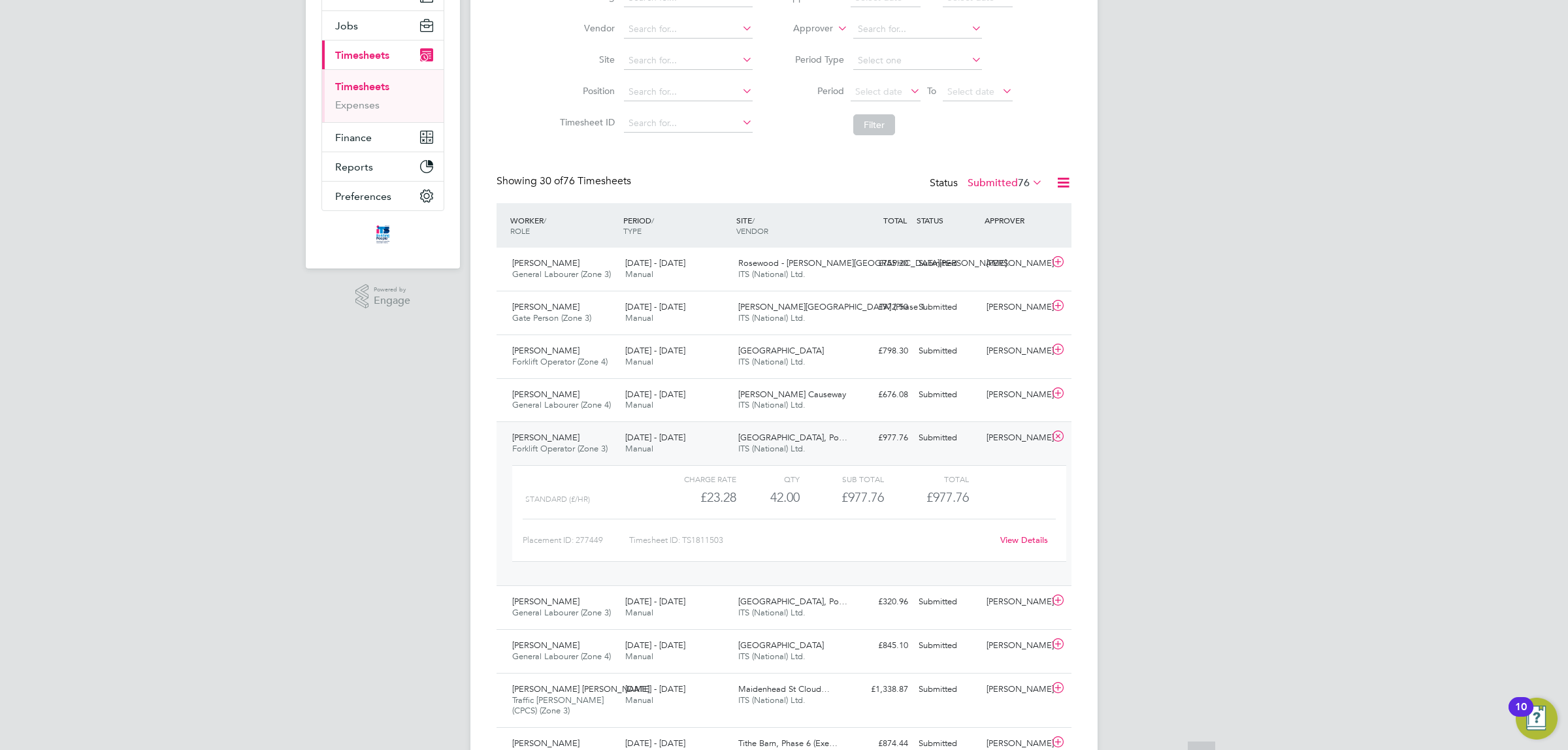
drag, startPoint x: 1161, startPoint y: 516, endPoint x: 1154, endPoint y: 578, distance: 62.4
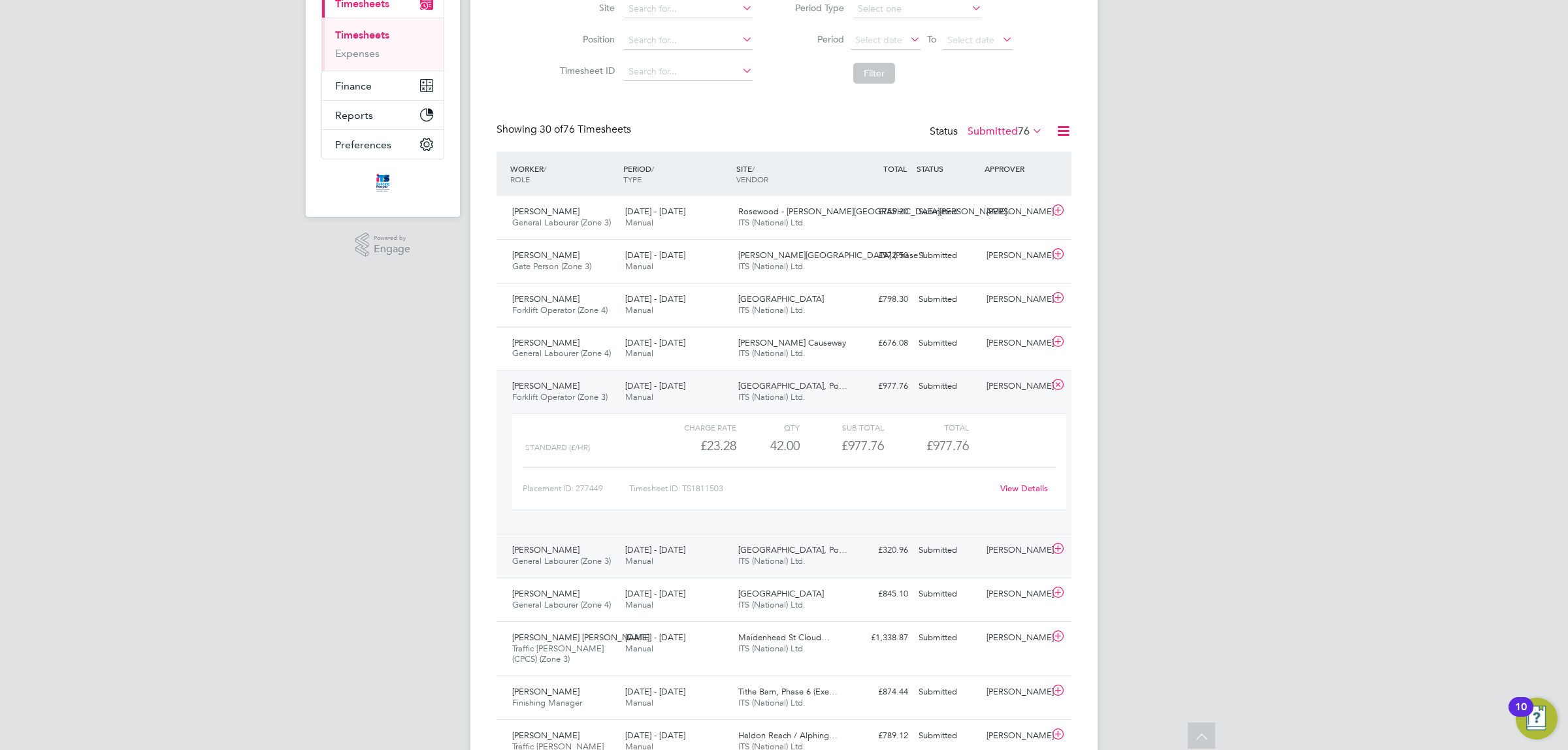
click at [663, 567] on div "25 - 31 Aug 2025 Manual" at bounding box center [677, 556] width 113 height 33
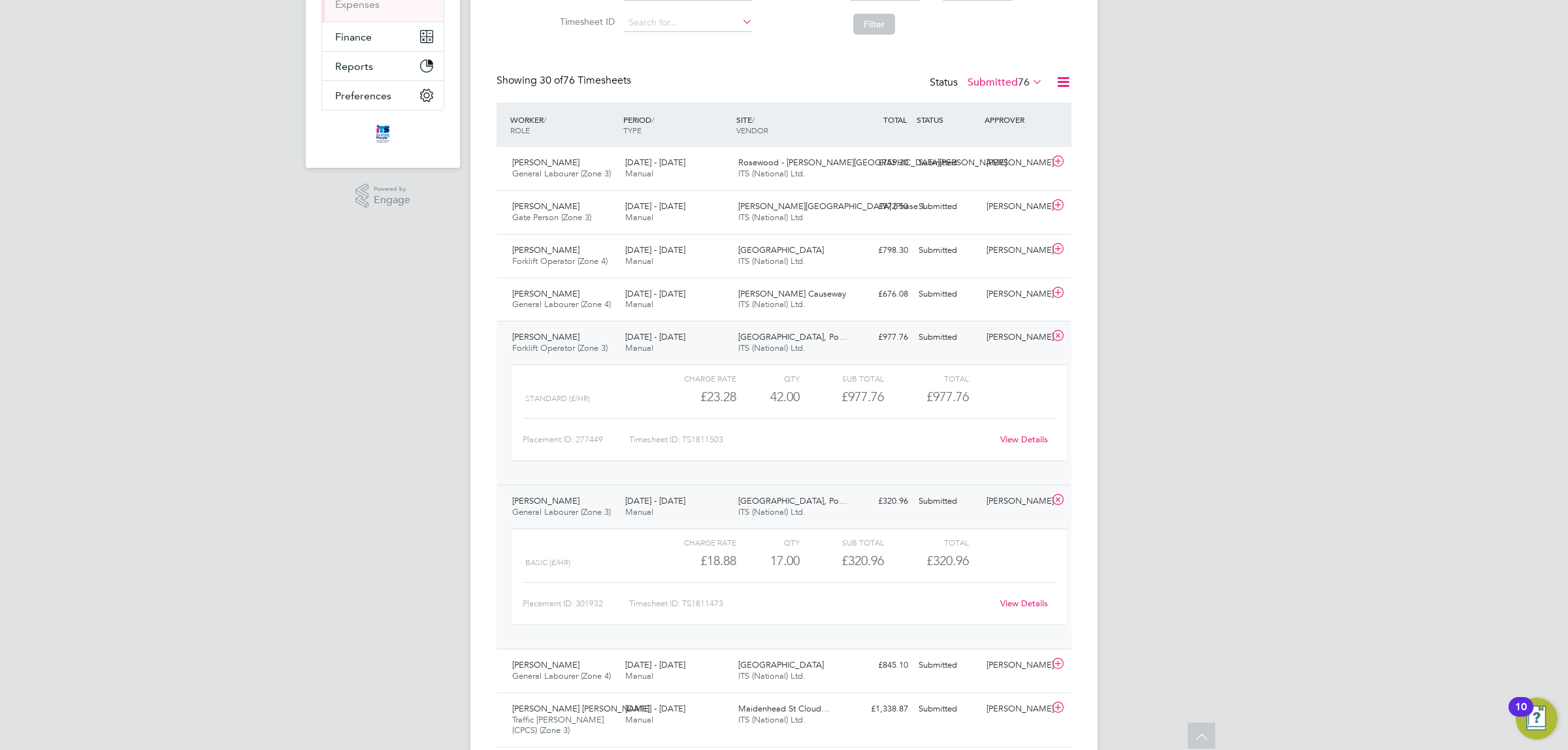
drag, startPoint x: 343, startPoint y: 491, endPoint x: 341, endPoint y: 523, distance: 32.1
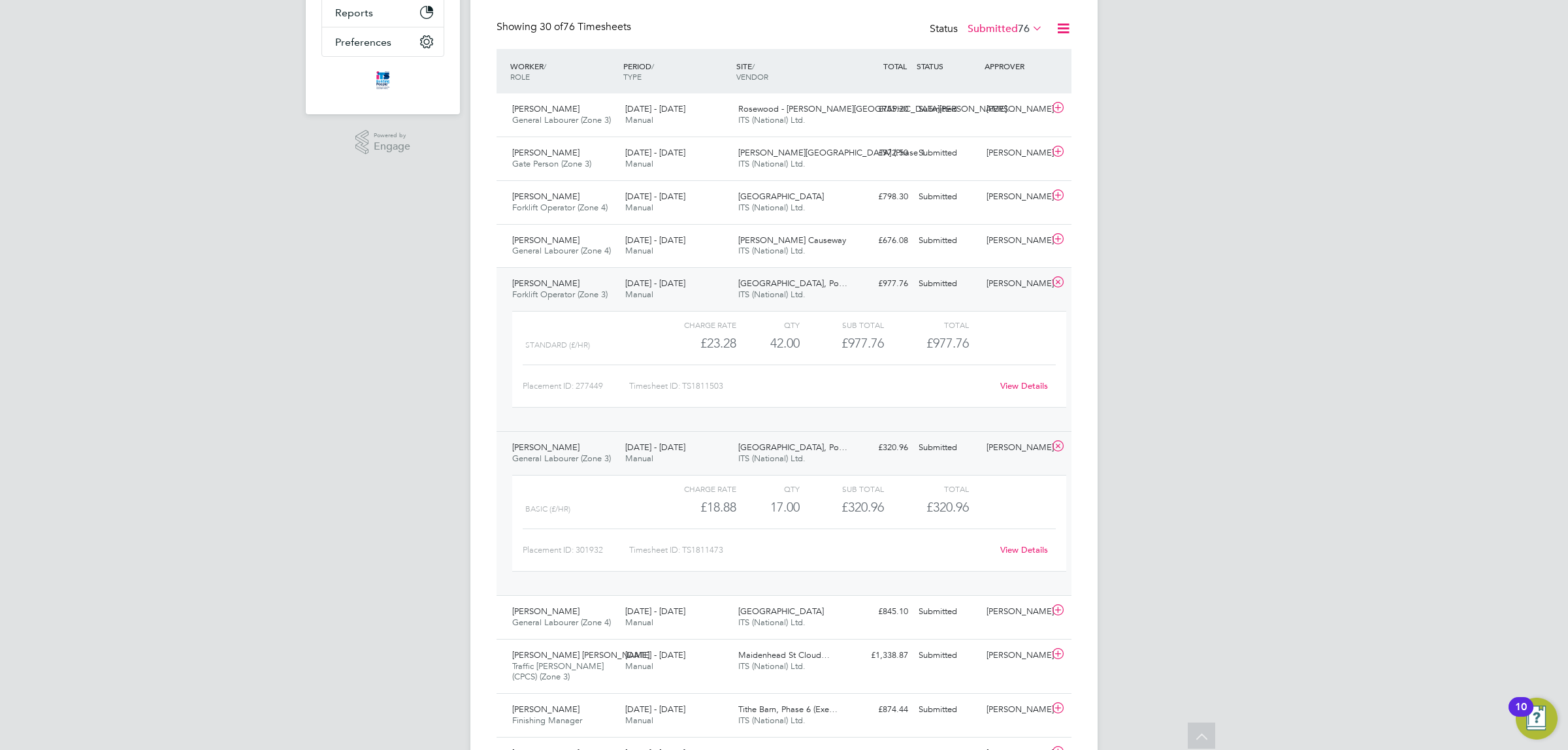
drag, startPoint x: 1247, startPoint y: 464, endPoint x: 1245, endPoint y: 412, distance: 52.0
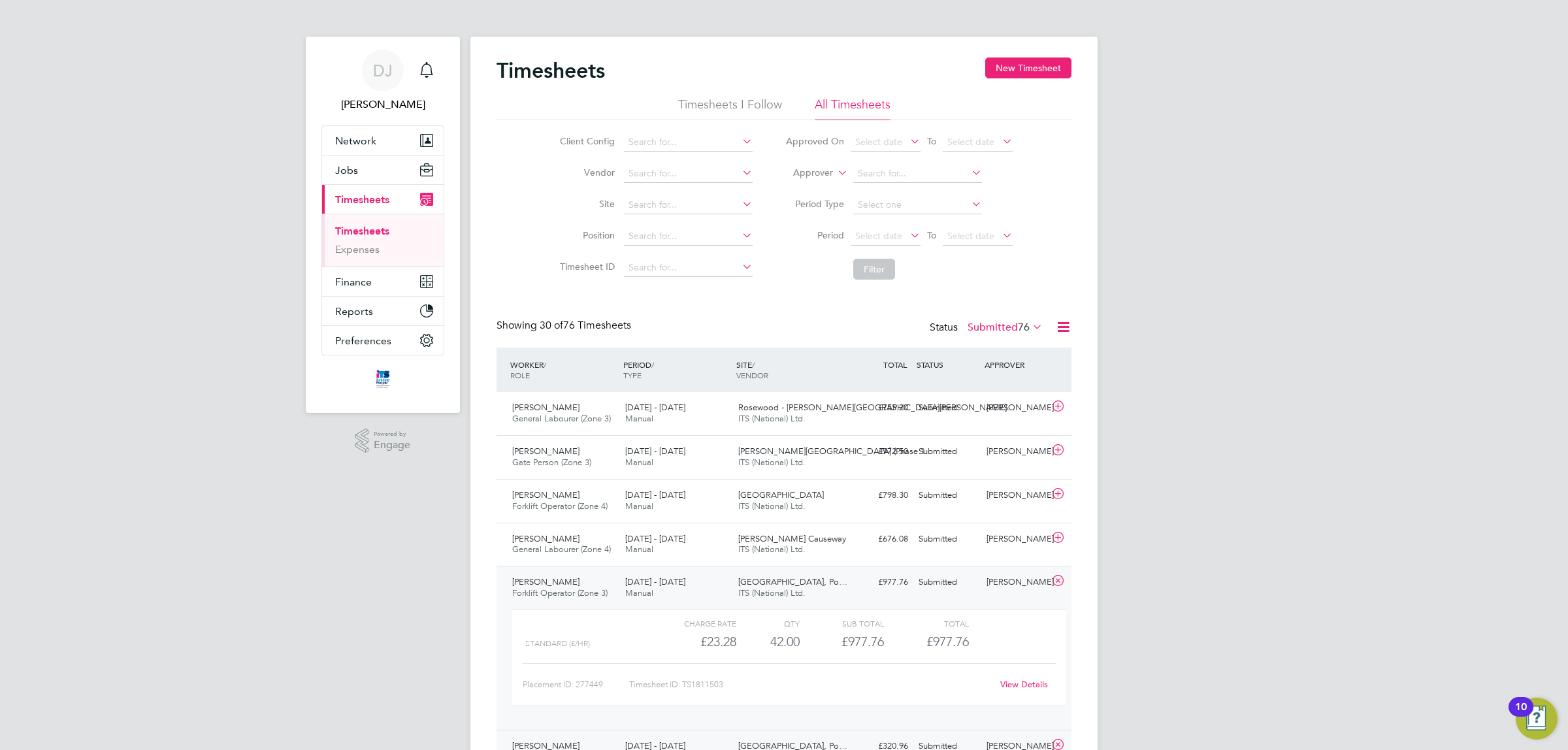
click at [645, 164] on li "Vendor" at bounding box center [654, 174] width 229 height 32
click at [982, 333] on label "Submitted 76" at bounding box center [1005, 327] width 75 height 13
click at [987, 407] on li "Approved" at bounding box center [988, 407] width 60 height 18
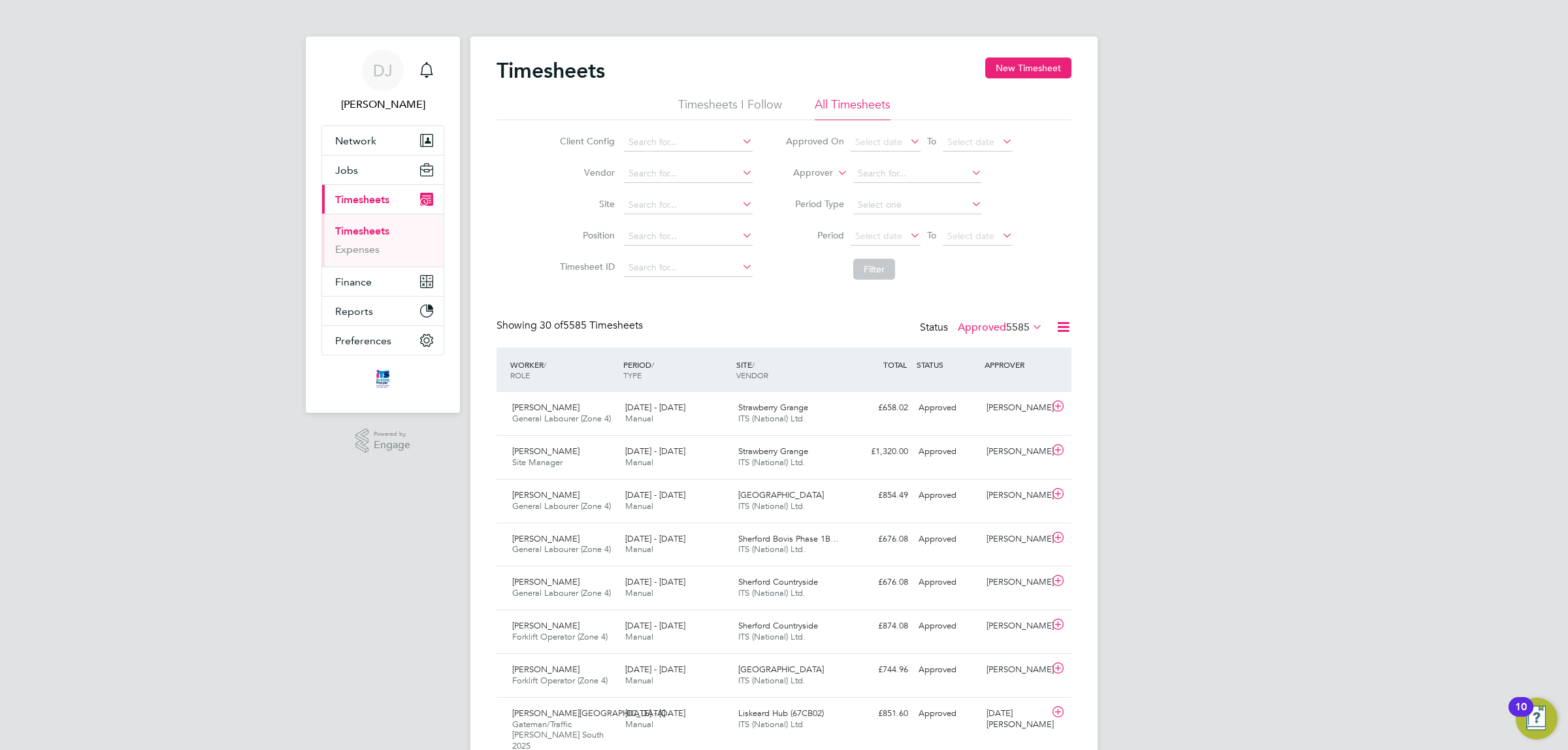
click at [991, 333] on label "Approved 5585" at bounding box center [1000, 327] width 85 height 13
click at [984, 386] on li "Submitted" at bounding box center [983, 387] width 60 height 18
click at [1017, 58] on button "New Timesheet" at bounding box center [1028, 68] width 86 height 21
click at [0, 0] on div at bounding box center [0, 0] width 0 height 0
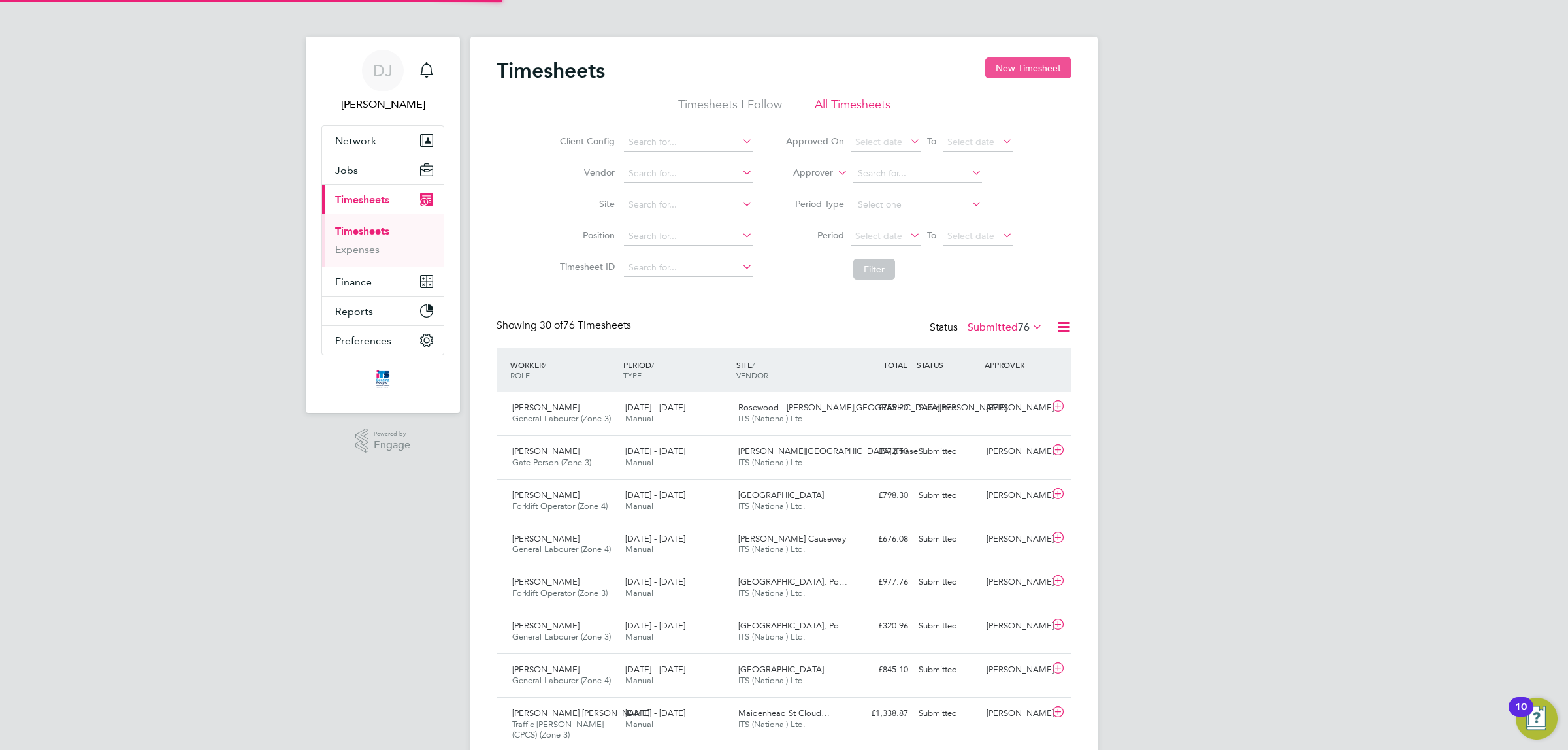
click at [1046, 64] on button "New Timesheet" at bounding box center [1028, 68] width 86 height 21
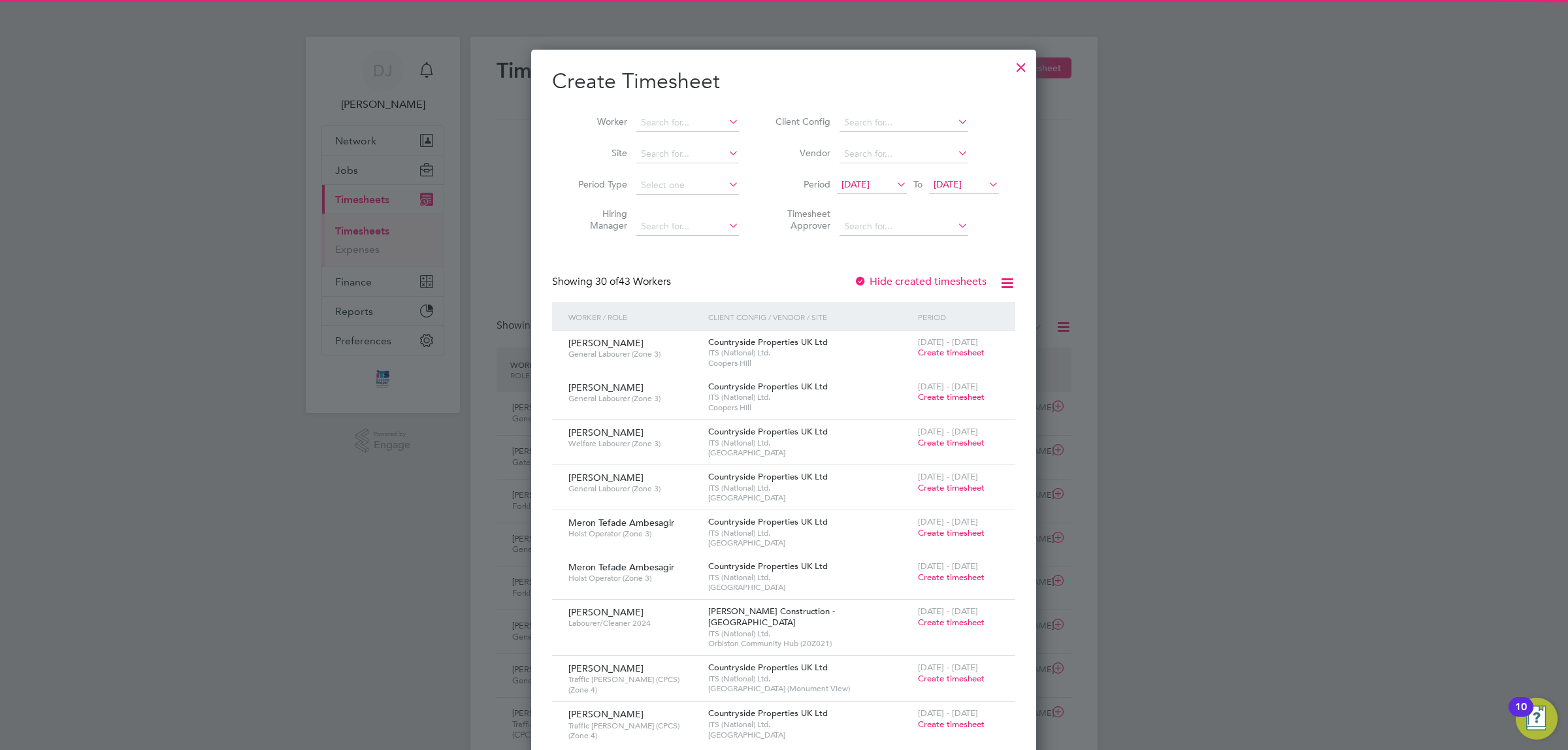
click at [1031, 72] on div at bounding box center [1021, 64] width 24 height 24
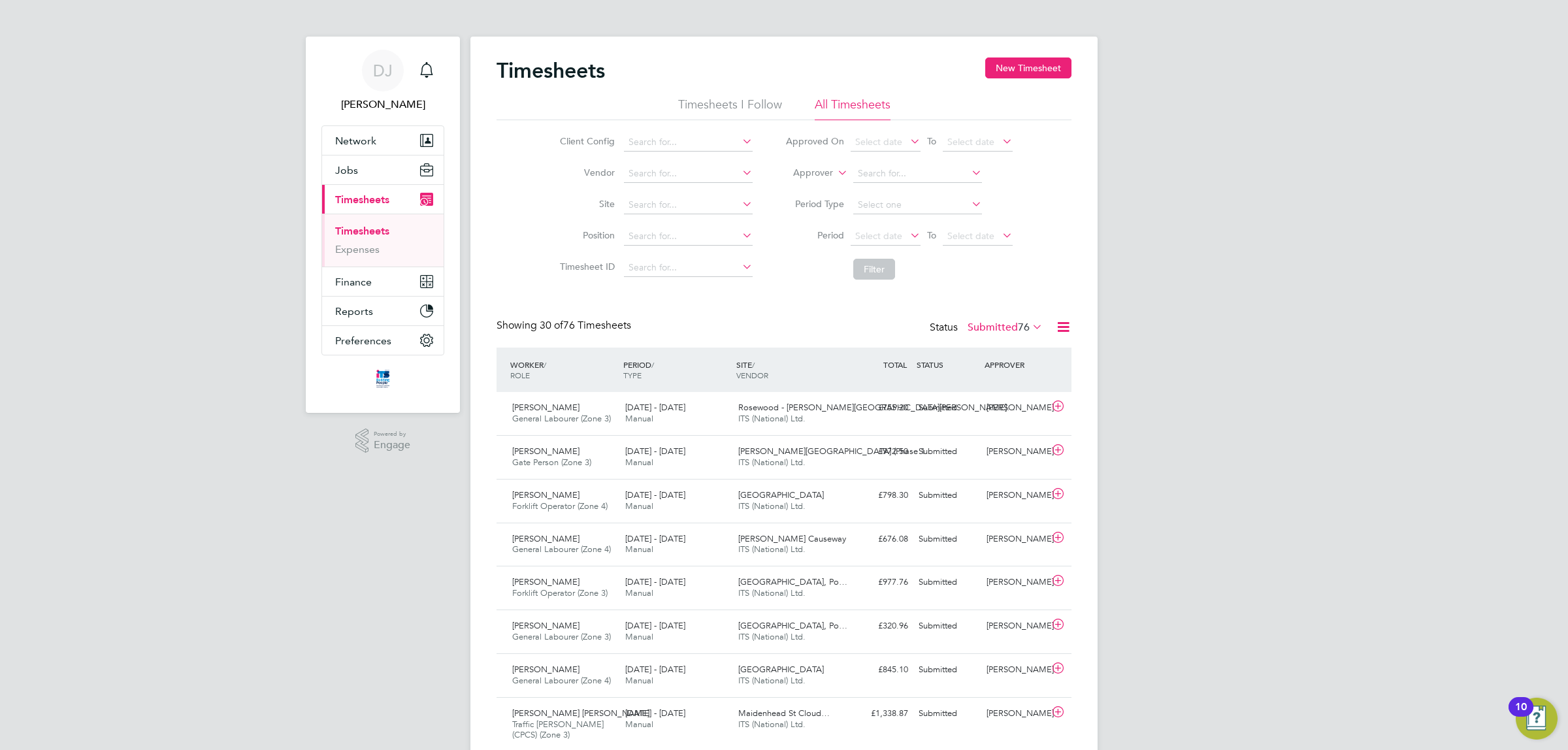
click at [979, 319] on div "Status Submitted 76" at bounding box center [988, 328] width 116 height 18
click at [991, 332] on label "Submitted 76" at bounding box center [1005, 327] width 75 height 13
click at [995, 372] on li "Saved" at bounding box center [988, 369] width 60 height 18
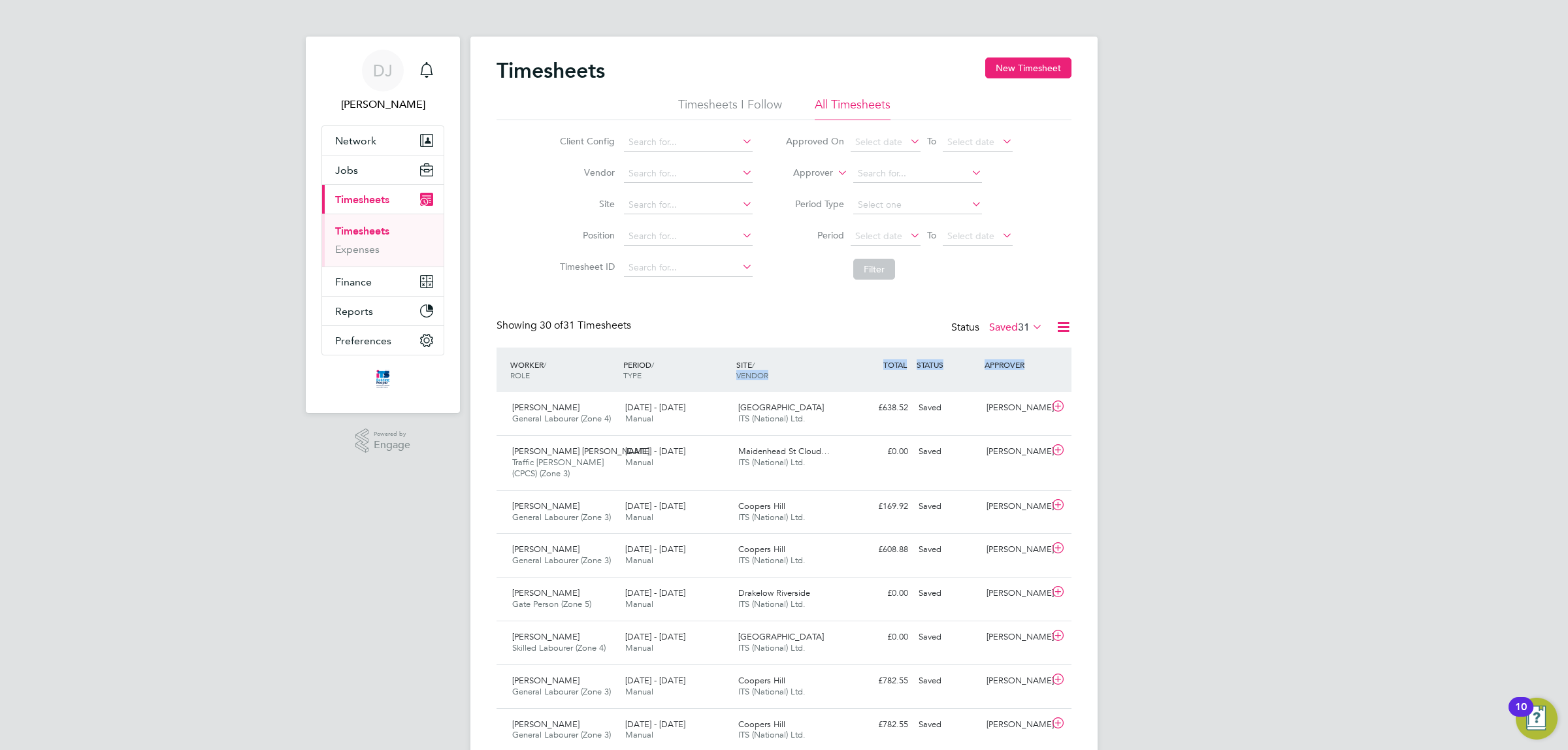
click at [1026, 325] on span "31" at bounding box center [1024, 327] width 12 height 13
click at [994, 403] on li "Approved" at bounding box center [998, 407] width 60 height 18
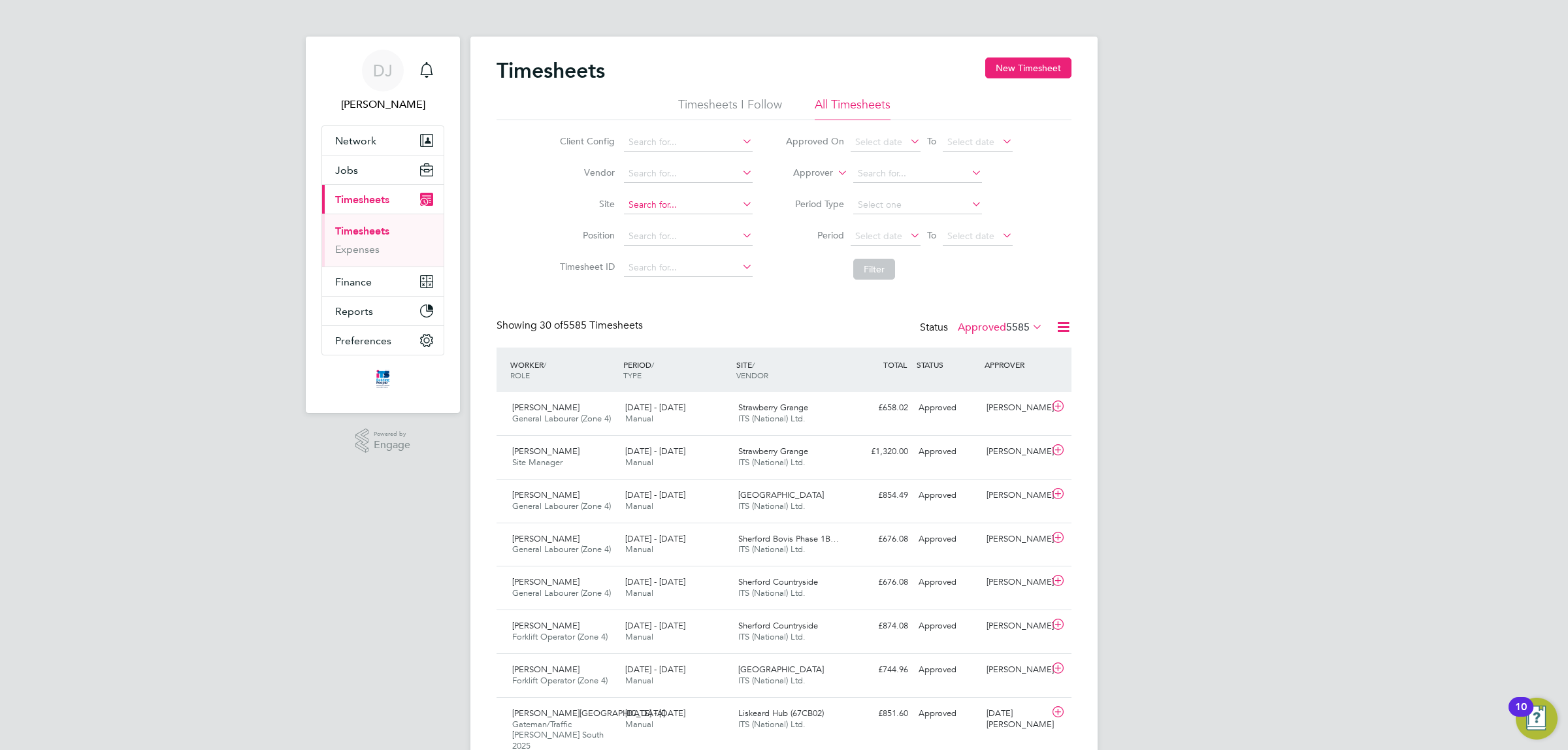
click at [638, 200] on input at bounding box center [688, 205] width 129 height 18
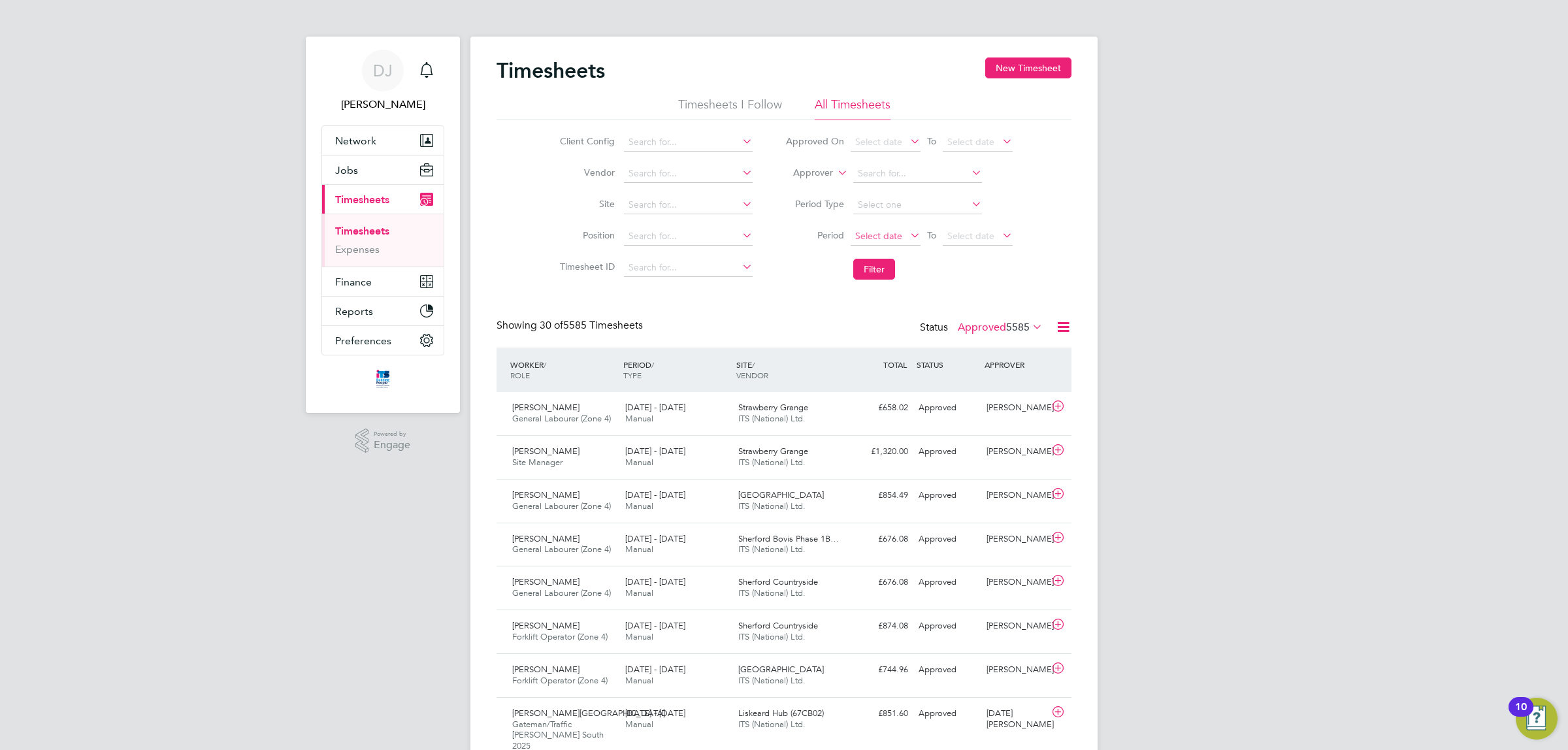
click at [880, 238] on span "Select date" at bounding box center [879, 236] width 47 height 12
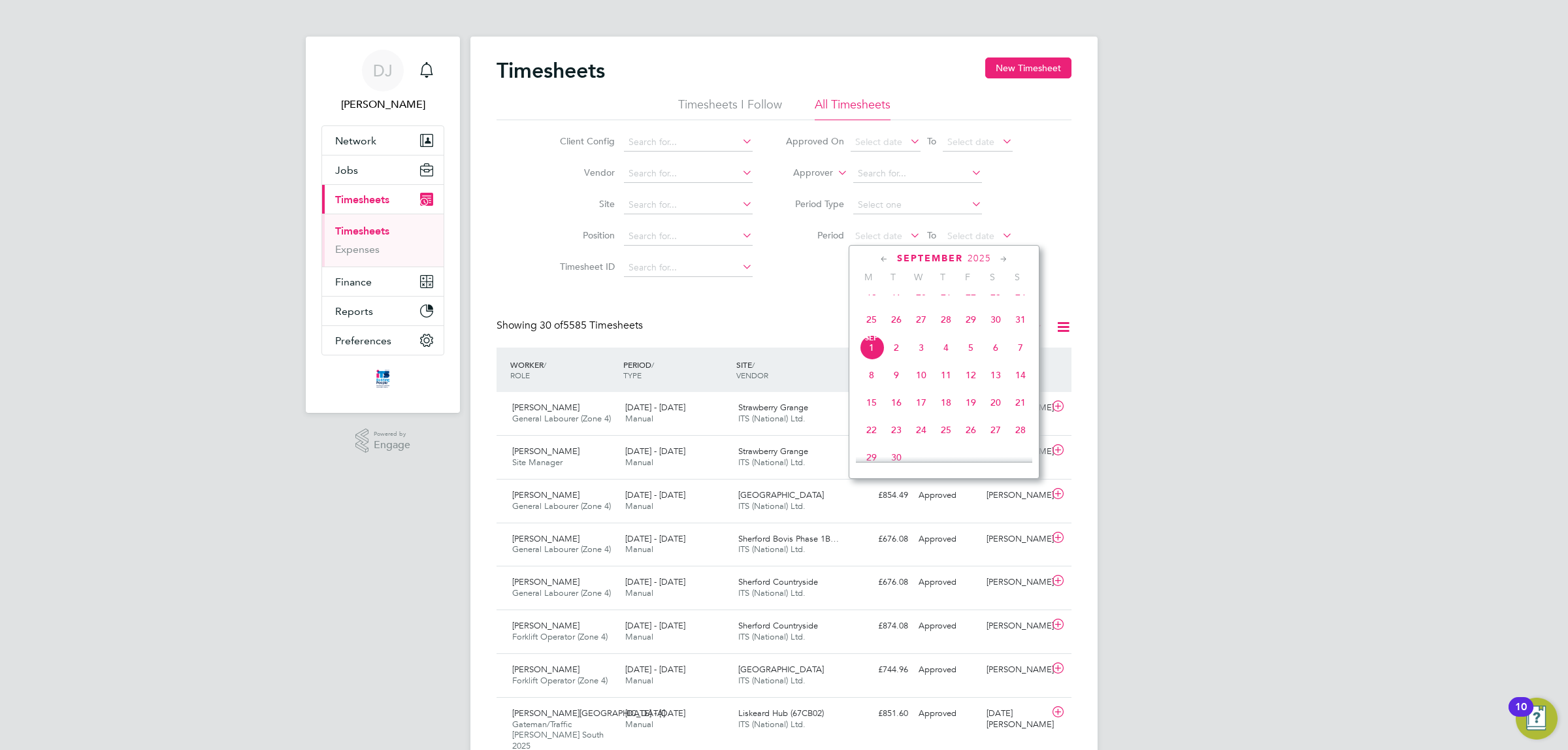
click at [864, 330] on span "25" at bounding box center [872, 320] width 25 height 25
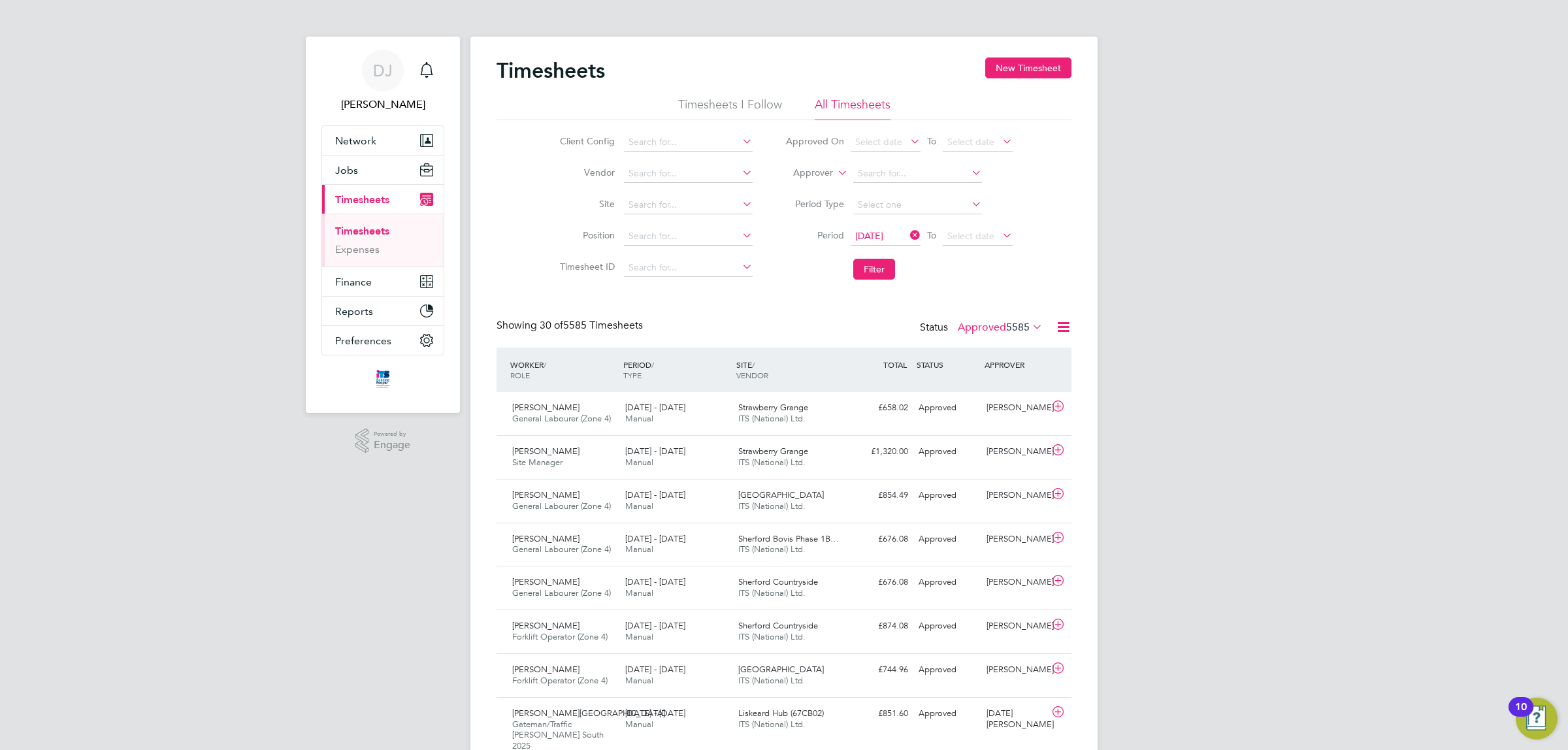
click at [974, 224] on li "Period 25 Aug 2025 To Select date" at bounding box center [899, 236] width 260 height 32
click at [974, 232] on span "Select date" at bounding box center [971, 236] width 47 height 12
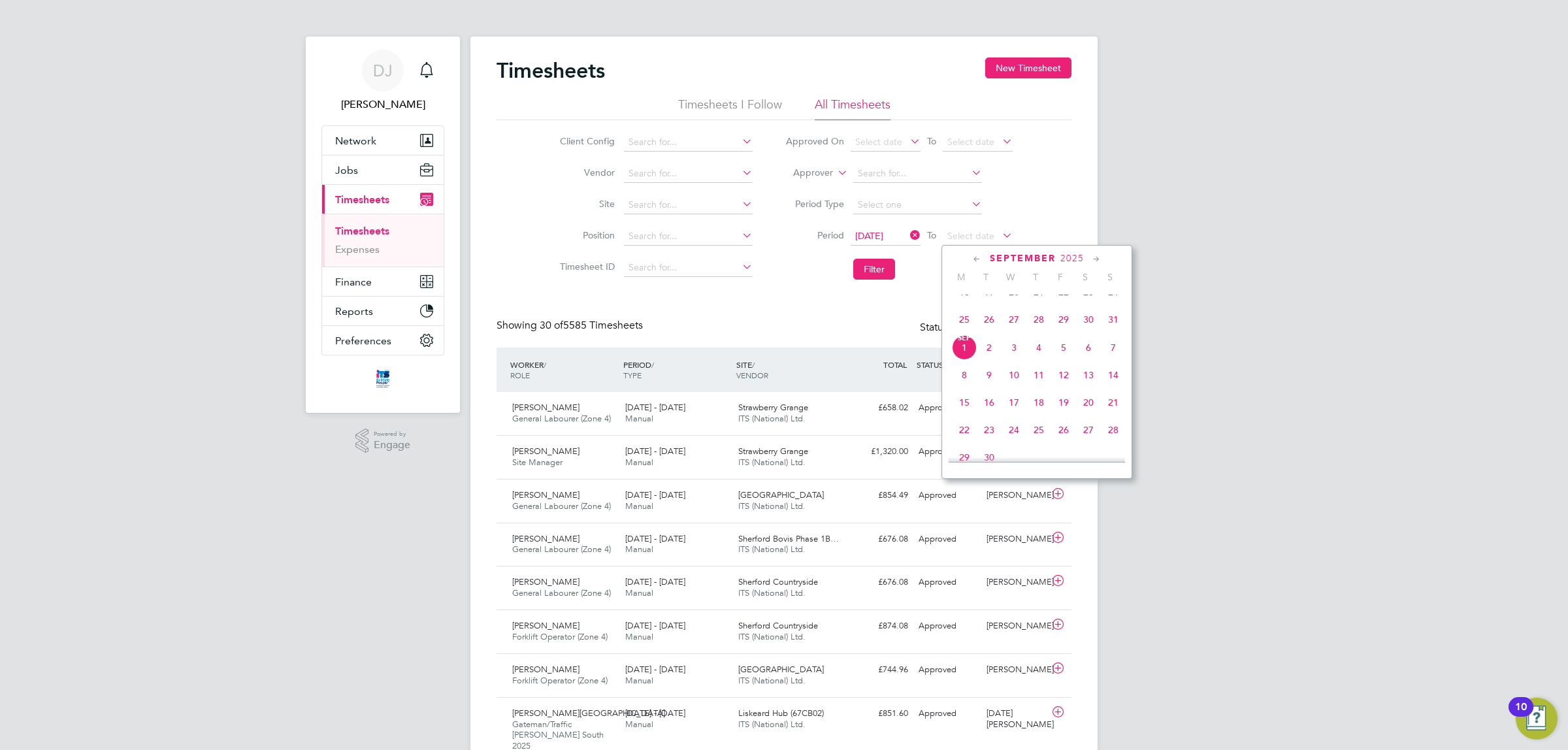
click at [1060, 328] on span "29" at bounding box center [1064, 320] width 25 height 25
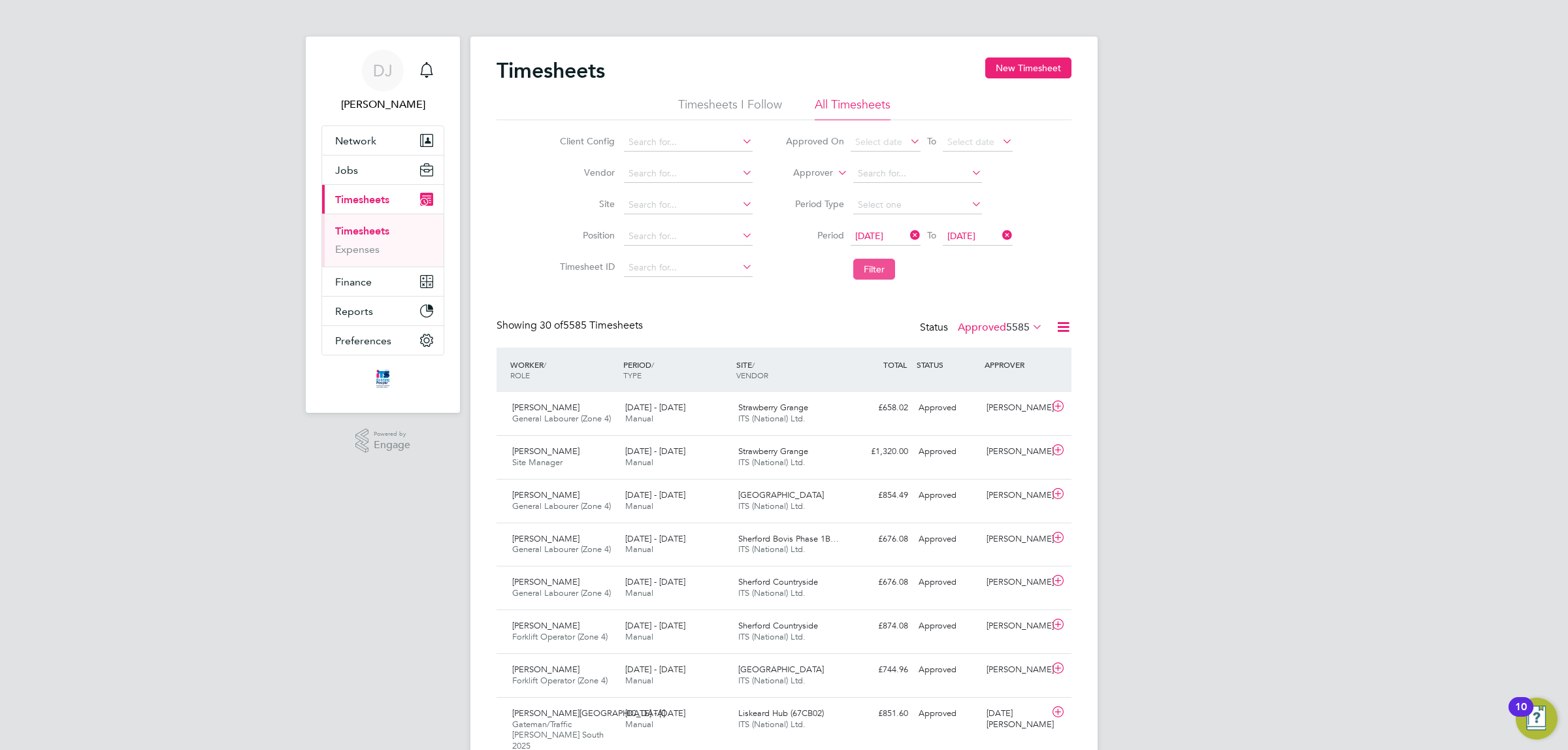
click at [877, 263] on button "Filter" at bounding box center [874, 269] width 42 height 21
click at [642, 165] on input at bounding box center [688, 174] width 129 height 18
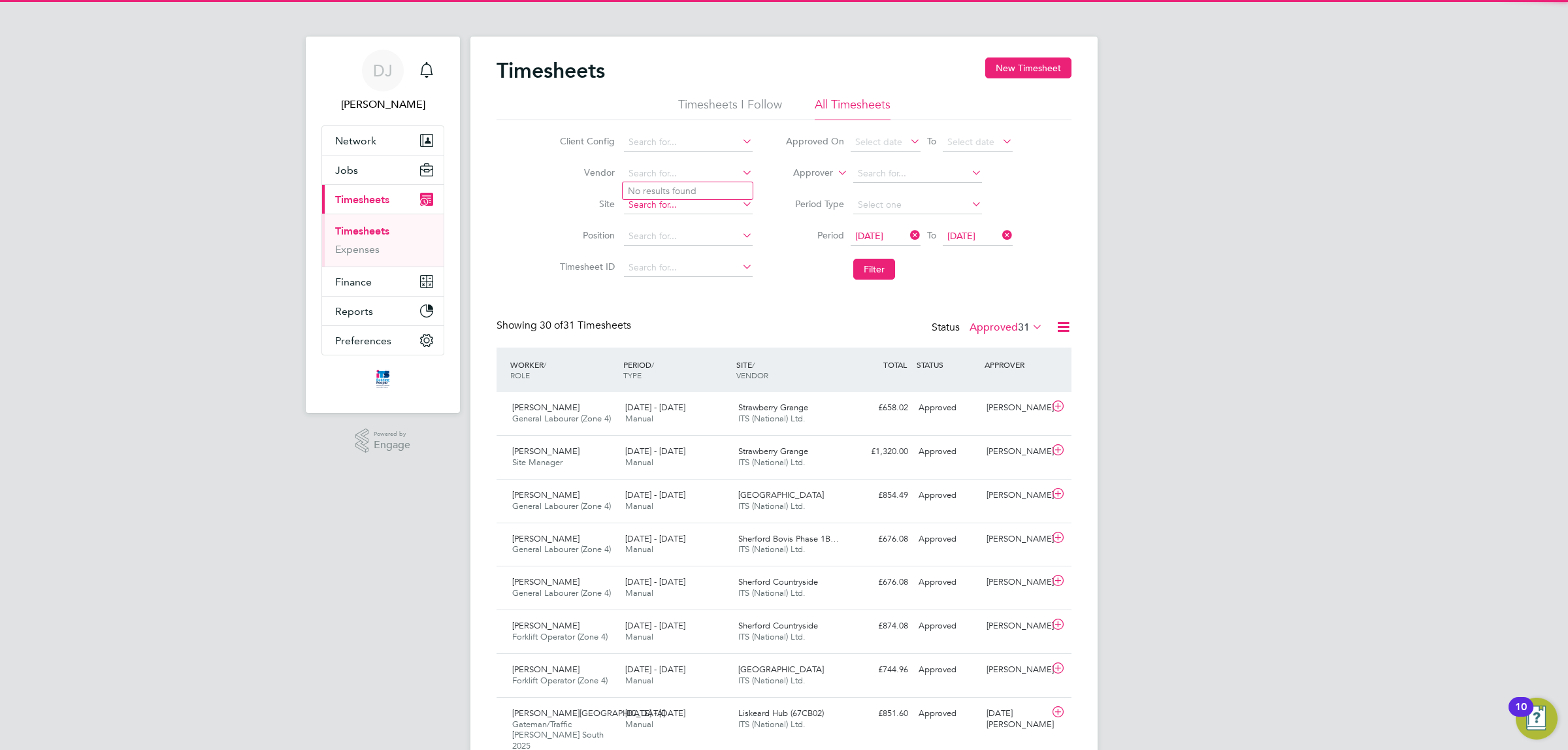
click at [638, 206] on input at bounding box center [688, 205] width 129 height 18
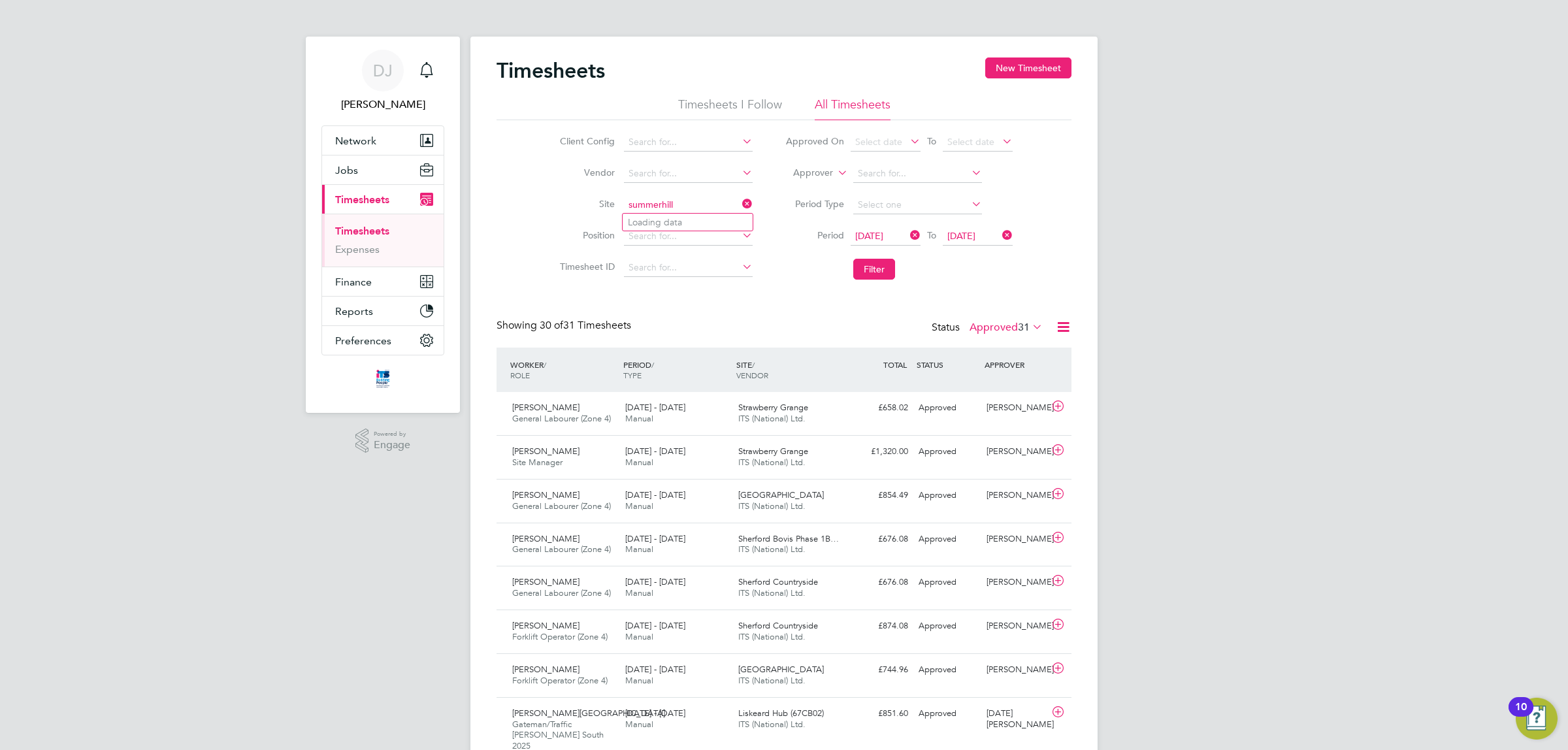
type input "67CD02 -Royal Parade"
click at [740, 204] on icon at bounding box center [740, 204] width 0 height 18
click at [724, 203] on input at bounding box center [688, 205] width 129 height 18
type input "67CD02 -Royal Parade"
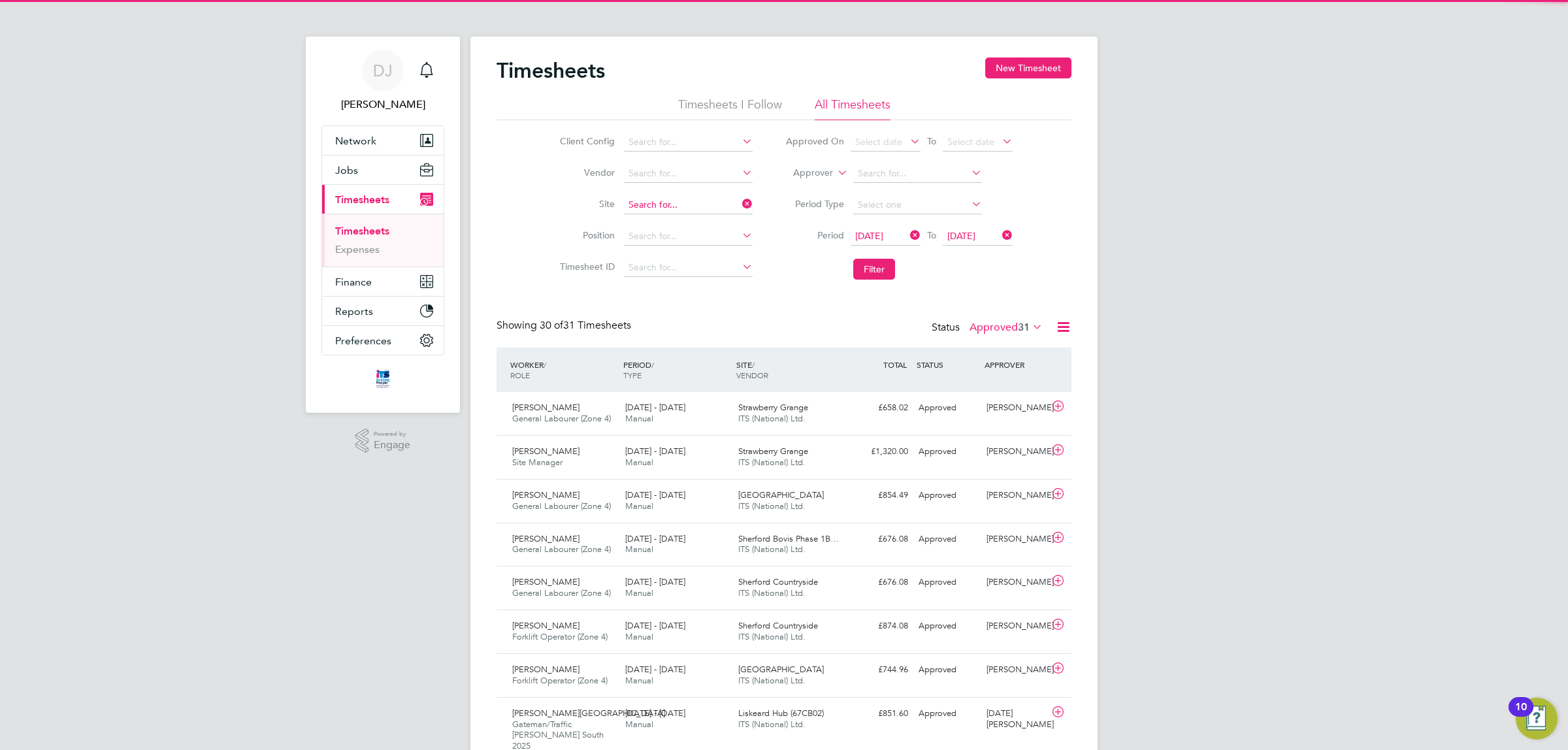
click at [733, 200] on input at bounding box center [688, 205] width 129 height 18
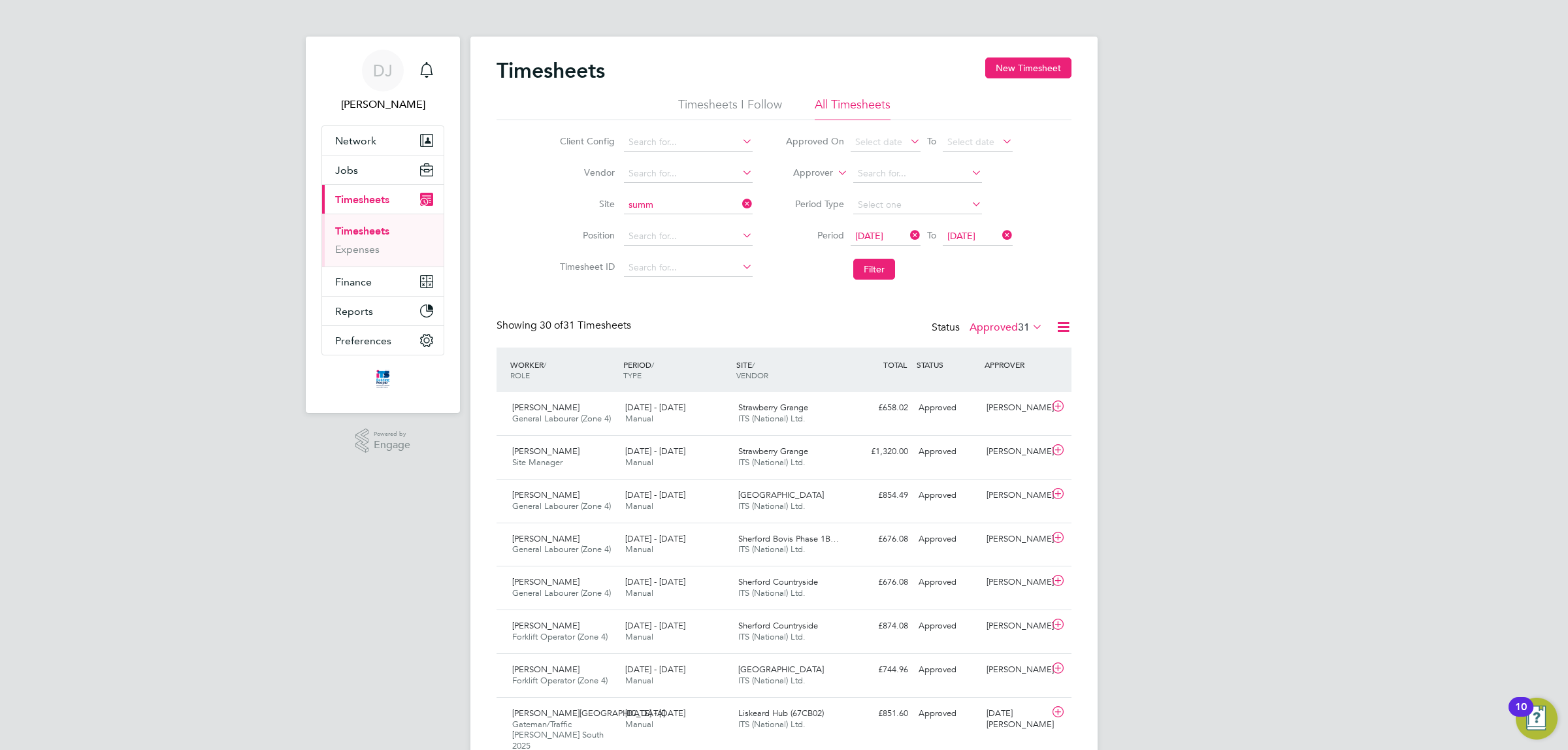
click at [681, 236] on li "Summ erhill Gardens, Polegate" at bounding box center [738, 240] width 230 height 18
type input "Summerhill Gardens, Polegate"
click at [882, 265] on button "Filter" at bounding box center [874, 269] width 42 height 21
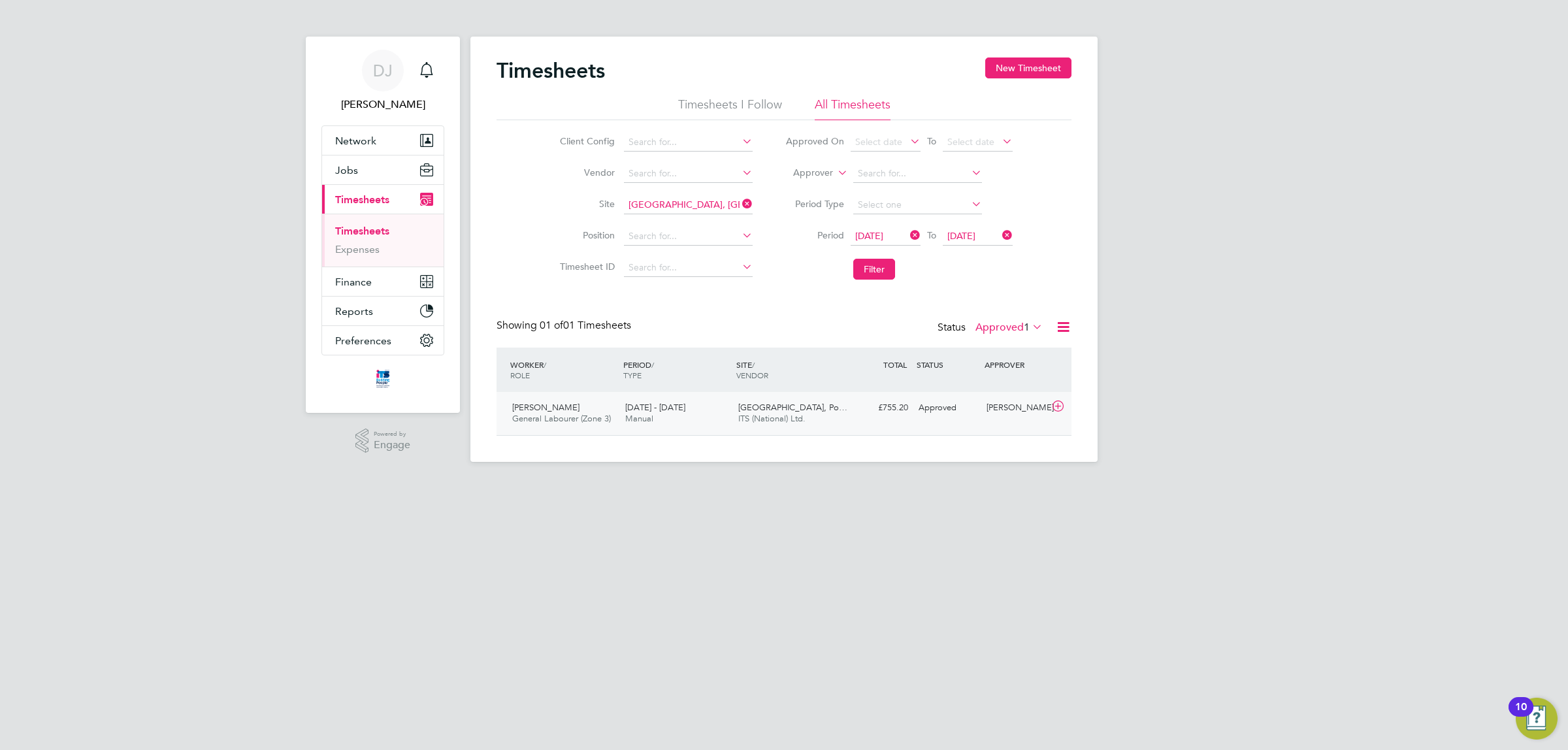
click at [834, 414] on div "[GEOGRAPHIC_DATA], Po… ITS (National) Ltd." at bounding box center [790, 414] width 113 height 33
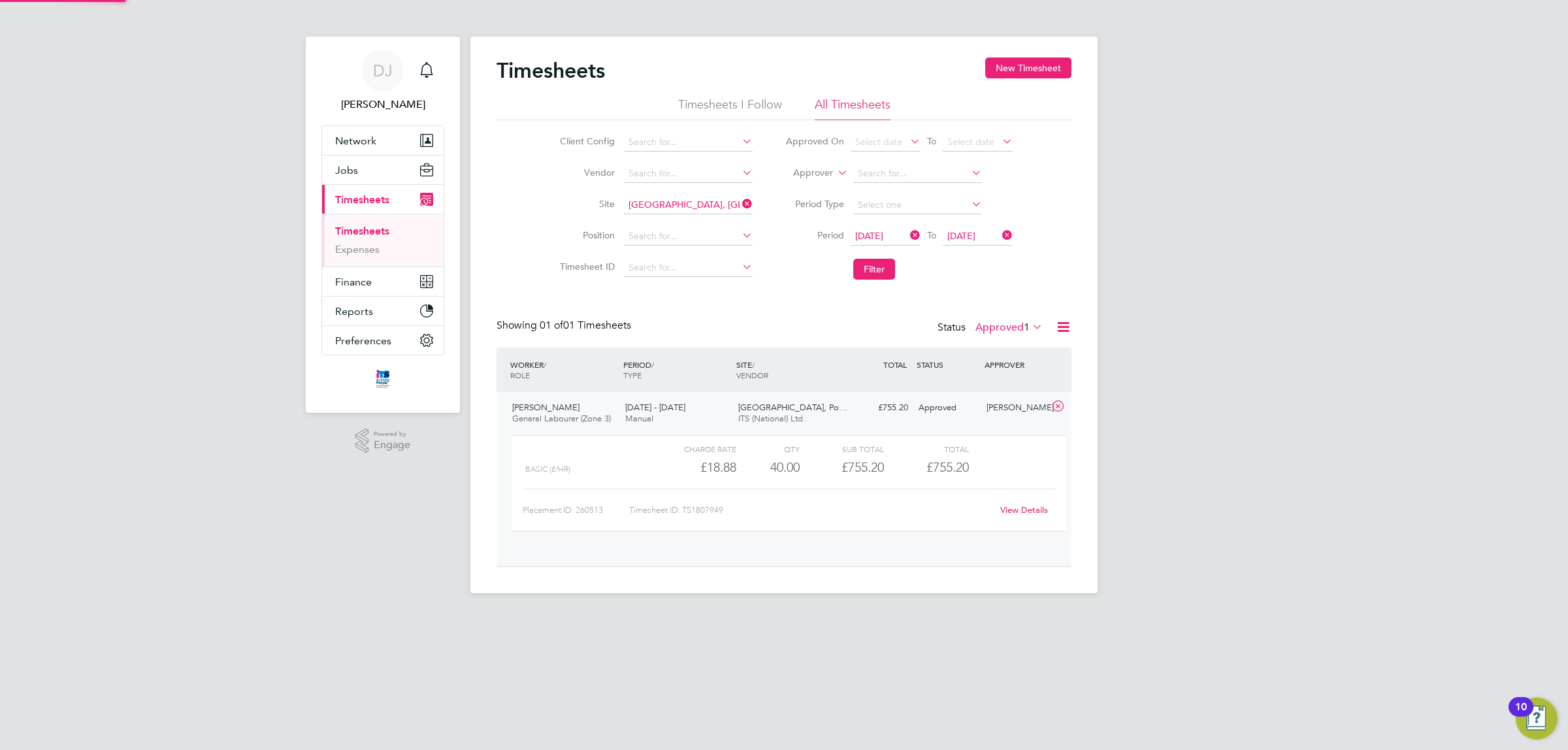
scroll to position [22, 127]
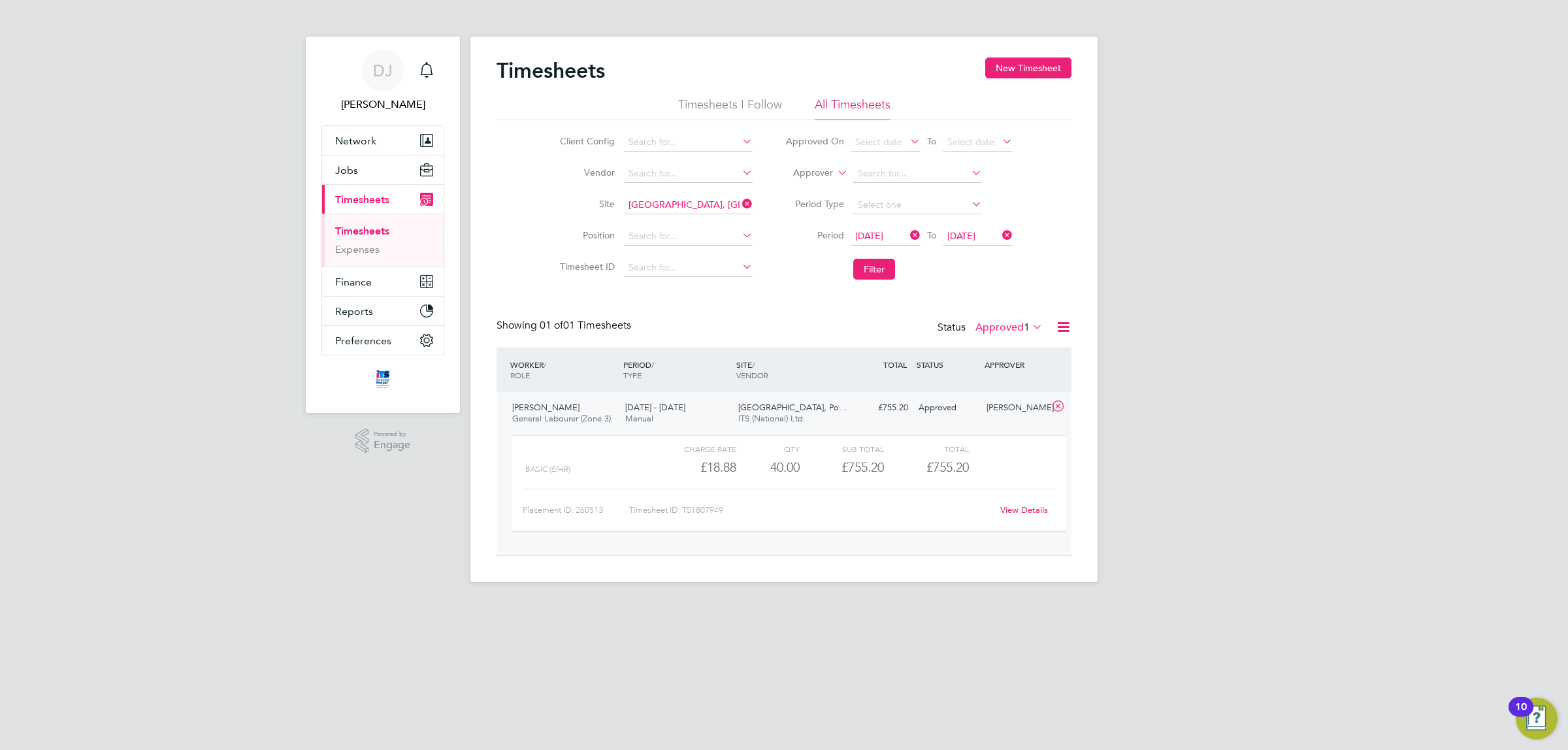
click at [1024, 331] on span "1" at bounding box center [1027, 327] width 6 height 13
click at [1010, 389] on li "Submitted" at bounding box center [1007, 387] width 60 height 18
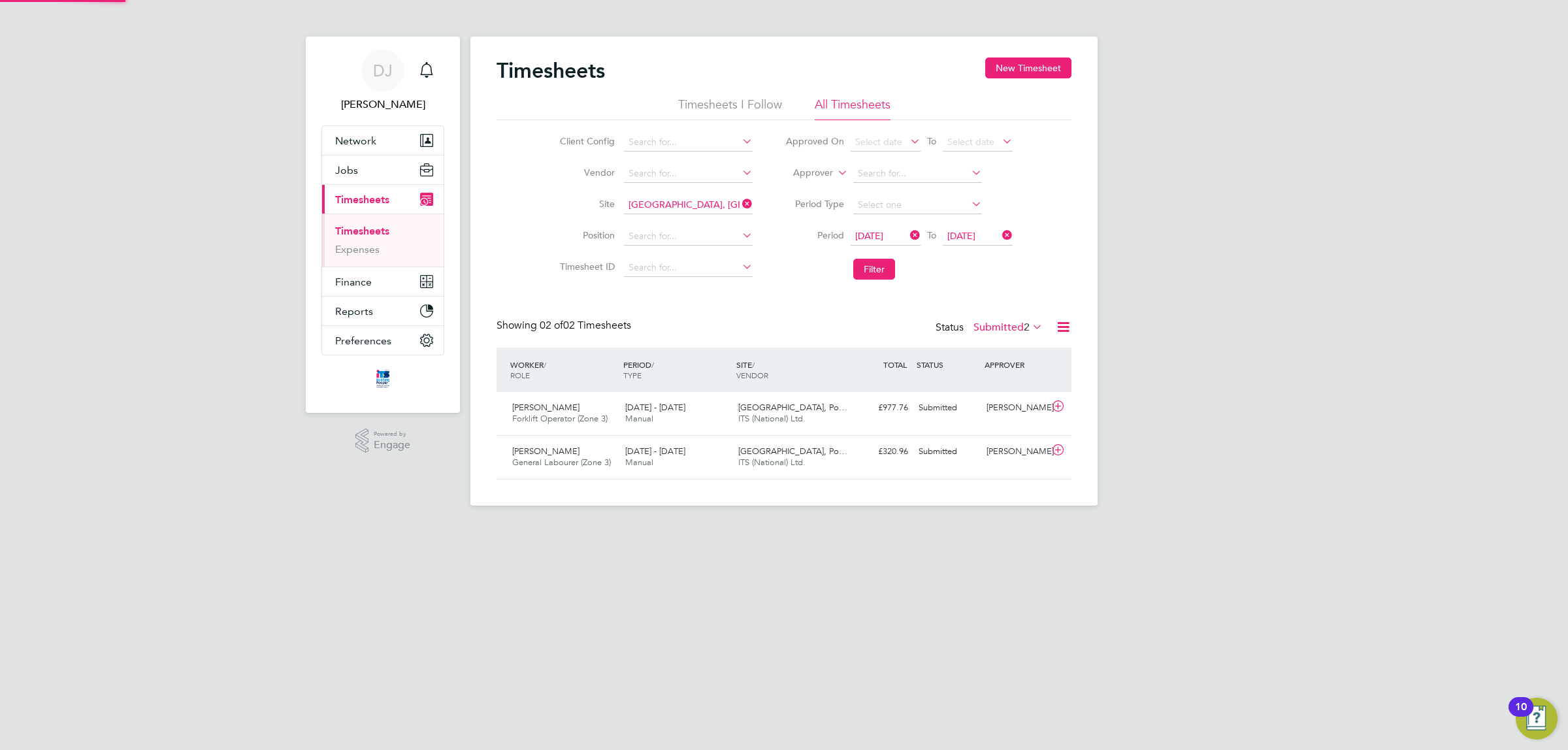
scroll to position [33, 113]
click at [840, 449] on div "[GEOGRAPHIC_DATA], Po… ITS (National) Ltd." at bounding box center [790, 457] width 113 height 33
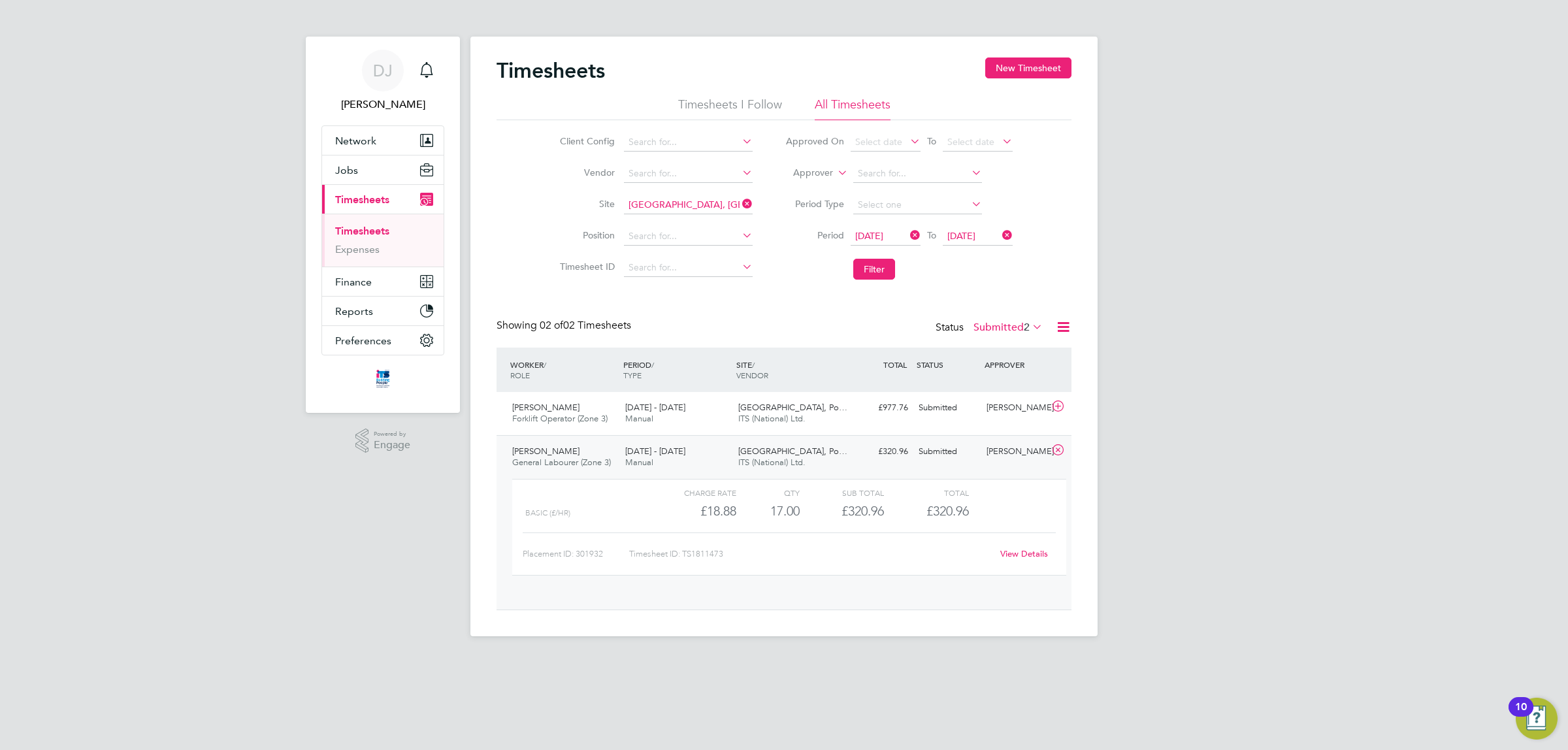
scroll to position [22, 127]
click at [1017, 551] on link "View Details" at bounding box center [1024, 554] width 48 height 11
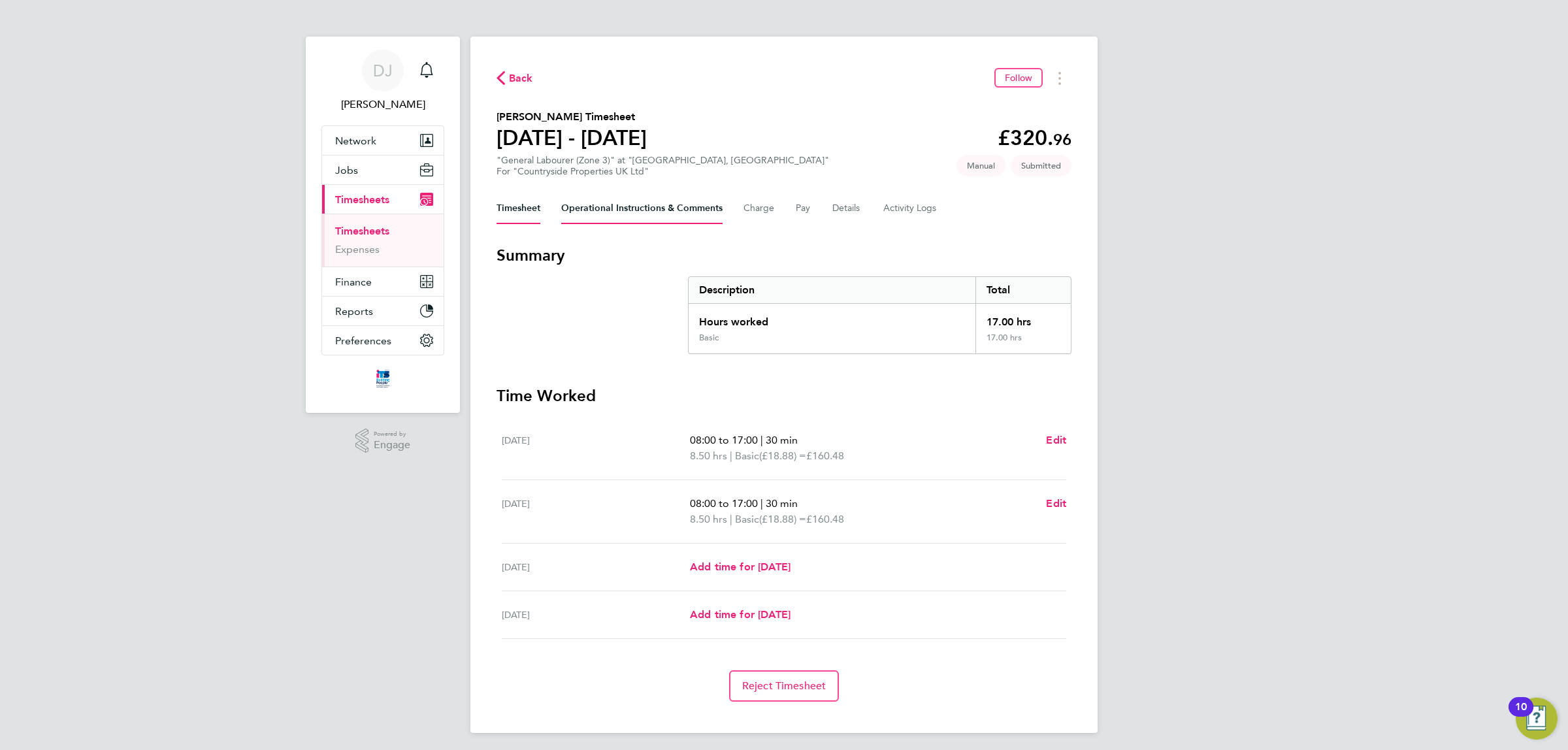
click at [593, 200] on Comments-tab "Operational Instructions & Comments" at bounding box center [642, 208] width 162 height 32
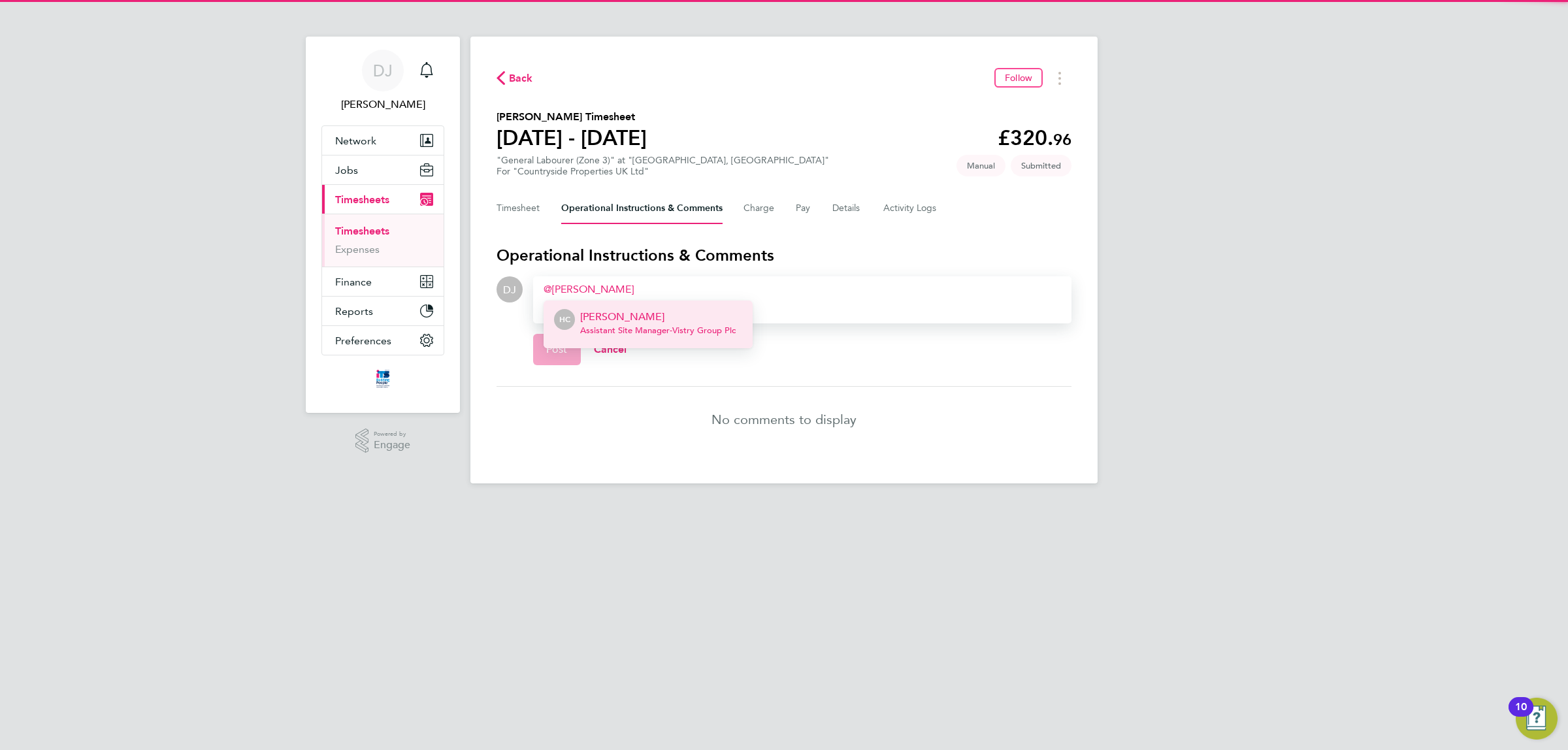
click at [631, 324] on p "[PERSON_NAME]" at bounding box center [658, 317] width 156 height 16
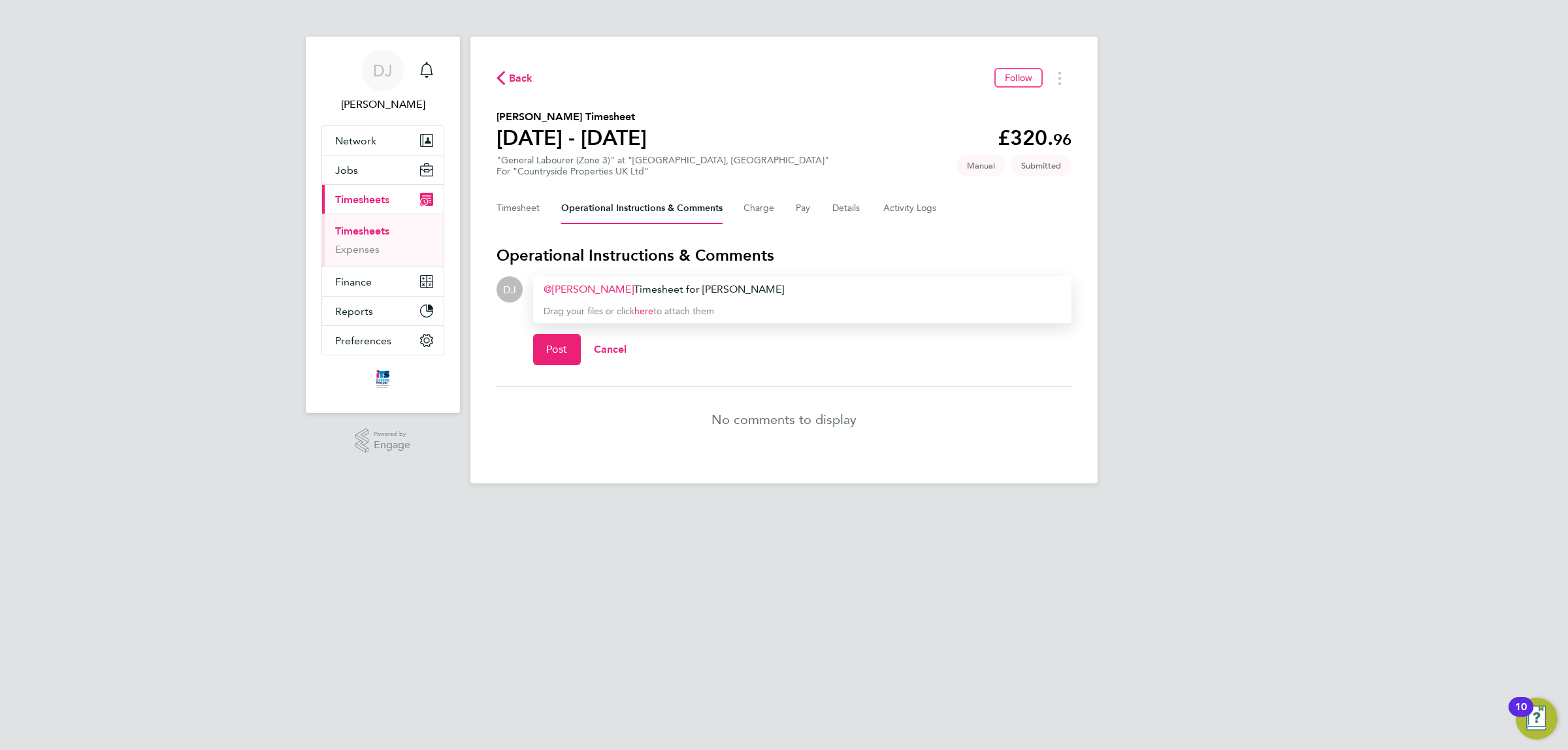
click at [638, 286] on div "Hannah Cornford ​ Timesheet for Mark Wallace" at bounding box center [803, 290] width 518 height 16
click at [570, 349] on button "Post" at bounding box center [557, 349] width 48 height 32
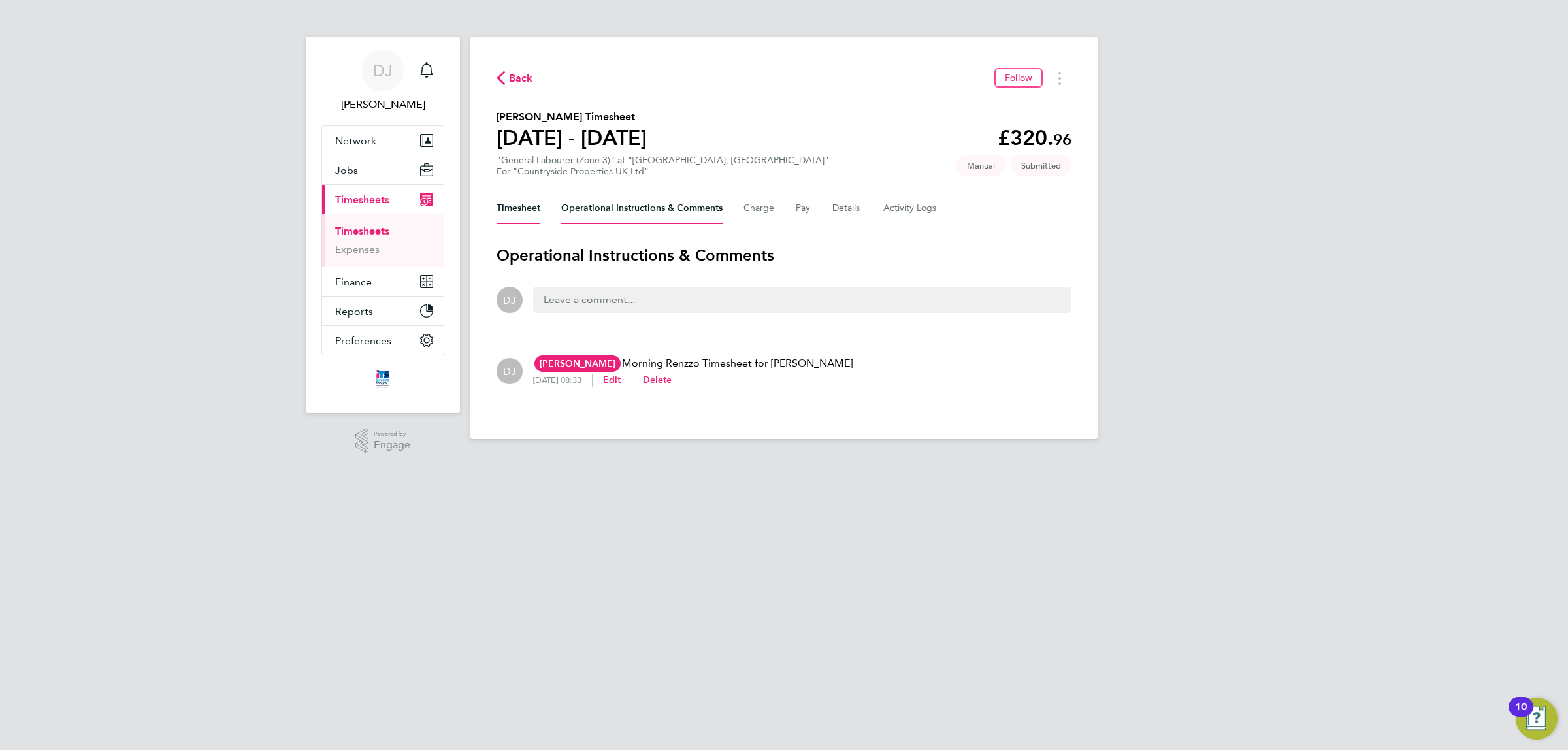
click at [514, 197] on button "Timesheet" at bounding box center [518, 208] width 44 height 32
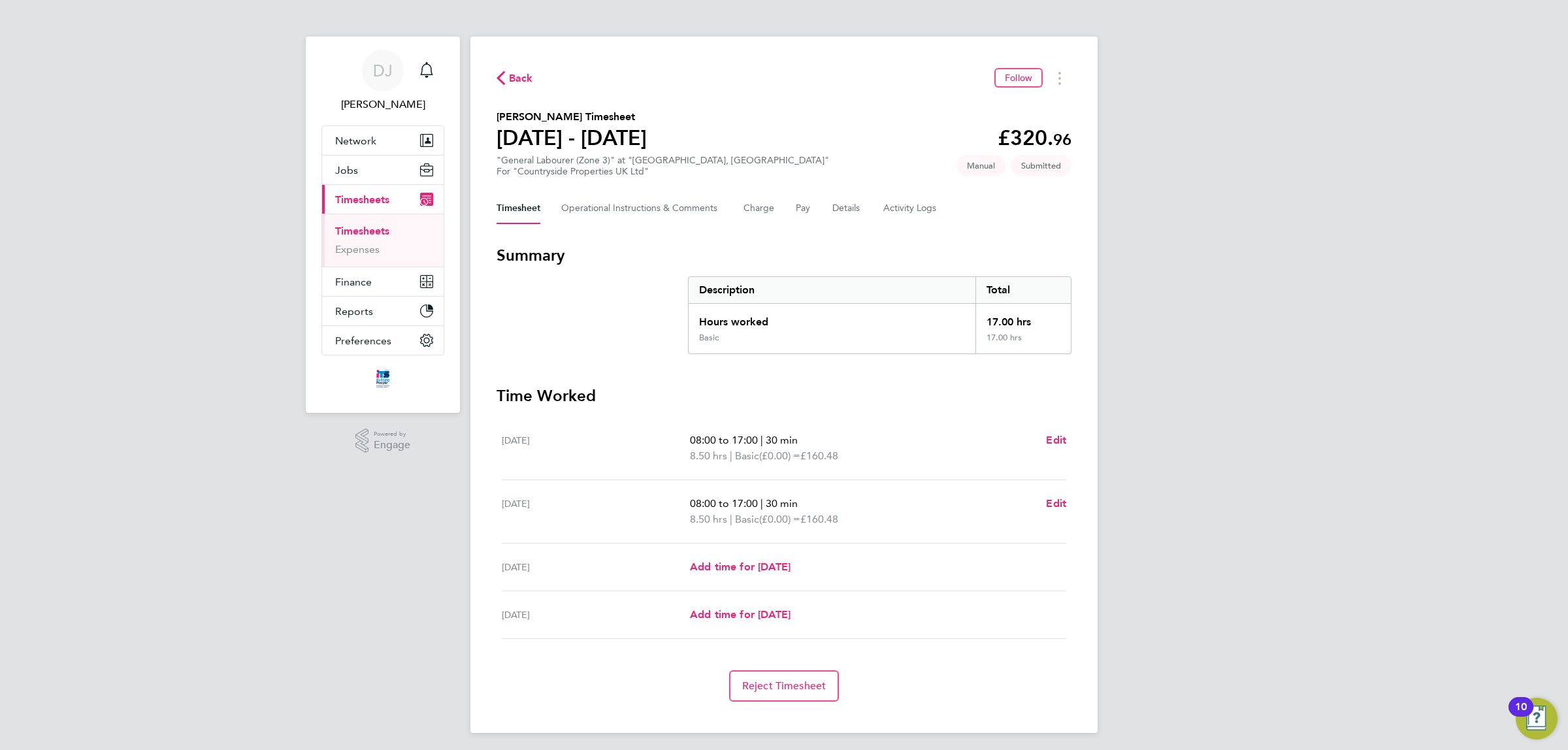
click at [510, 89] on div "Back Follow Mark Wallace's Timesheet 25 - 31 Aug 2025 £320. 96 "General Laboure…" at bounding box center [784, 385] width 627 height 696
click at [513, 89] on div "Back Follow Mark Wallace's Timesheet 25 - 31 Aug 2025 £320. 96 "General Laboure…" at bounding box center [784, 385] width 627 height 696
click at [513, 81] on span "Back" at bounding box center [521, 78] width 24 height 16
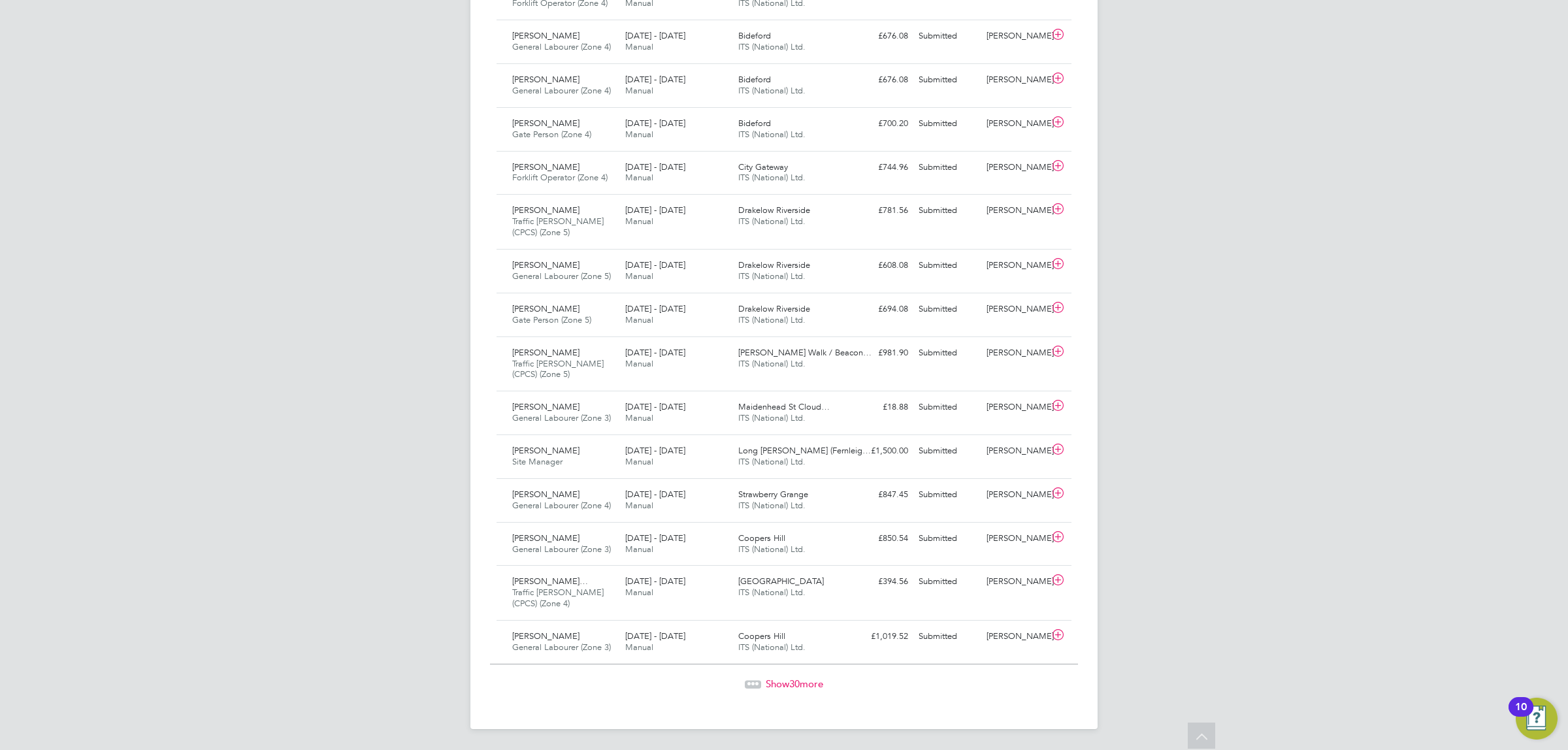
click at [799, 684] on span "30" at bounding box center [795, 684] width 11 height 12
